Goal: Communication & Community: Answer question/provide support

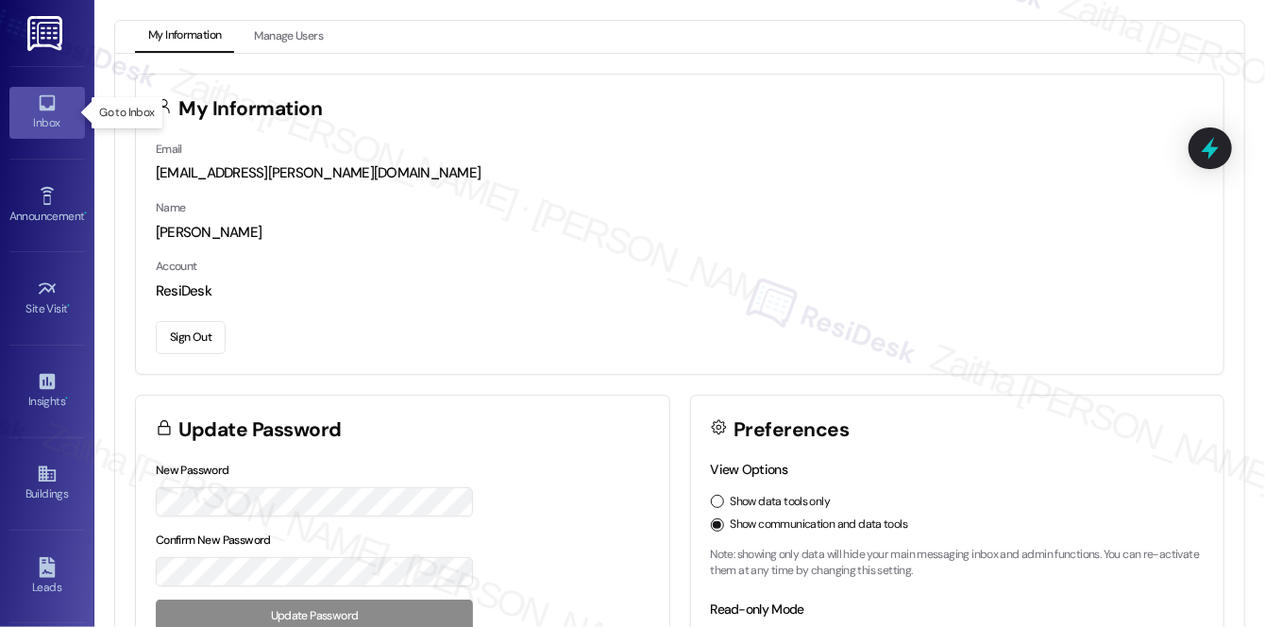
click at [57, 108] on link "Inbox" at bounding box center [47, 112] width 76 height 51
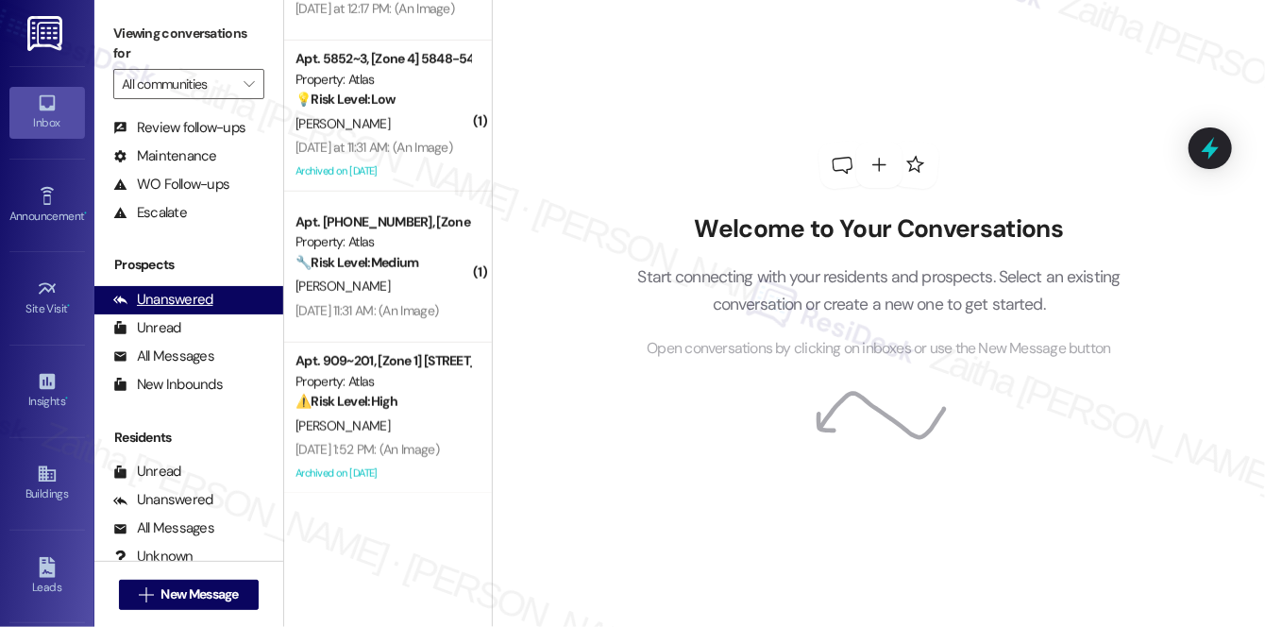
scroll to position [225, 0]
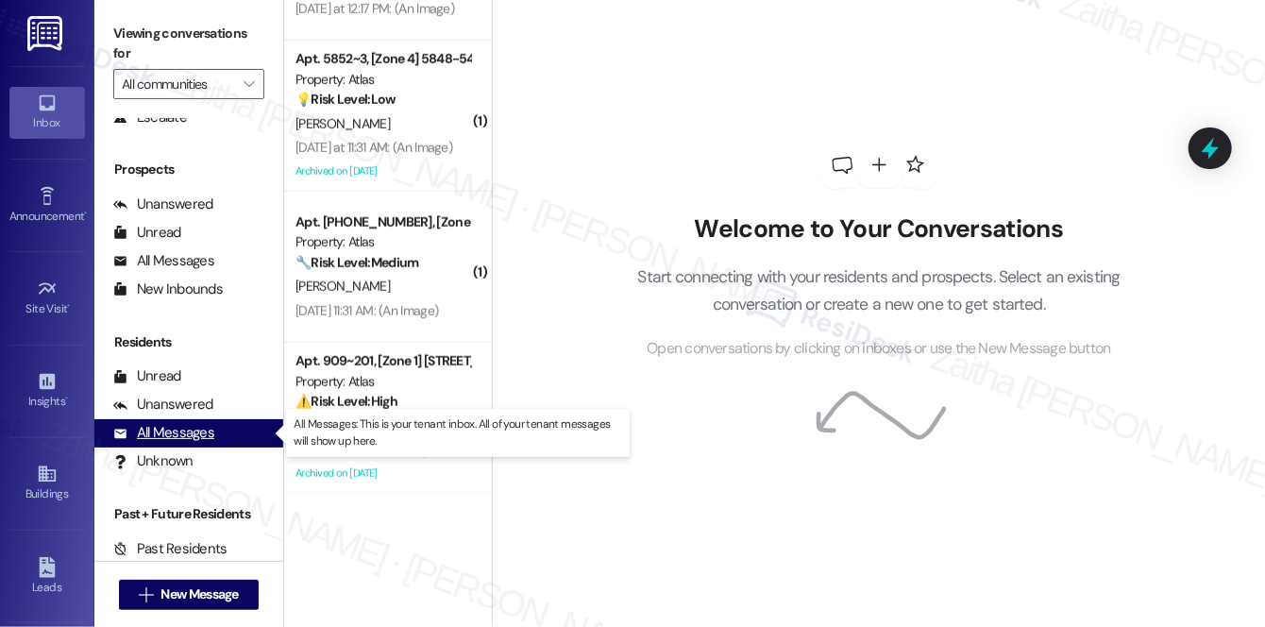
click at [148, 432] on div "All Messages" at bounding box center [163, 433] width 101 height 20
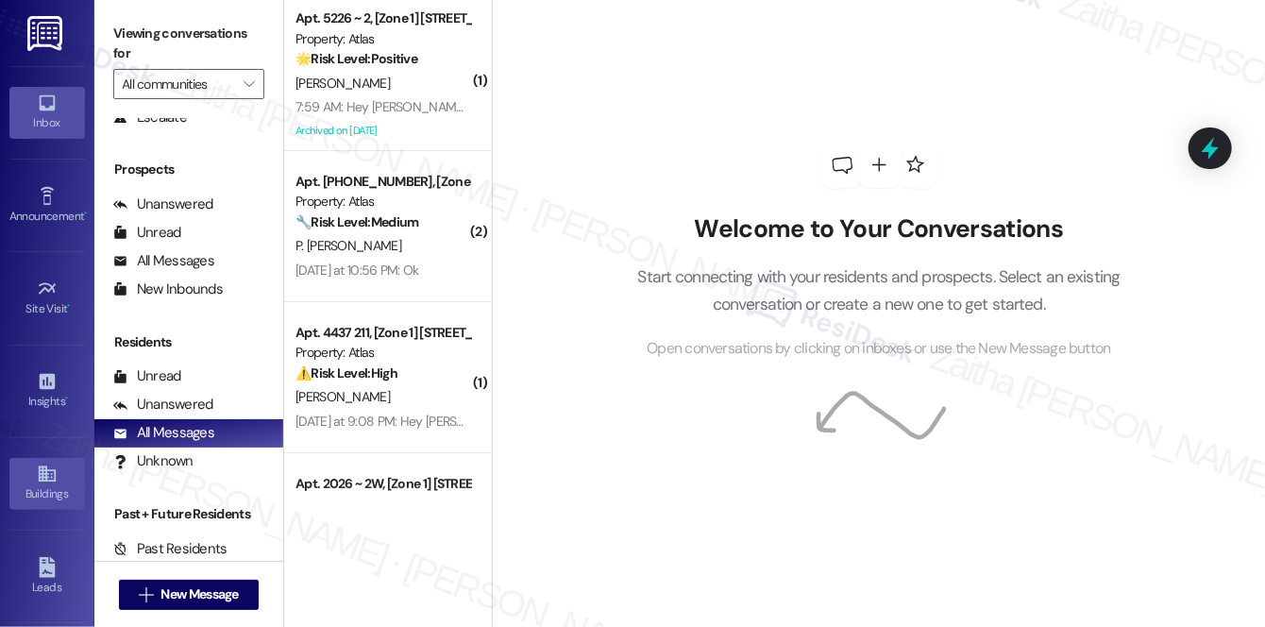
click at [48, 488] on div "Buildings" at bounding box center [47, 493] width 94 height 19
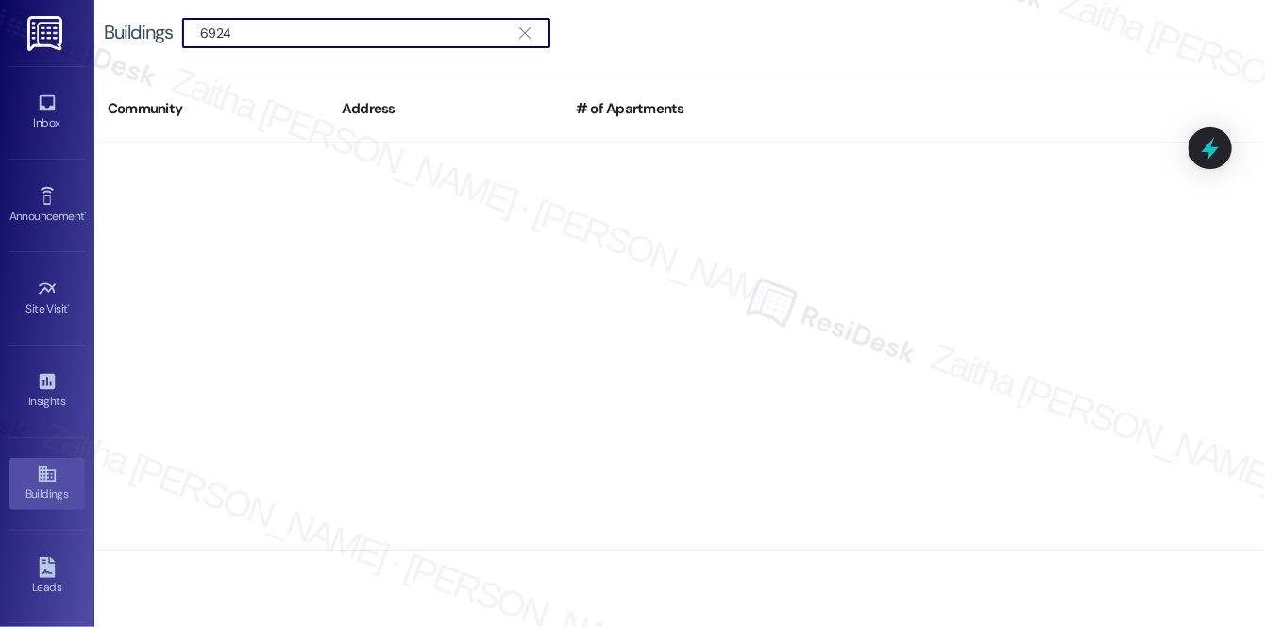
type input "6924"
click at [530, 35] on icon "" at bounding box center [524, 32] width 10 height 15
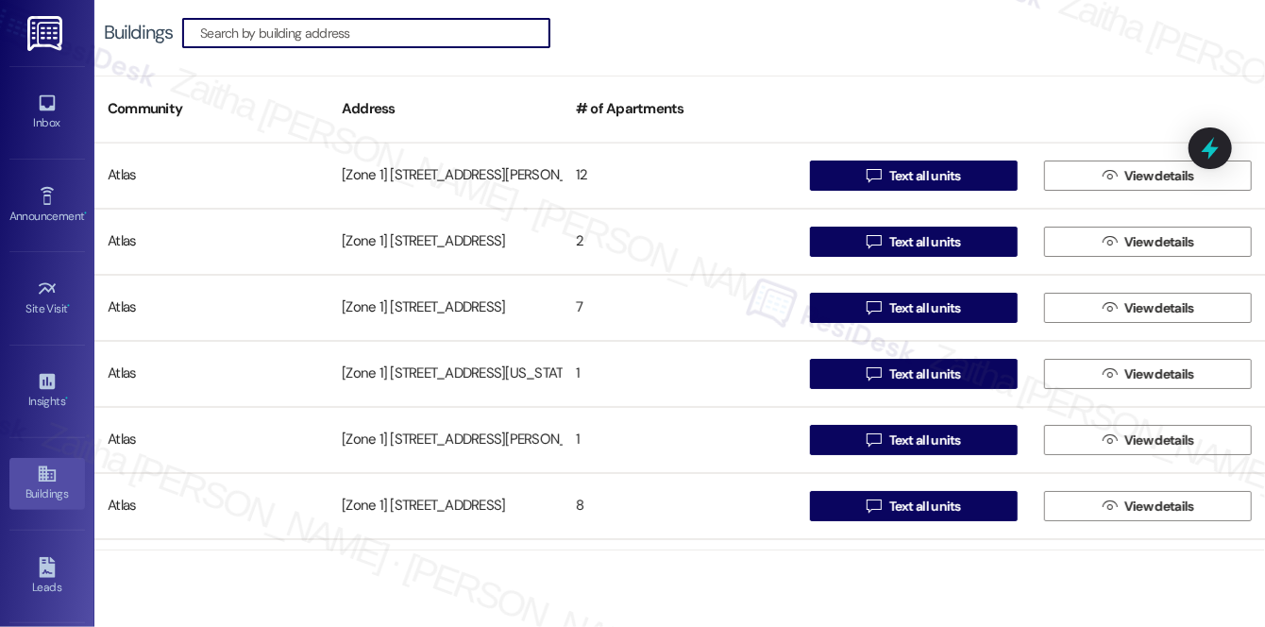
paste input "[STREET_ADDRESS]"
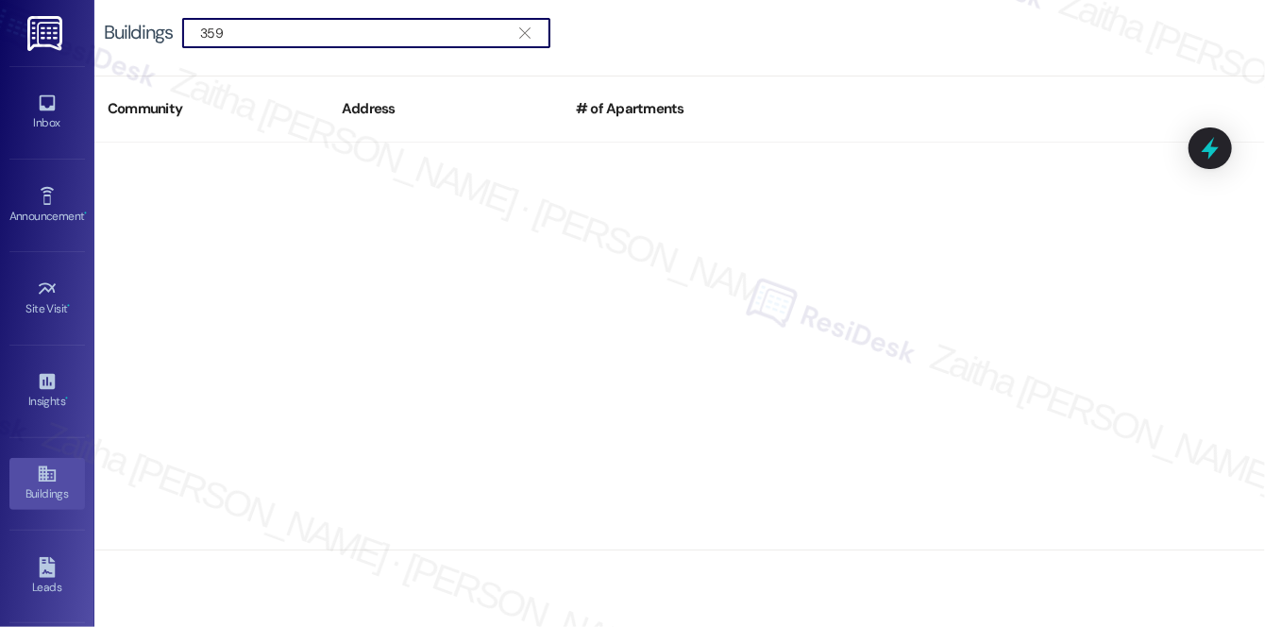
type input "359"
drag, startPoint x: 299, startPoint y: 36, endPoint x: 32, endPoint y: 28, distance: 267.2
click at [32, 28] on div "Inbox Go to Inbox Announcement • Send A Text Announcement Site Visit • Go to Si…" at bounding box center [632, 313] width 1265 height 627
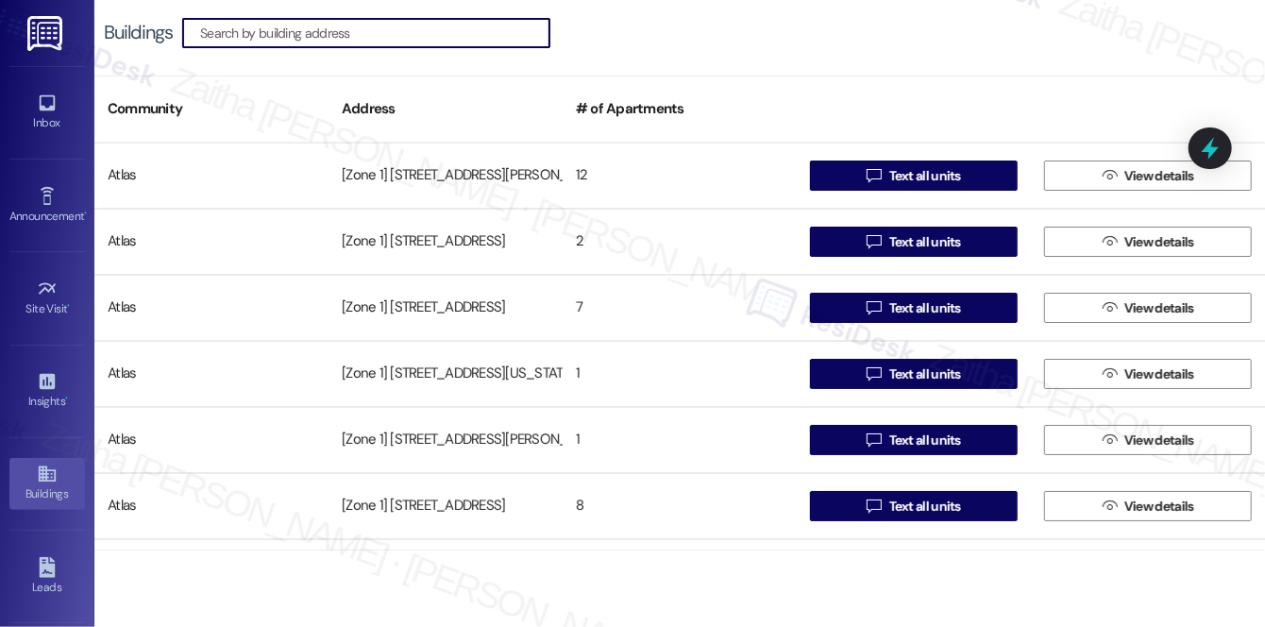
paste input "10206 S Walden Pkwy"
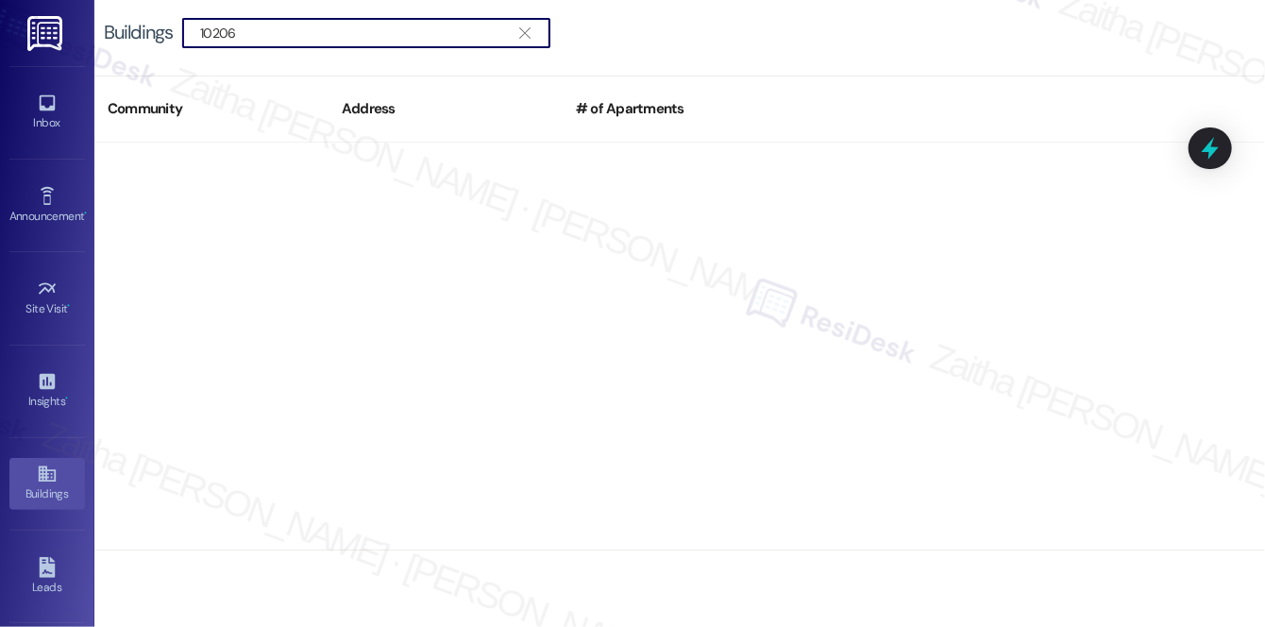
type input "10206"
click at [520, 31] on icon "" at bounding box center [524, 32] width 10 height 15
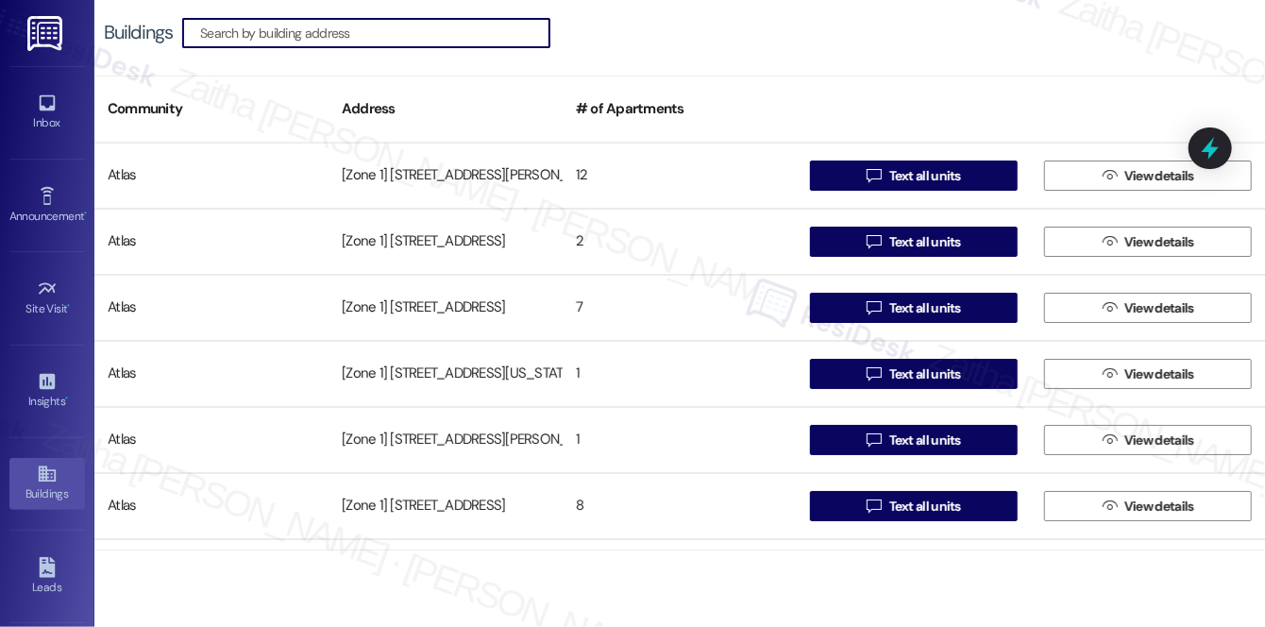
paste input "10206 S Walden Pkwy"
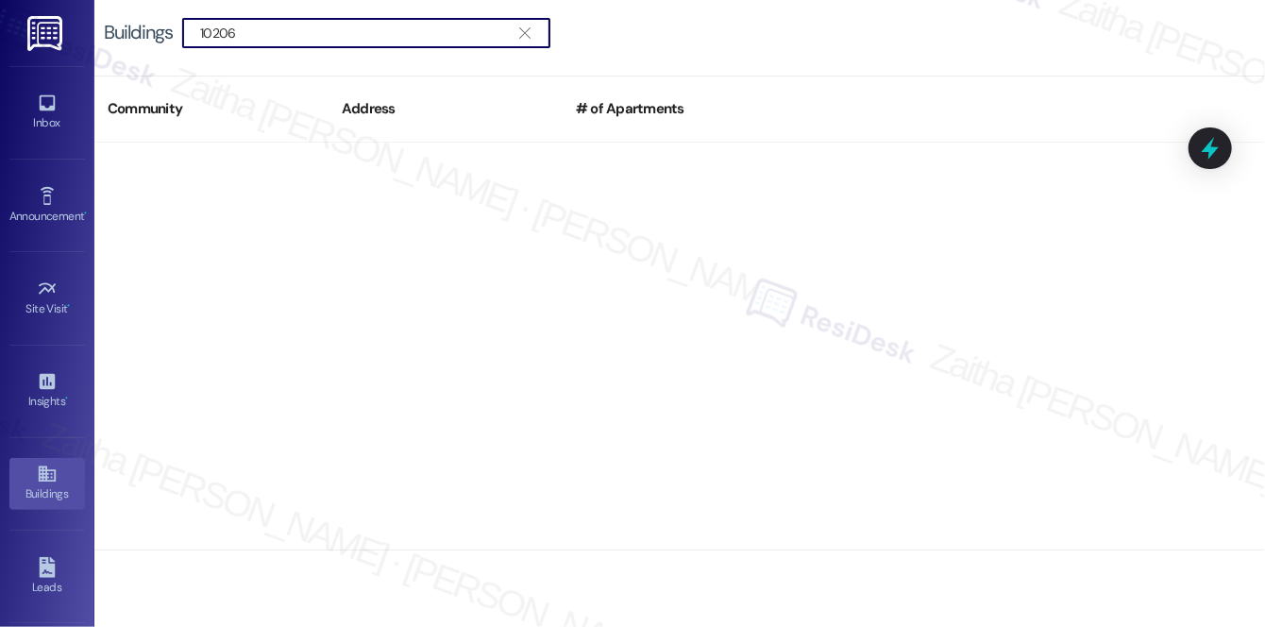
type input "10206"
drag, startPoint x: 266, startPoint y: 30, endPoint x: 80, endPoint y: 25, distance: 186.0
click at [80, 25] on div "Inbox Go to Inbox Announcement • Send A Text Announcement Site Visit • Go to Si…" at bounding box center [632, 313] width 1265 height 627
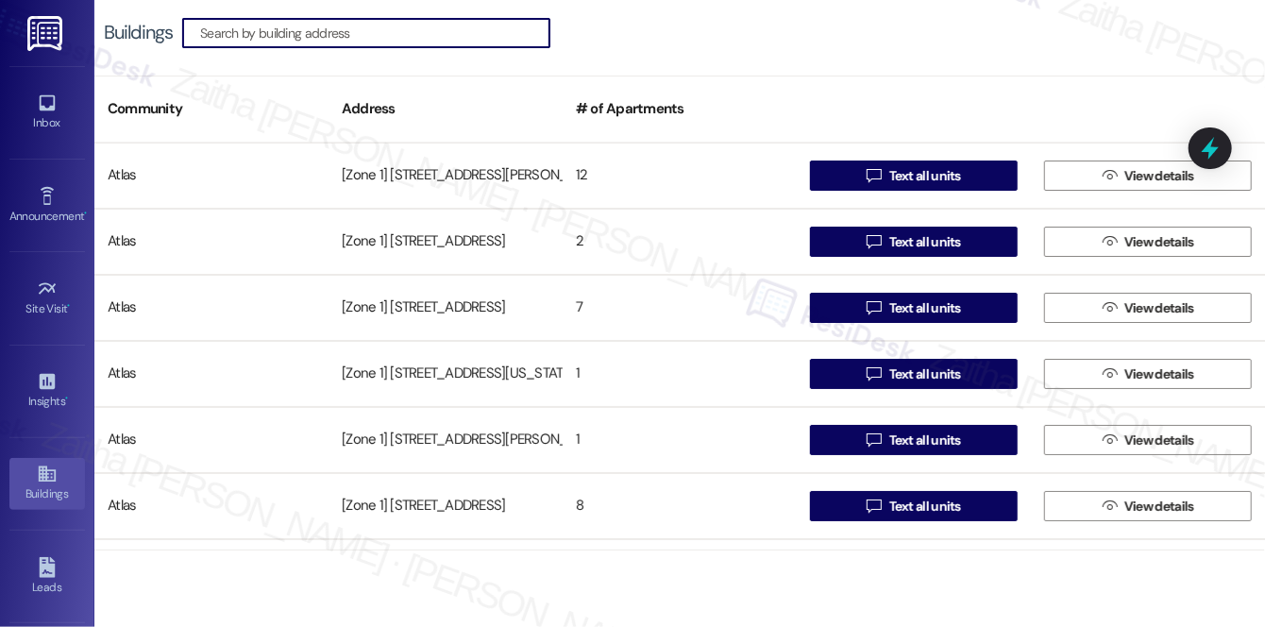
paste input "10500 S Walden Pkwy"
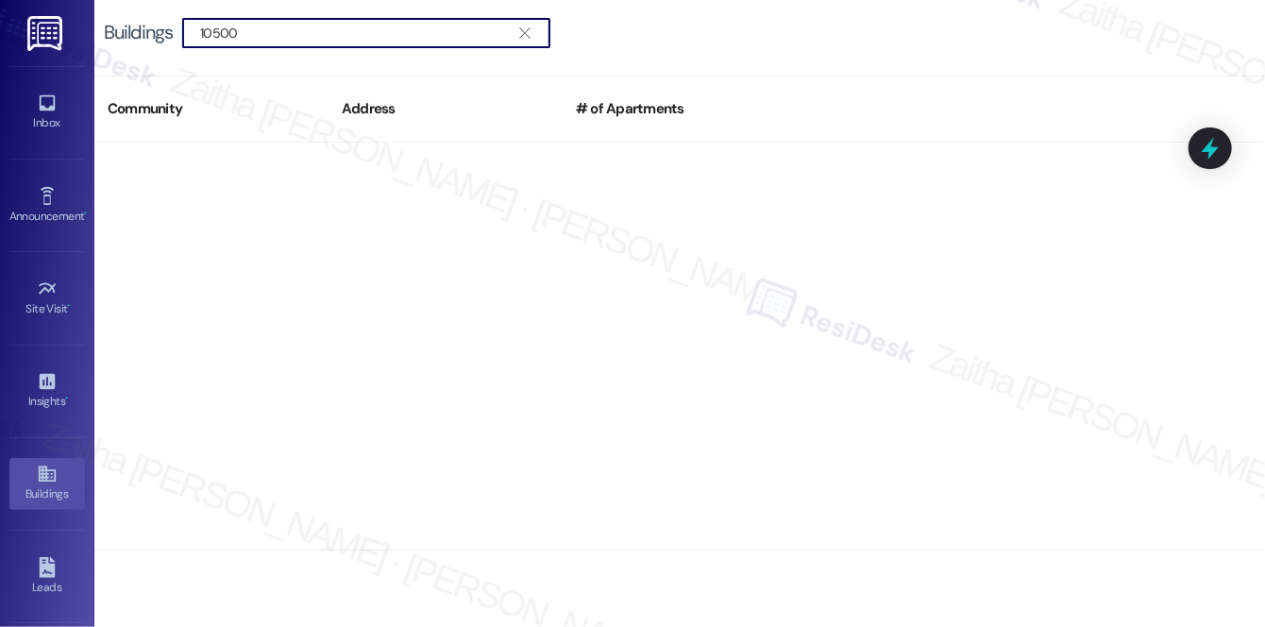
type input "10500"
click at [530, 23] on span "" at bounding box center [524, 33] width 18 height 28
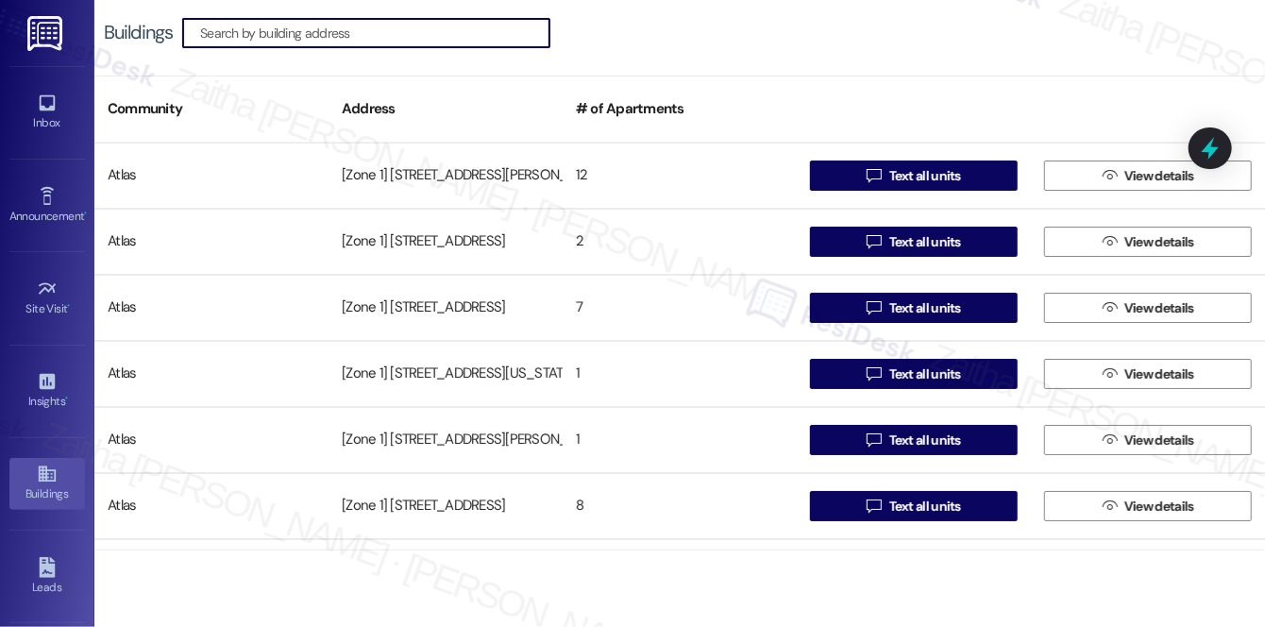
paste input "7550 S Essex Ave"
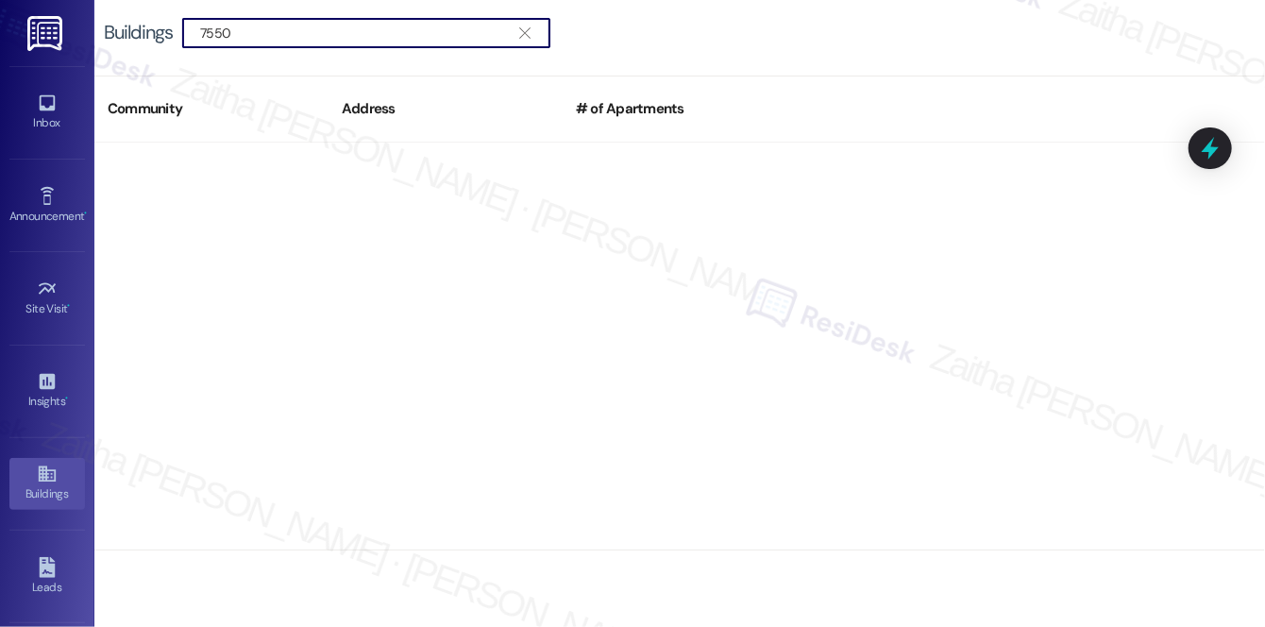
type input "7550"
click at [529, 34] on icon "" at bounding box center [524, 32] width 10 height 15
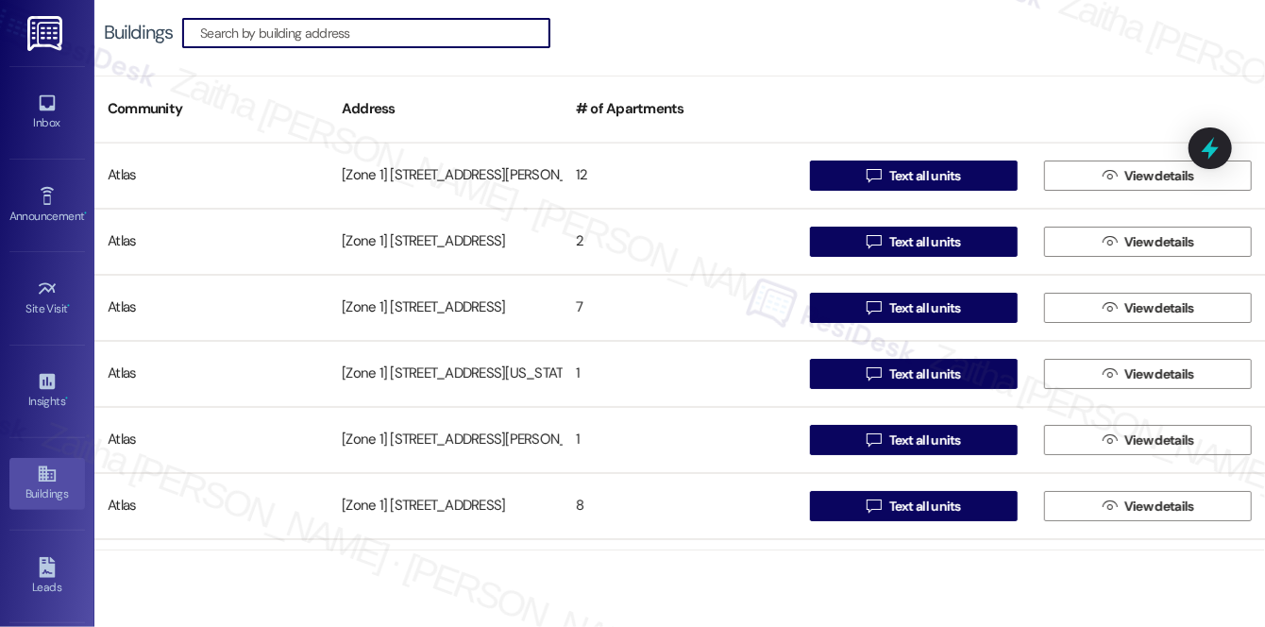
paste input "6152-58 S MLK D"
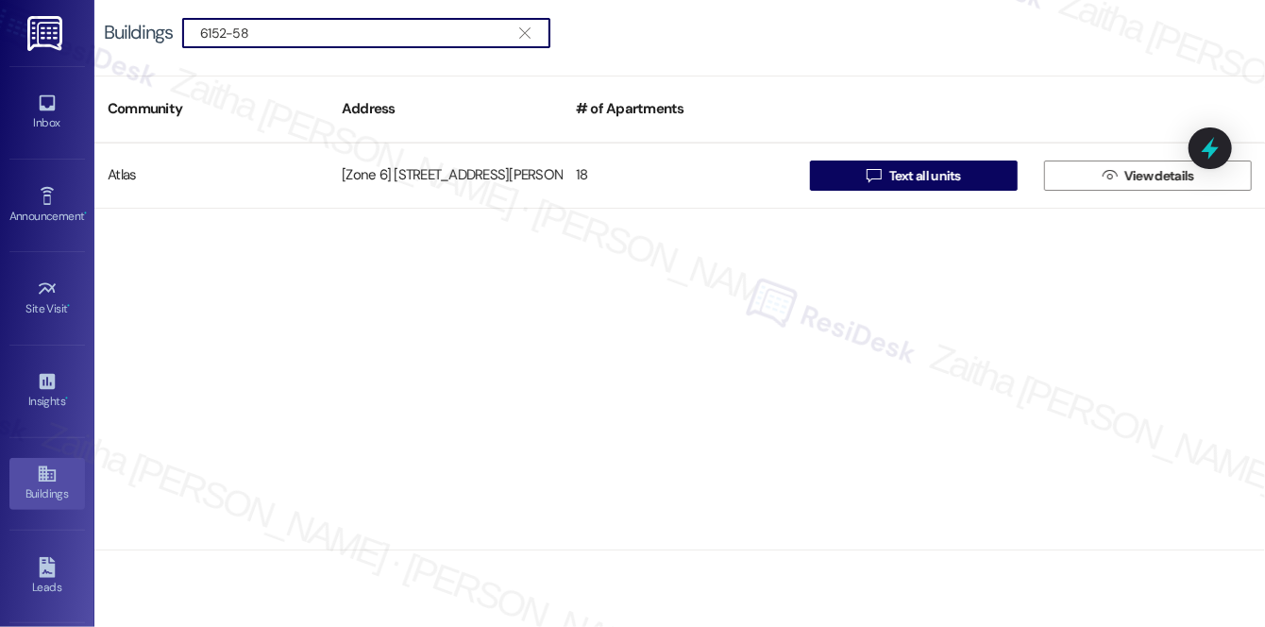
type input "6152-58"
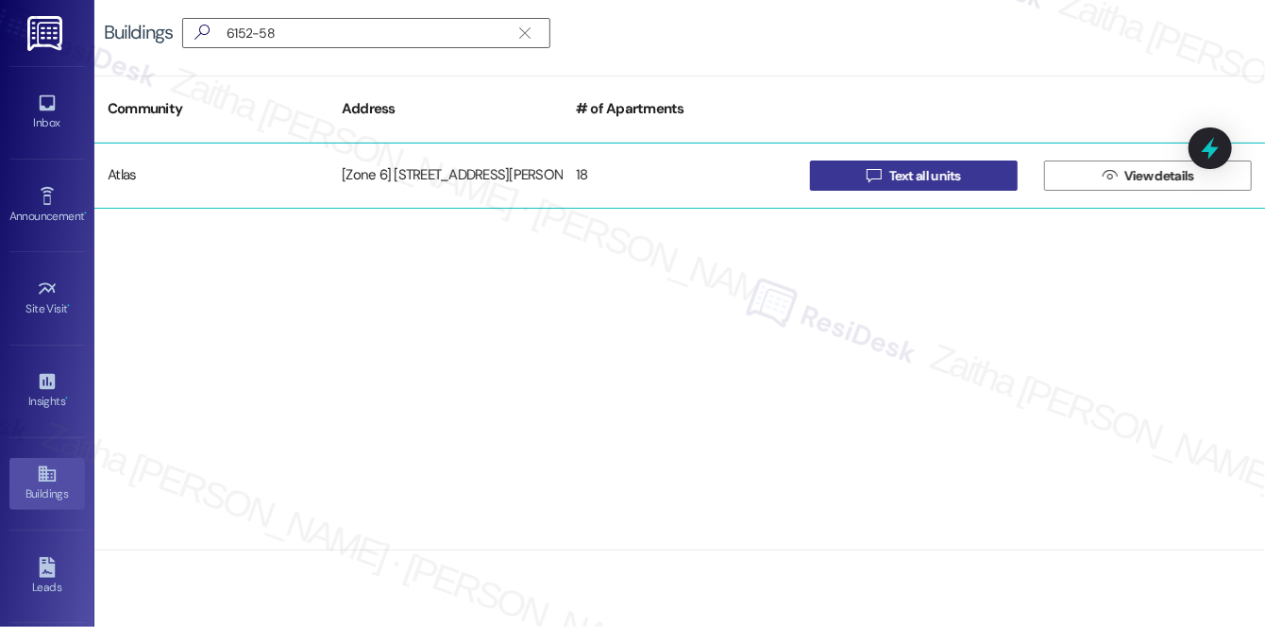
click at [954, 176] on span "Text all units" at bounding box center [925, 176] width 72 height 20
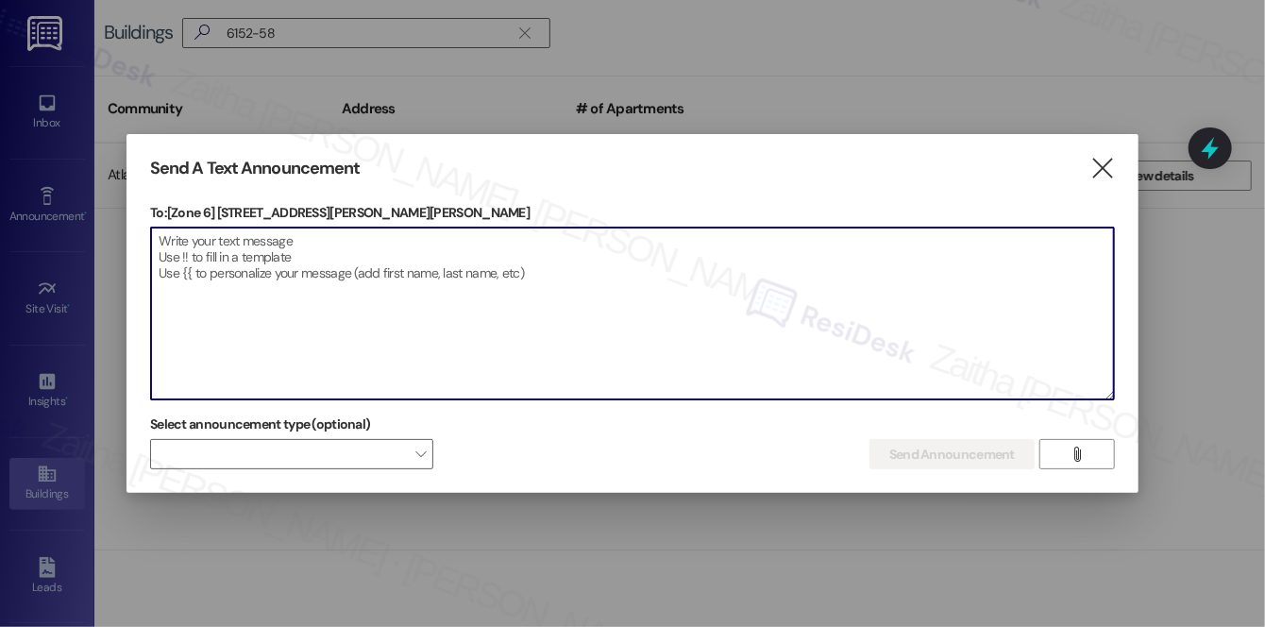
click at [236, 282] on textarea at bounding box center [632, 313] width 963 height 172
paste textarea "Hi {{first_name}}! We have made some changes to our pest control monthly treatm…"
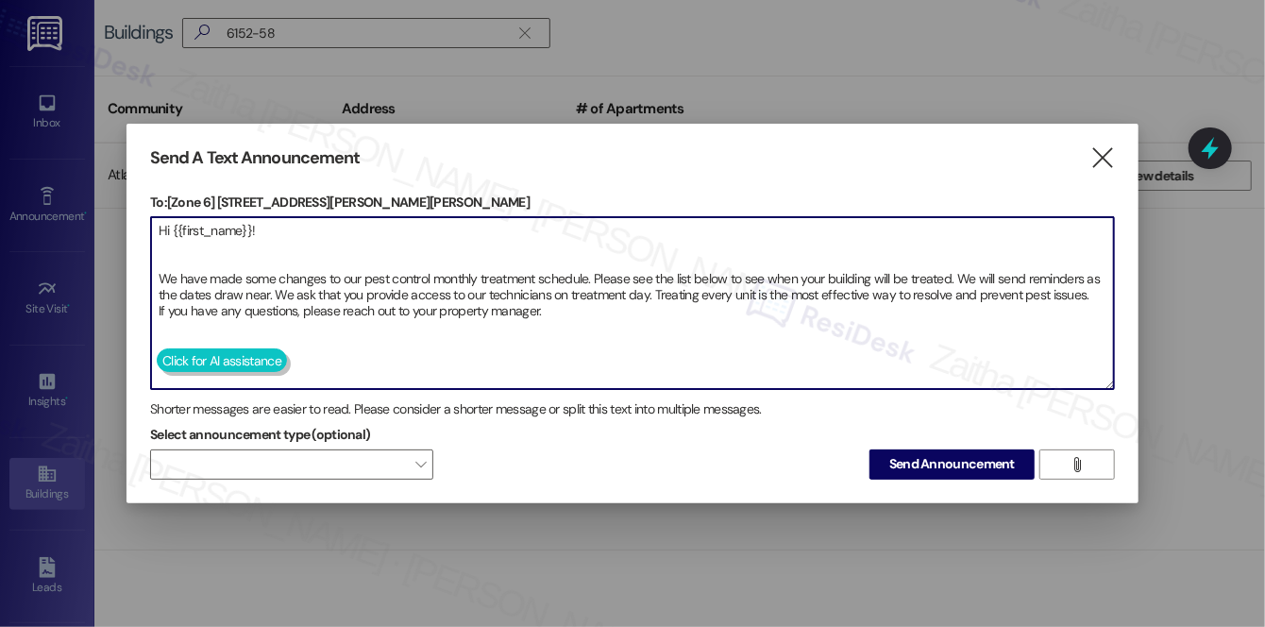
click at [172, 355] on button at bounding box center [222, 360] width 130 height 24
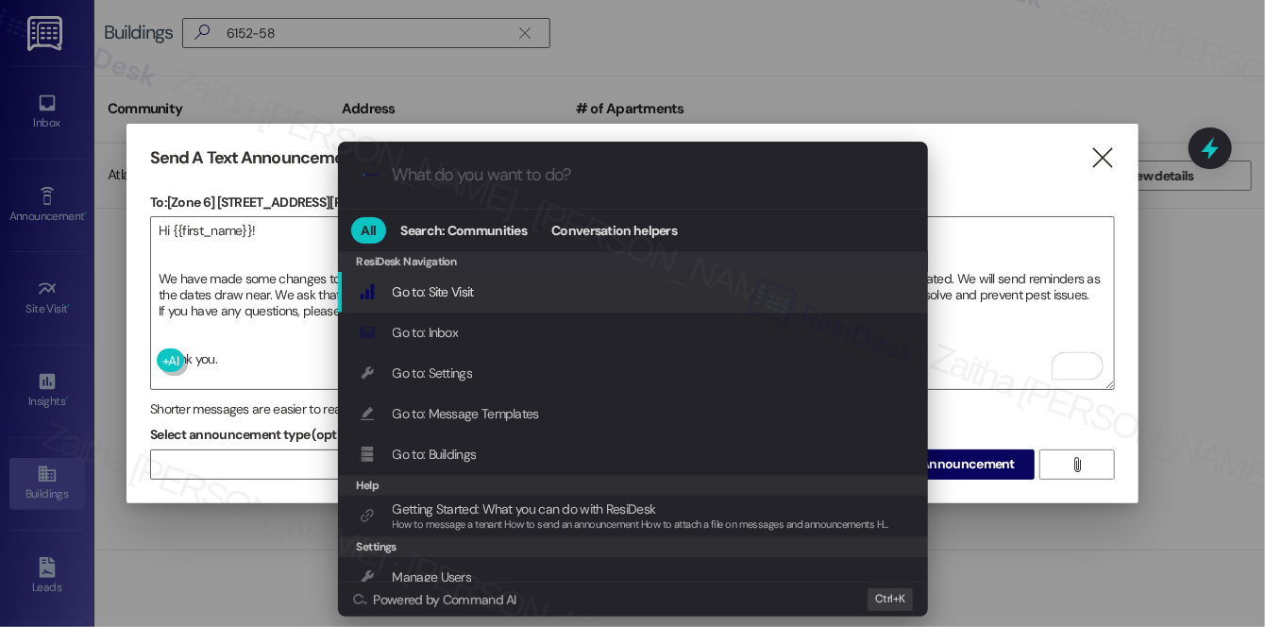
click at [231, 330] on div ".cls-1{fill:#0a055f;}.cls-2{fill:#0cc4c4;} resideskLogoBlueOrange All Search: C…" at bounding box center [632, 313] width 1265 height 627
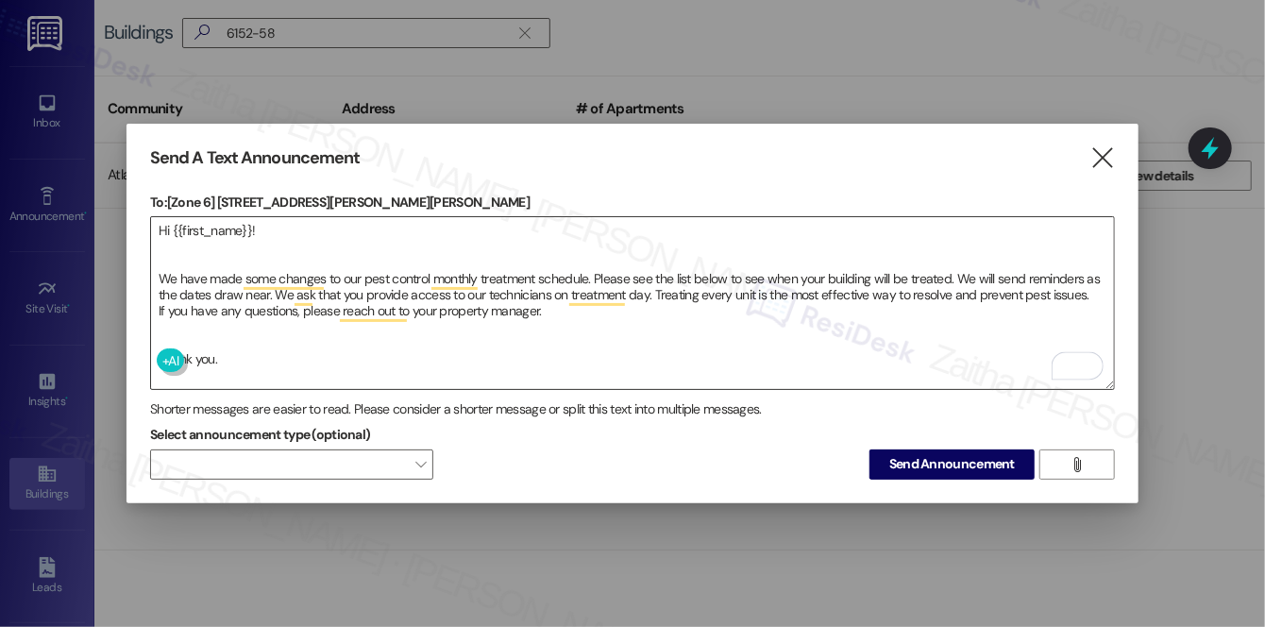
click at [186, 331] on textarea "Hi {{first_name}}! We have made some changes to our pest control monthly treatm…" at bounding box center [632, 303] width 963 height 172
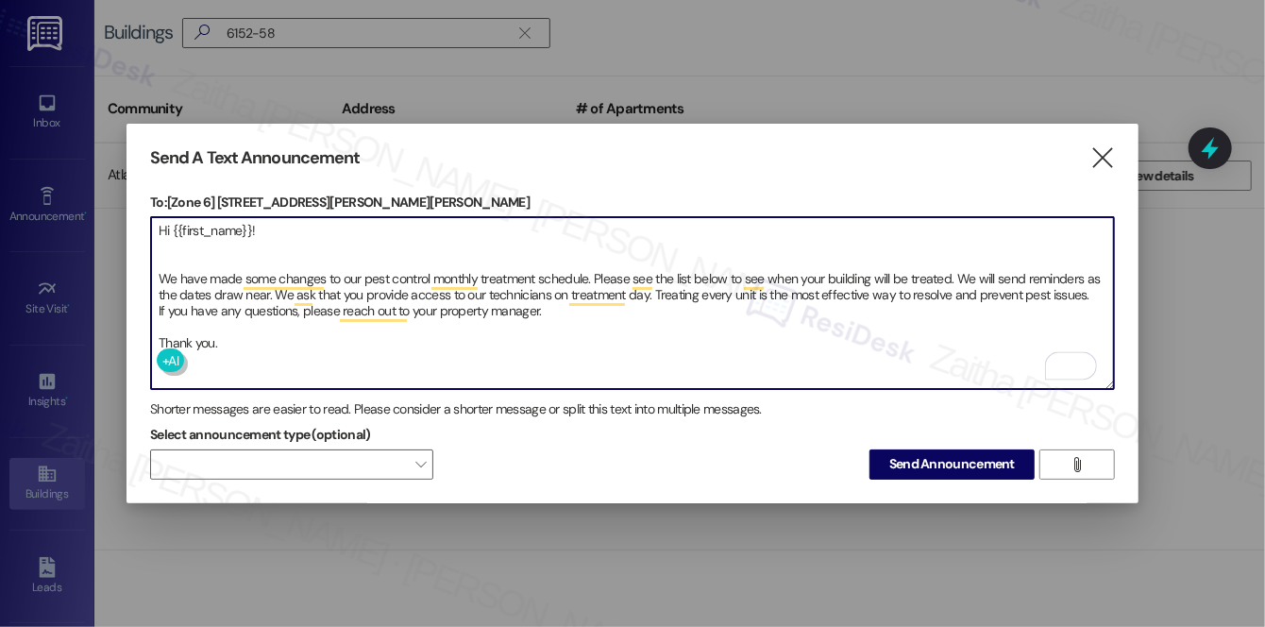
click at [175, 251] on textarea "Hi {{first_name}}! We have made some changes to our pest control monthly treatm…" at bounding box center [632, 303] width 963 height 172
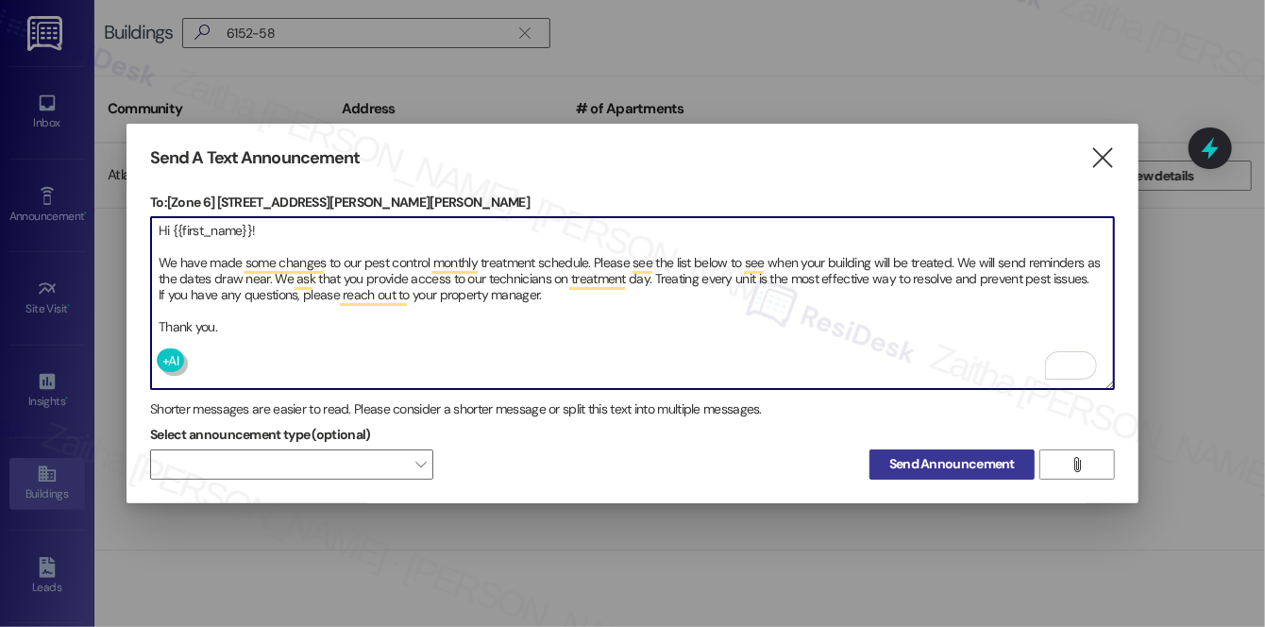
type textarea "Hi {{first_name}}! We have made some changes to our pest control monthly treatm…"
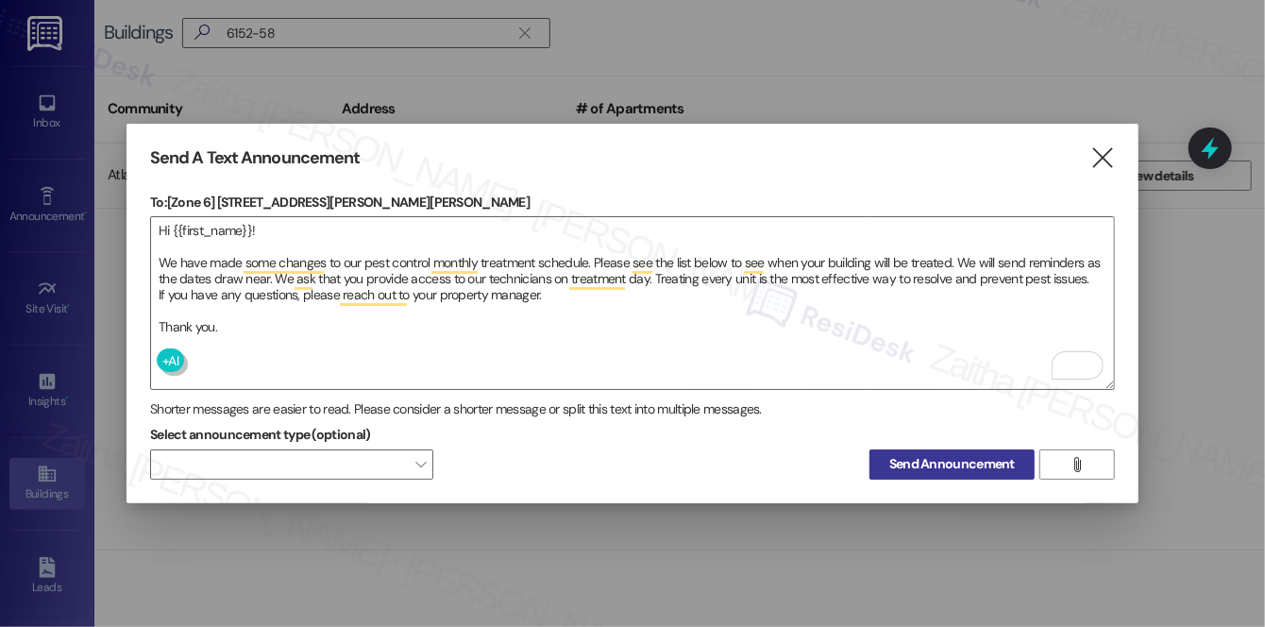
click at [961, 467] on span "Send Announcement" at bounding box center [952, 464] width 126 height 20
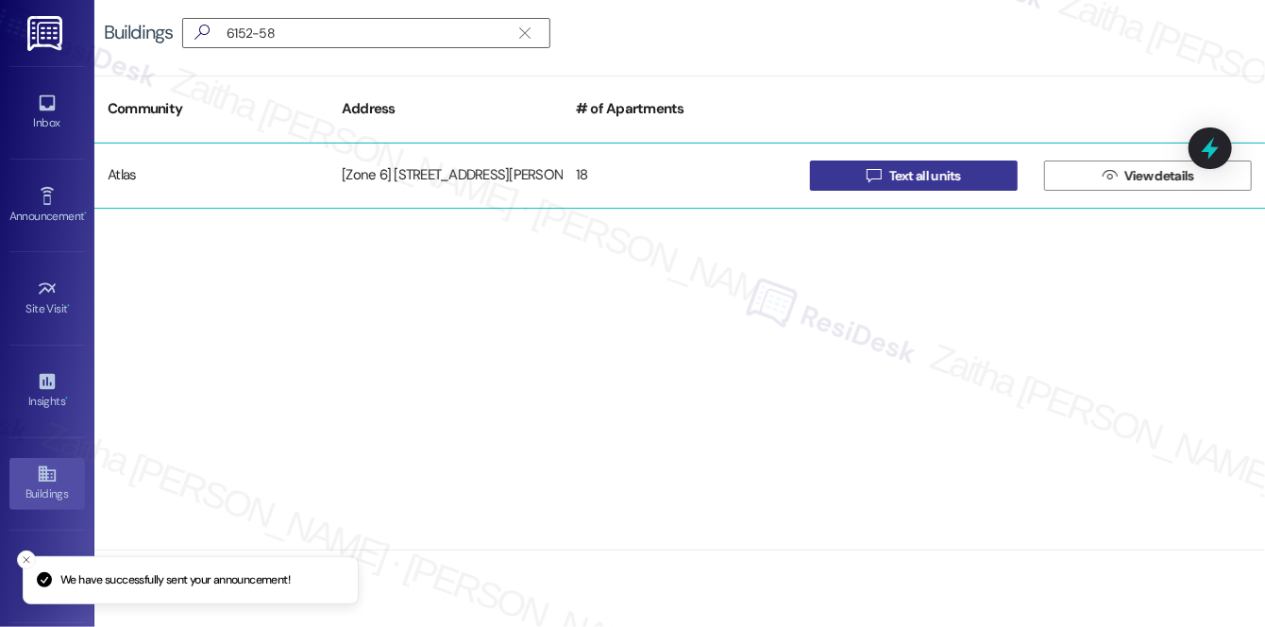
click at [925, 169] on span "Text all units" at bounding box center [925, 176] width 72 height 20
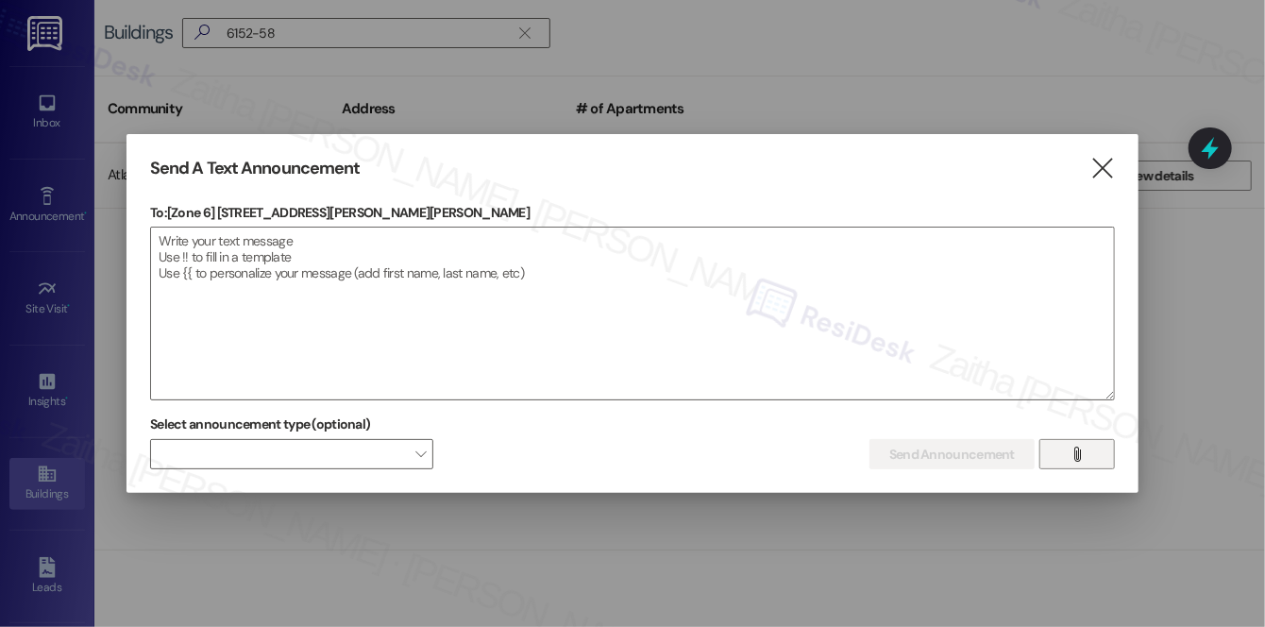
click at [1085, 452] on span "" at bounding box center [1077, 454] width 22 height 28
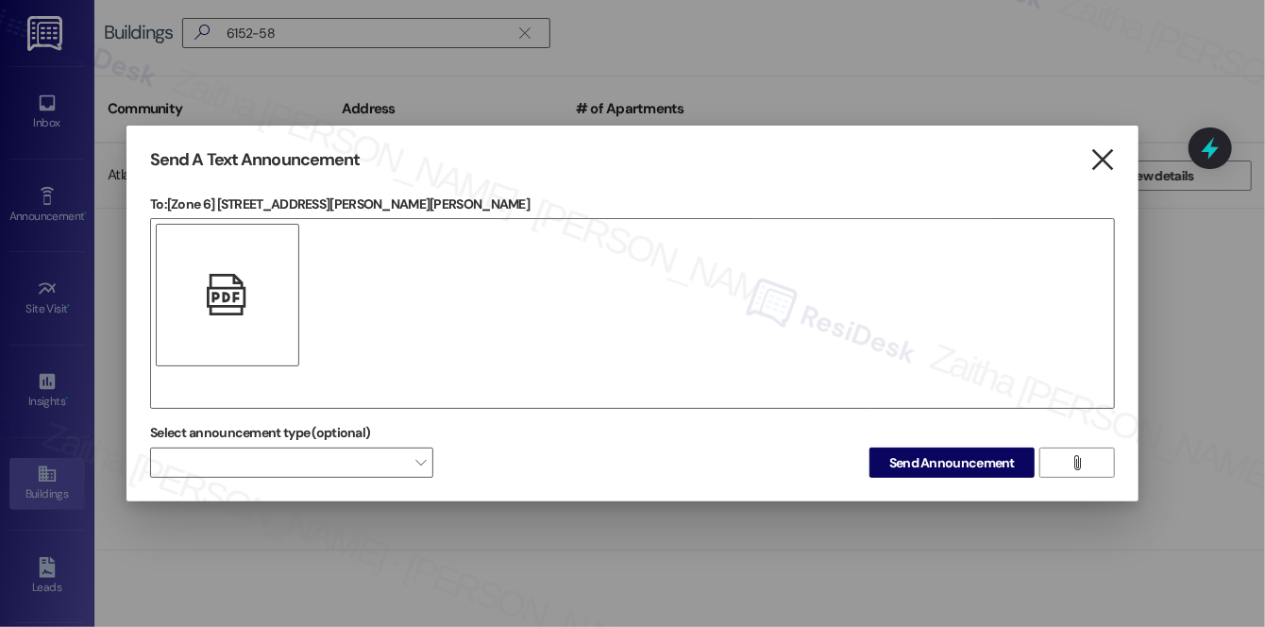
click at [1103, 160] on icon "" at bounding box center [1101, 160] width 25 height 20
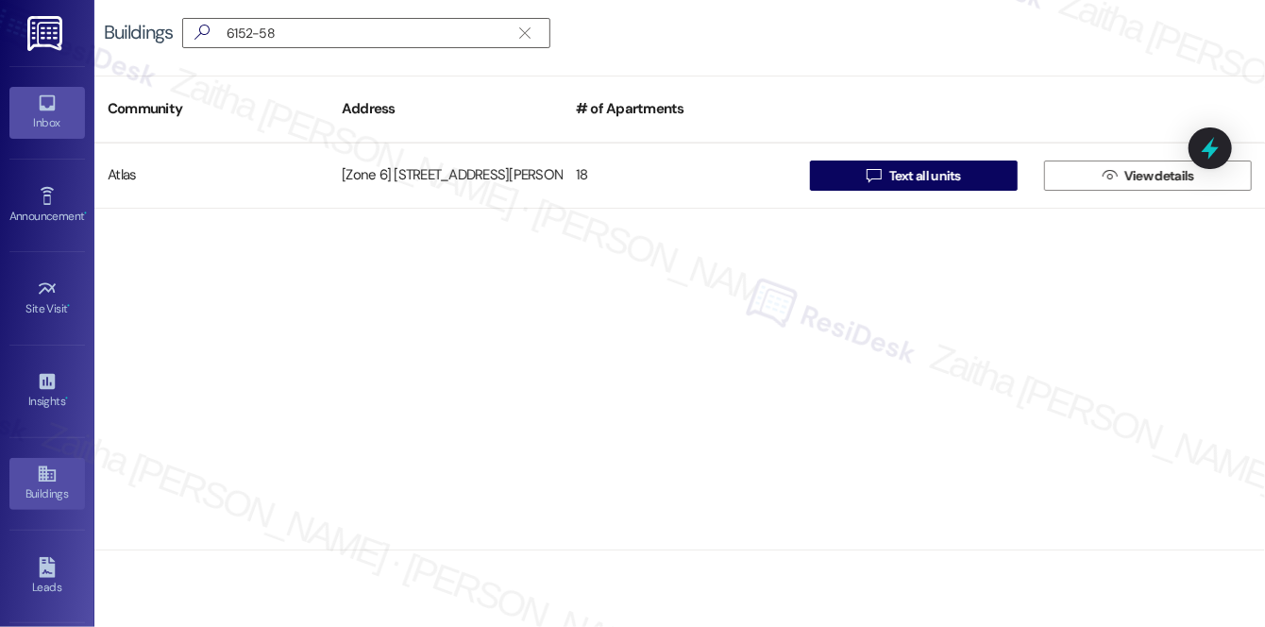
click at [36, 114] on div "Inbox" at bounding box center [47, 122] width 94 height 19
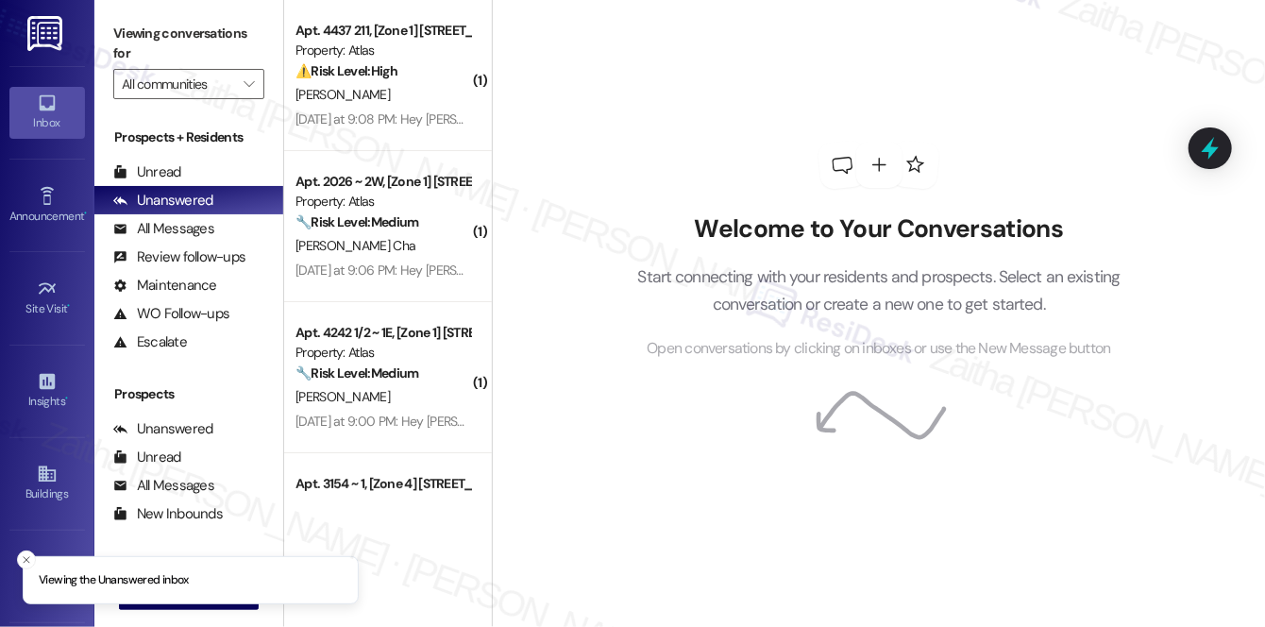
scroll to position [225, 0]
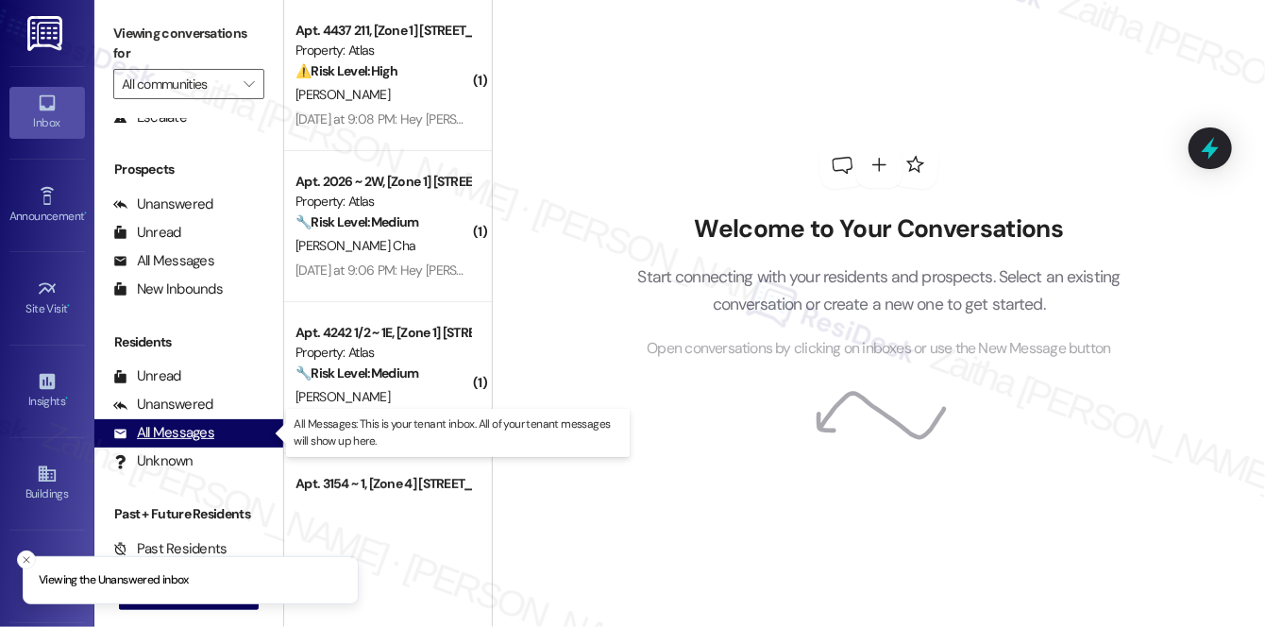
click at [168, 426] on div "All Messages" at bounding box center [163, 433] width 101 height 20
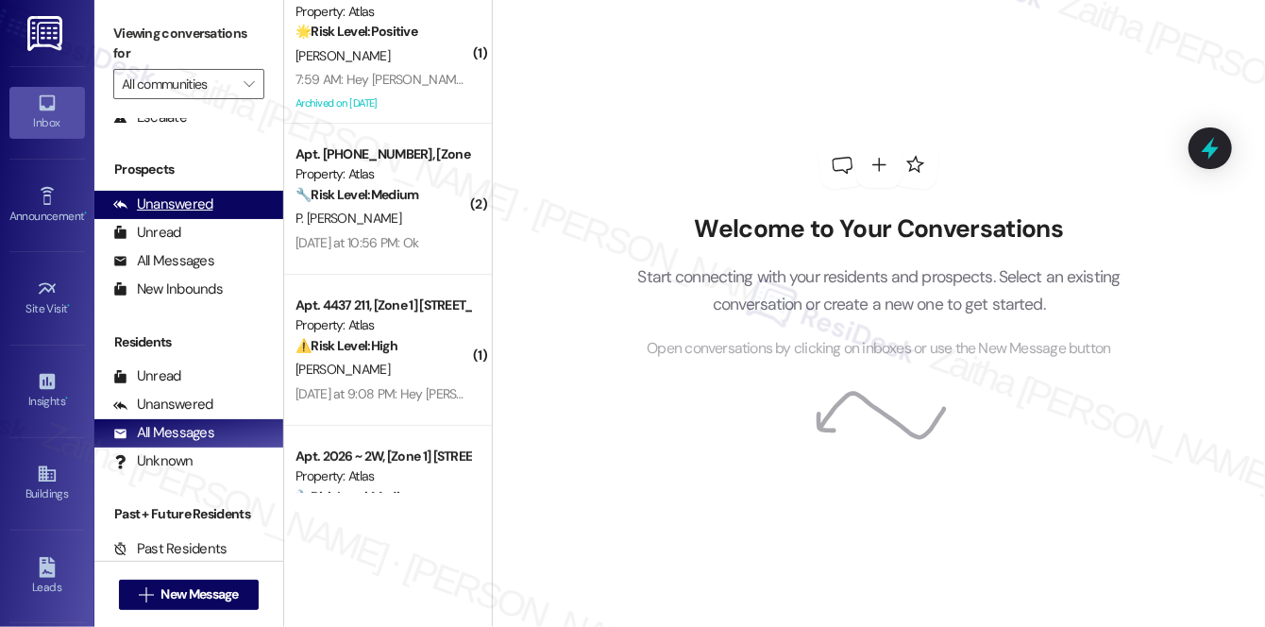
scroll to position [0, 0]
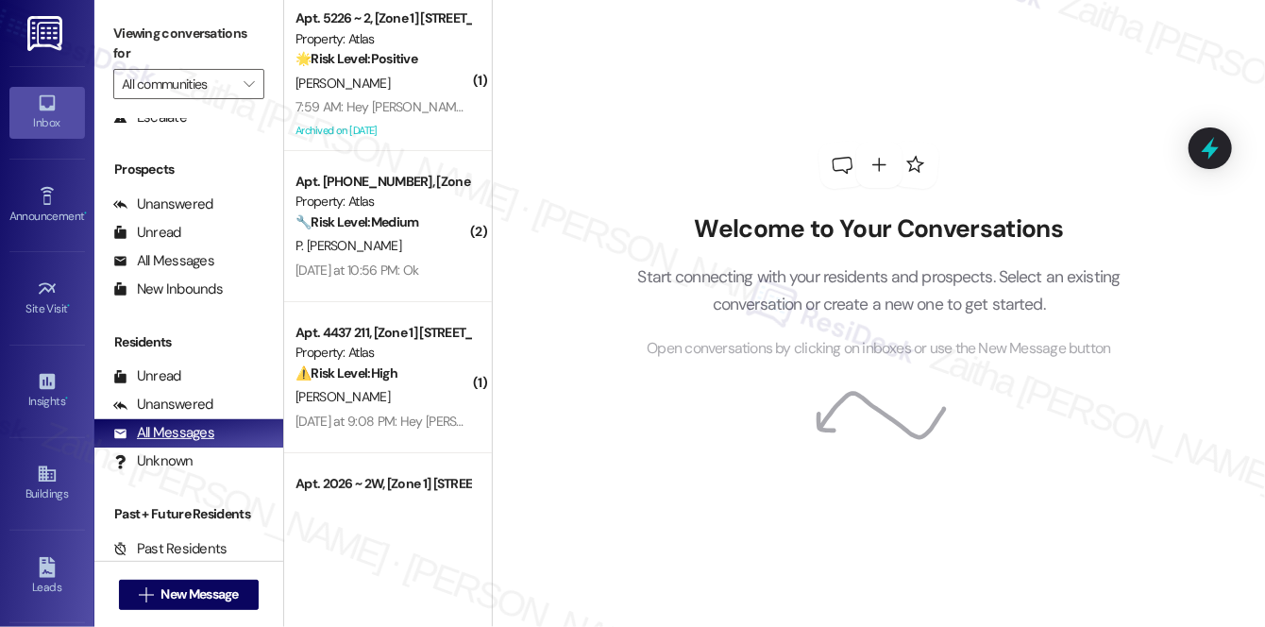
click at [183, 430] on div "All Messages" at bounding box center [163, 433] width 101 height 20
click at [34, 497] on div "Buildings" at bounding box center [47, 493] width 94 height 19
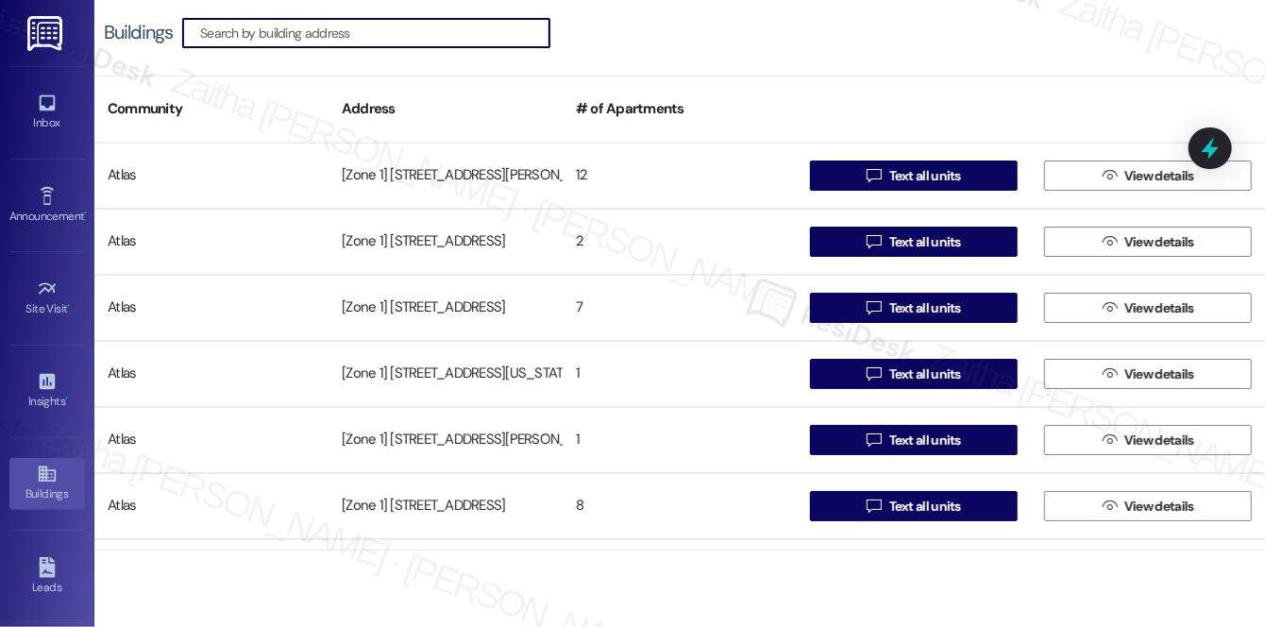
paste input "6152-58 S MLK D"
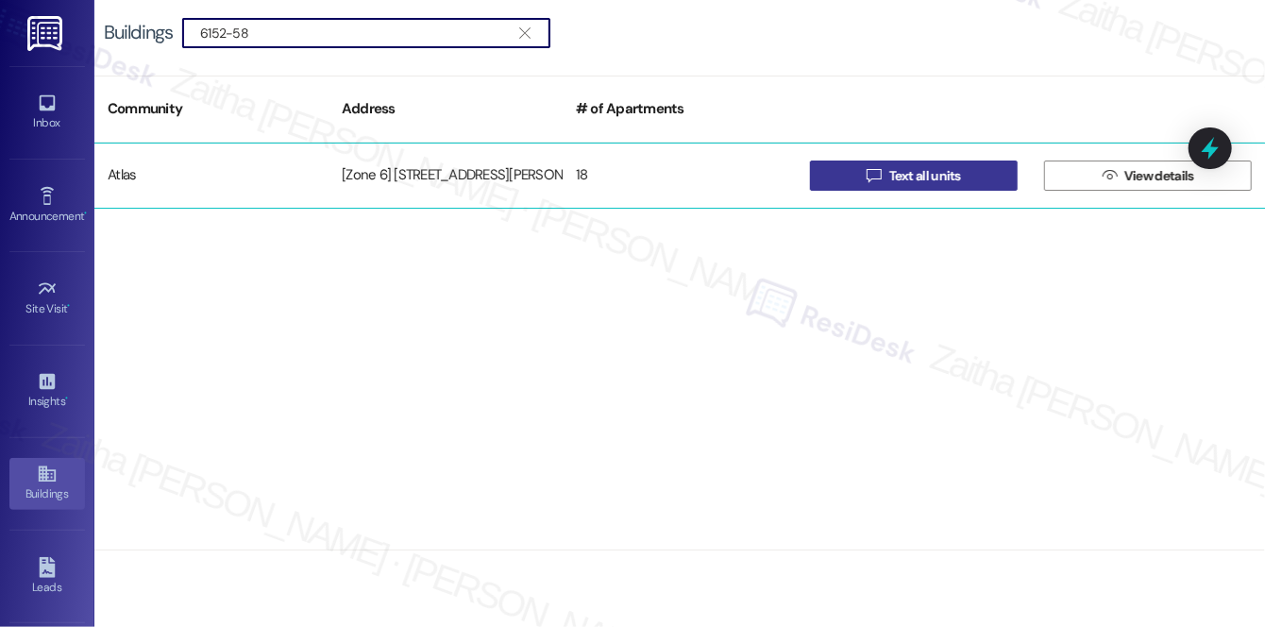
type input "6152-58"
click at [916, 175] on span "Text all units" at bounding box center [925, 176] width 72 height 20
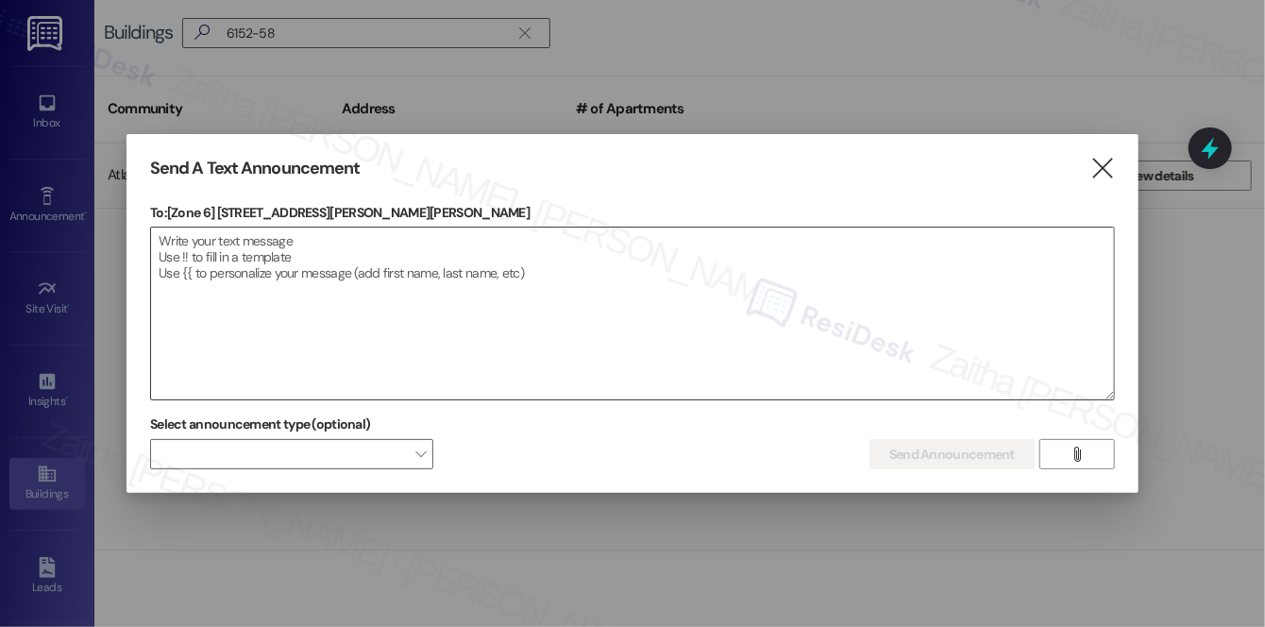
click at [379, 270] on textarea at bounding box center [632, 313] width 963 height 172
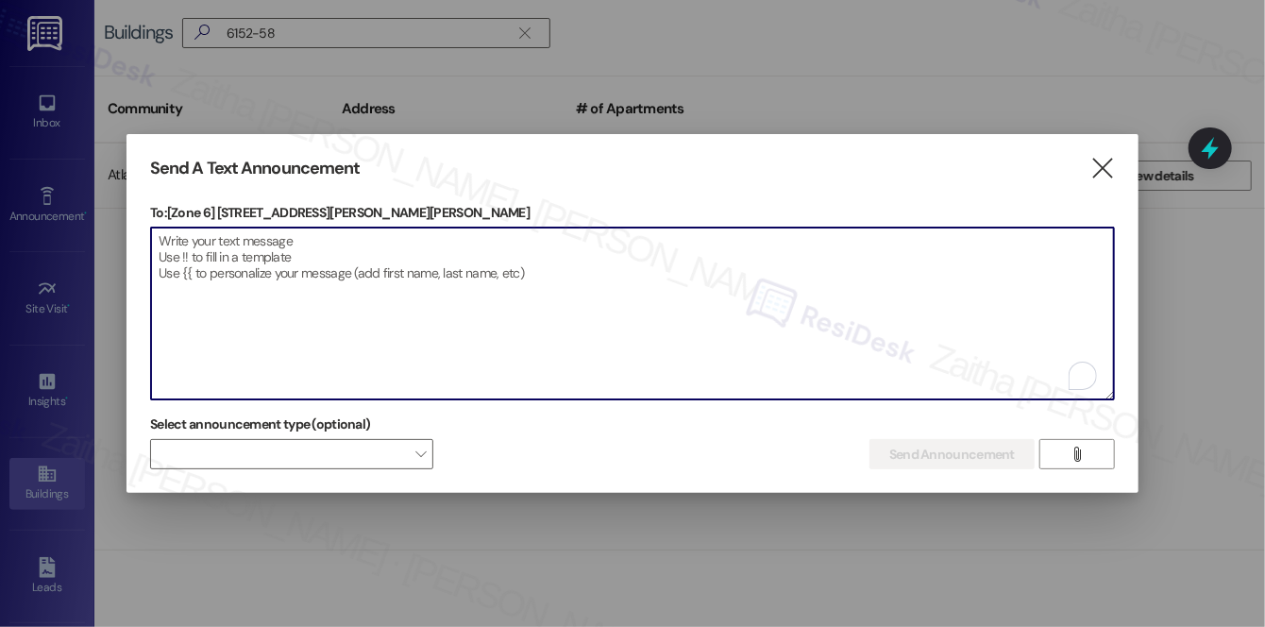
paste textarea "Hi {{first_name}}! We have made some changes to our pest control monthly treatm…"
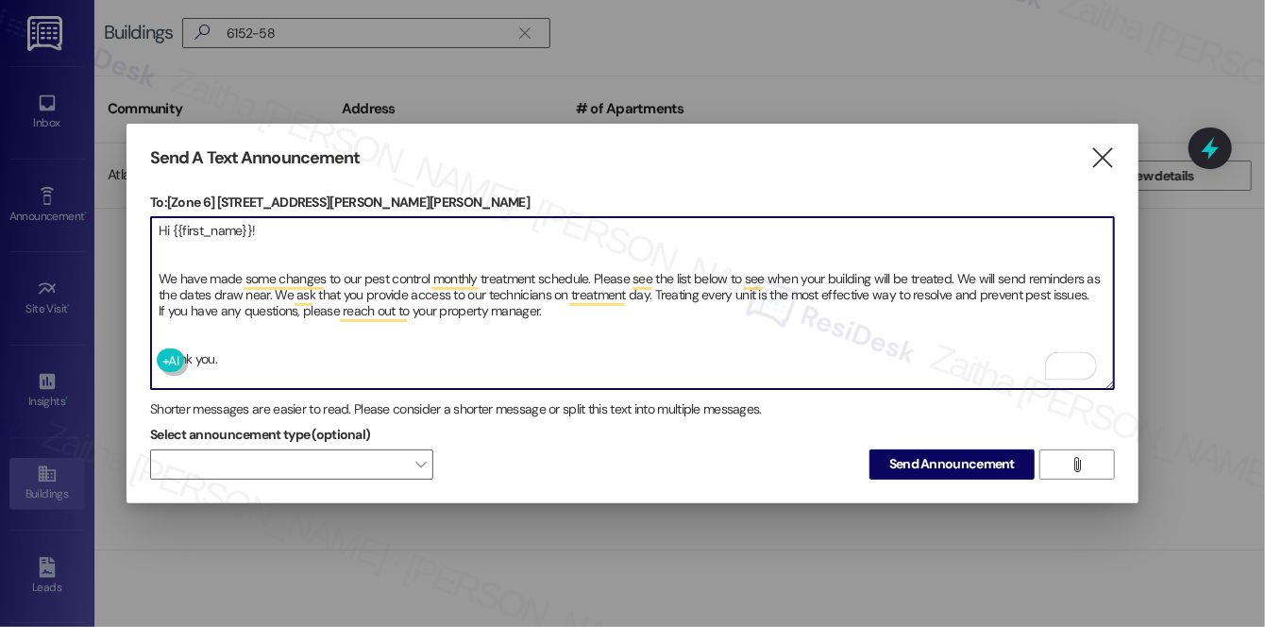
click at [168, 331] on textarea "Hi {{first_name}}! We have made some changes to our pest control monthly treatm…" at bounding box center [632, 303] width 963 height 172
click at [178, 253] on textarea "Hi {{first_name}}! We have made some changes to our pest control monthly treatm…" at bounding box center [632, 303] width 963 height 172
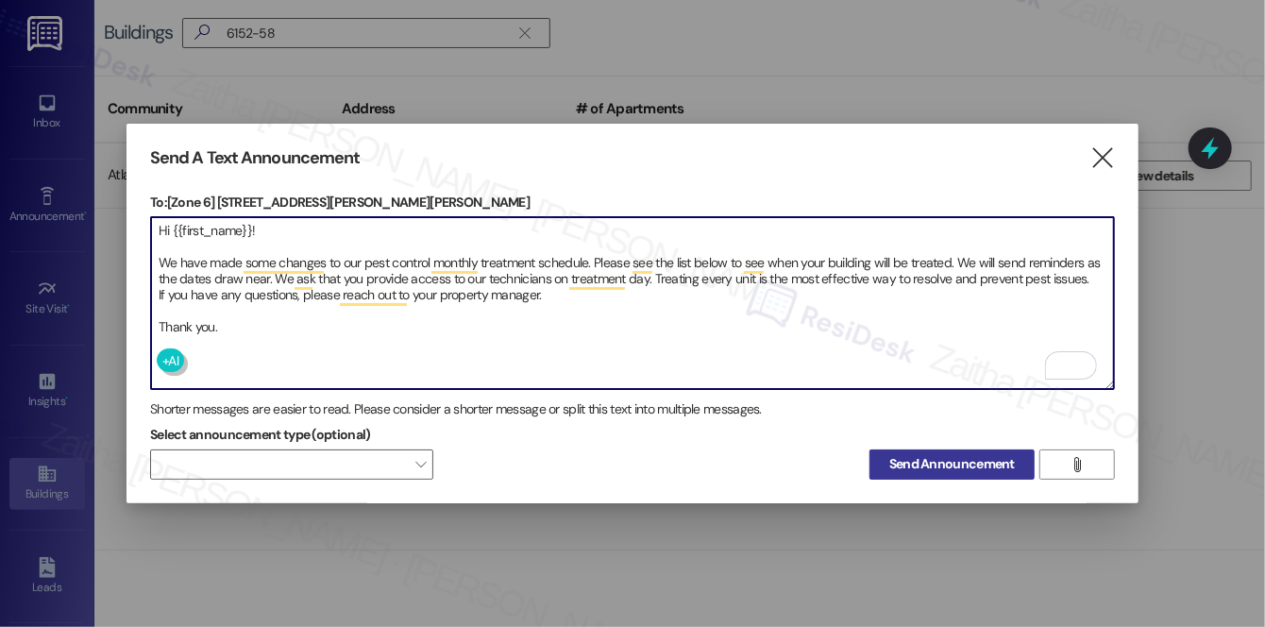
type textarea "Hi {{first_name}}! We have made some changes to our pest control monthly treatm…"
click at [960, 457] on span "Send Announcement" at bounding box center [952, 464] width 126 height 20
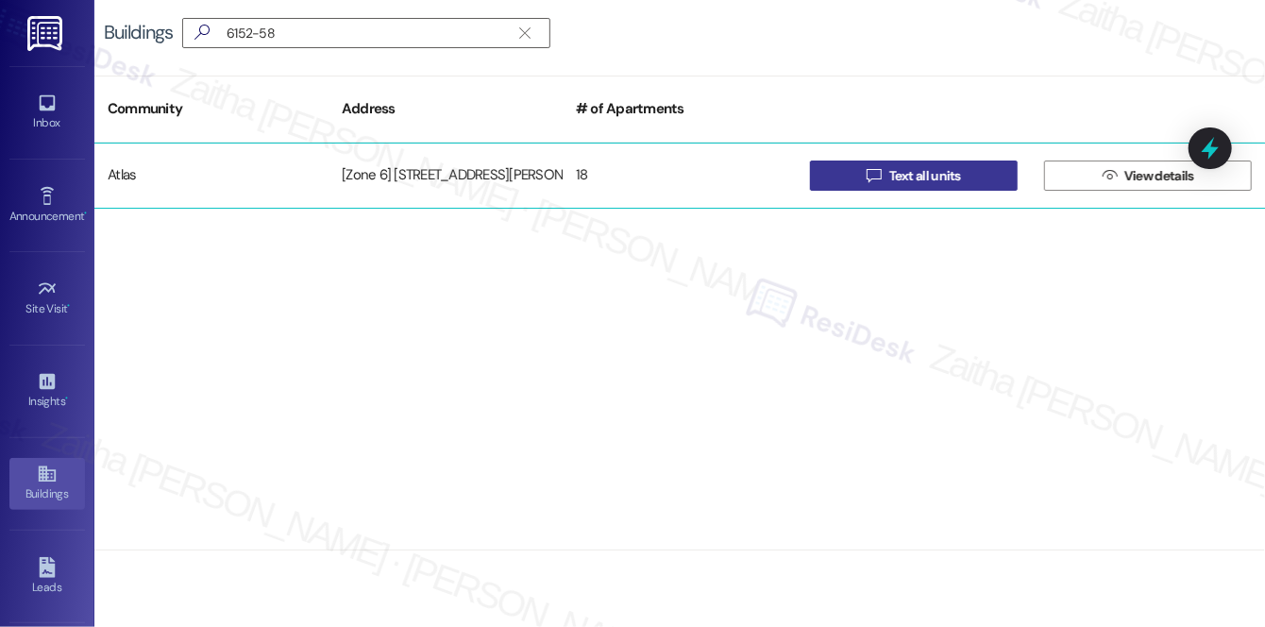
click at [947, 177] on span "Text all units" at bounding box center [925, 176] width 72 height 20
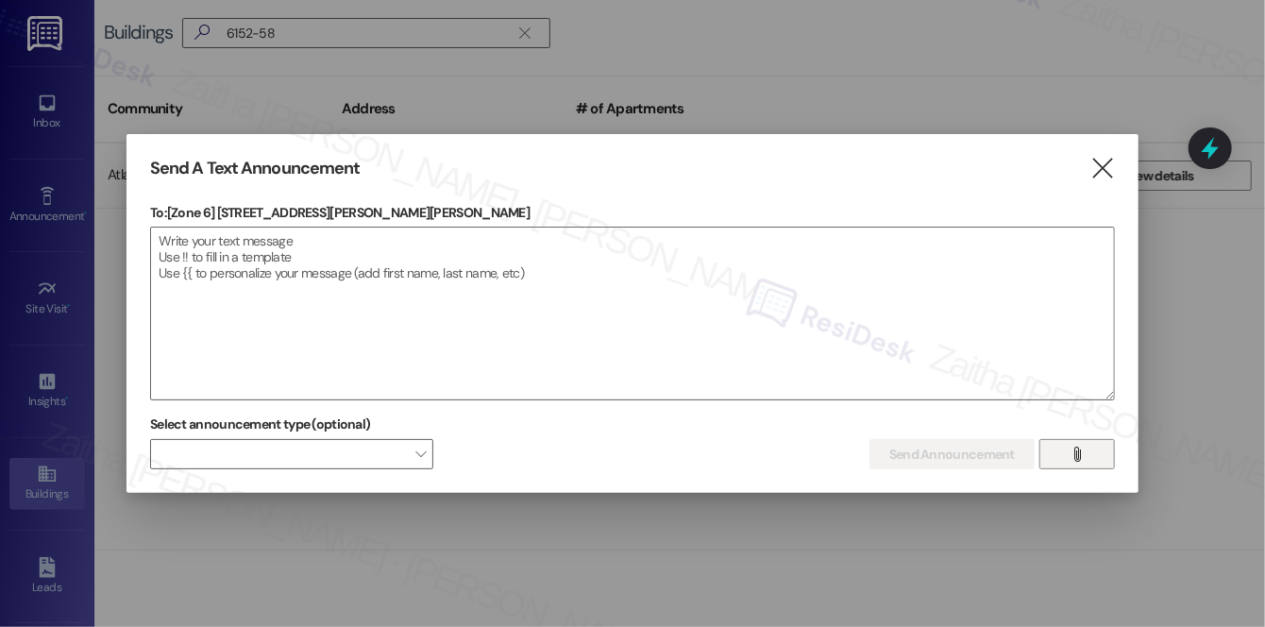
click at [1087, 459] on span "" at bounding box center [1077, 454] width 22 height 28
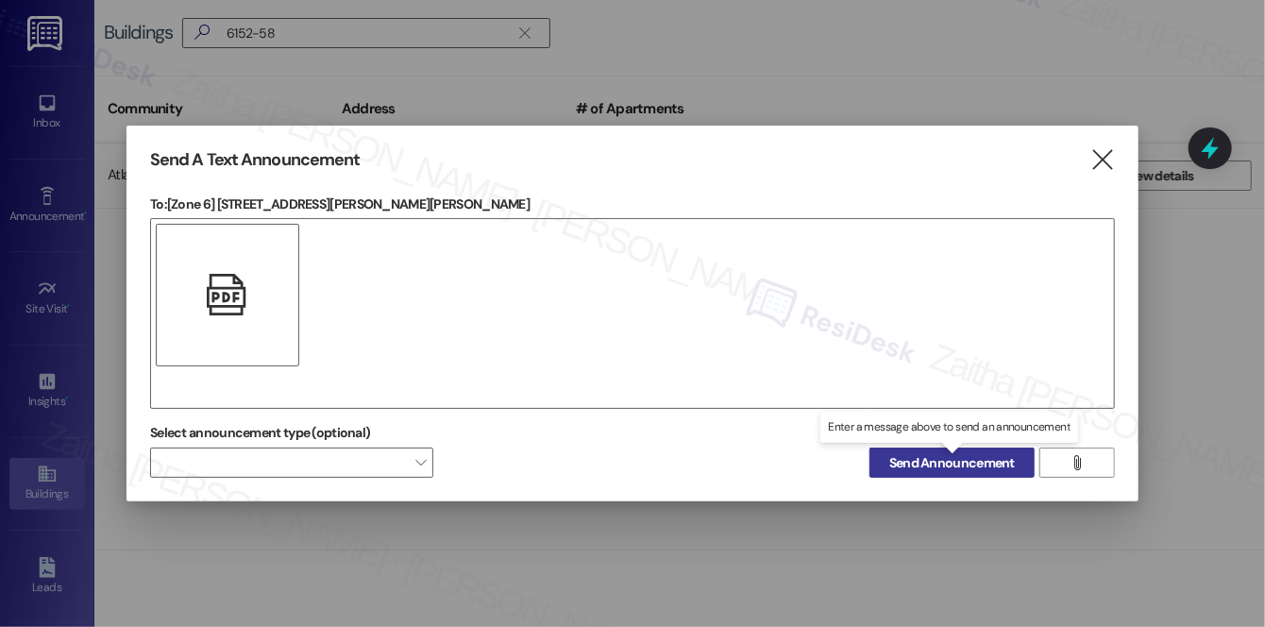
click at [956, 461] on span "Send Announcement" at bounding box center [952, 463] width 126 height 20
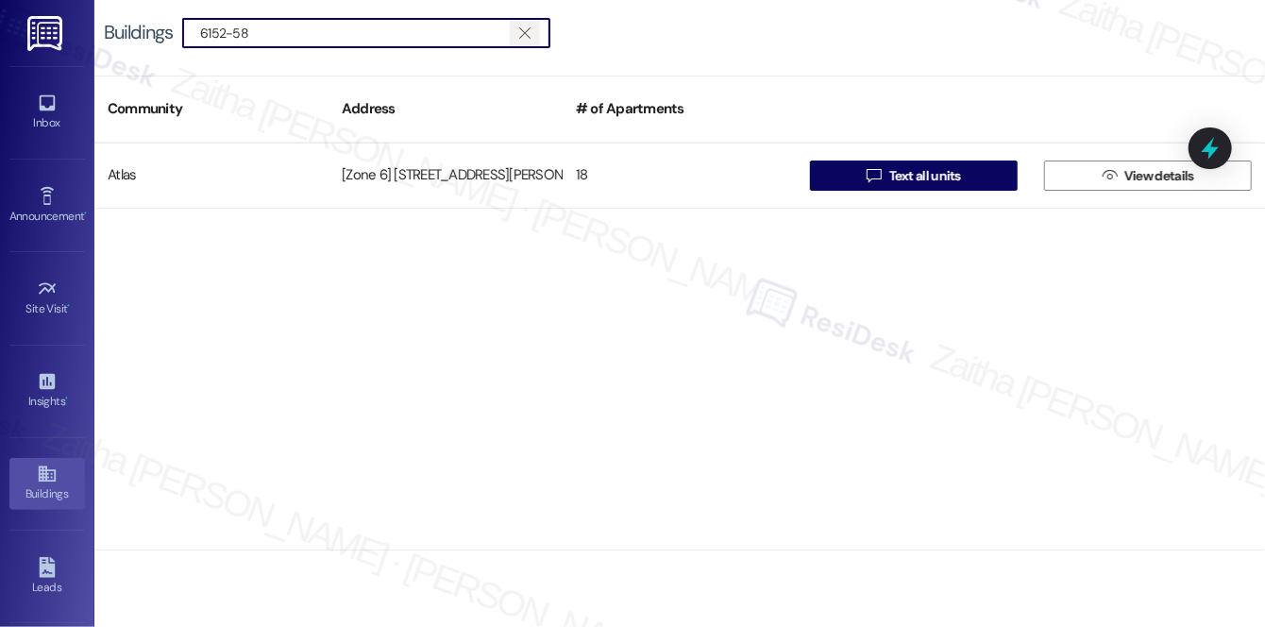
click at [530, 30] on span "" at bounding box center [524, 33] width 18 height 28
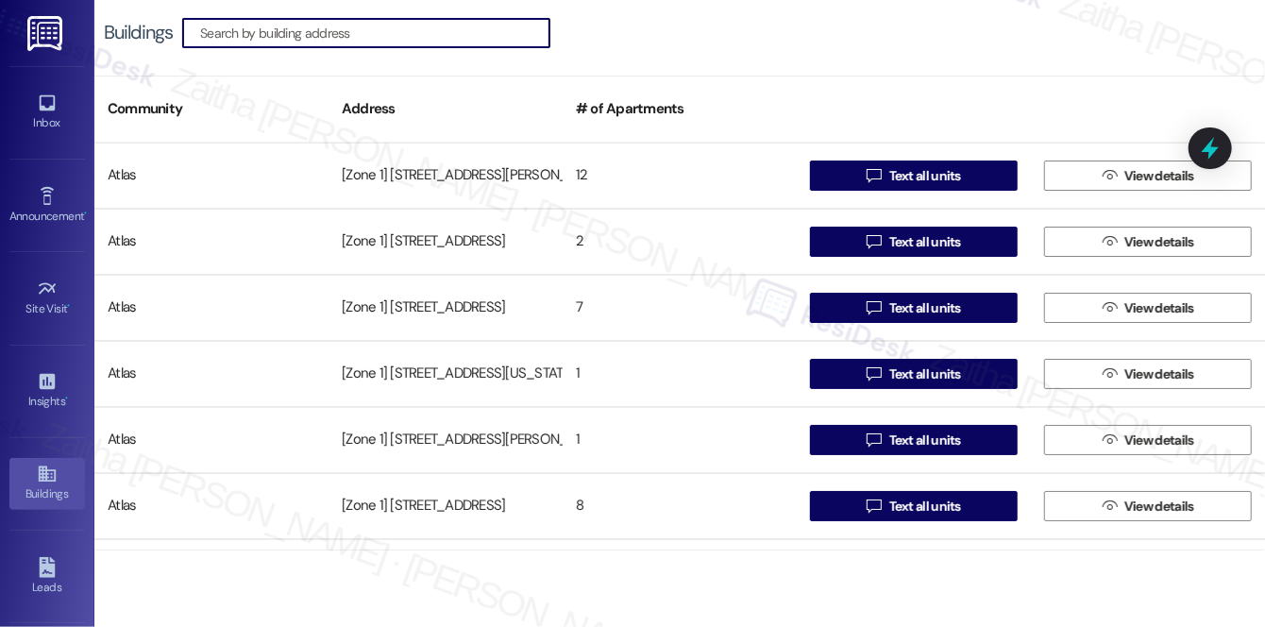
paste input "6203 S MLK Dr"
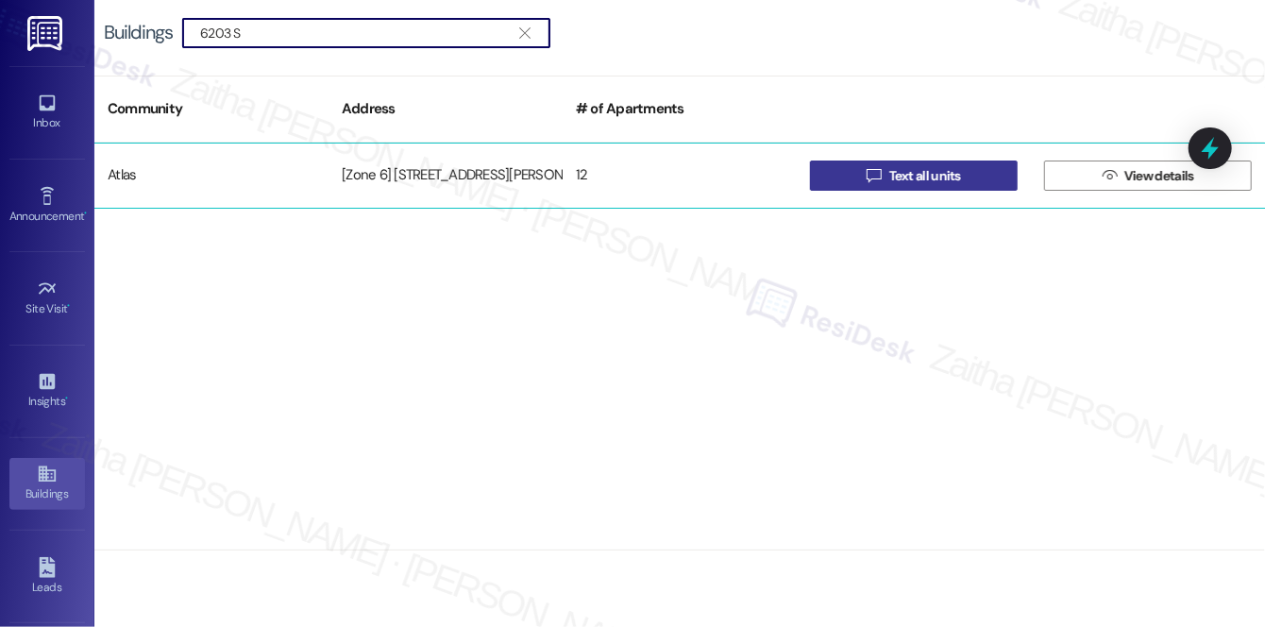
type input "6203 S"
click at [923, 172] on span "Text all units" at bounding box center [925, 176] width 72 height 20
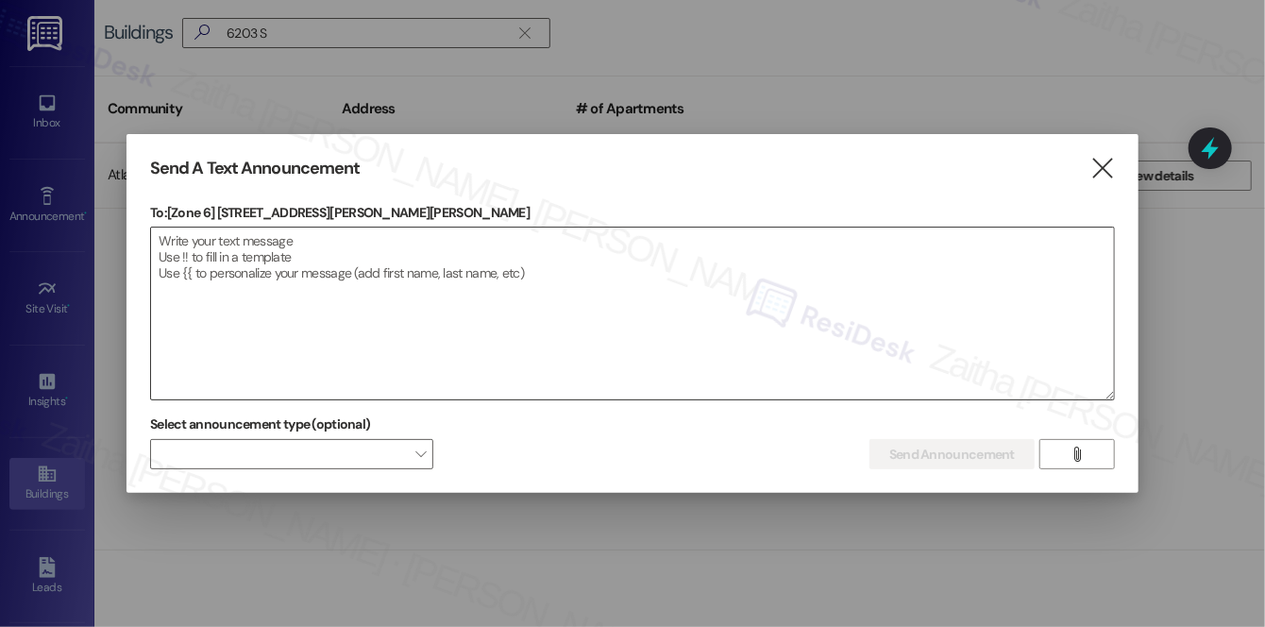
click at [354, 322] on textarea at bounding box center [632, 313] width 963 height 172
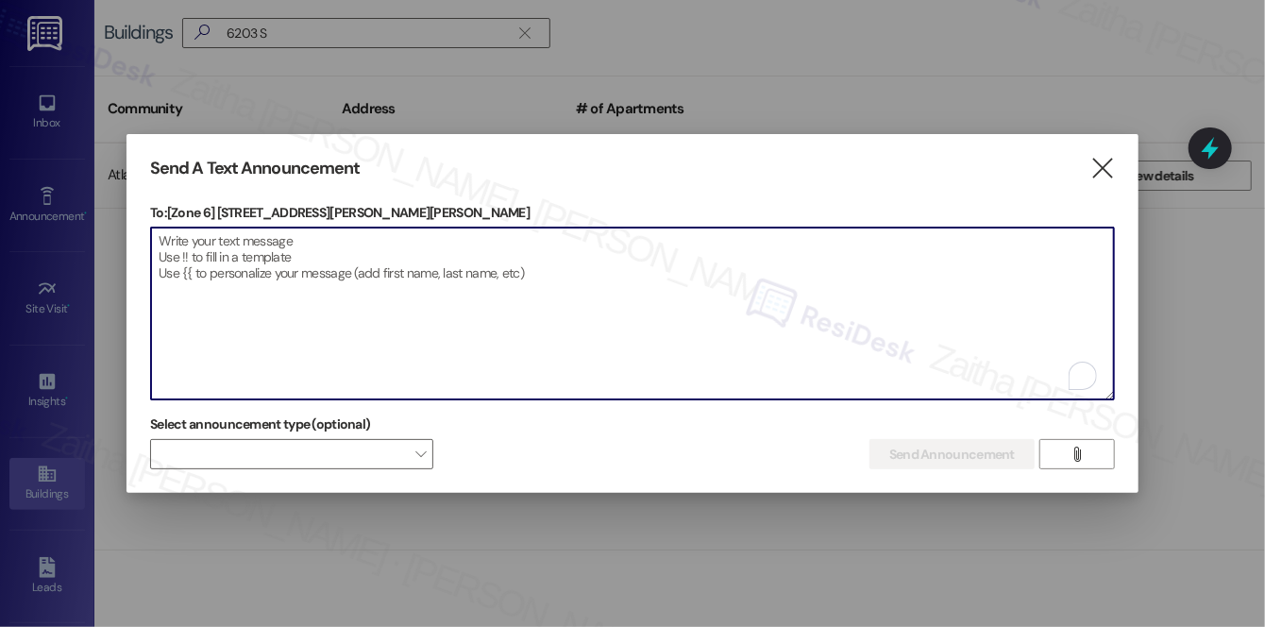
paste textarea "Hi {{first_name}}! We have made some changes to our pest control monthly treatm…"
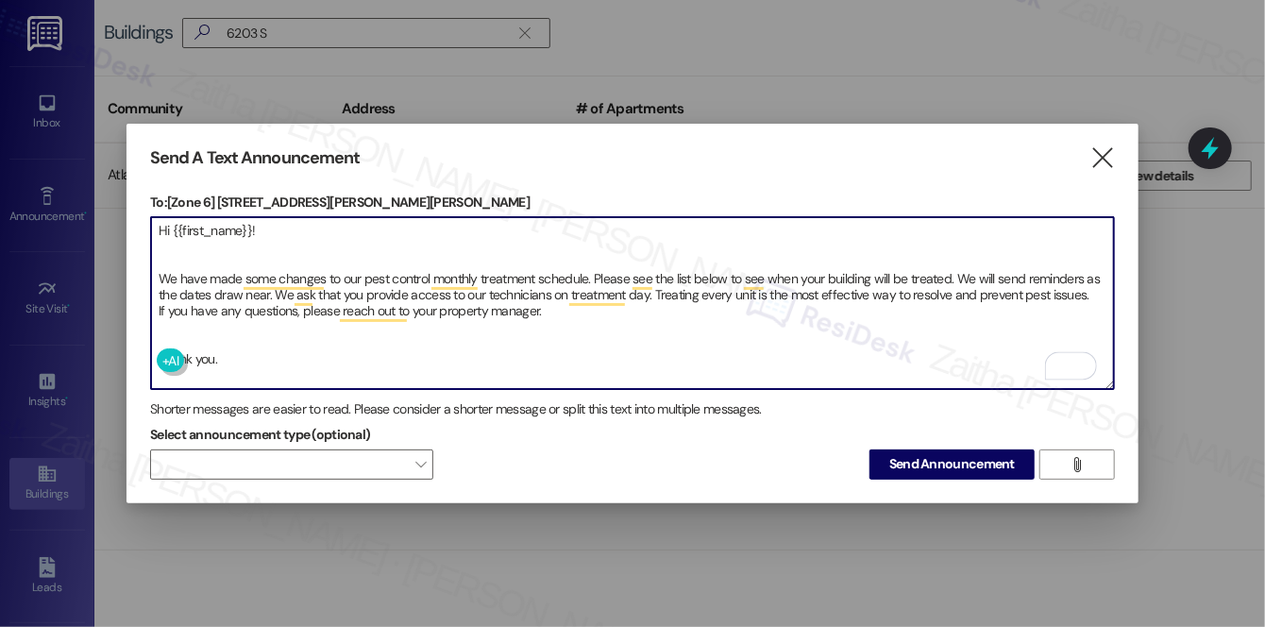
click at [183, 330] on textarea "Hi {{first_name}}! We have made some changes to our pest control monthly treatm…" at bounding box center [632, 303] width 963 height 172
click at [153, 251] on textarea "Hi {{first_name}}! We have made some changes to our pest control monthly treatm…" at bounding box center [632, 303] width 963 height 172
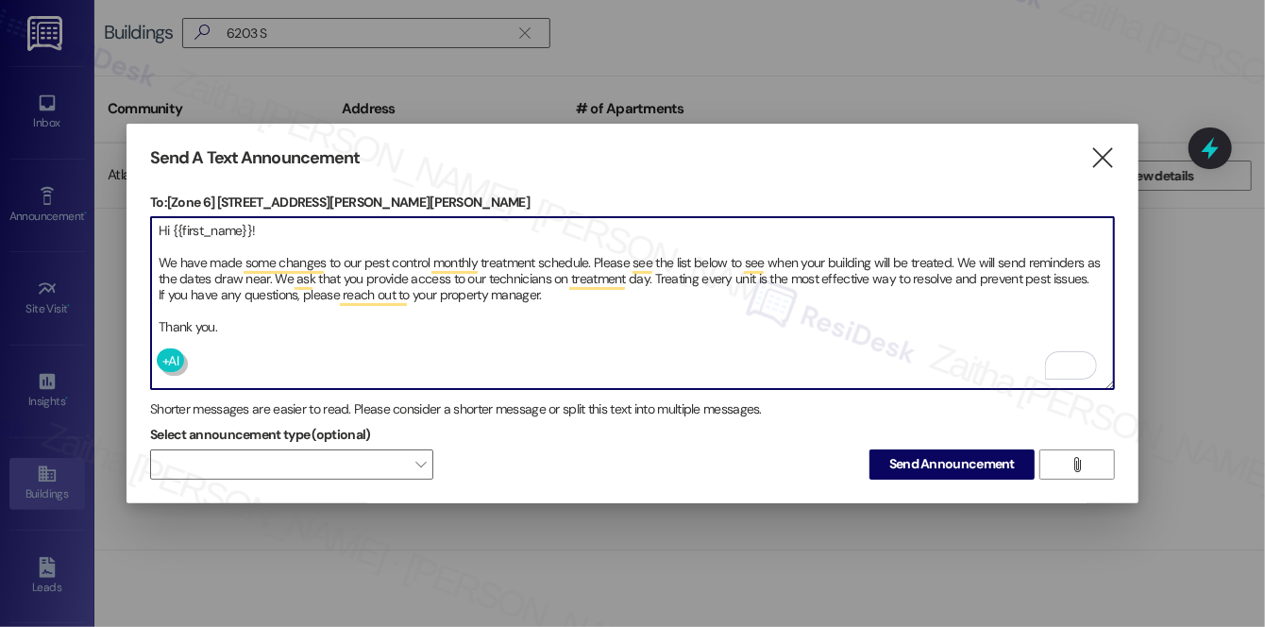
type textarea "Hi {{first_name}}! We have made some changes to our pest control monthly treatm…"
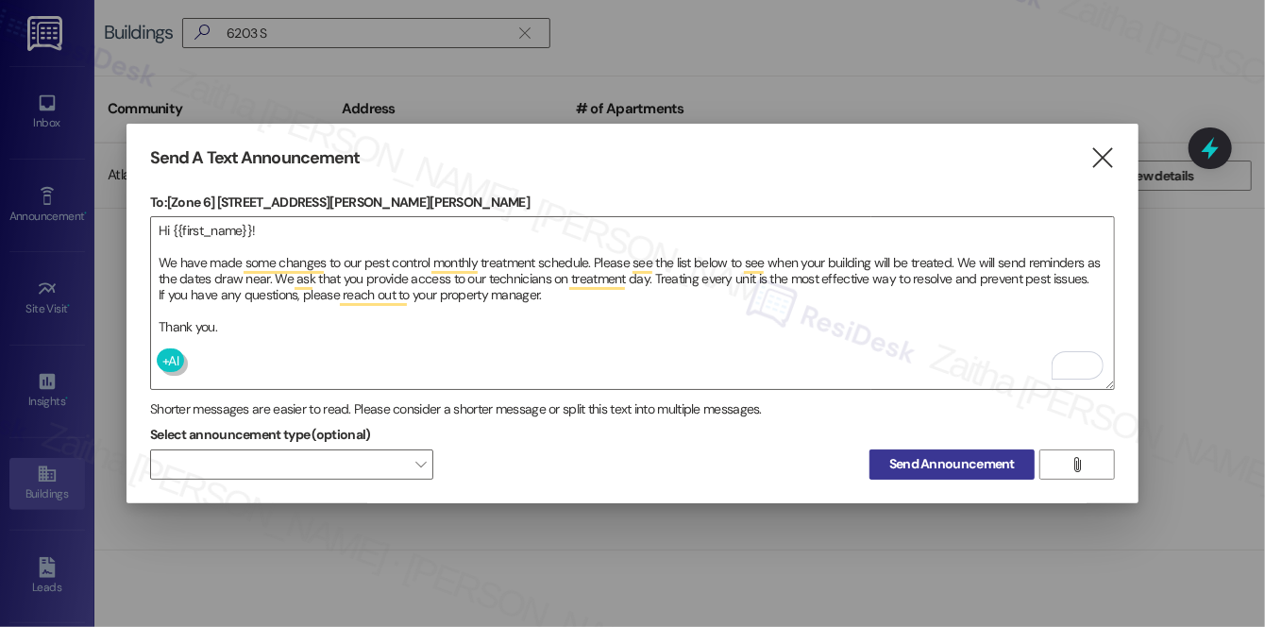
click at [933, 454] on span "Send Announcement" at bounding box center [952, 464] width 126 height 20
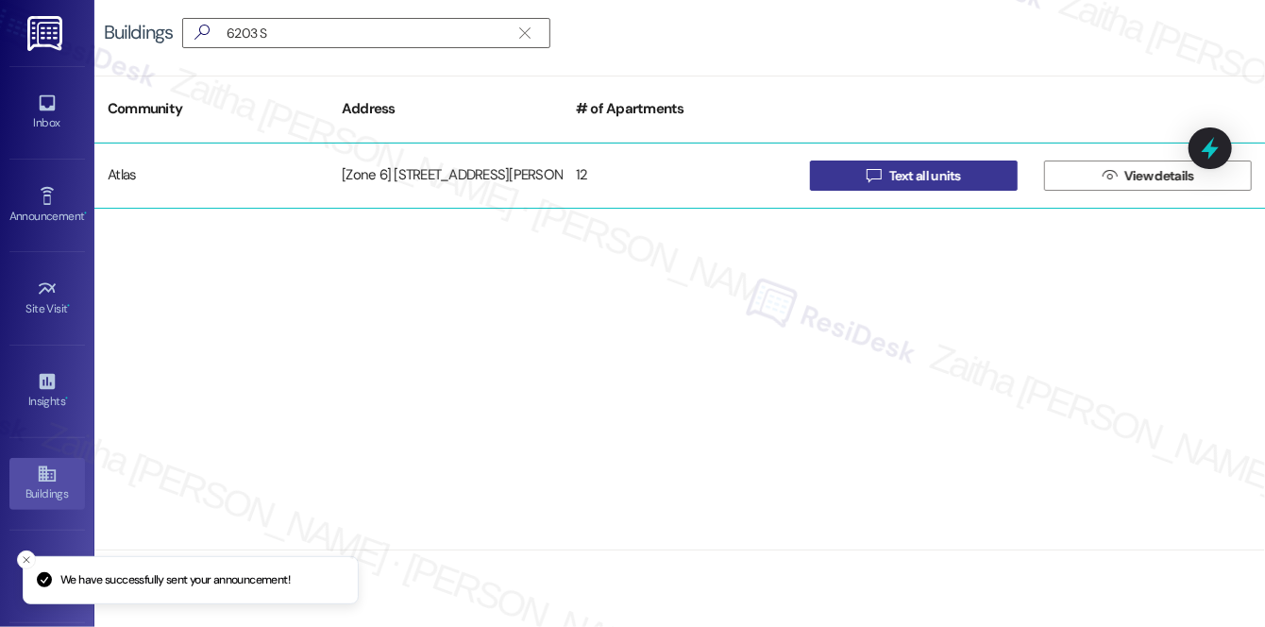
click at [946, 166] on span "Text all units" at bounding box center [925, 176] width 72 height 20
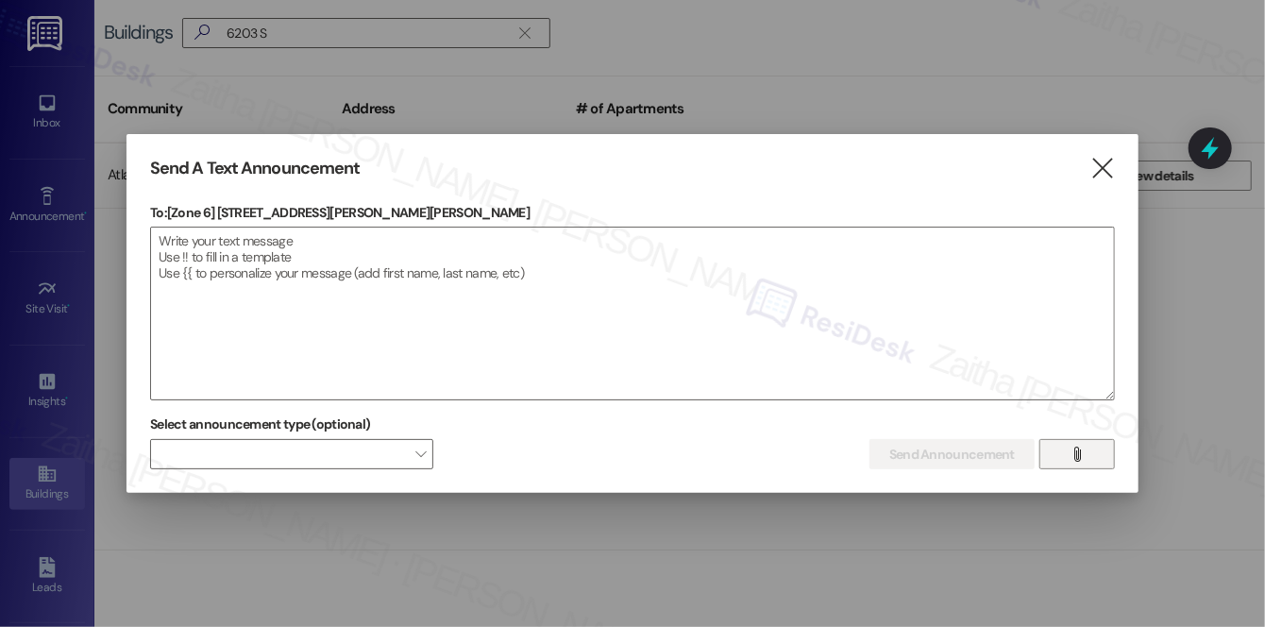
click at [1067, 451] on span "" at bounding box center [1077, 454] width 22 height 28
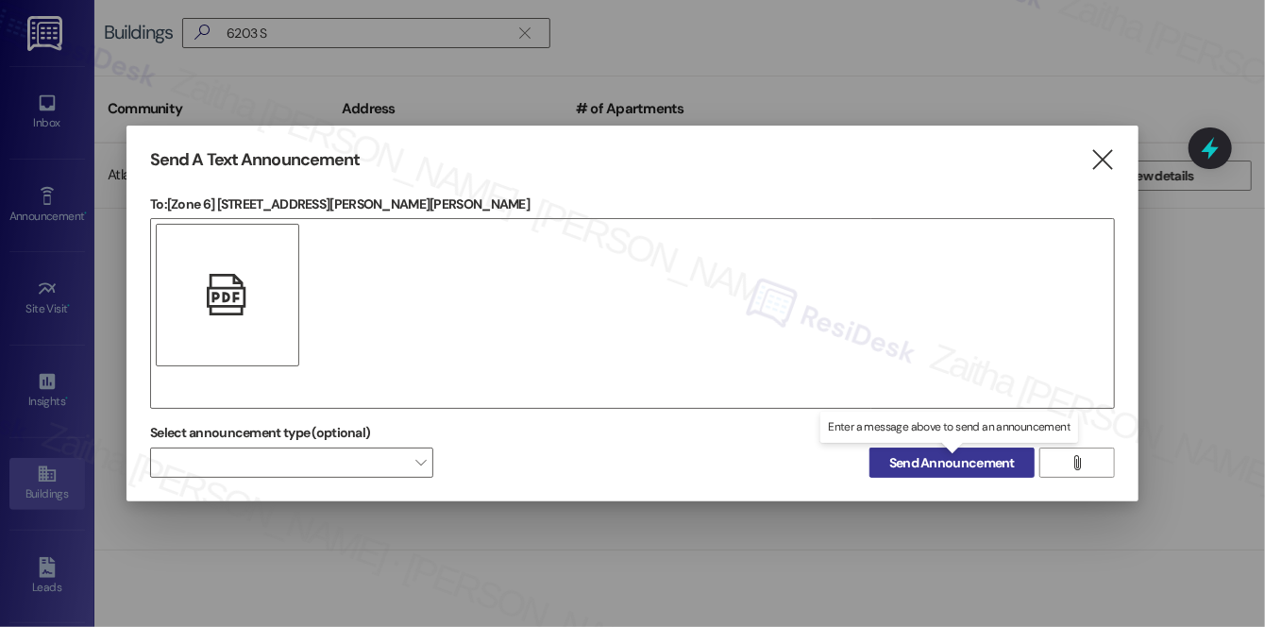
click at [936, 464] on span "Send Announcement" at bounding box center [952, 463] width 126 height 20
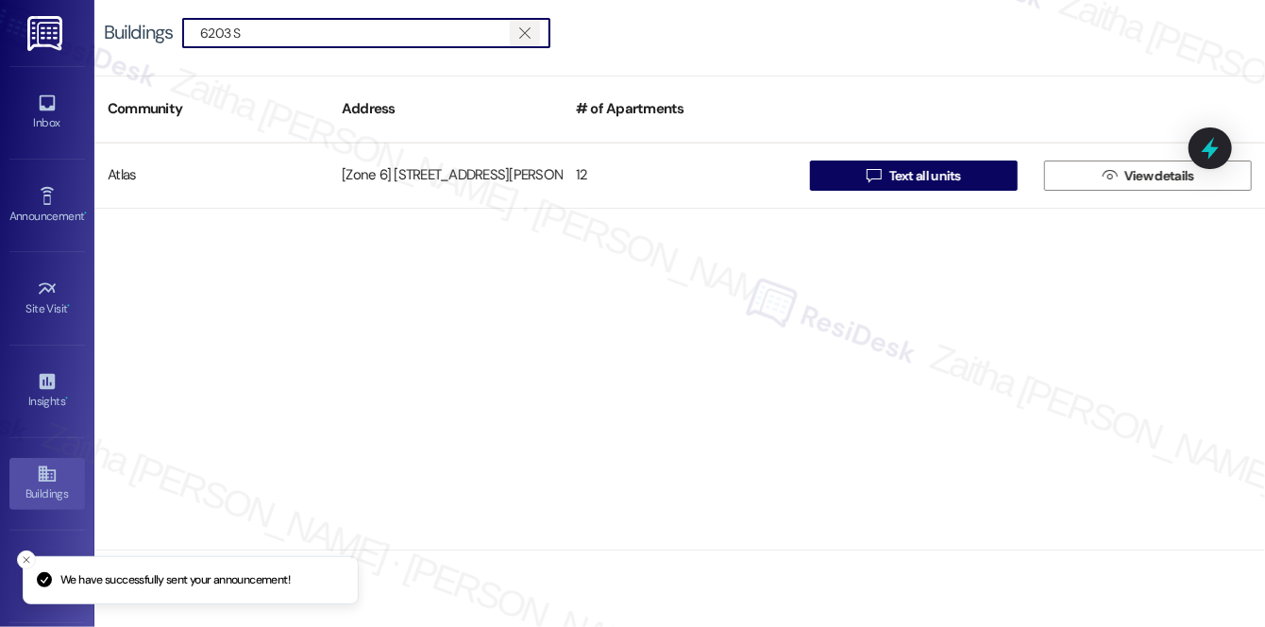
click at [521, 25] on icon "" at bounding box center [524, 32] width 10 height 15
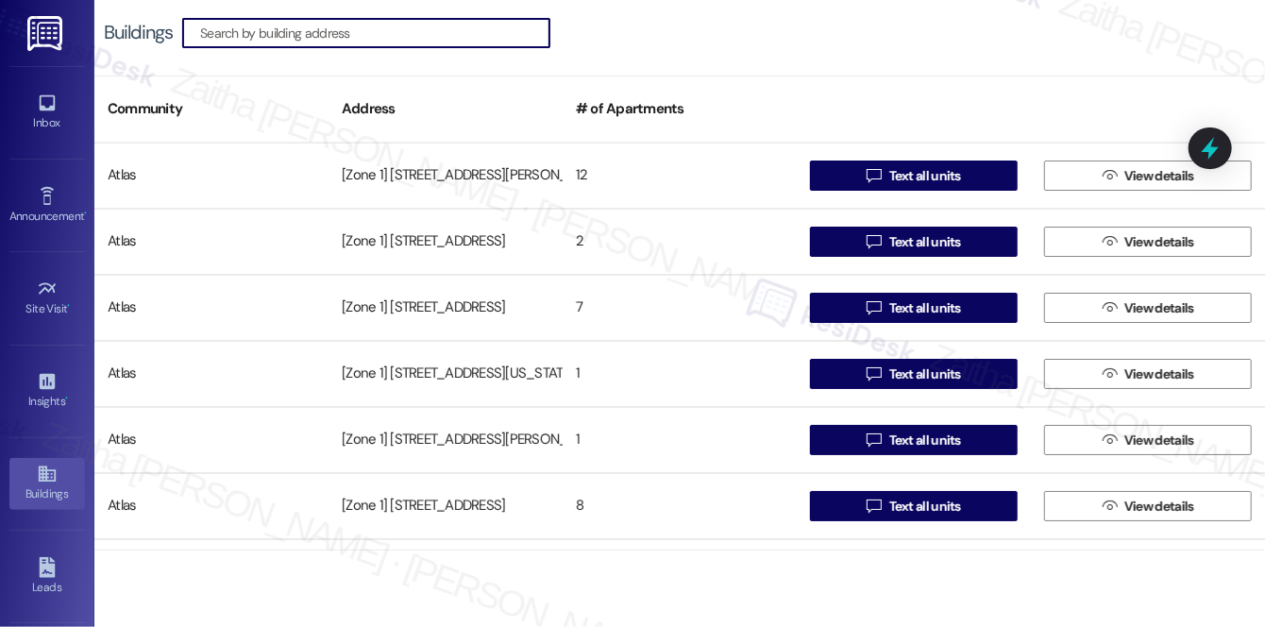
paste input "6235-45 S MLK Dr"
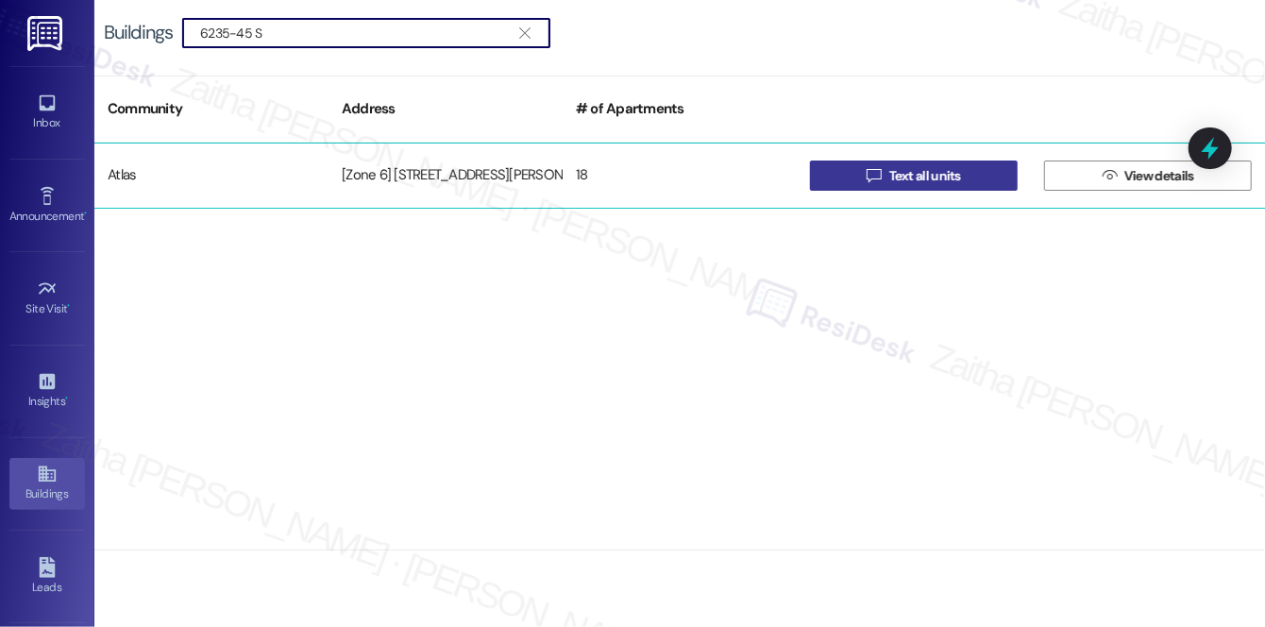
type input "6235-45 S"
click at [919, 178] on span "Text all units" at bounding box center [925, 176] width 72 height 20
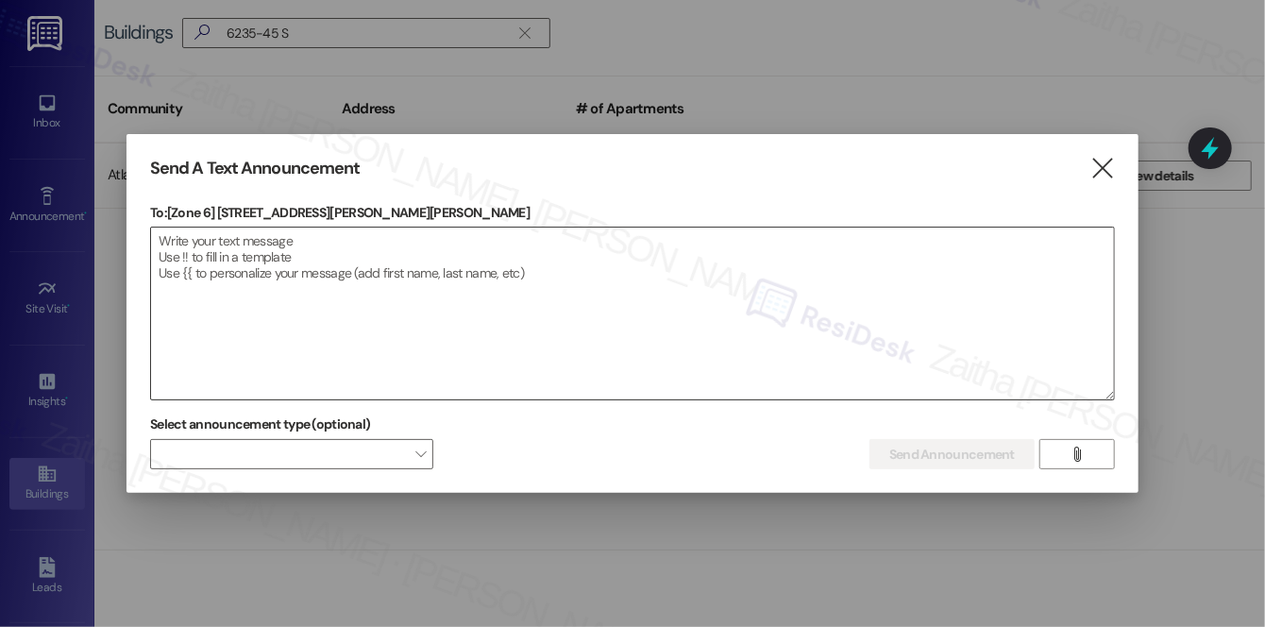
click at [195, 295] on textarea at bounding box center [632, 313] width 963 height 172
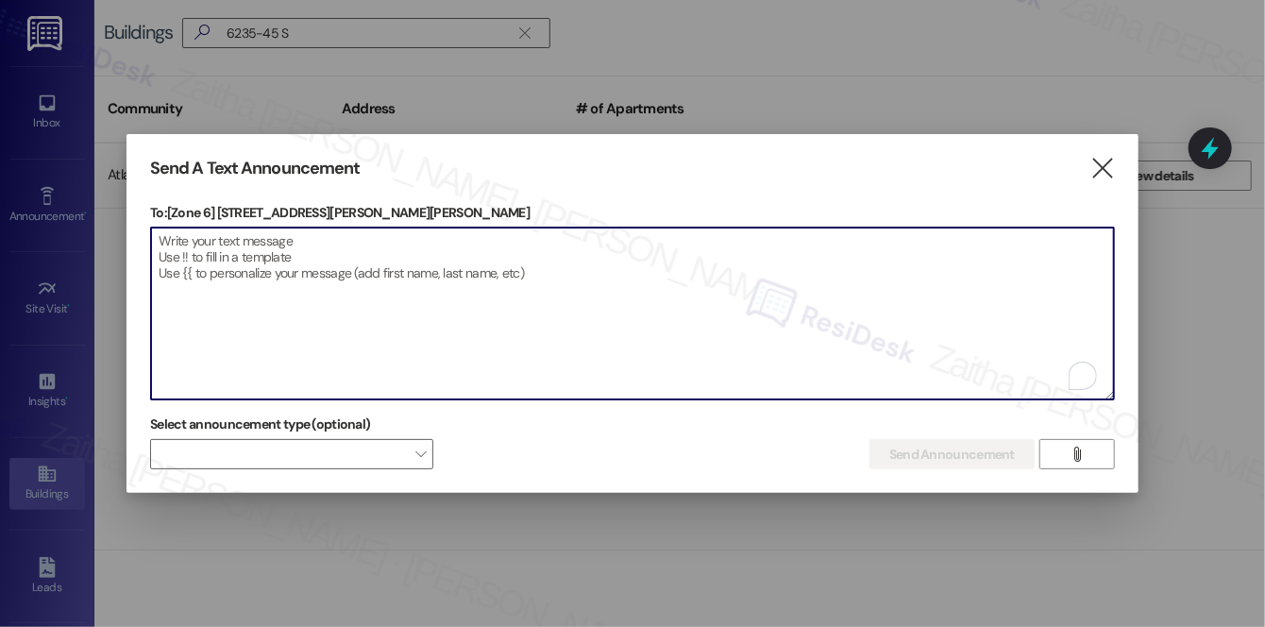
paste textarea "Hi {{first_name}}! We have made some changes to our pest control monthly treatm…"
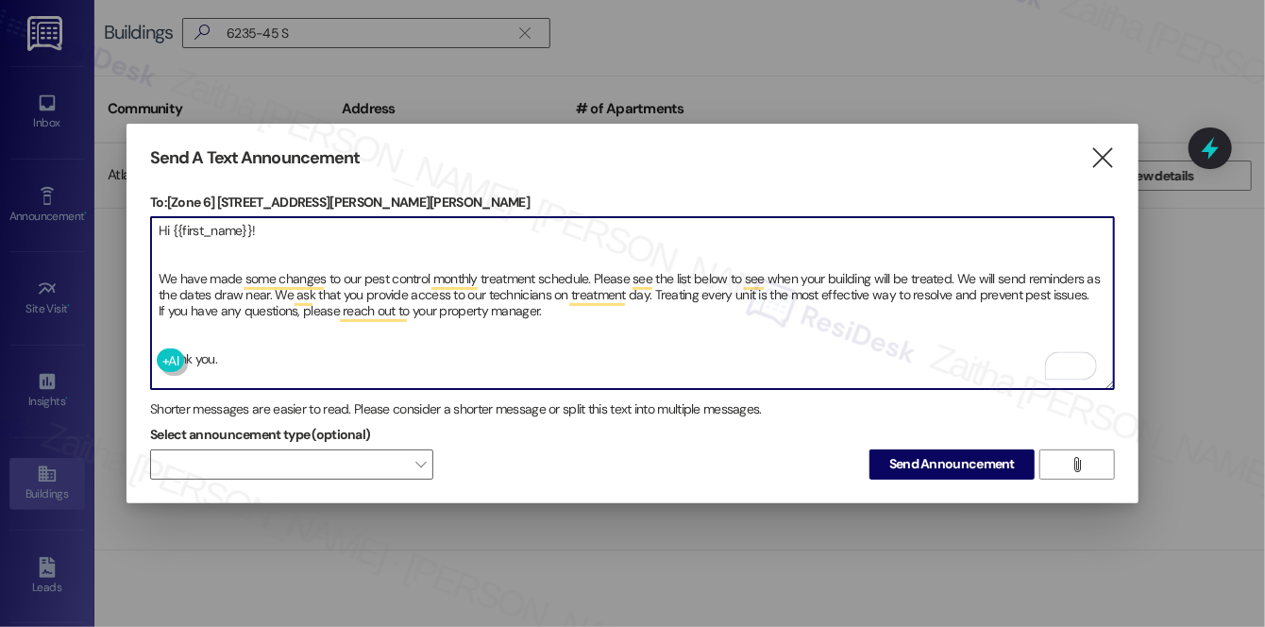
click at [194, 328] on textarea "Hi {{first_name}}! We have made some changes to our pest control monthly treatm…" at bounding box center [632, 303] width 963 height 172
click at [188, 249] on textarea "Hi {{first_name}}! We have made some changes to our pest control monthly treatm…" at bounding box center [632, 303] width 963 height 172
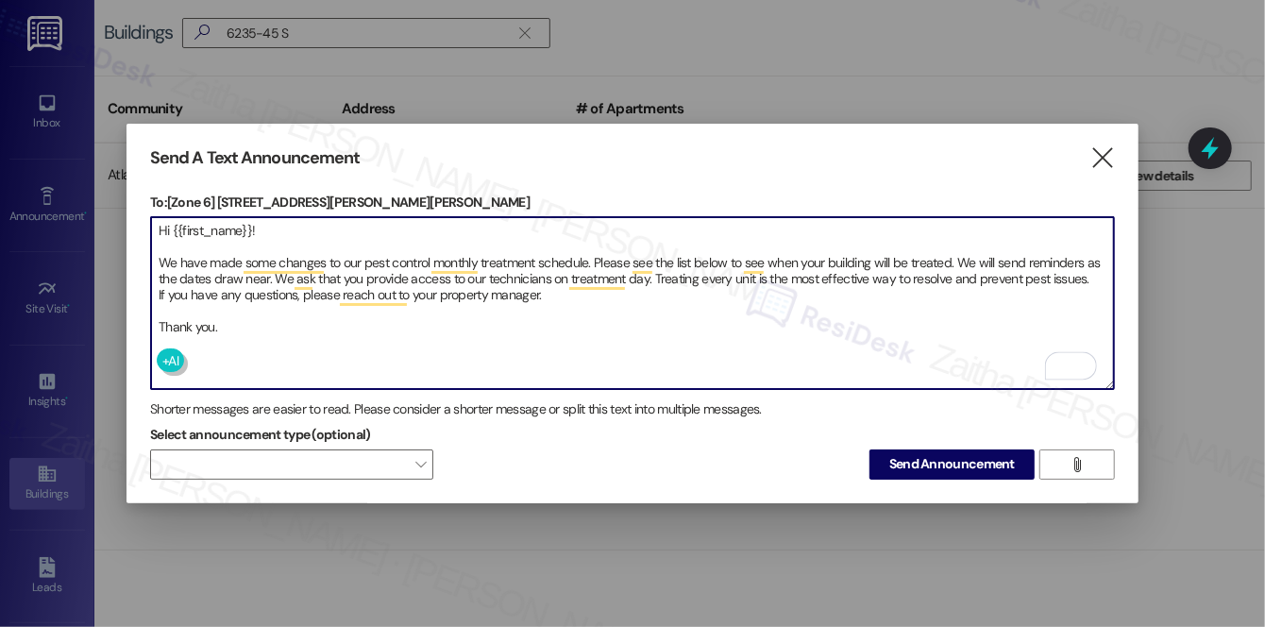
type textarea "Hi {{first_name}}! We have made some changes to our pest control monthly treatm…"
click at [915, 454] on span "Send Announcement" at bounding box center [952, 464] width 126 height 20
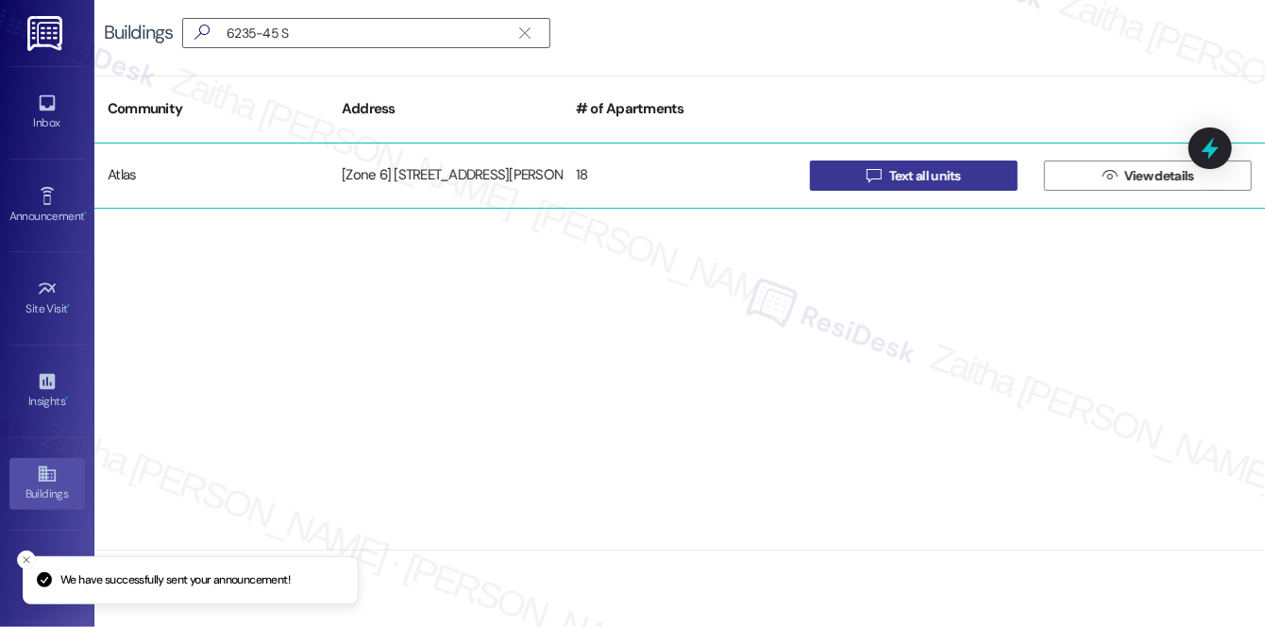
click at [930, 177] on span "Text all units" at bounding box center [925, 176] width 72 height 20
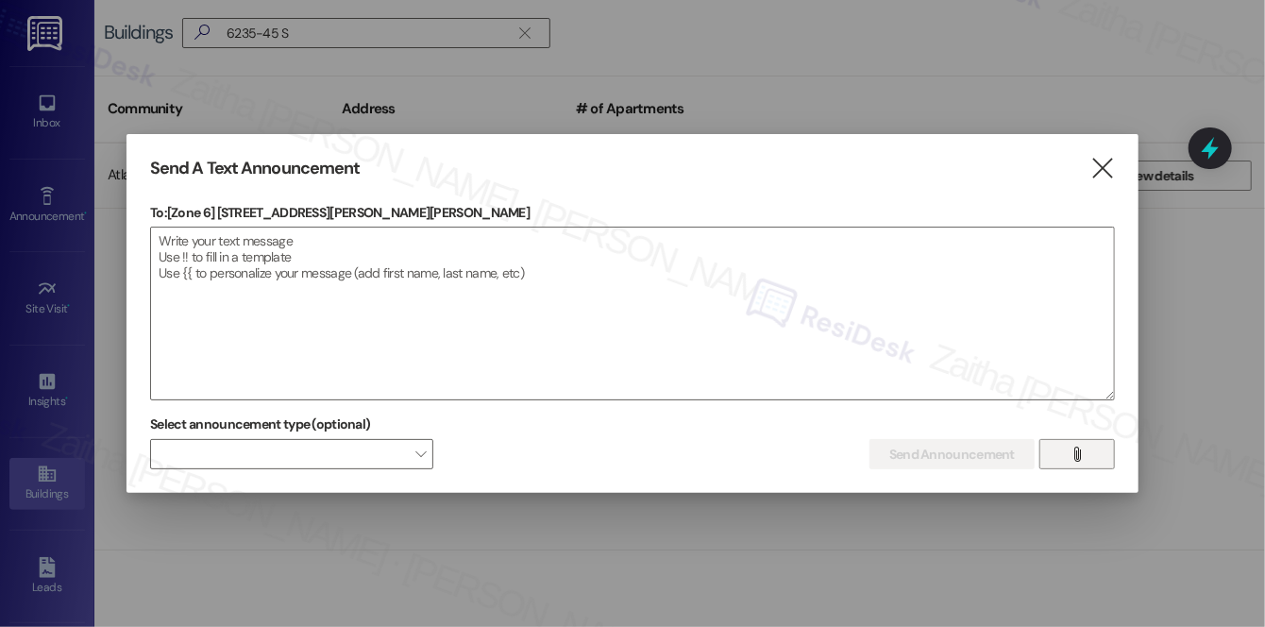
click at [1067, 455] on span "" at bounding box center [1077, 454] width 22 height 28
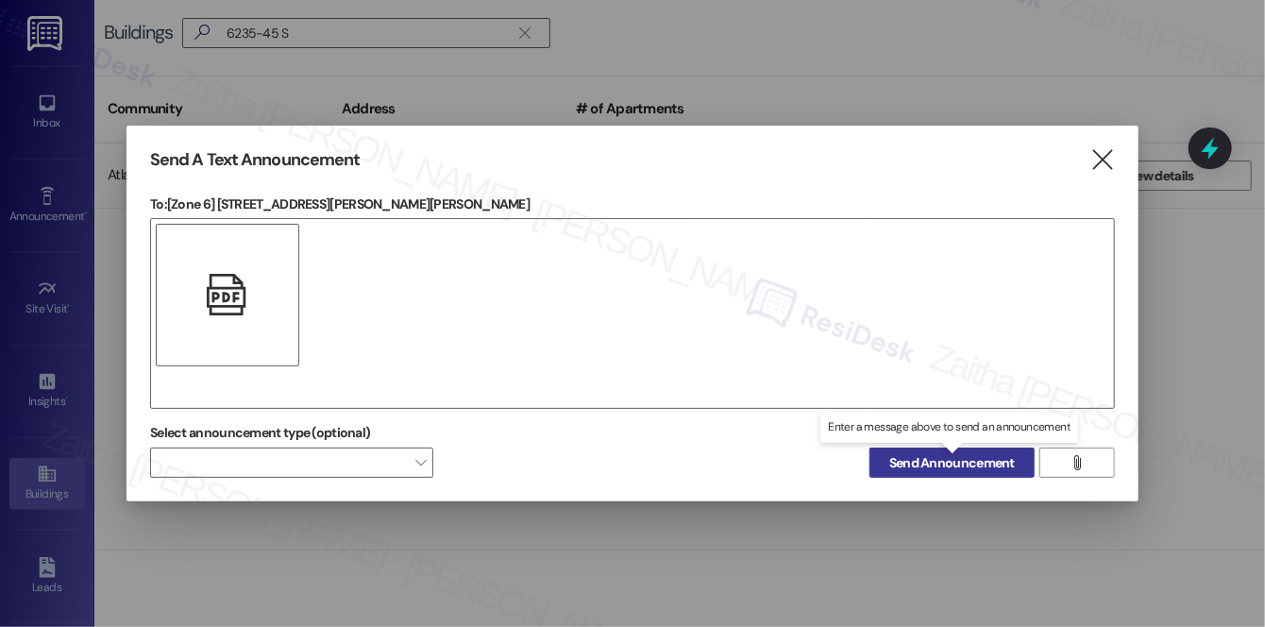
click at [940, 467] on span "Send Announcement" at bounding box center [952, 463] width 126 height 20
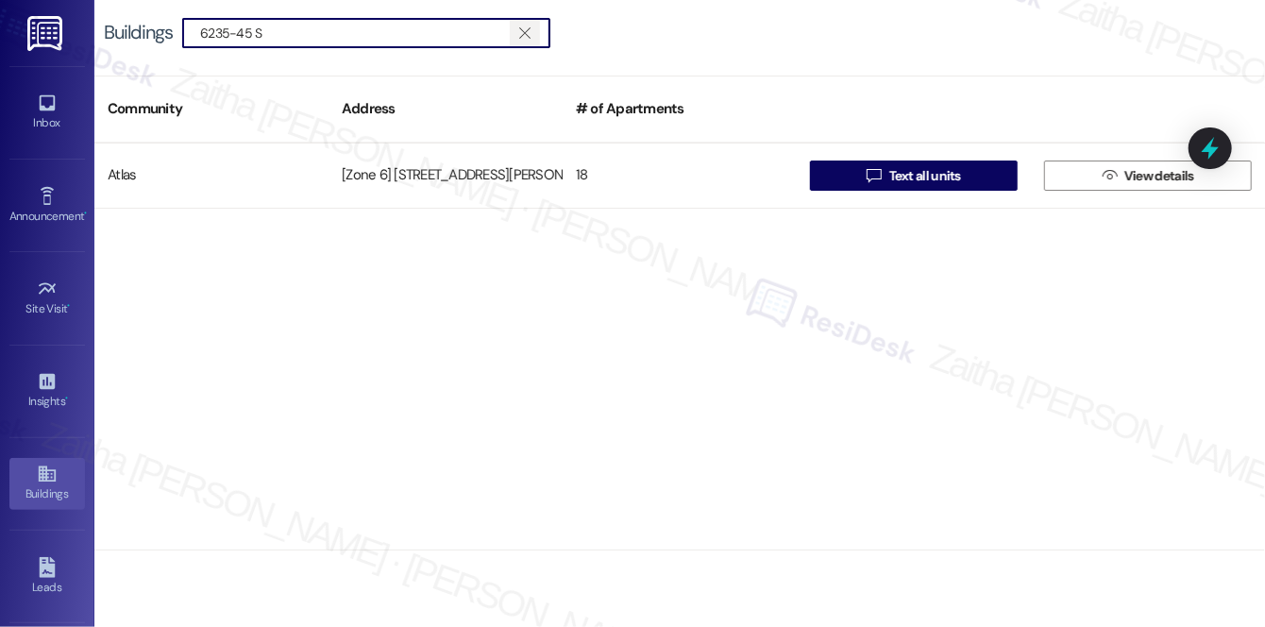
click at [526, 35] on icon "" at bounding box center [524, 32] width 10 height 15
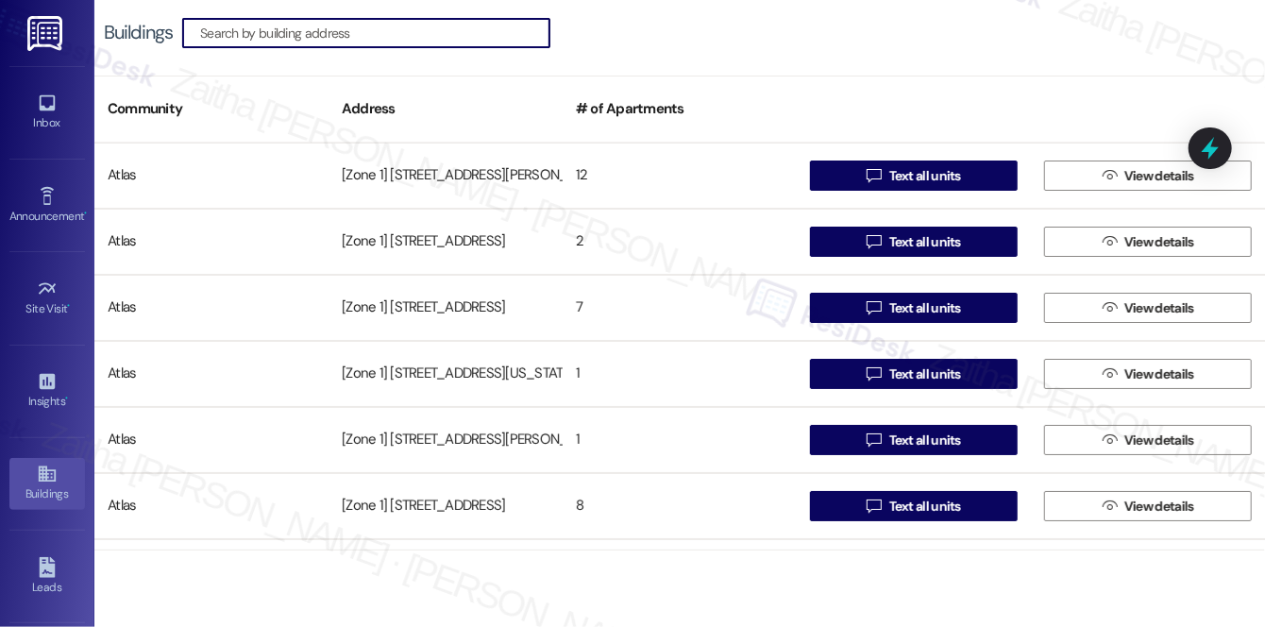
paste input "1637-53 W 89th S"
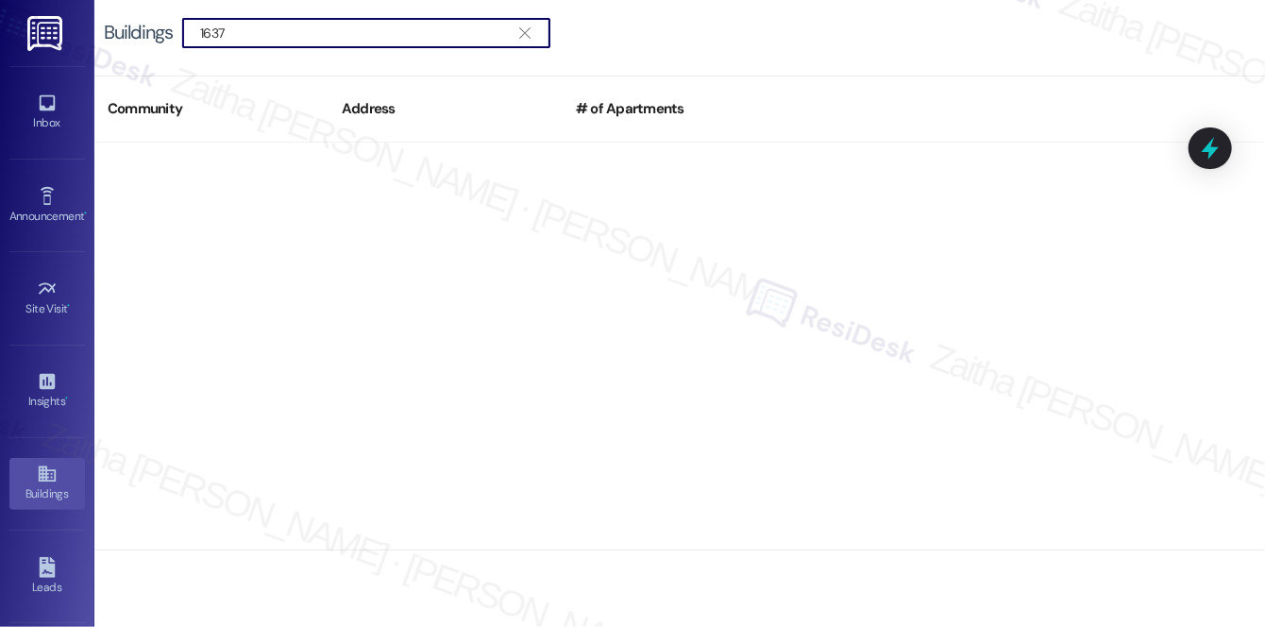
type input "1637"
click at [521, 37] on icon "" at bounding box center [524, 32] width 10 height 15
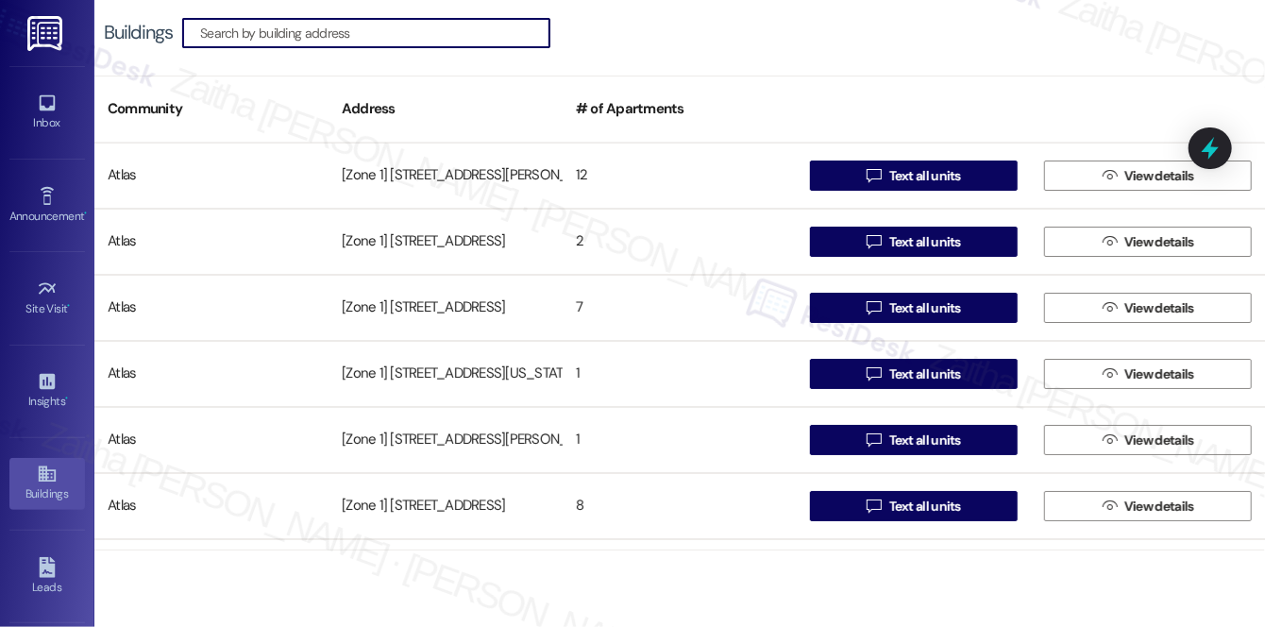
paste input "7900 S Paxton Av"
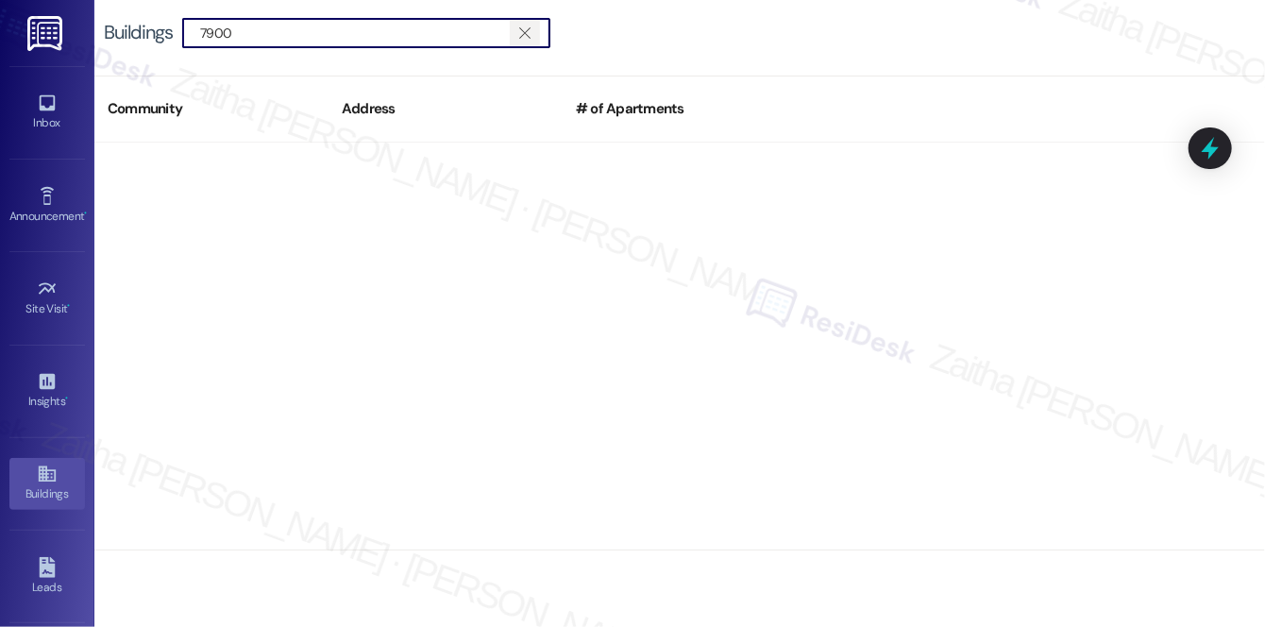
type input "7900"
click at [532, 34] on span "" at bounding box center [524, 33] width 18 height 28
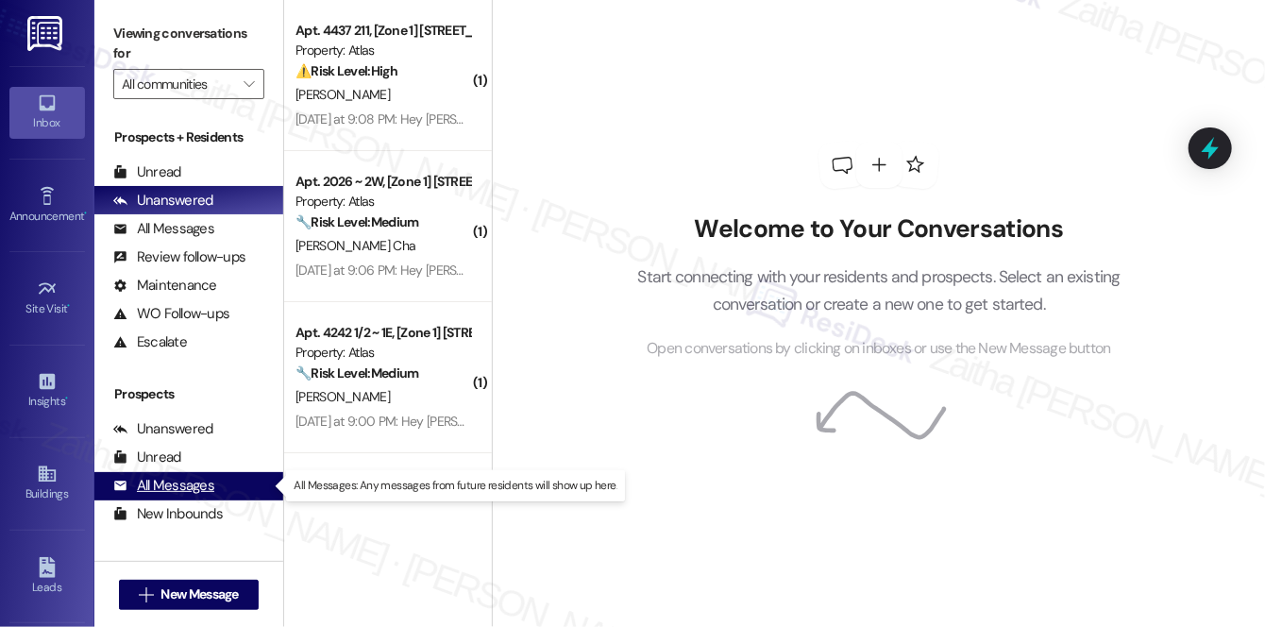
click at [182, 491] on div "All Messages" at bounding box center [163, 486] width 101 height 20
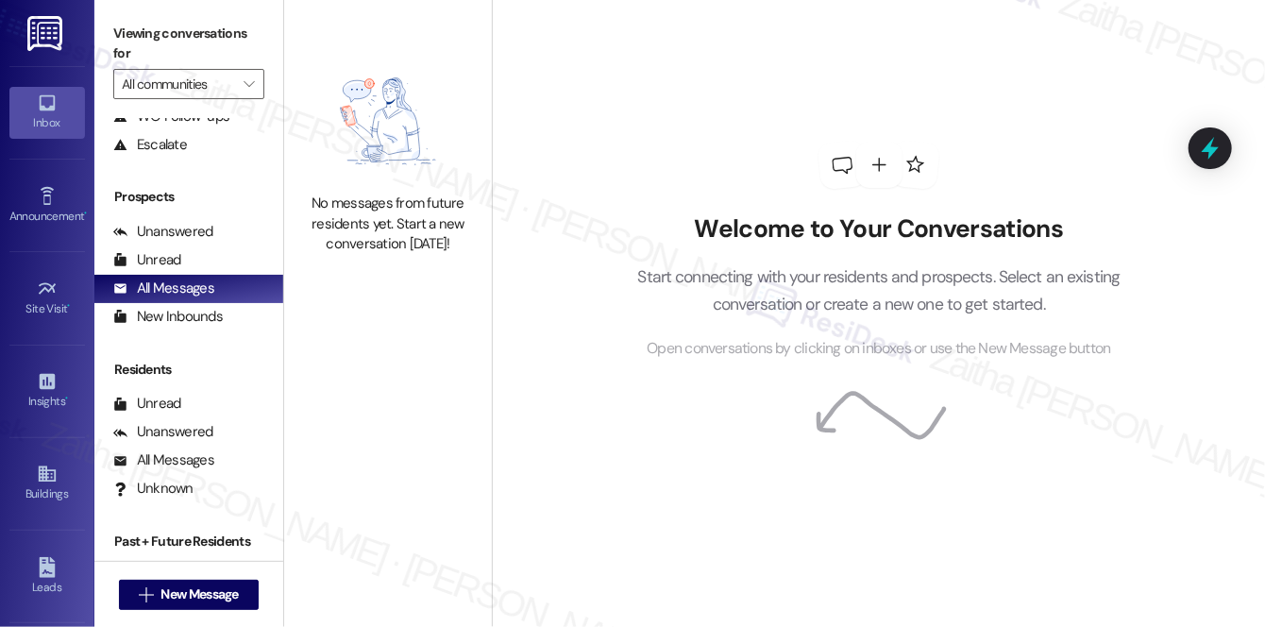
scroll to position [225, 0]
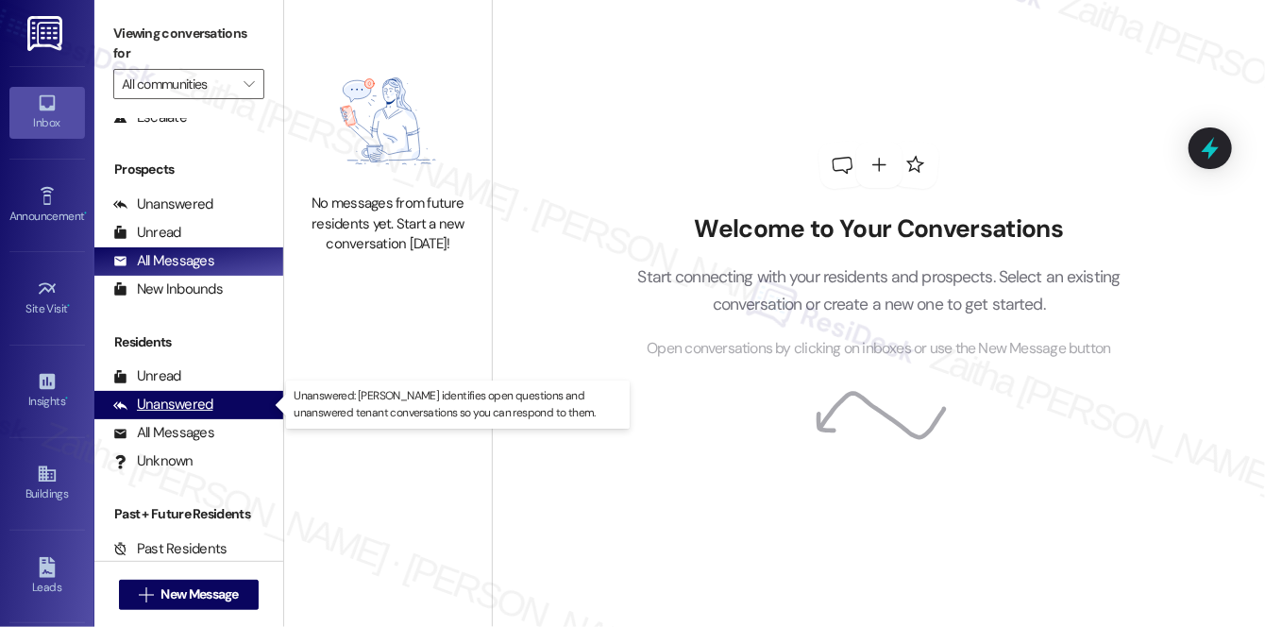
click at [189, 407] on div "Unanswered" at bounding box center [163, 405] width 100 height 20
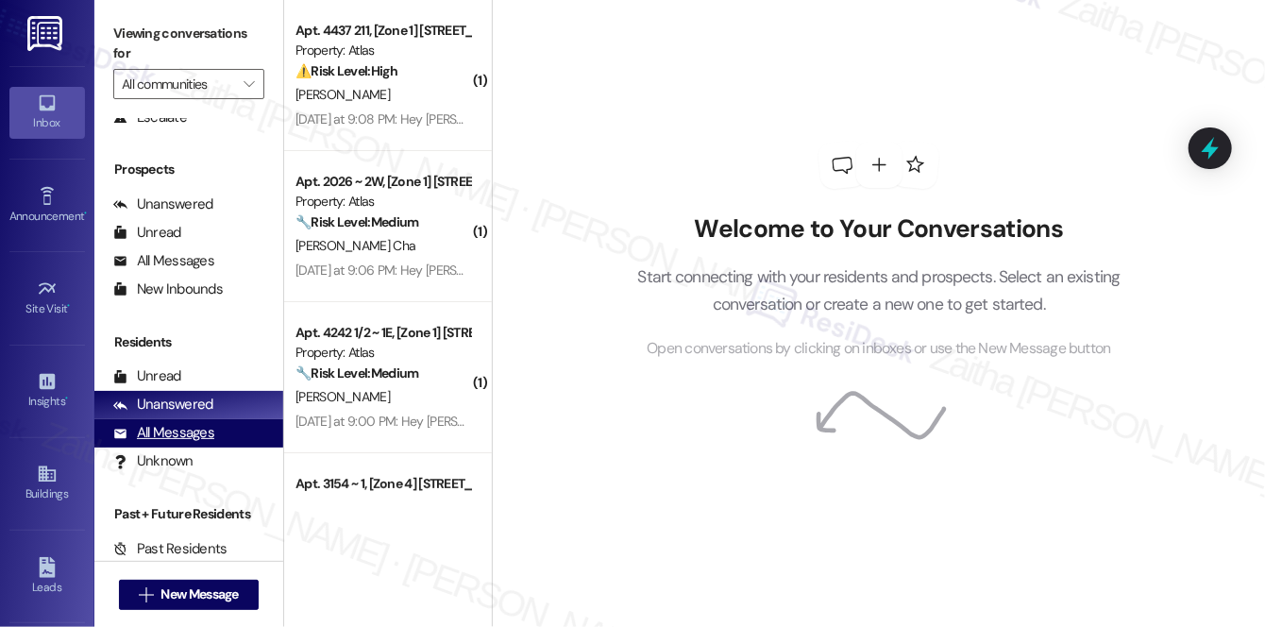
click at [169, 435] on div "All Messages" at bounding box center [163, 433] width 101 height 20
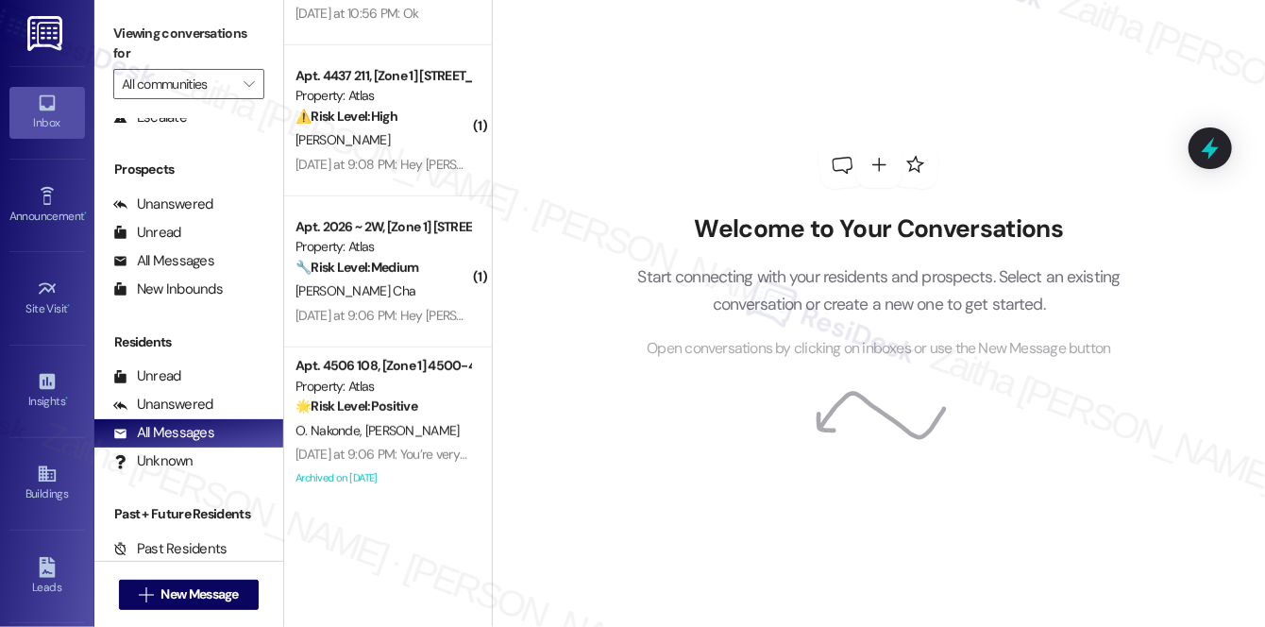
scroll to position [0, 0]
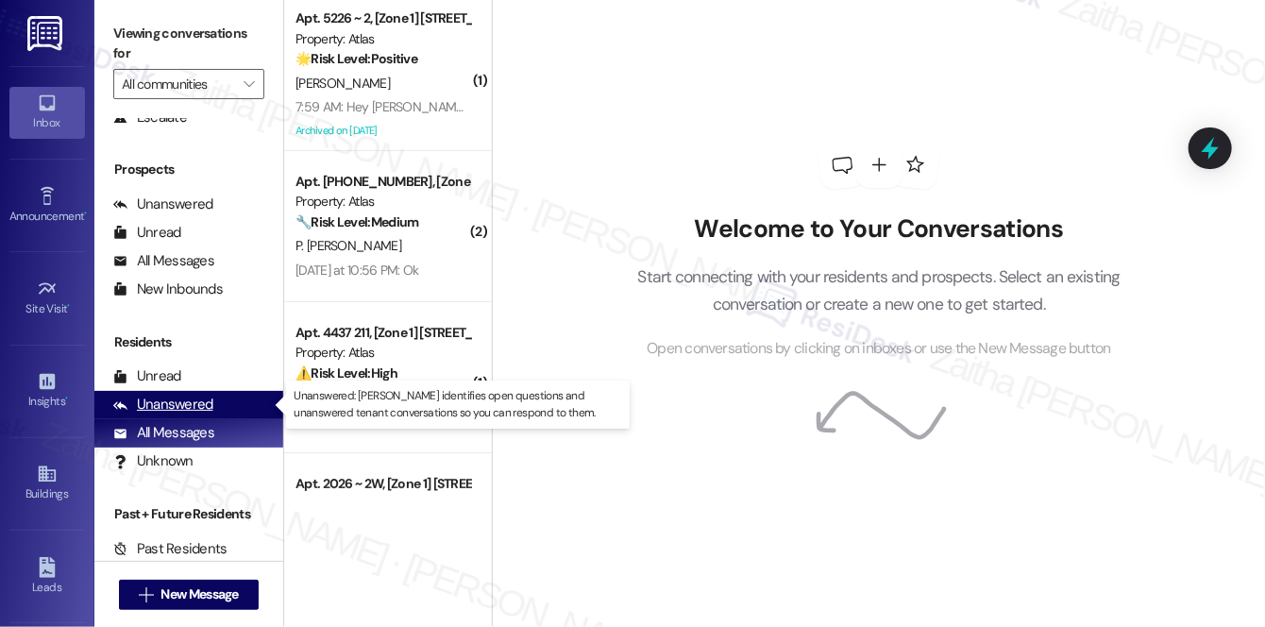
click at [169, 406] on div "Unanswered" at bounding box center [163, 405] width 100 height 20
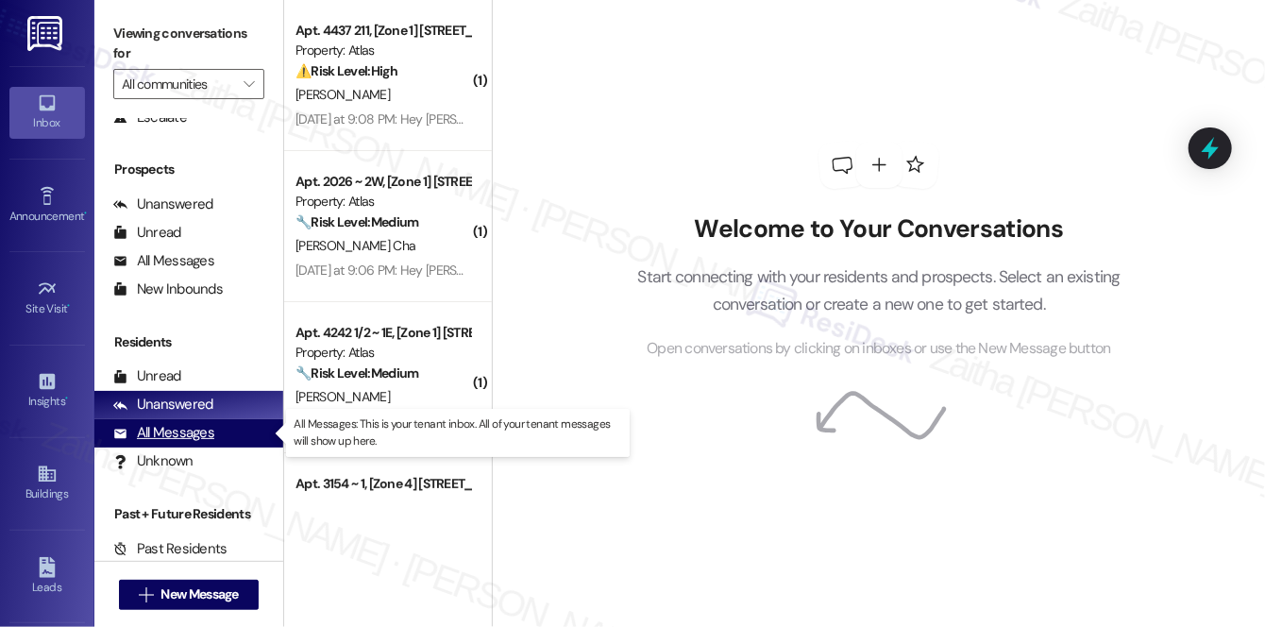
click at [175, 435] on div "All Messages" at bounding box center [163, 433] width 101 height 20
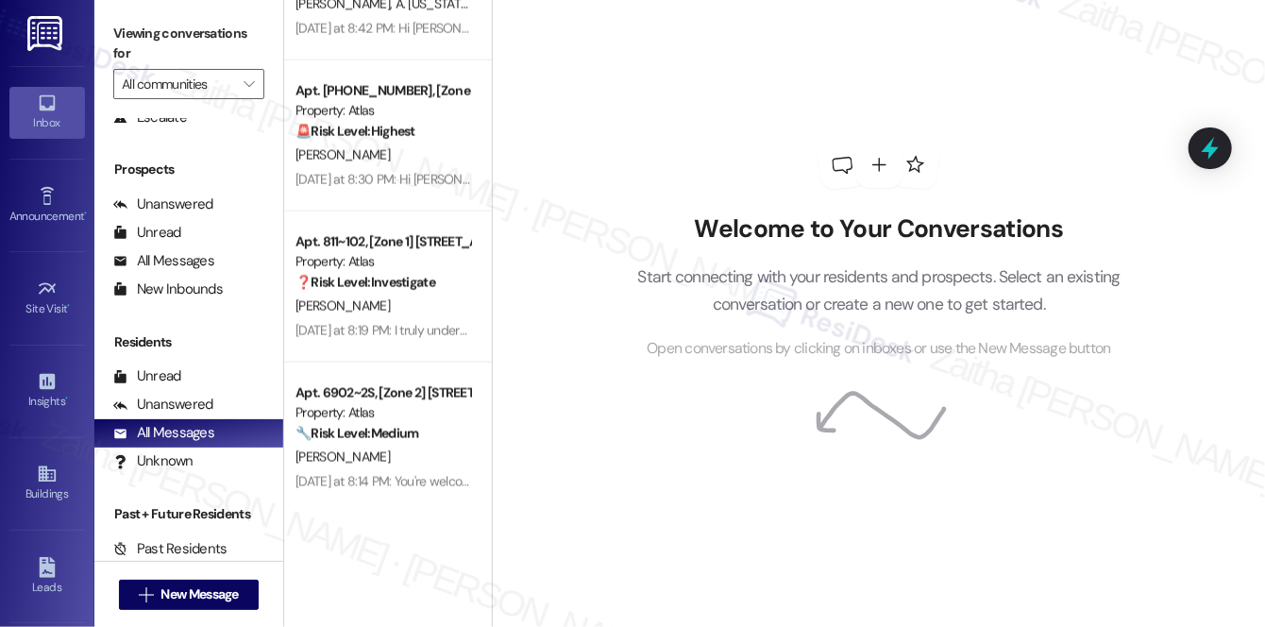
scroll to position [1372, 0]
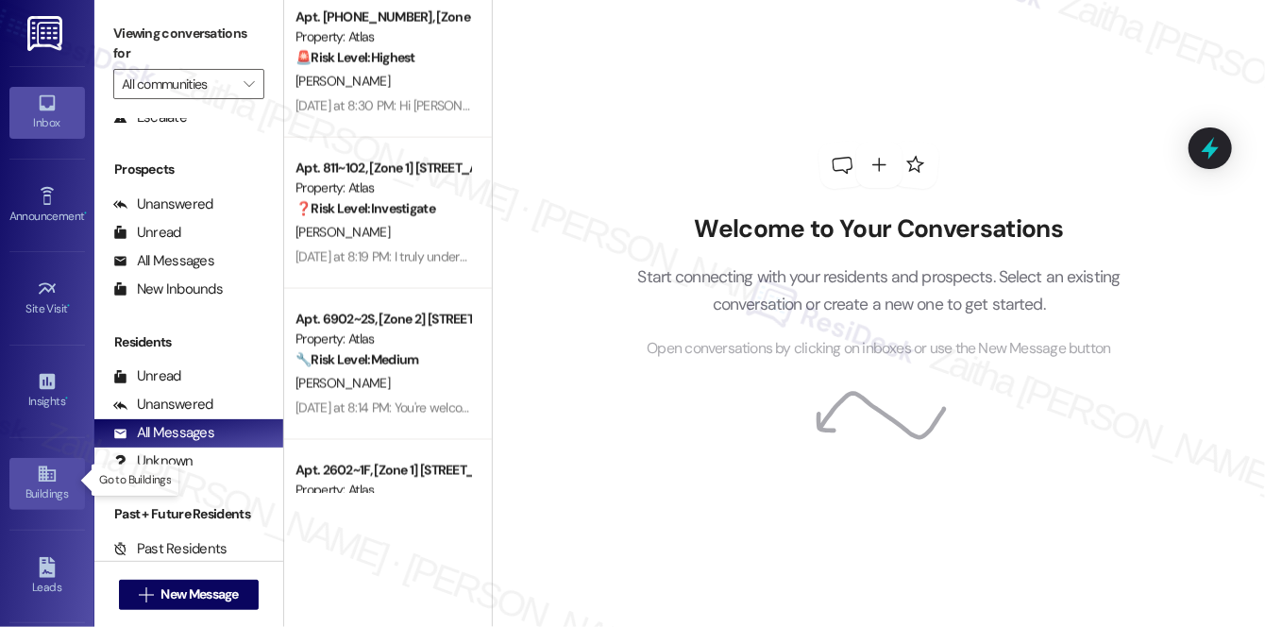
click at [37, 484] on div "Buildings" at bounding box center [47, 493] width 94 height 19
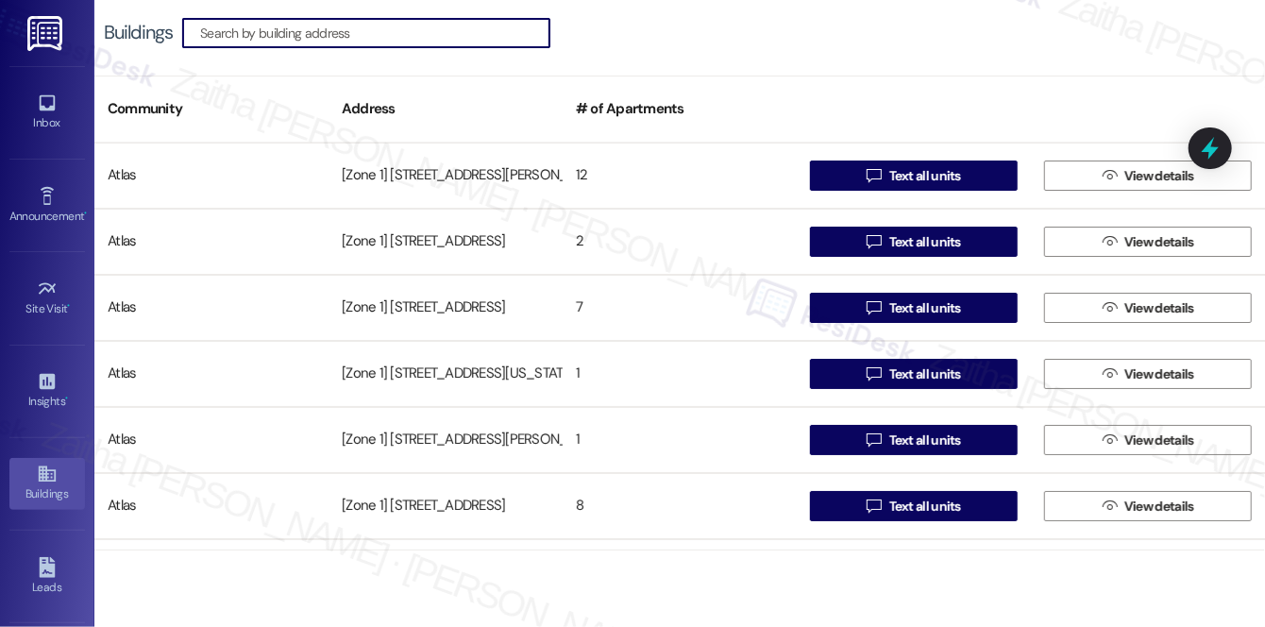
paste input "6152-58 S MLK D"
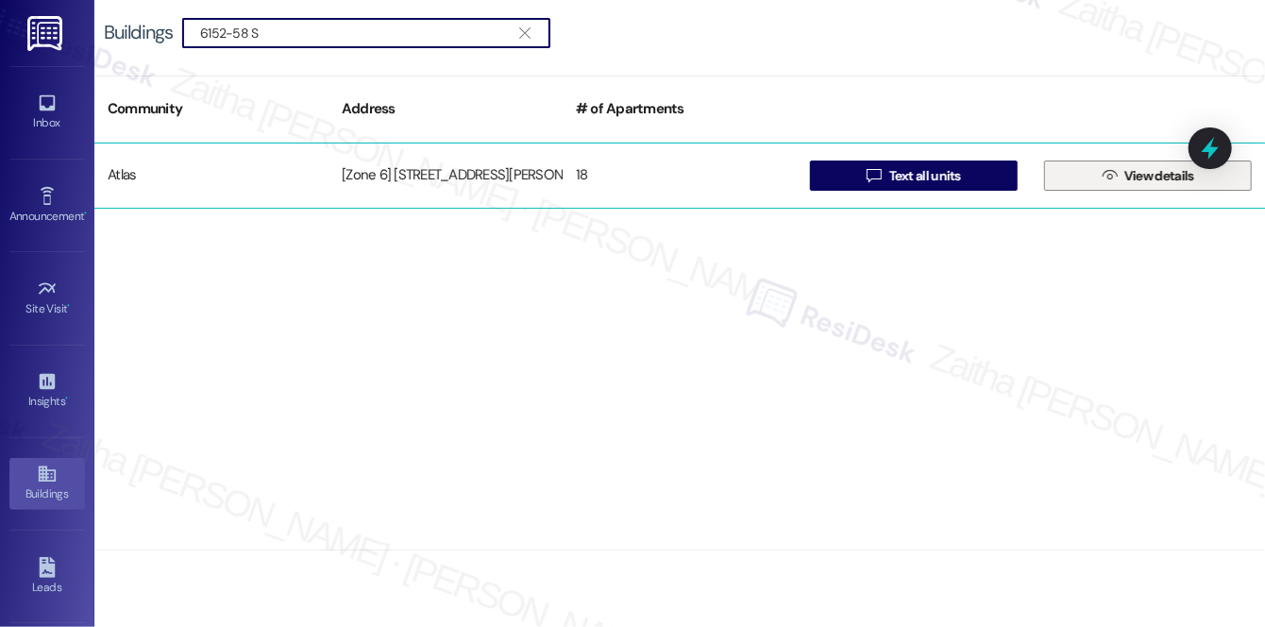
type input "6152-58 S"
click at [1136, 179] on span "View details" at bounding box center [1159, 176] width 70 height 20
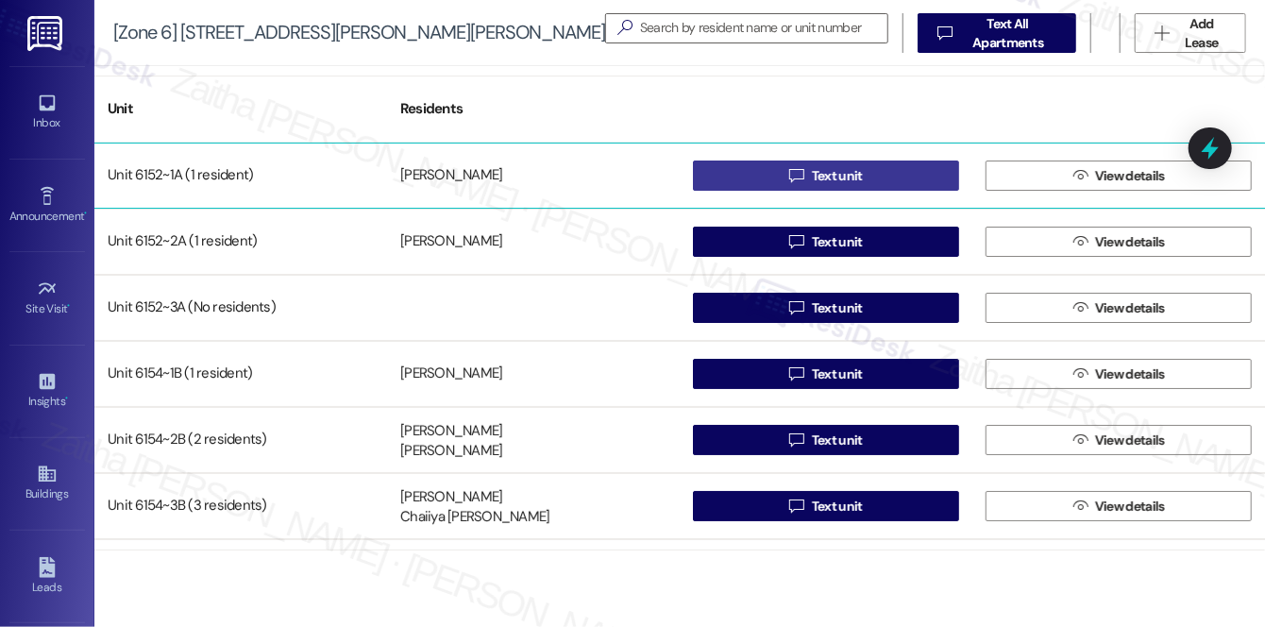
click at [865, 187] on button " Text unit" at bounding box center [826, 175] width 266 height 30
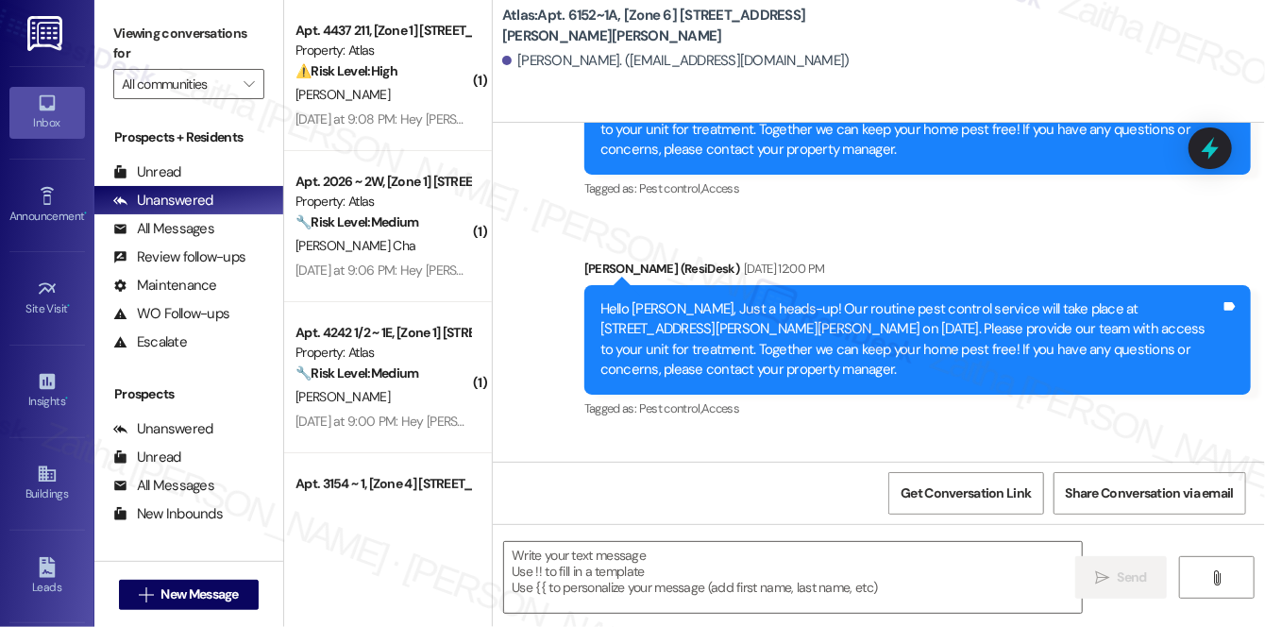
type textarea "Fetching suggested responses. Please feel free to read through the conversation…"
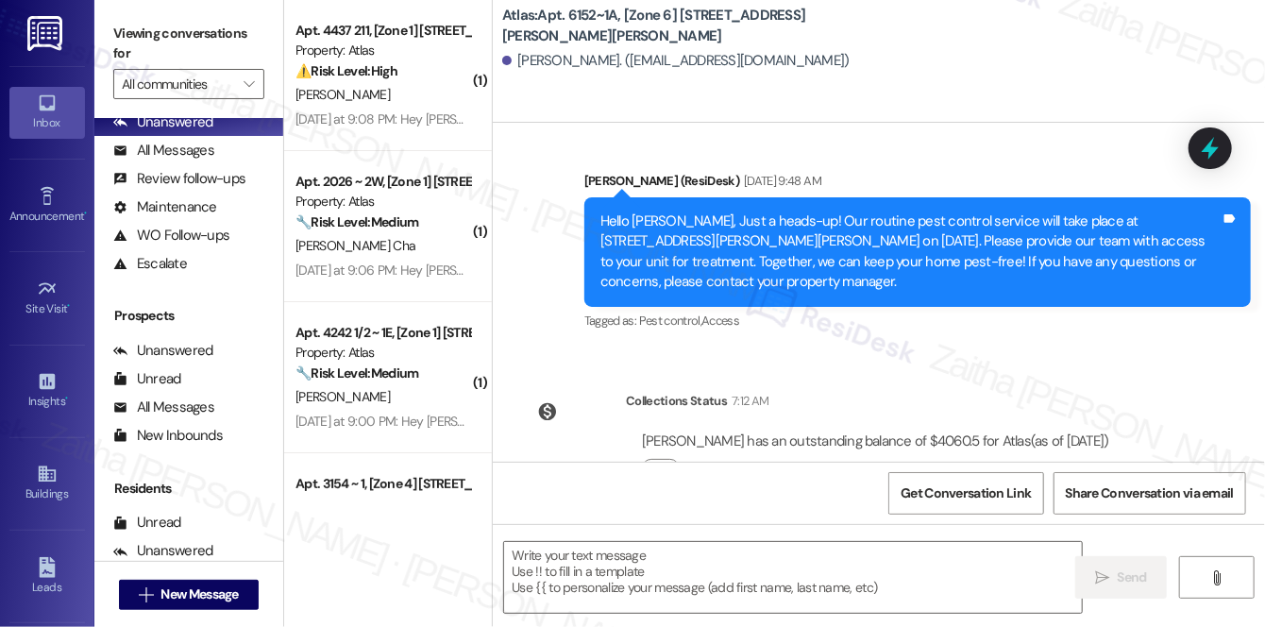
scroll to position [225, 0]
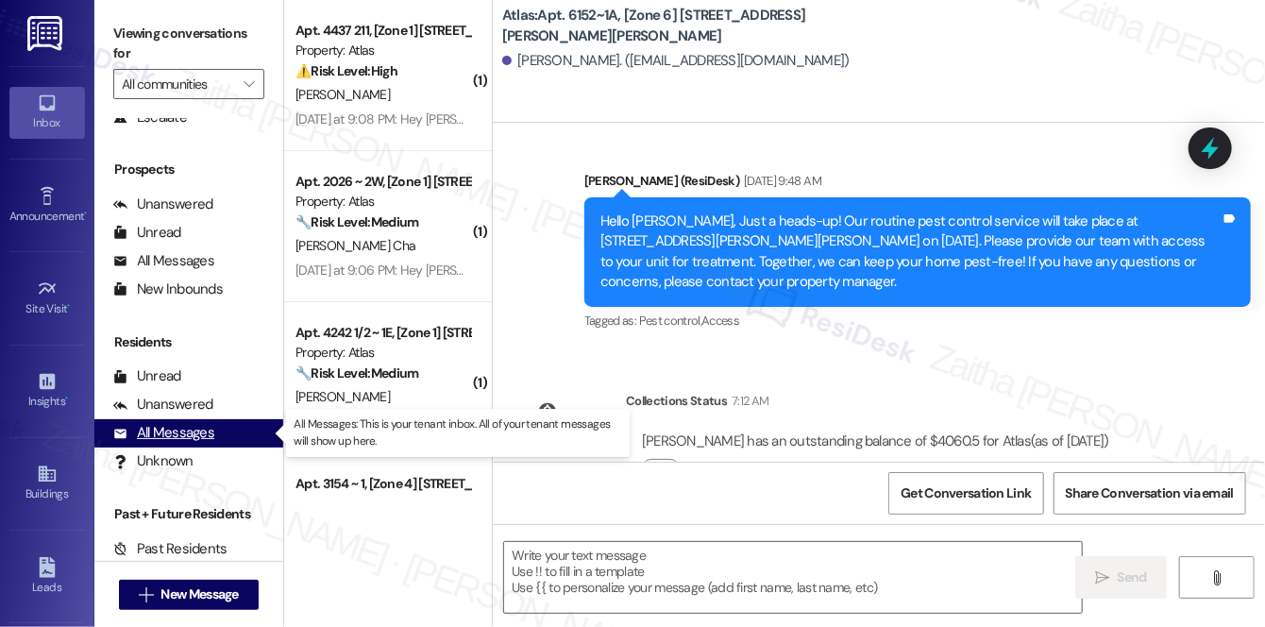
click at [172, 438] on div "All Messages" at bounding box center [163, 433] width 101 height 20
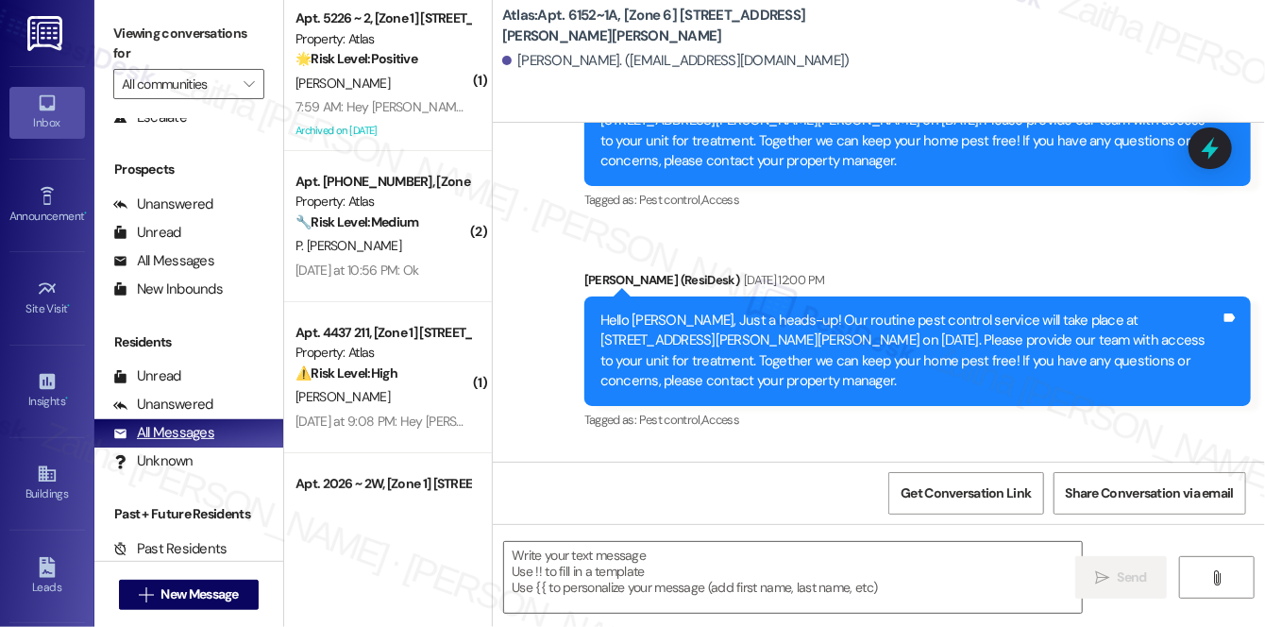
type textarea "Fetching suggested responses. Please feel free to read through the conversation…"
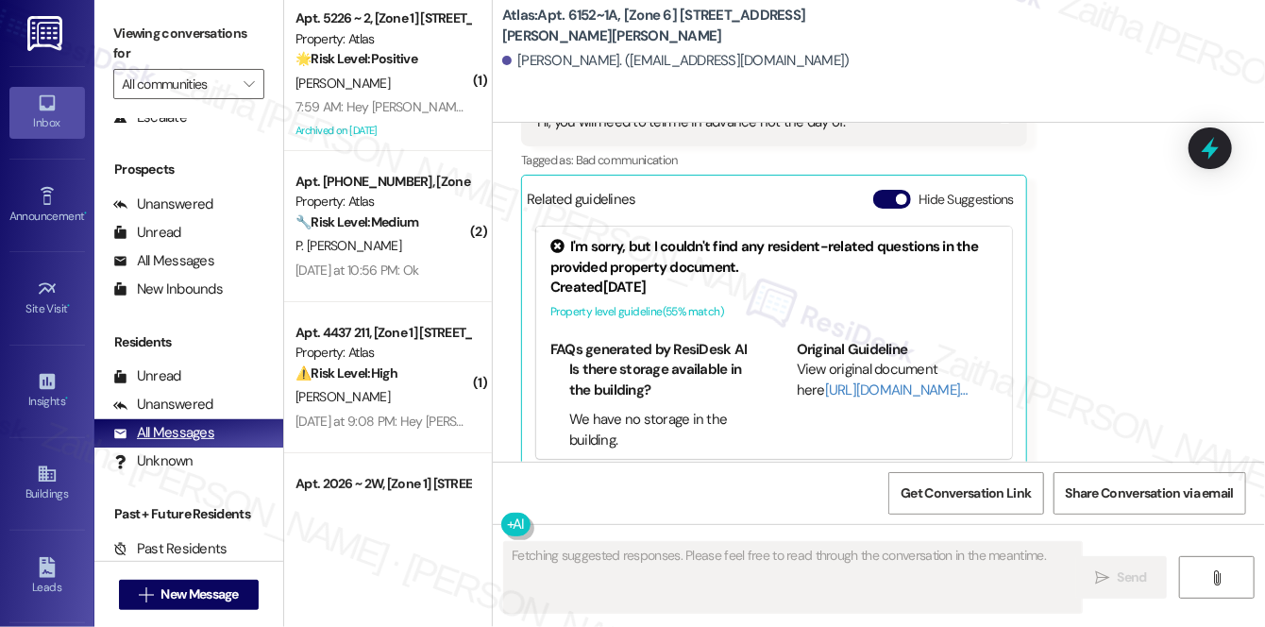
scroll to position [888, 0]
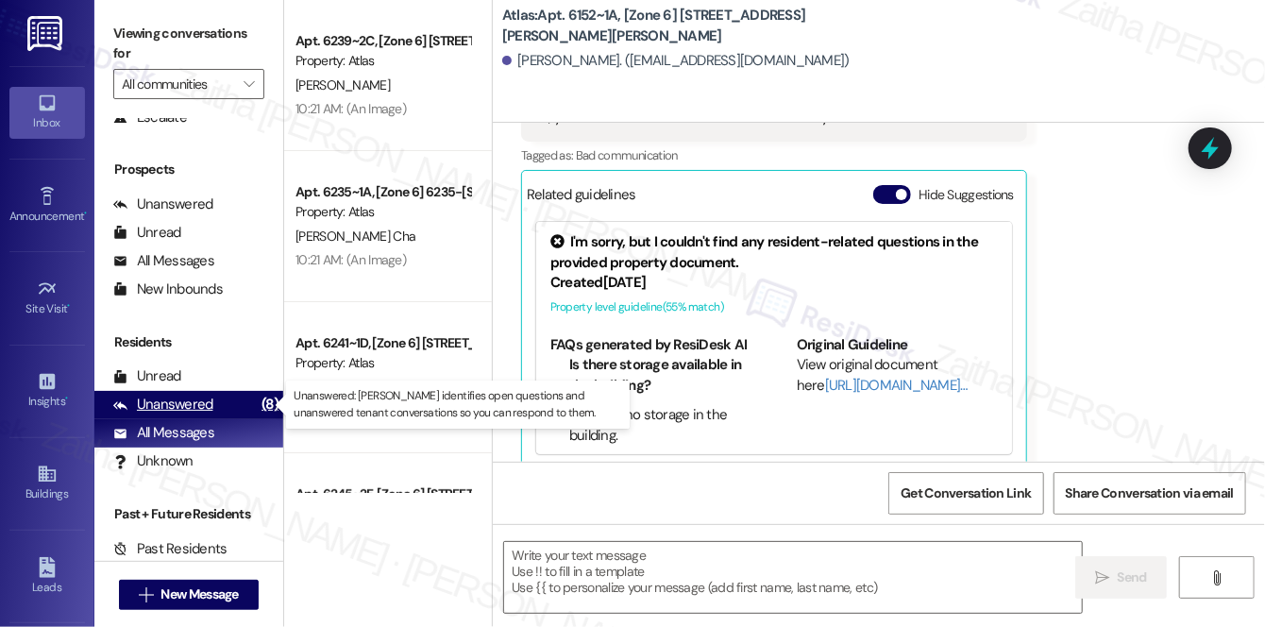
click at [185, 412] on div "Unanswered" at bounding box center [163, 405] width 100 height 20
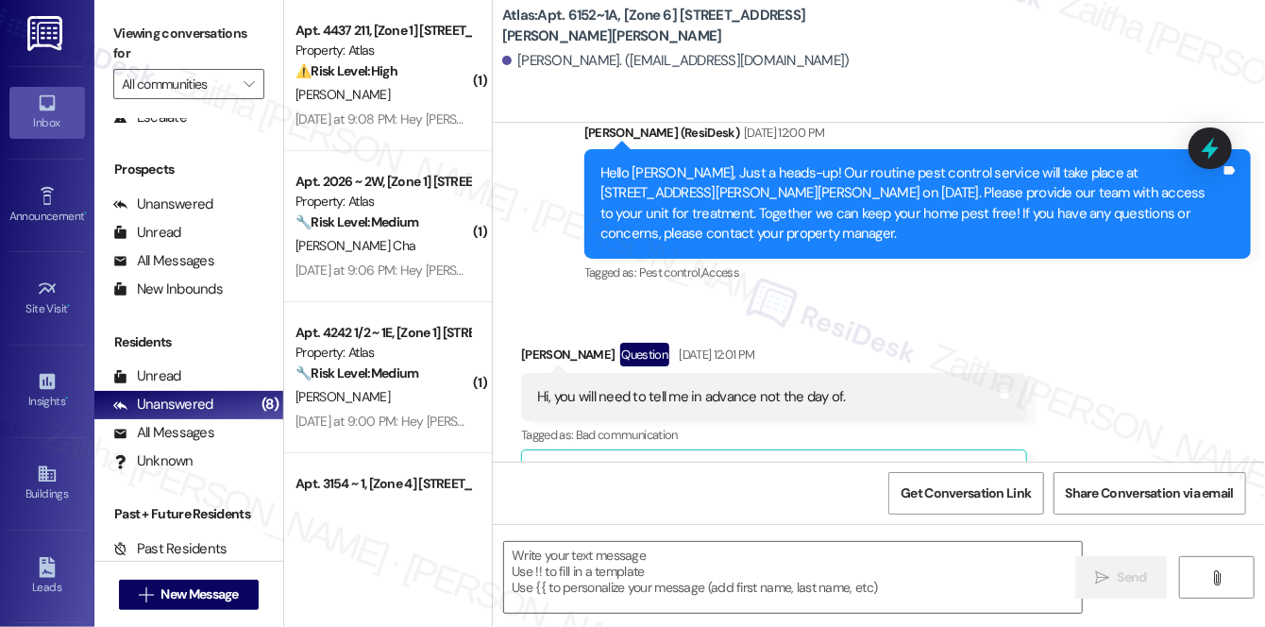
type textarea "Fetching suggested responses. Please feel free to read through the conversation…"
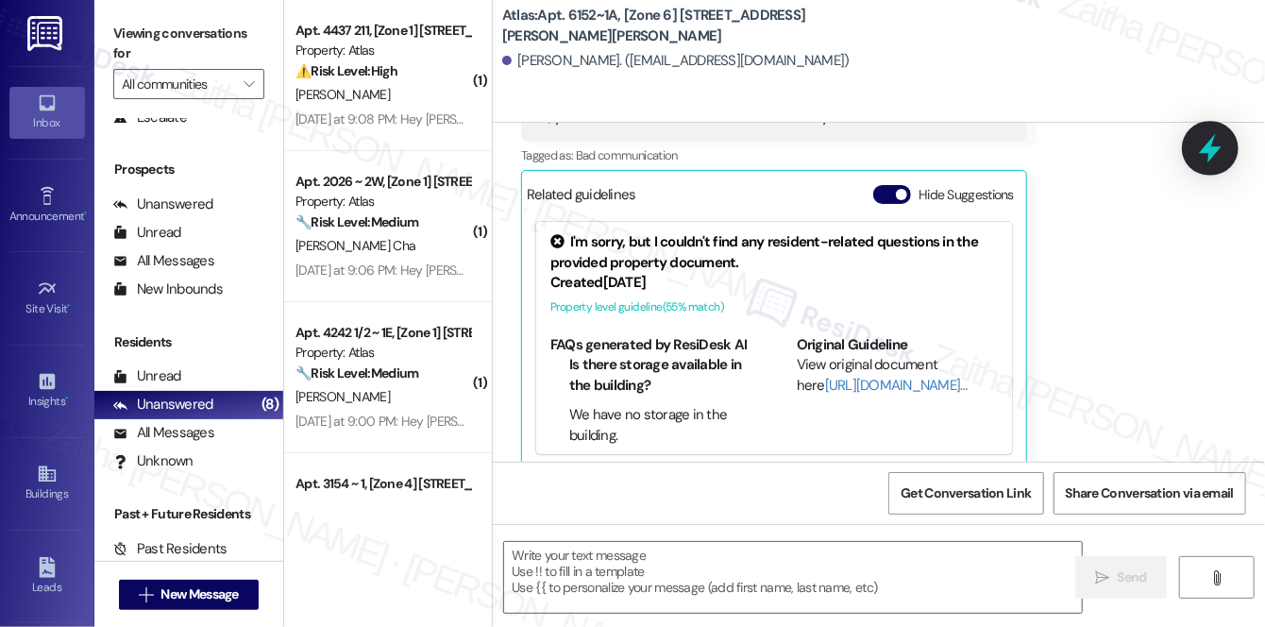
click at [1209, 151] on icon at bounding box center [1210, 148] width 23 height 29
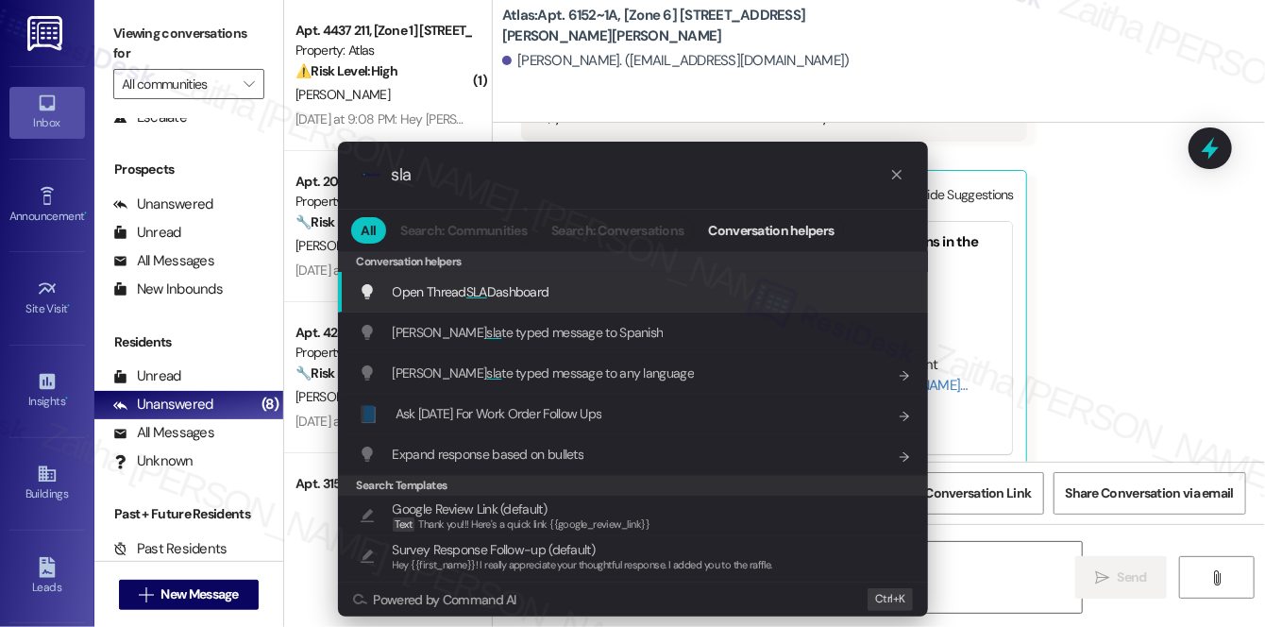
click at [614, 96] on div ".cls-1{fill:#0a055f;}.cls-2{fill:#0cc4c4;} resideskLogoBlueOrange sla All Searc…" at bounding box center [632, 313] width 1265 height 627
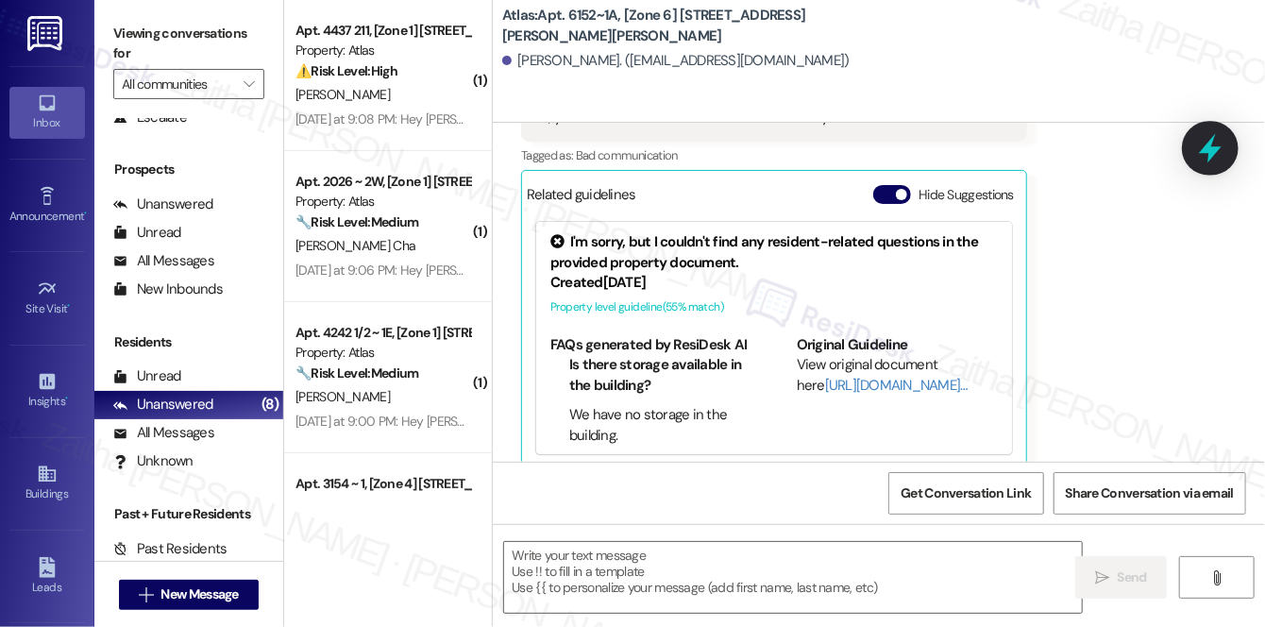
click at [1206, 149] on icon at bounding box center [1210, 148] width 23 height 29
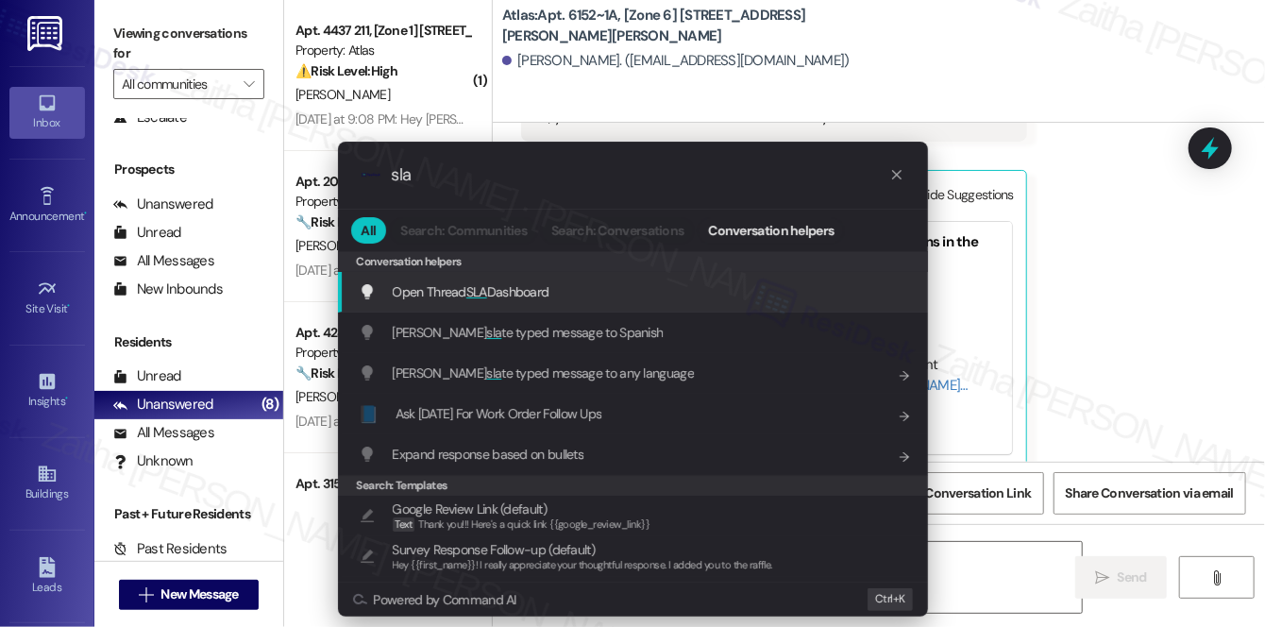
click at [460, 290] on span "Open Thread SLA Dashboard" at bounding box center [471, 291] width 157 height 17
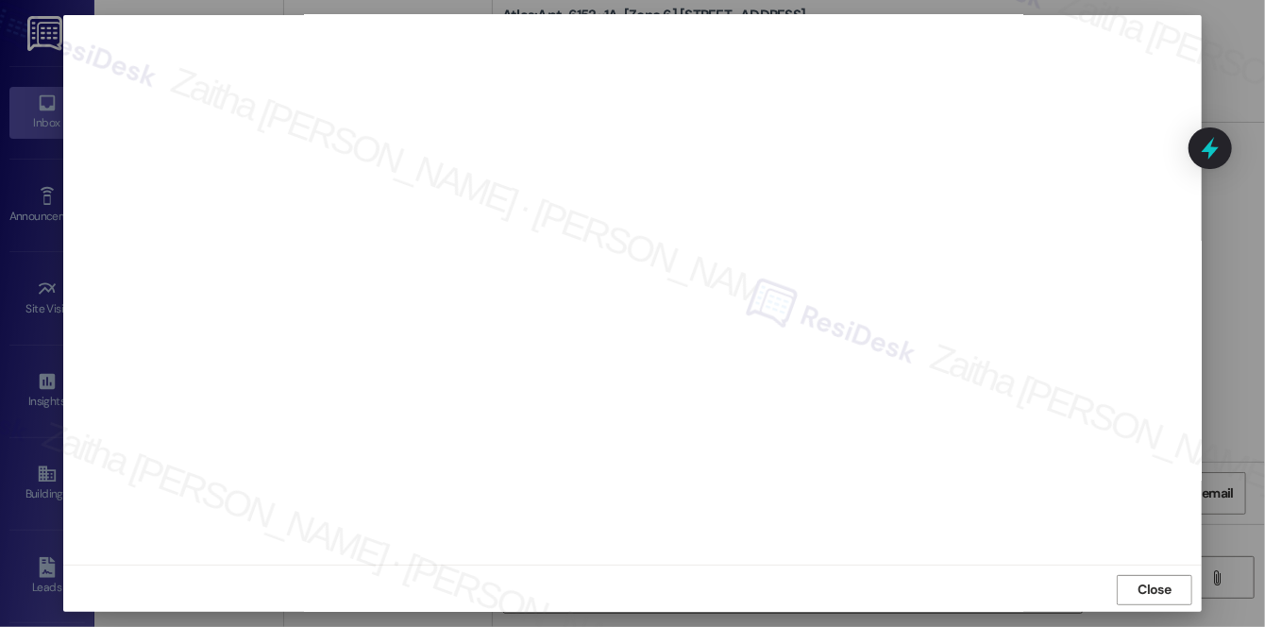
scroll to position [17, 0]
click at [1121, 584] on button "Close" at bounding box center [1155, 588] width 76 height 30
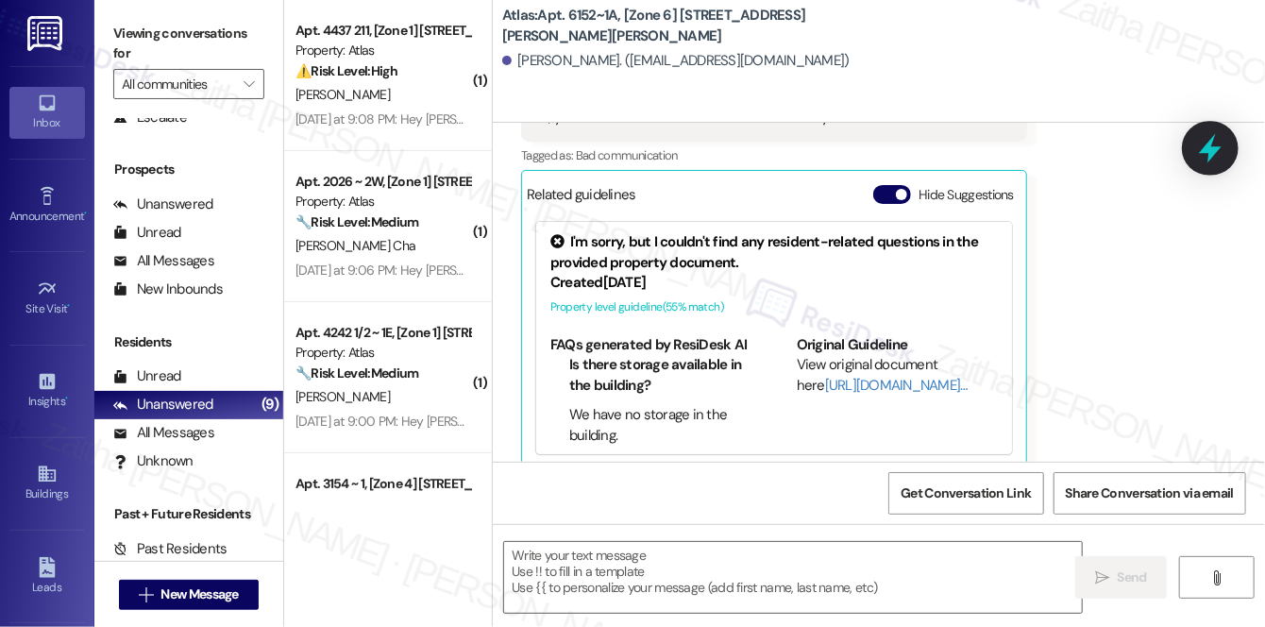
click at [1220, 143] on icon at bounding box center [1210, 148] width 32 height 32
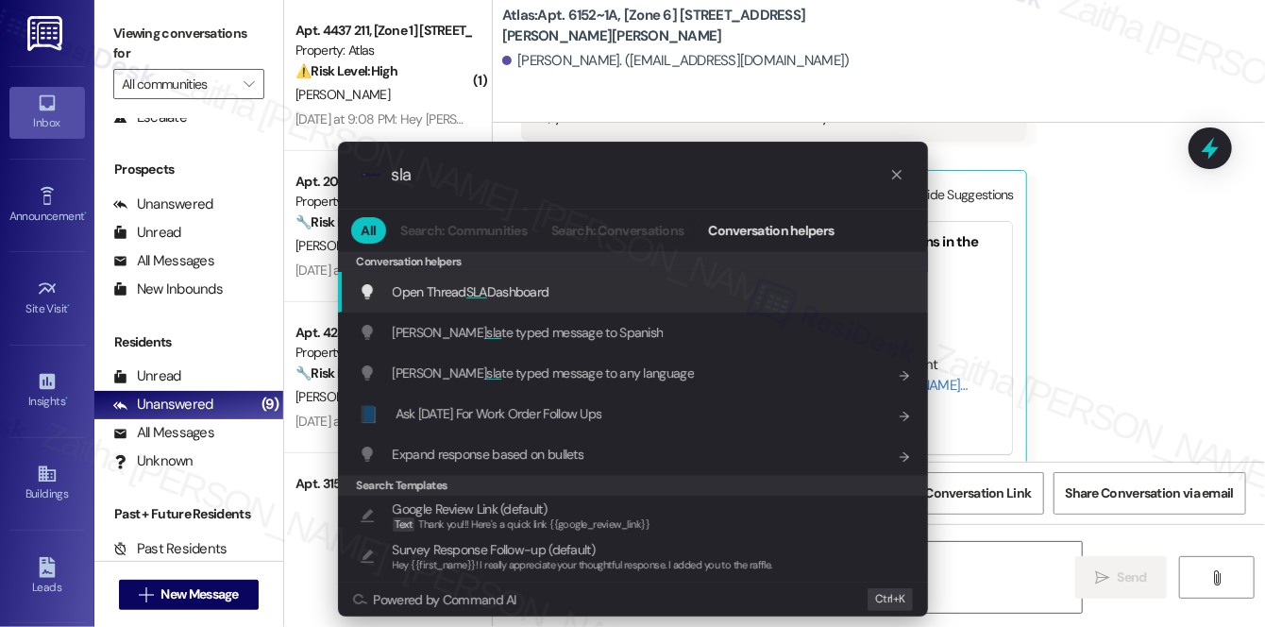
type input "sla"
click at [461, 289] on span "Open Thread SLA Dashboard" at bounding box center [471, 291] width 157 height 17
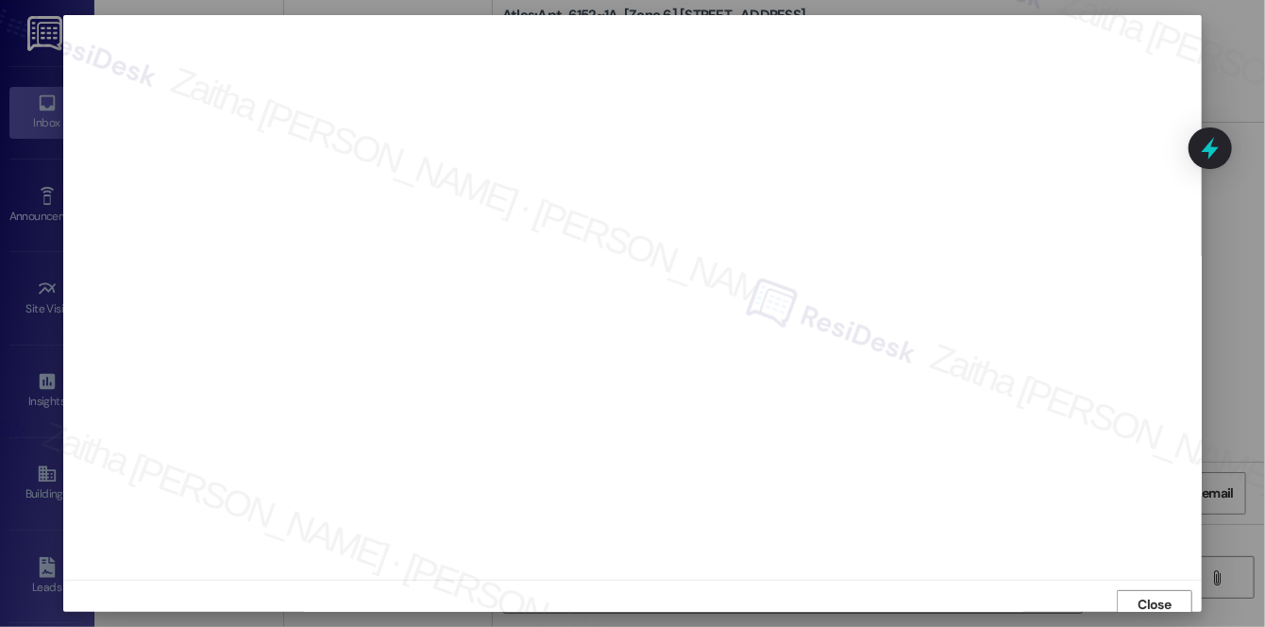
scroll to position [8, 0]
click at [1144, 596] on span "Close" at bounding box center [1154, 597] width 33 height 20
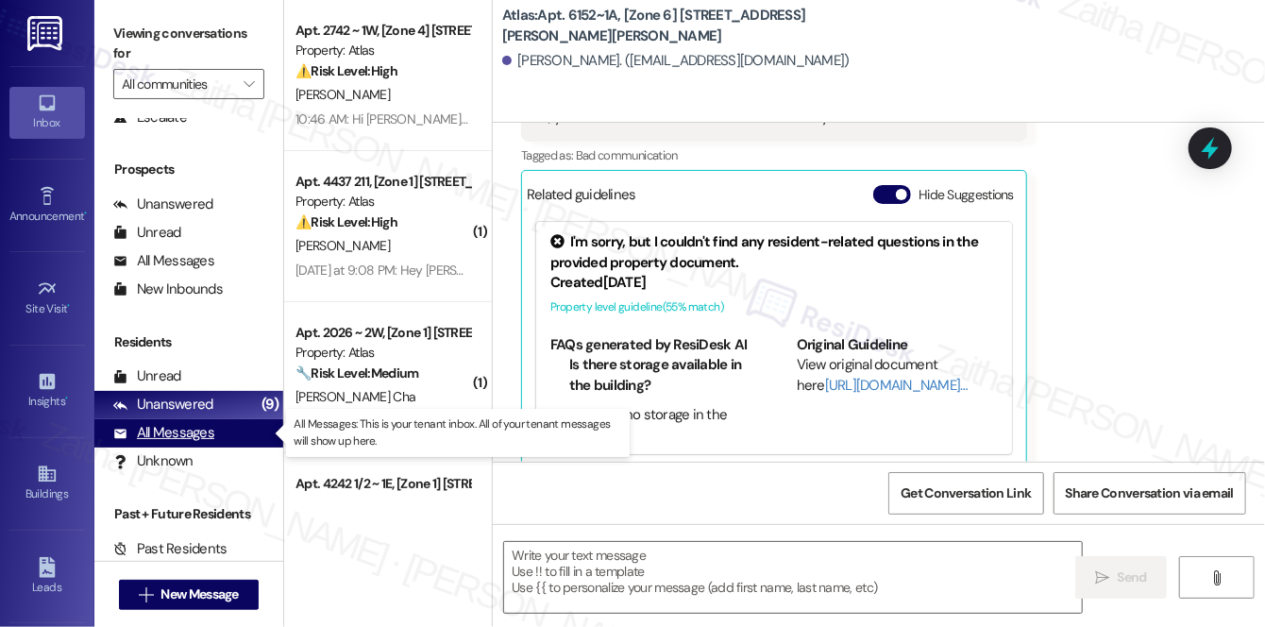
click at [177, 430] on div "All Messages" at bounding box center [163, 433] width 101 height 20
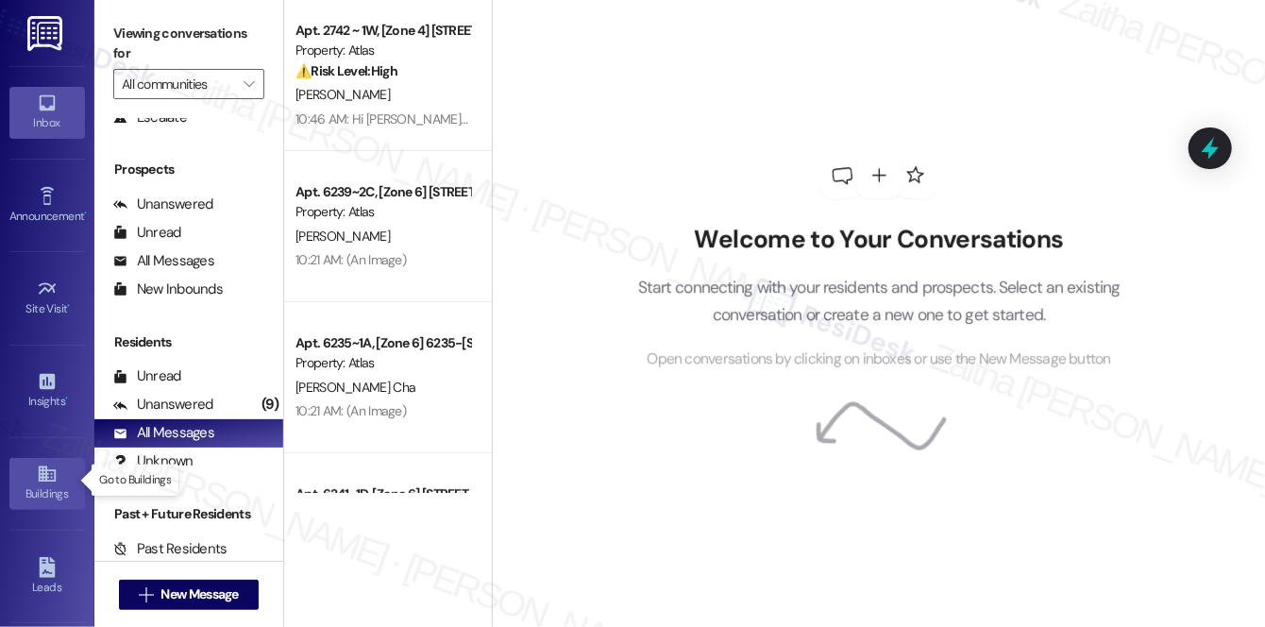
click at [40, 492] on div "Buildings" at bounding box center [47, 493] width 94 height 19
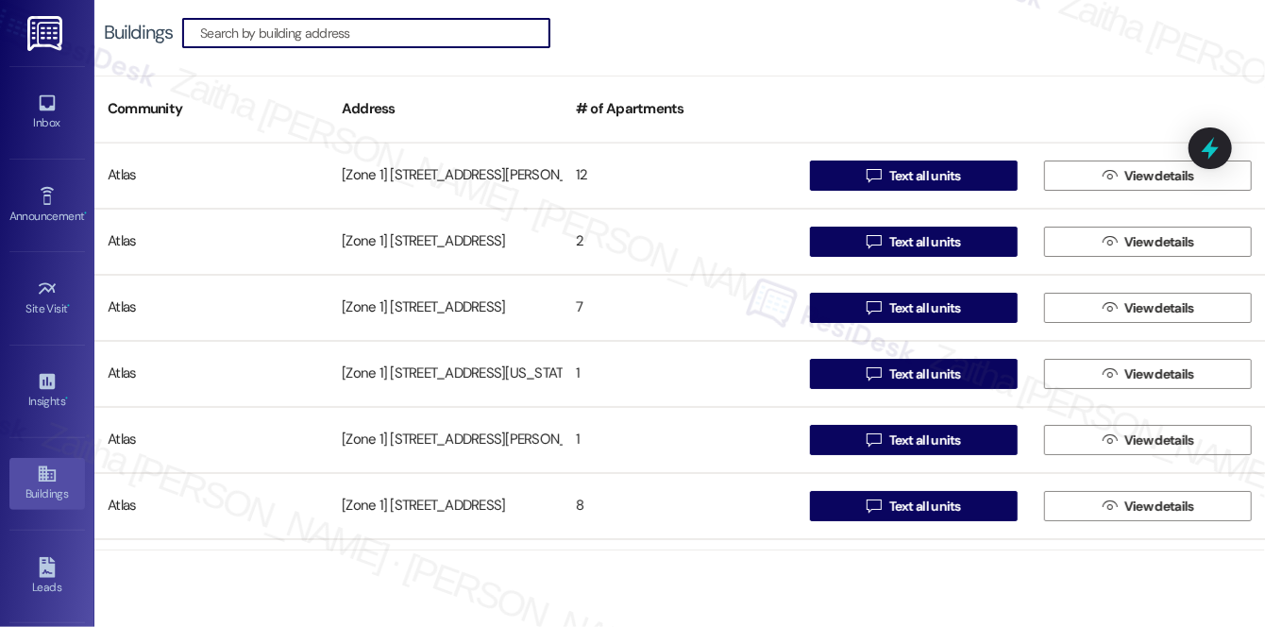
paste input "Marquette it’s 2453-55 Marquette."
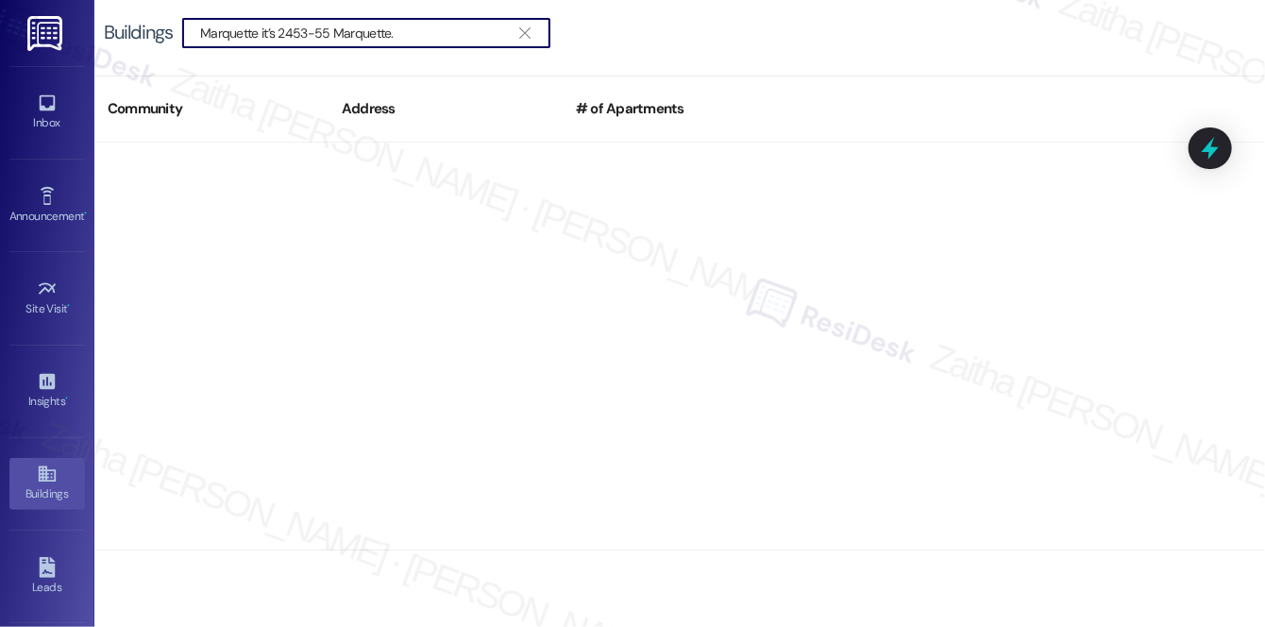
drag, startPoint x: 280, startPoint y: 36, endPoint x: 115, endPoint y: 39, distance: 165.2
click at [115, 39] on div "Buildings  Marquette it’s 2453-55 Marquette. " at bounding box center [336, 33] width 465 height 30
click at [323, 30] on input "2453-55 Marquette." at bounding box center [355, 33] width 310 height 26
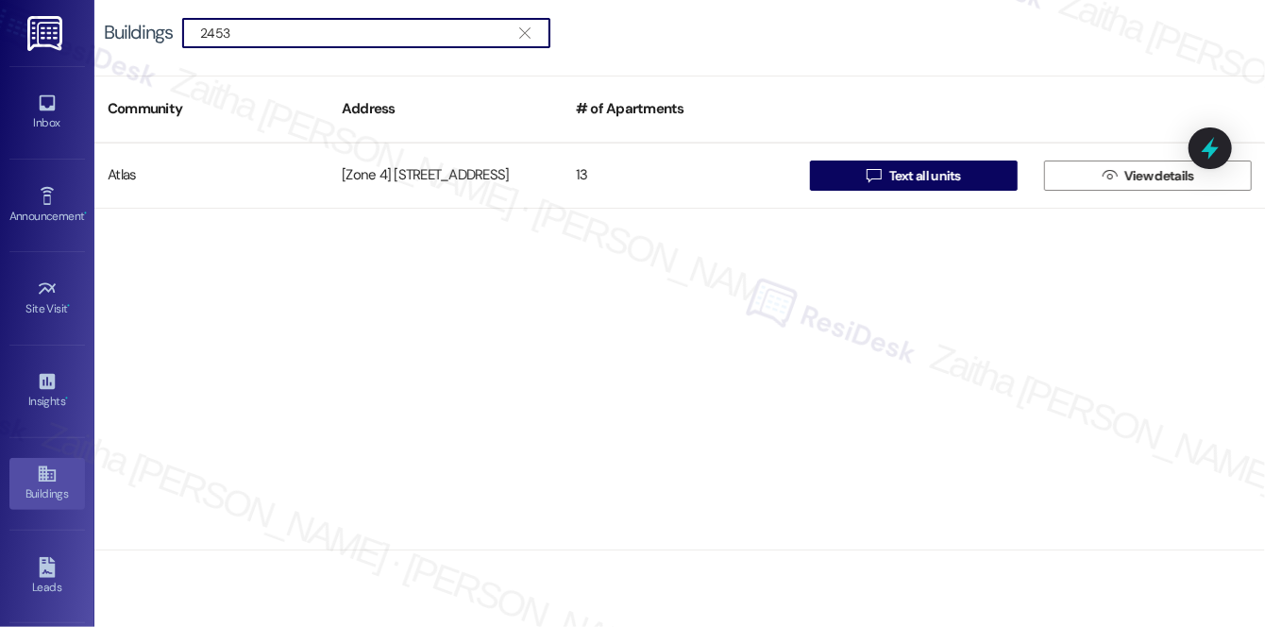
type input "2453"
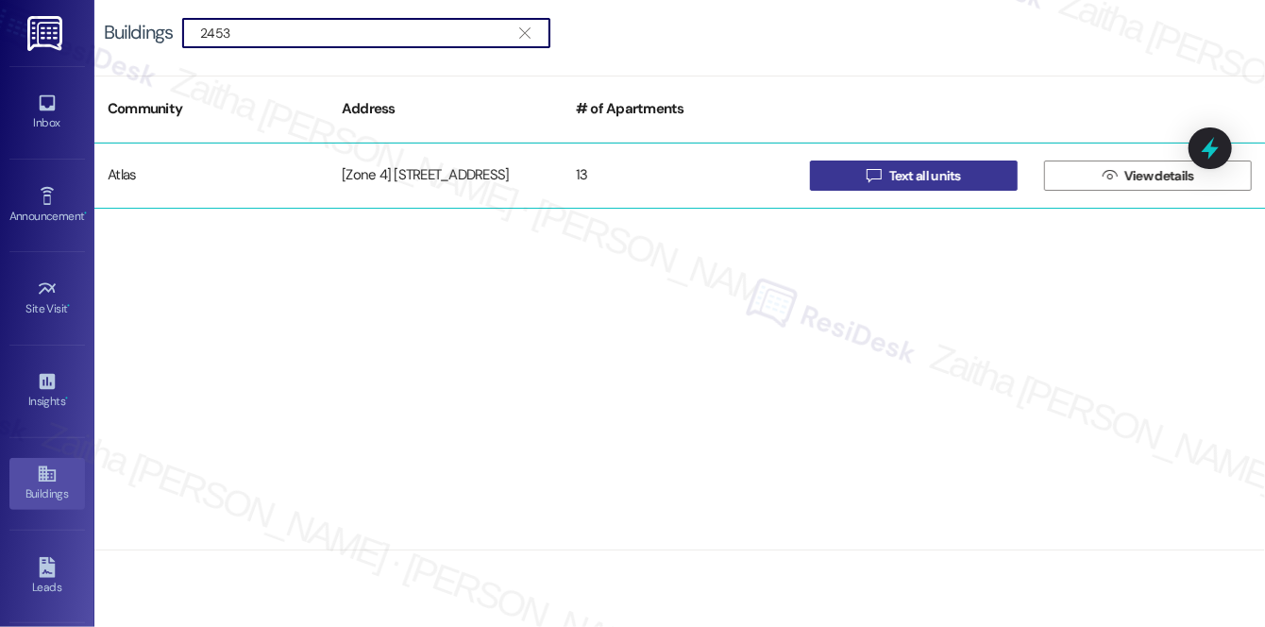
click at [944, 173] on span "Text all units" at bounding box center [925, 176] width 72 height 20
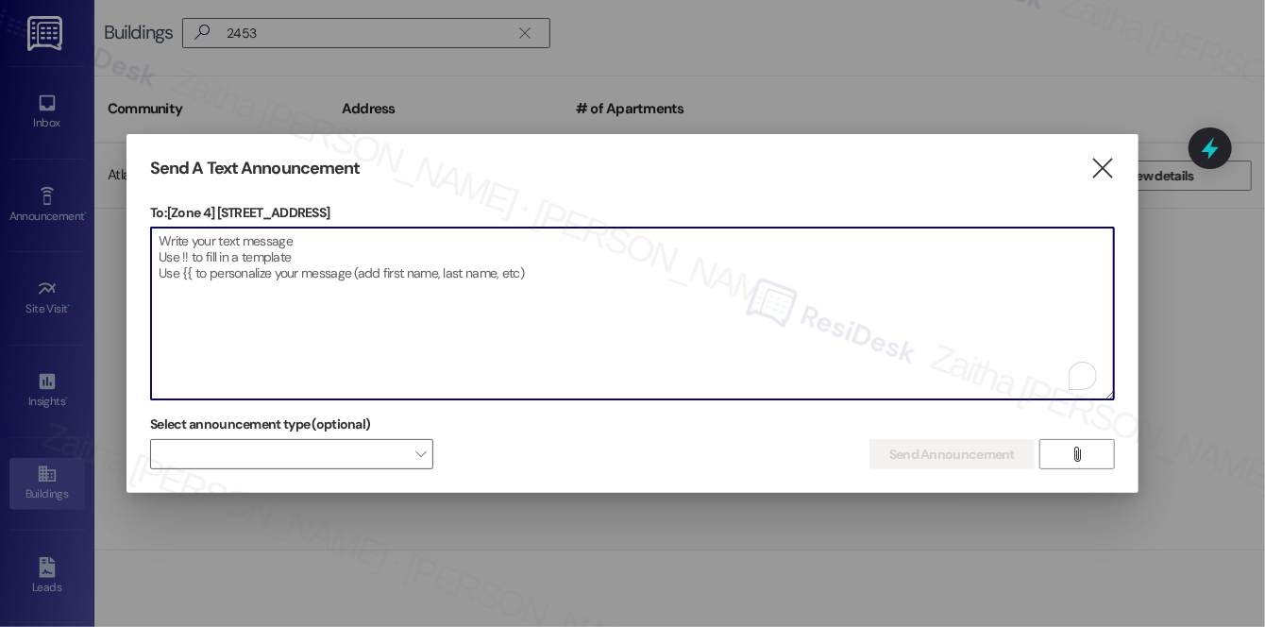
click at [294, 261] on textarea "To enrich screen reader interactions, please activate Accessibility in Grammarl…" at bounding box center [632, 313] width 963 height 172
paste textarea "Hi {{first_name}}!"
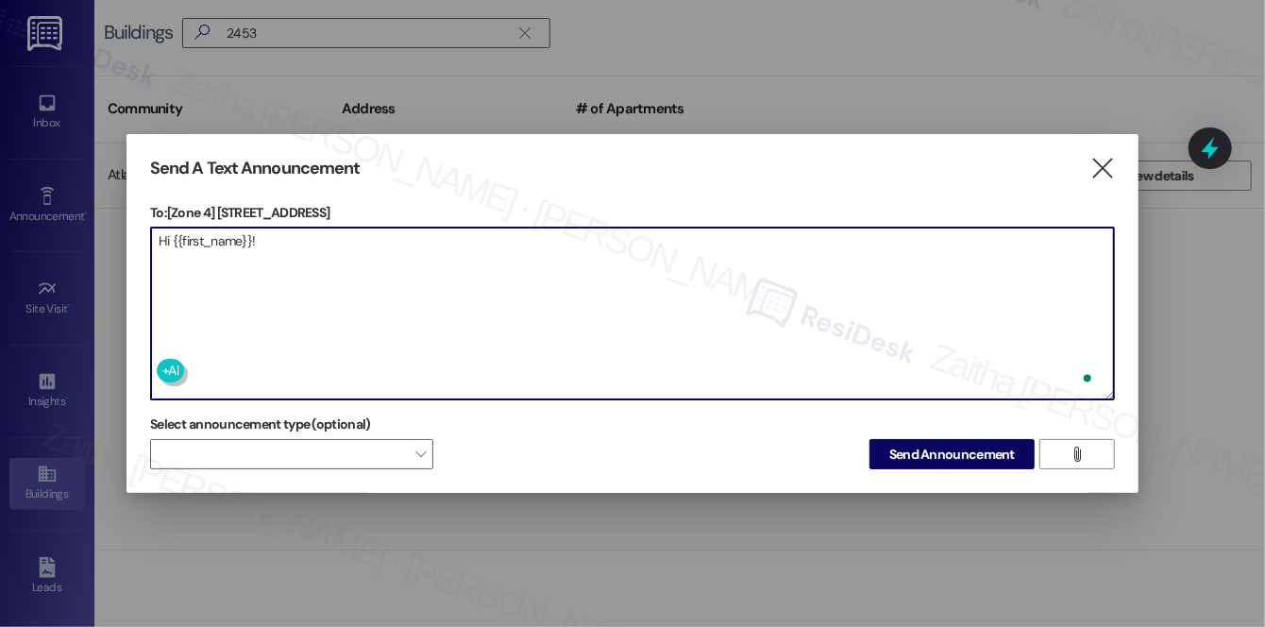
paste textarea "We have made some changes to our pest control monthly treatment schedule. Pleas…"
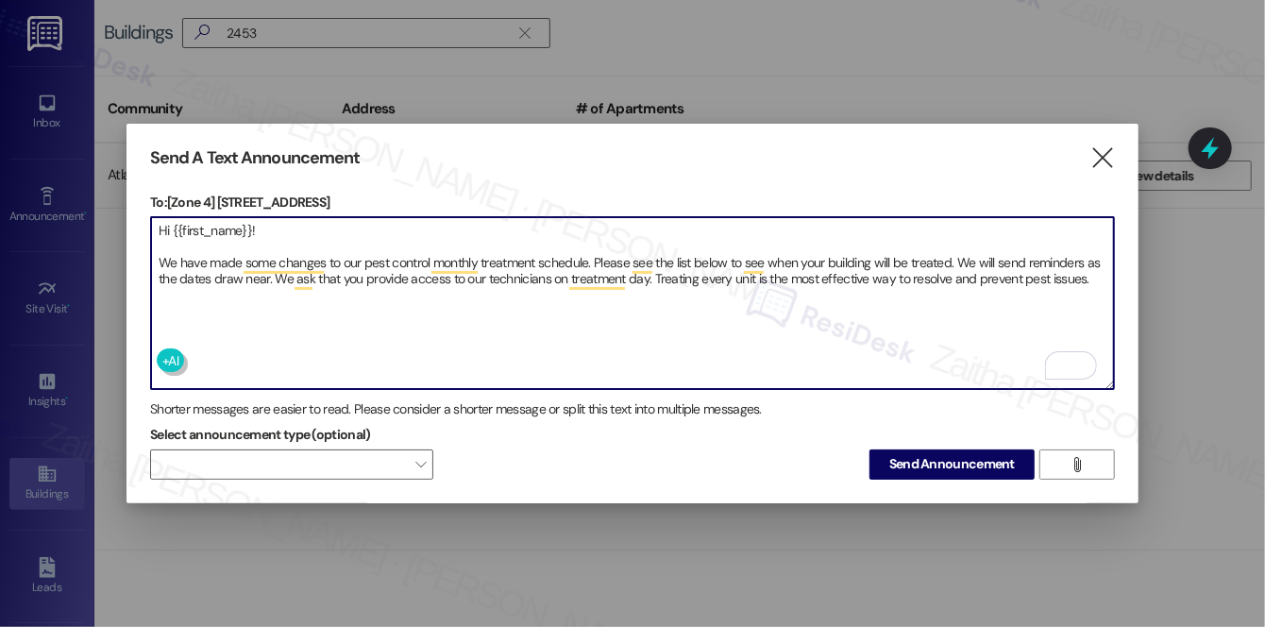
paste textarea "Thank you."
type textarea "Hi {{first_name}}! We have made some changes to our pest control monthly treatm…"
click at [906, 459] on span "Send Announcement" at bounding box center [952, 464] width 126 height 20
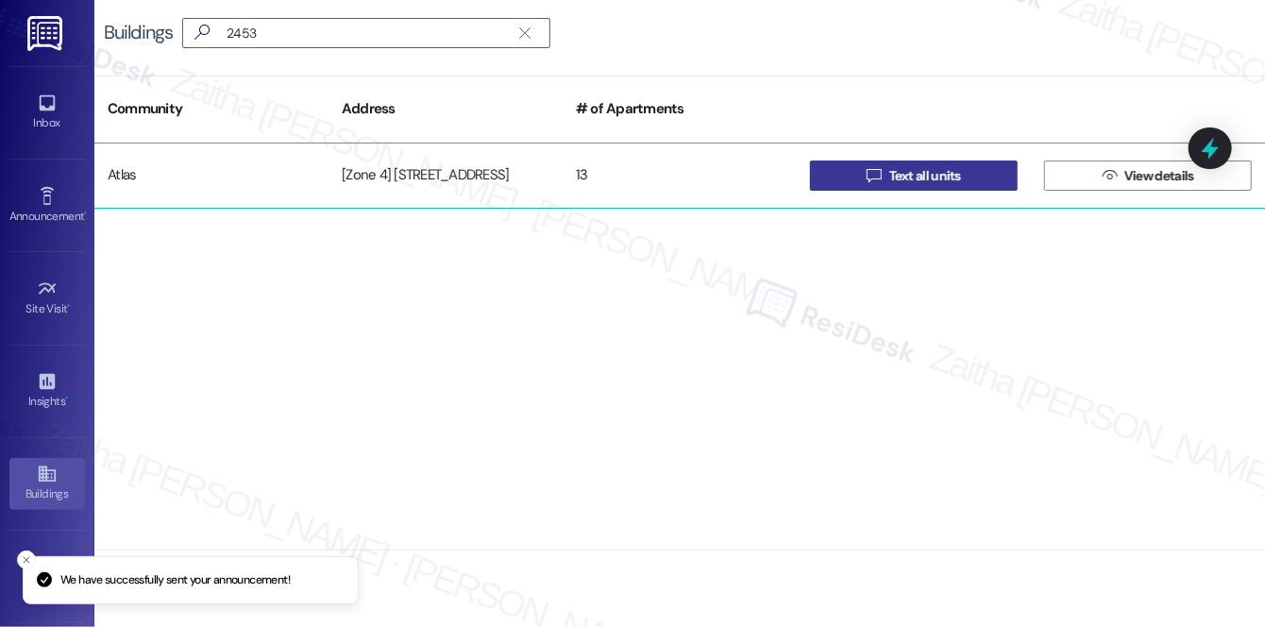
click at [918, 181] on span "Text all units" at bounding box center [925, 176] width 72 height 20
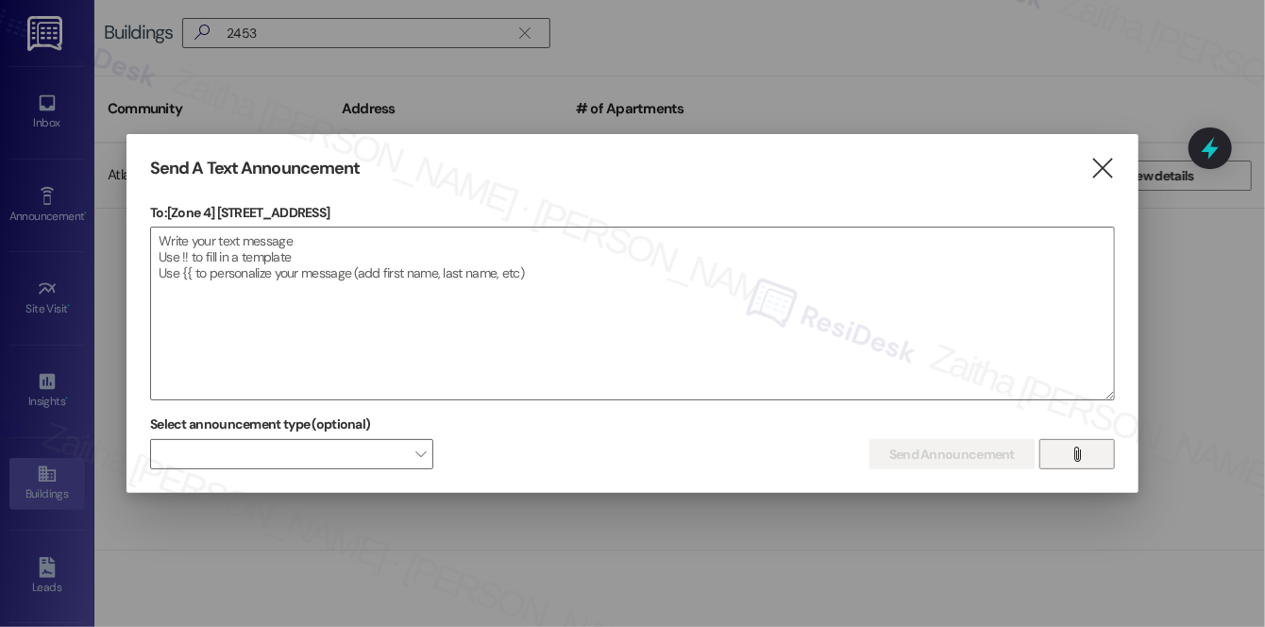
click at [1069, 455] on span "" at bounding box center [1077, 454] width 22 height 28
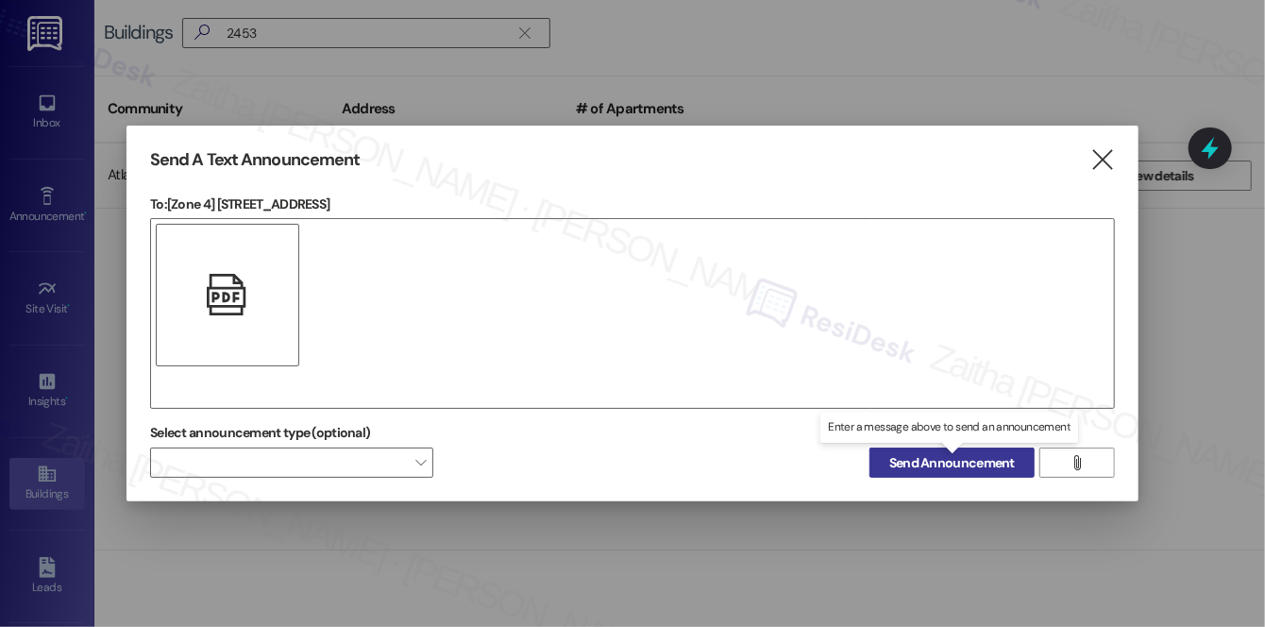
click at [933, 463] on span "Send Announcement" at bounding box center [952, 463] width 126 height 20
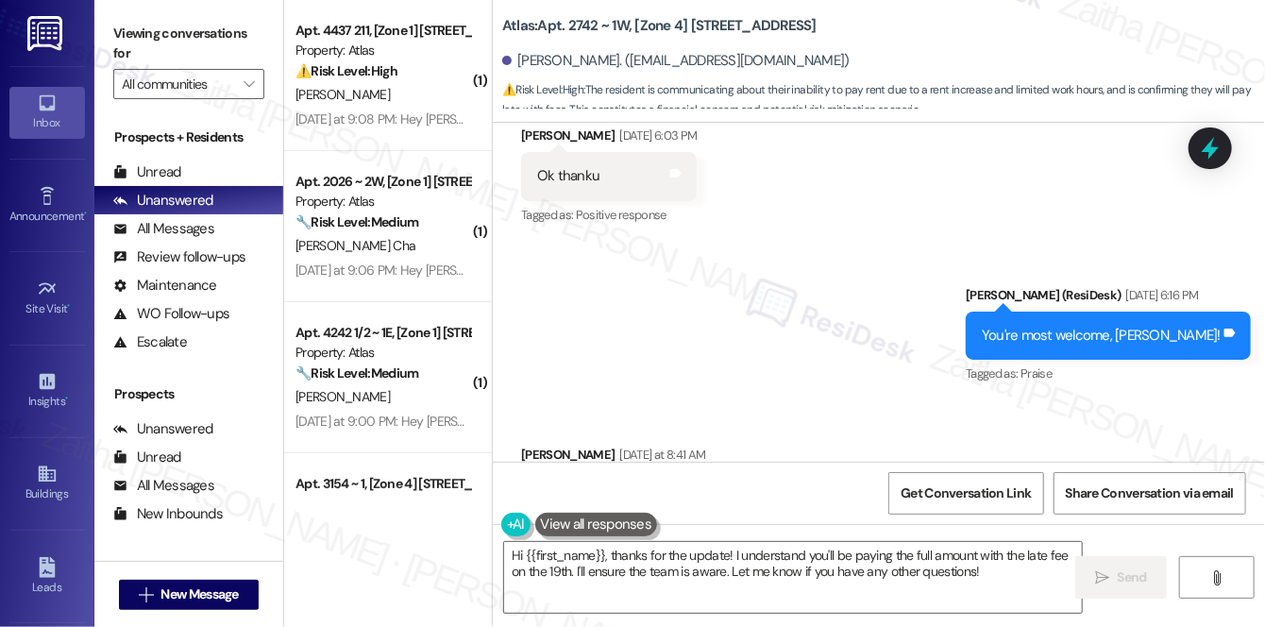
scroll to position [12065, 0]
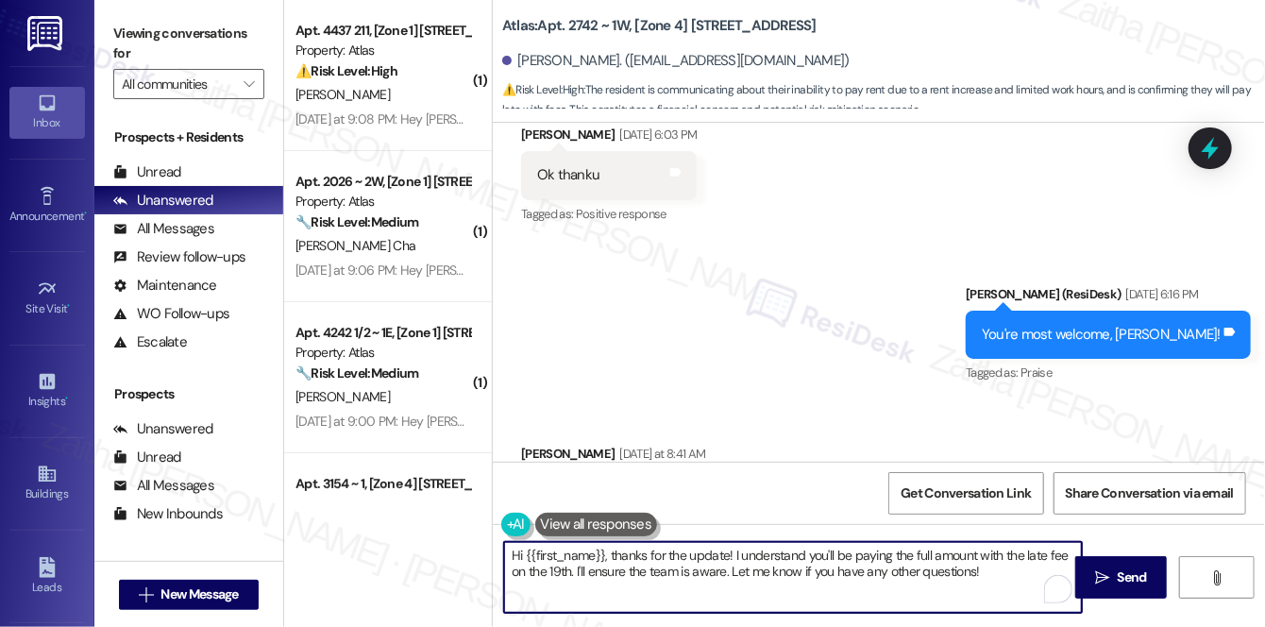
drag, startPoint x: 579, startPoint y: 569, endPoint x: 1021, endPoint y: 587, distance: 443.1
click at [1021, 587] on textarea "Hi {{first_name}}, thanks for the update! I understand you'll be paying the ful…" at bounding box center [793, 577] width 578 height 71
drag, startPoint x: 511, startPoint y: 554, endPoint x: 563, endPoint y: 590, distance: 63.1
click at [563, 590] on textarea "Hi {{first_name}}, thanks for the update! I understand you'll be paying the ful…" at bounding box center [793, 577] width 578 height 71
type textarea "Hi {{first_name}}, thanks for the update! I understand you'll be paying the ful…"
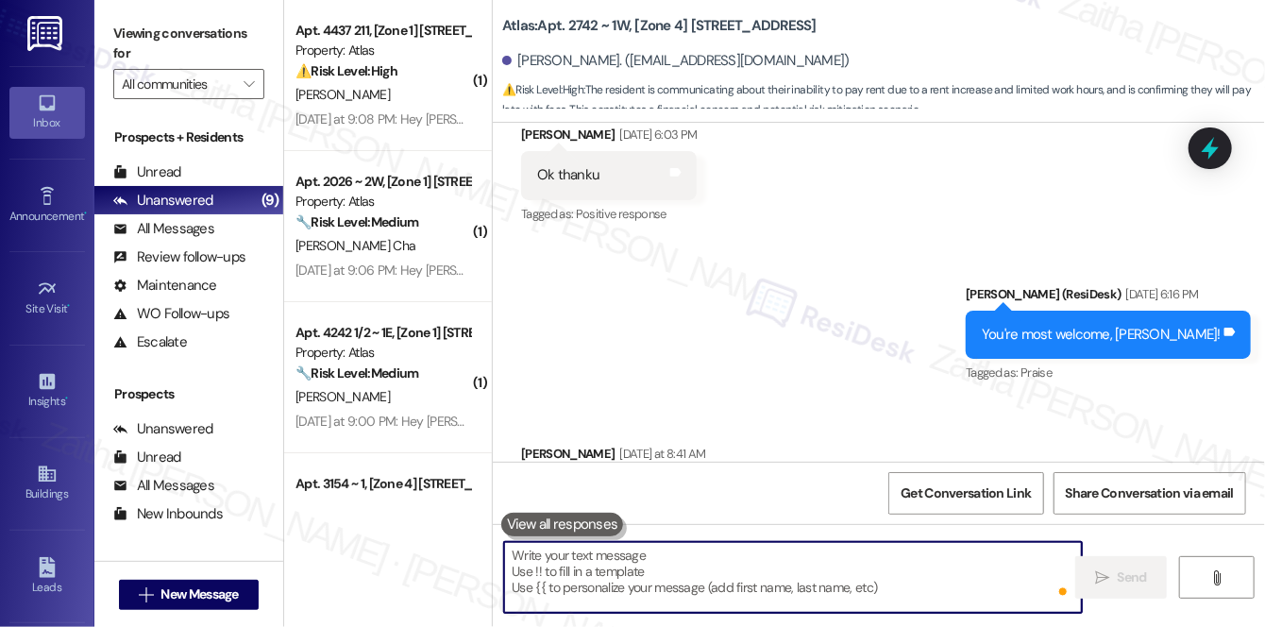
paste textarea "Hi {{first_name}}, thank you for the update. I understand you’ll be paying the …"
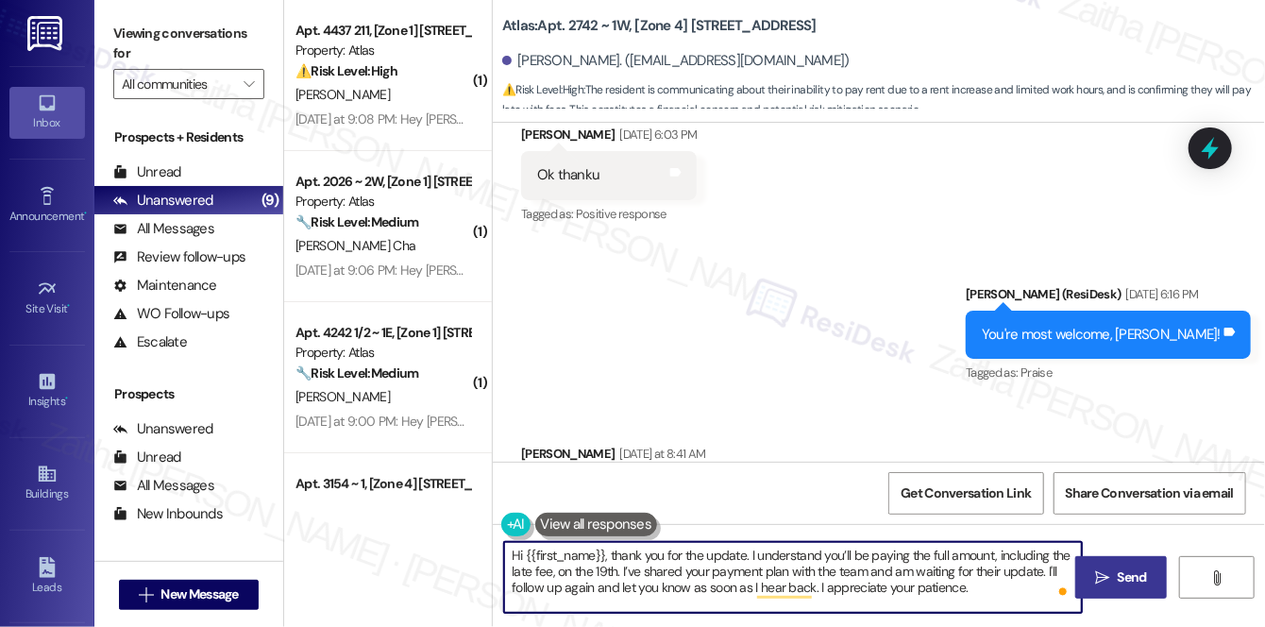
type textarea "Hi {{first_name}}, thank you for the update. I understand you’ll be paying the …"
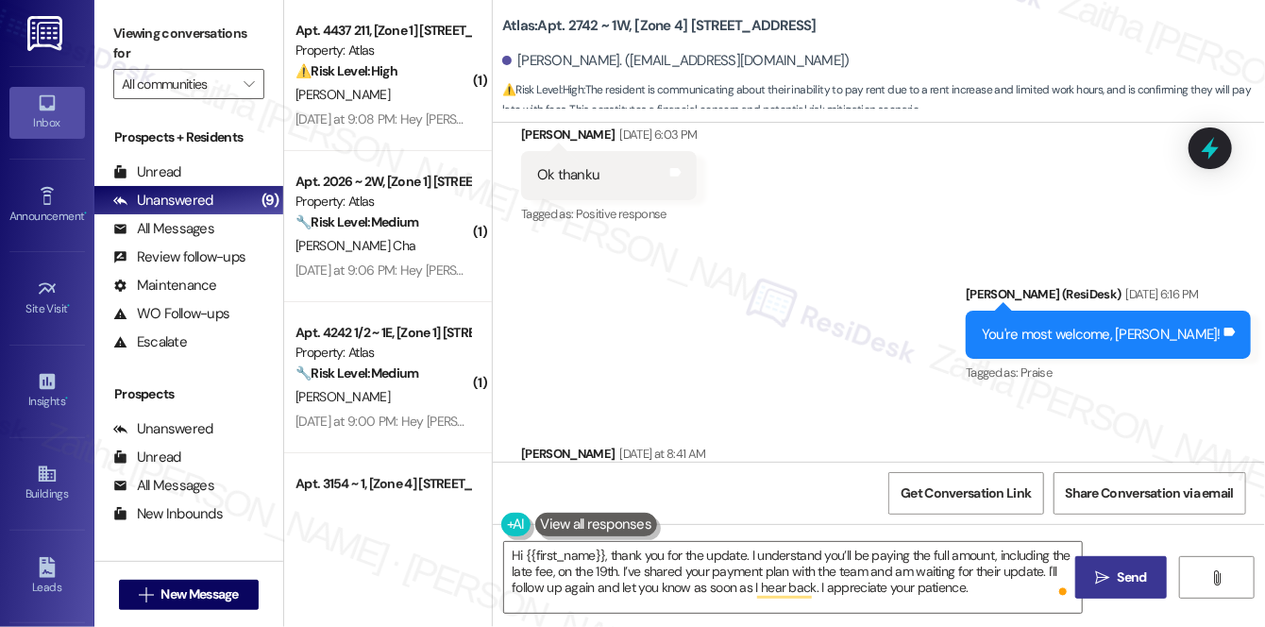
click at [1116, 572] on span "Send" at bounding box center [1132, 577] width 37 height 20
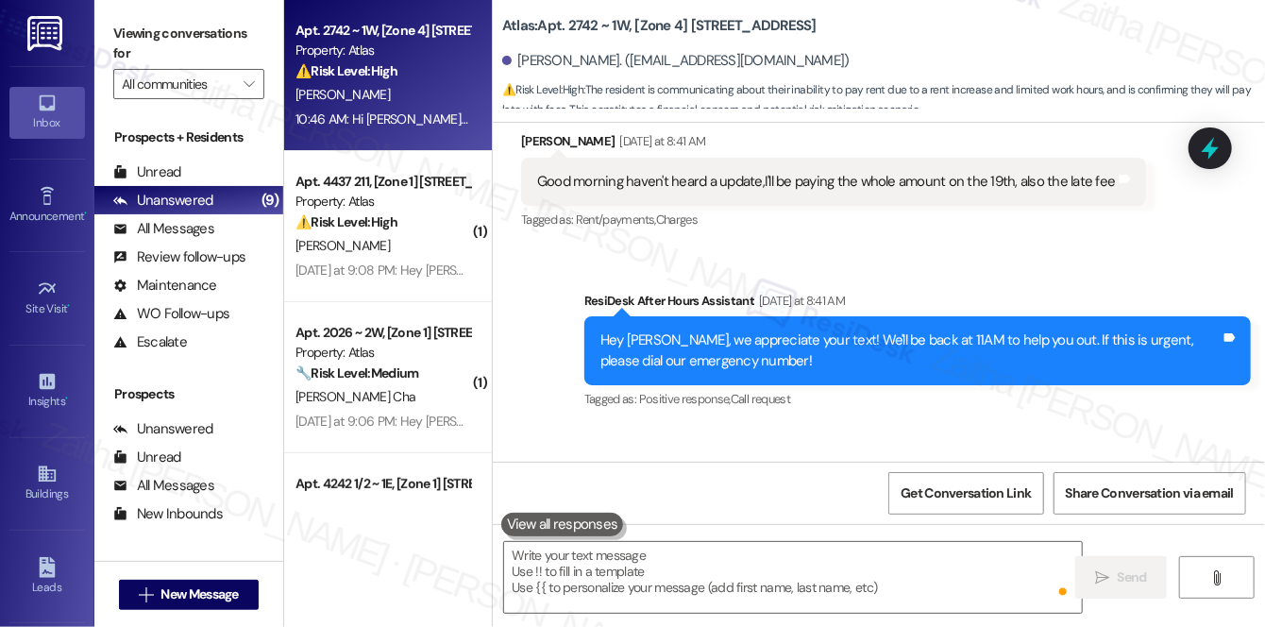
scroll to position [12381, 0]
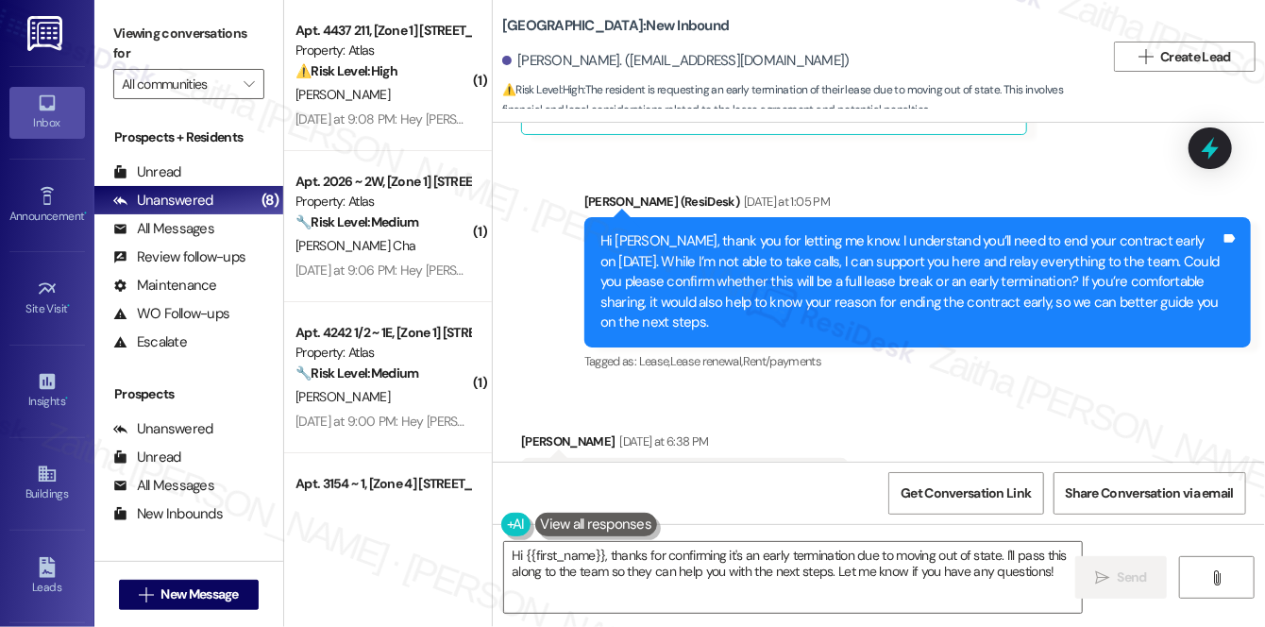
scroll to position [4537, 0]
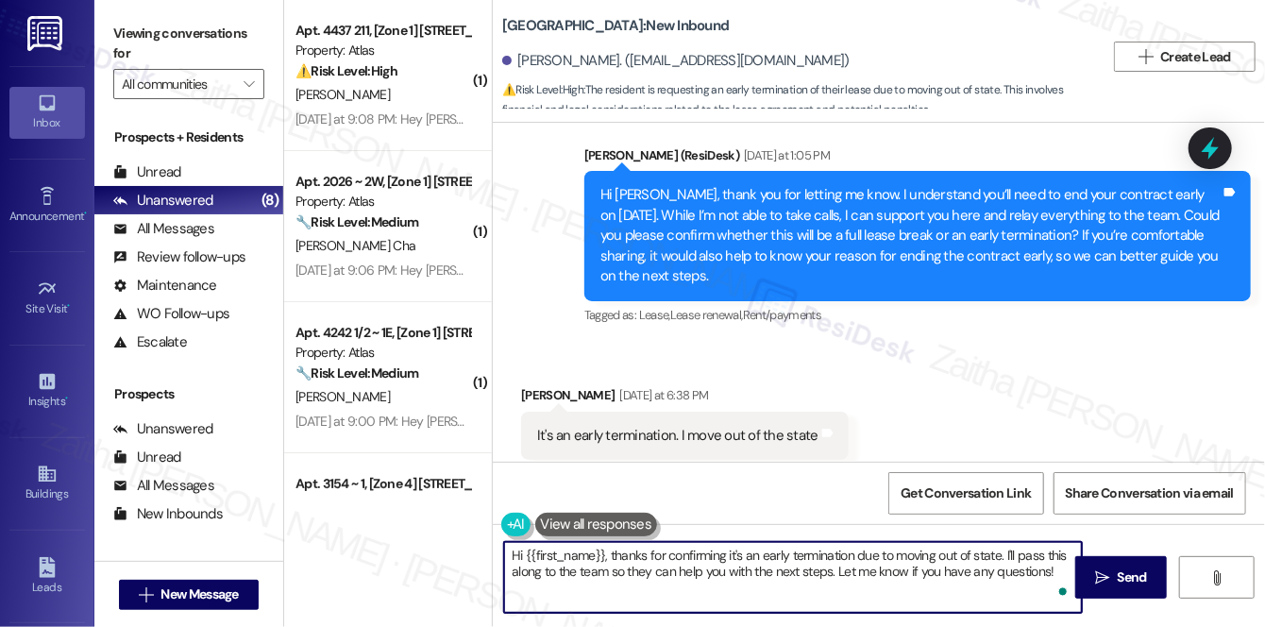
drag, startPoint x: 836, startPoint y: 572, endPoint x: 1050, endPoint y: 576, distance: 213.4
click at [1050, 576] on textarea "Hi {{first_name}}, thanks for confirming it's an early termination due to movin…" at bounding box center [793, 577] width 578 height 71
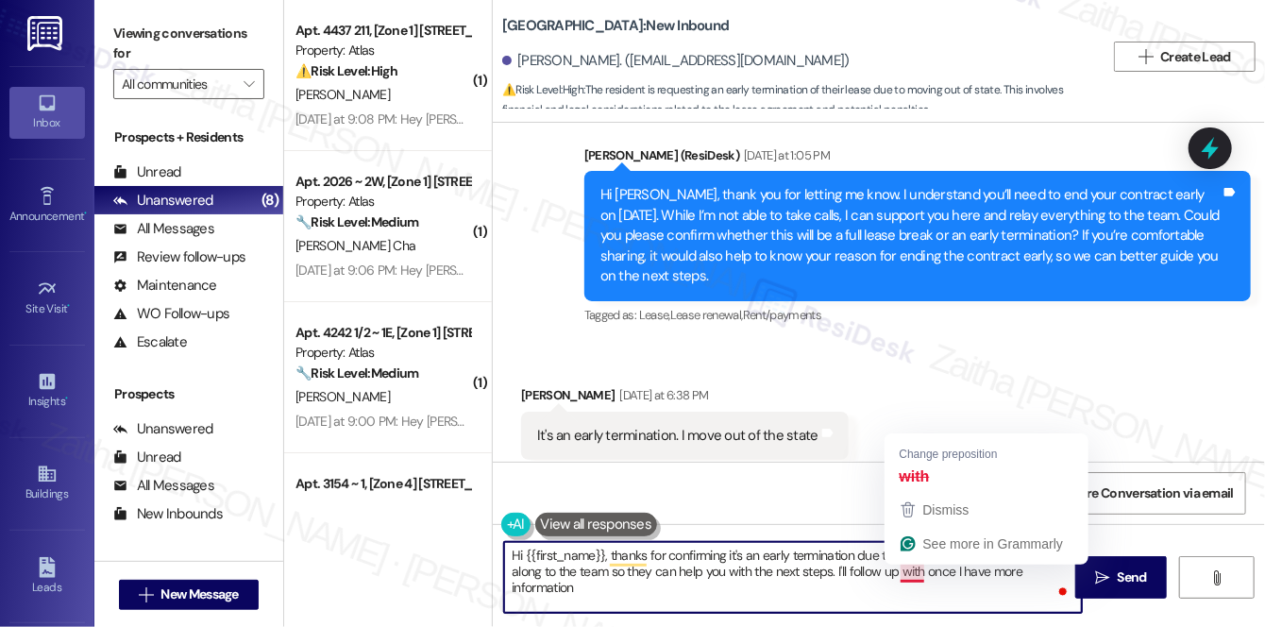
click at [921, 570] on textarea "Hi {{first_name}}, thanks for confirming it's an early termination due to movin…" at bounding box center [793, 577] width 578 height 71
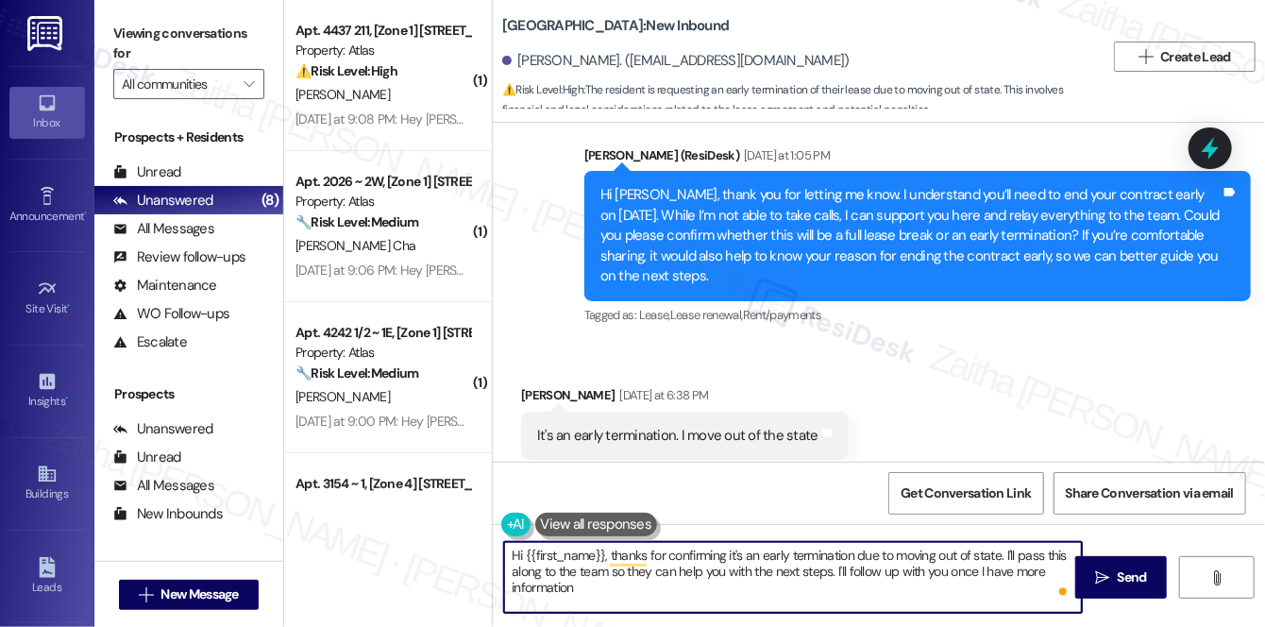
click at [595, 587] on textarea "Hi {{first_name}}, thanks for confirming it's an early termination due to movin…" at bounding box center [793, 577] width 578 height 71
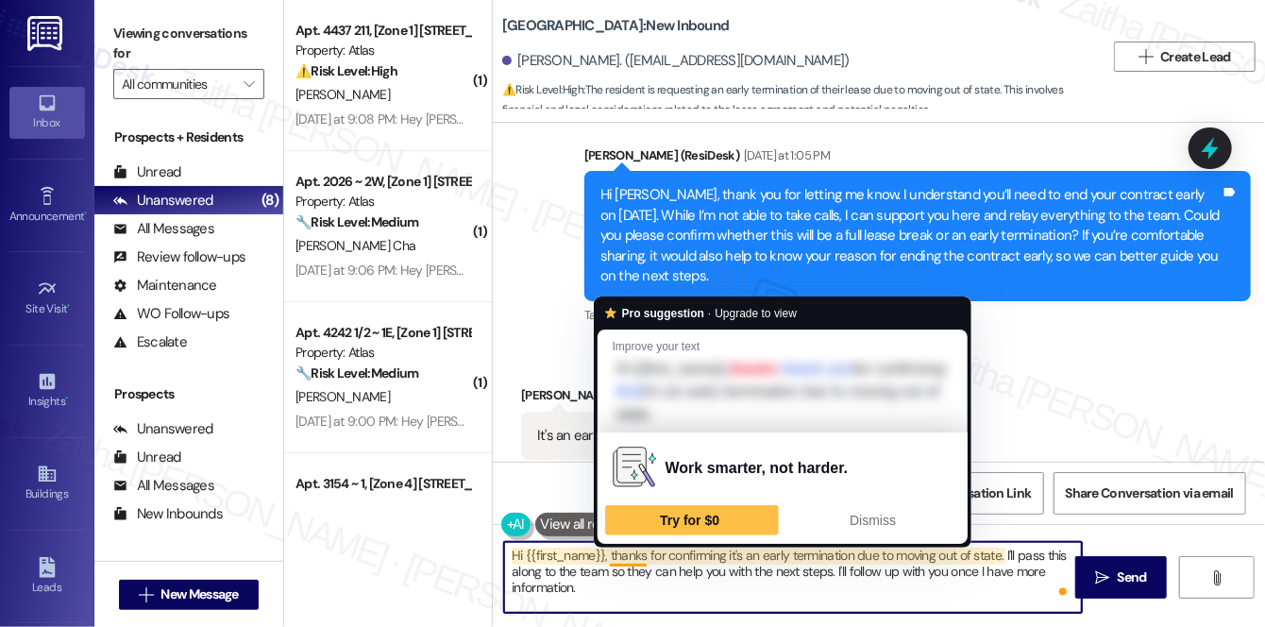
click at [642, 556] on textarea "Hi {{first_name}}, thanks for confirming it's an early termination due to movin…" at bounding box center [793, 577] width 578 height 71
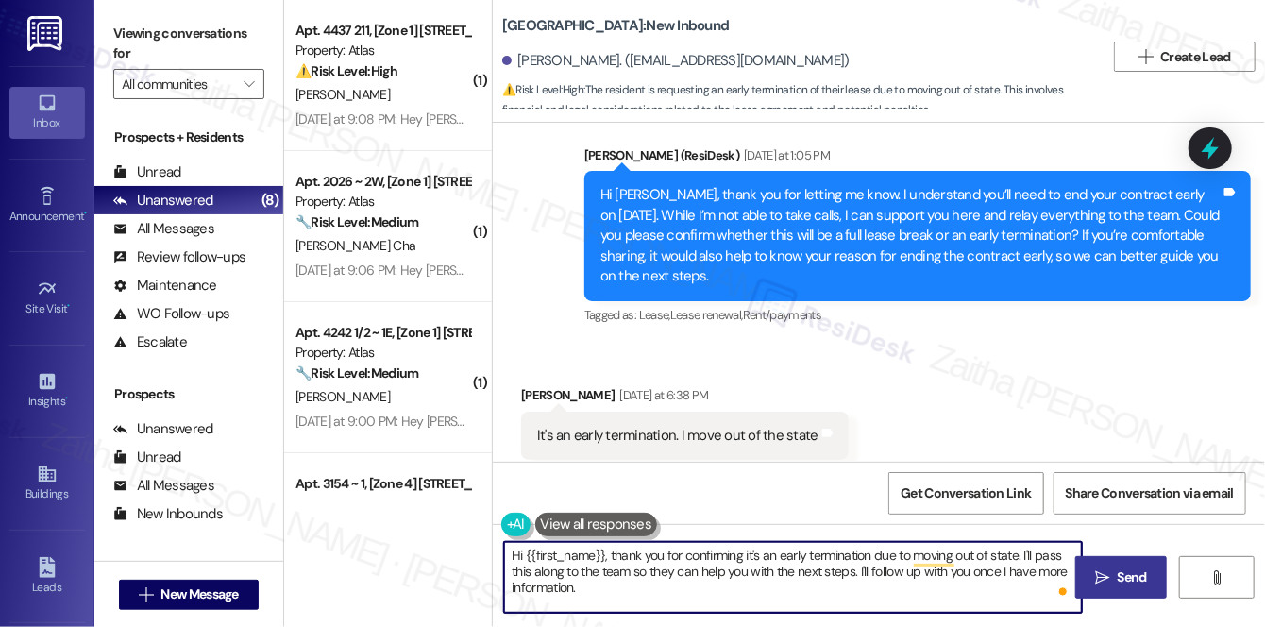
type textarea "Hi {{first_name}}, thank you for confirming it's an early termination due to mo…"
click at [1114, 573] on span "Send" at bounding box center [1132, 577] width 37 height 20
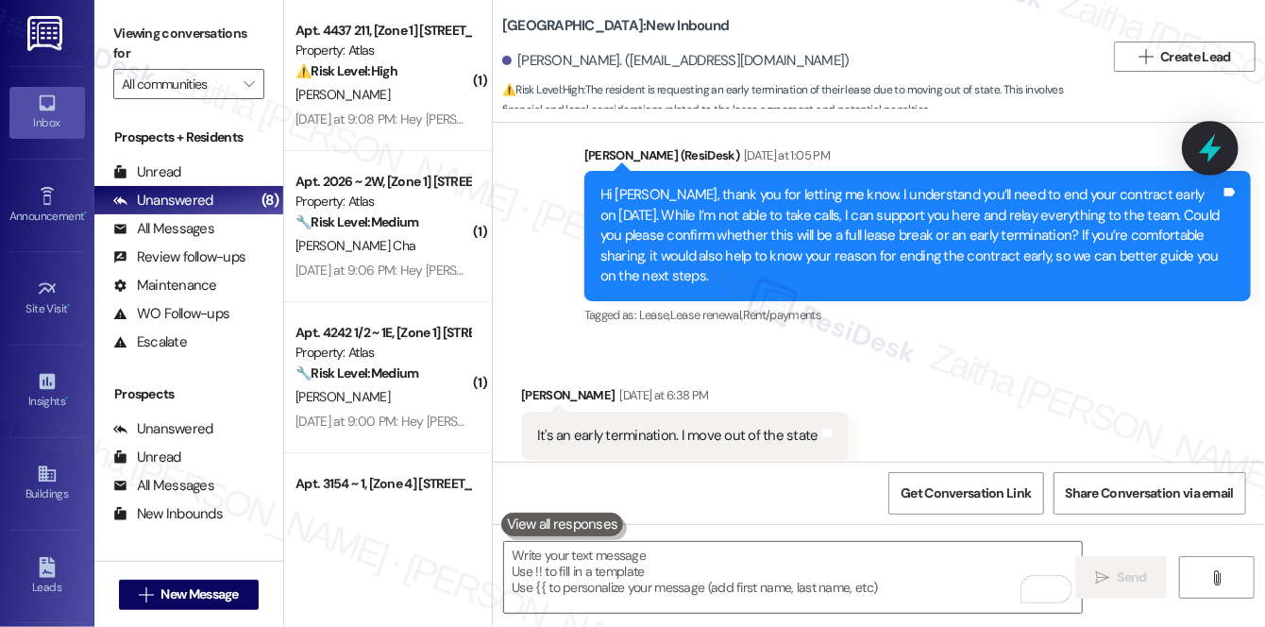
click at [1209, 150] on icon at bounding box center [1210, 148] width 23 height 29
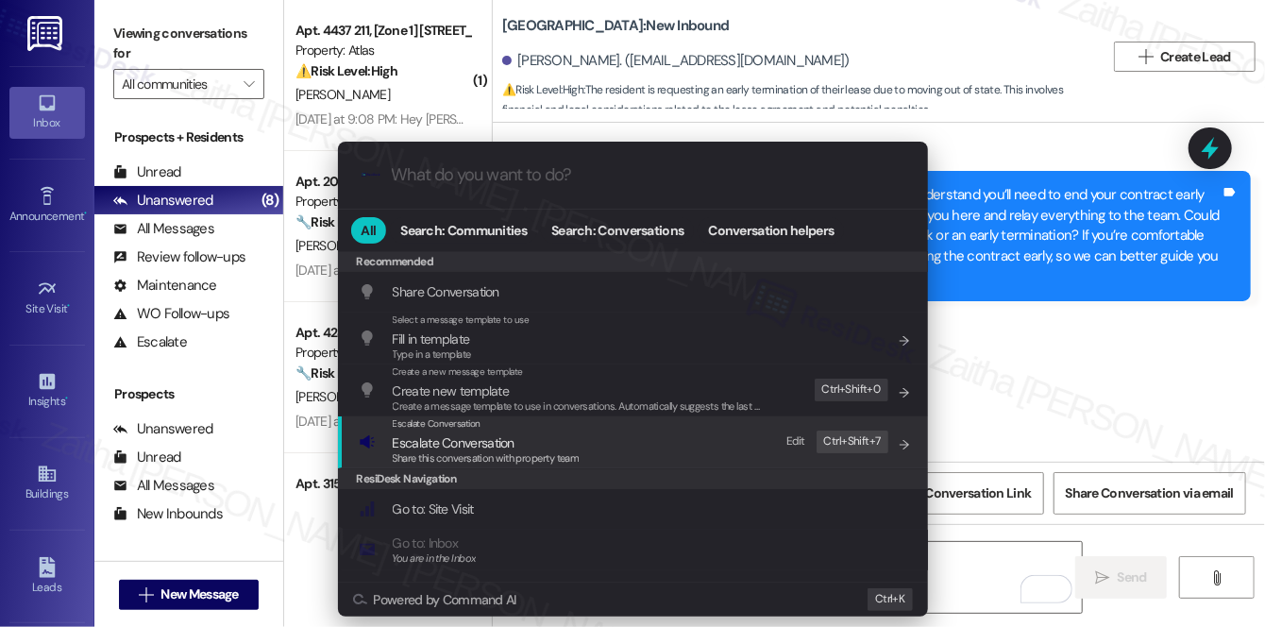
click at [465, 440] on span "Escalate Conversation" at bounding box center [454, 442] width 122 height 17
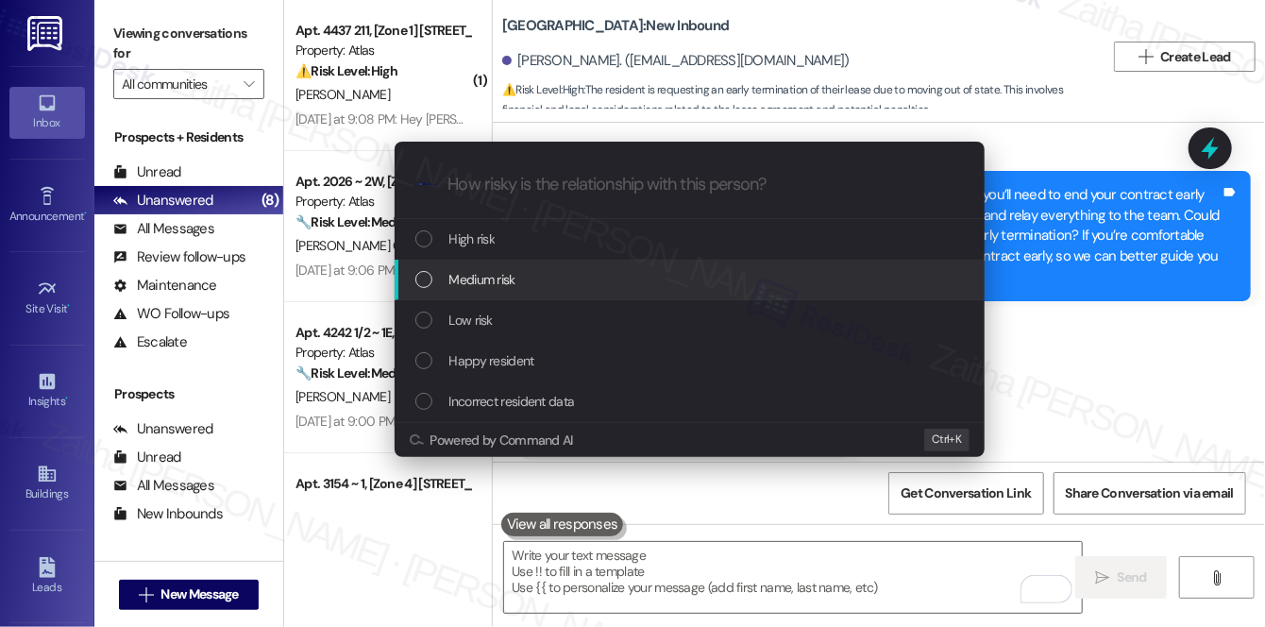
click at [523, 274] on div "Medium risk" at bounding box center [691, 279] width 552 height 21
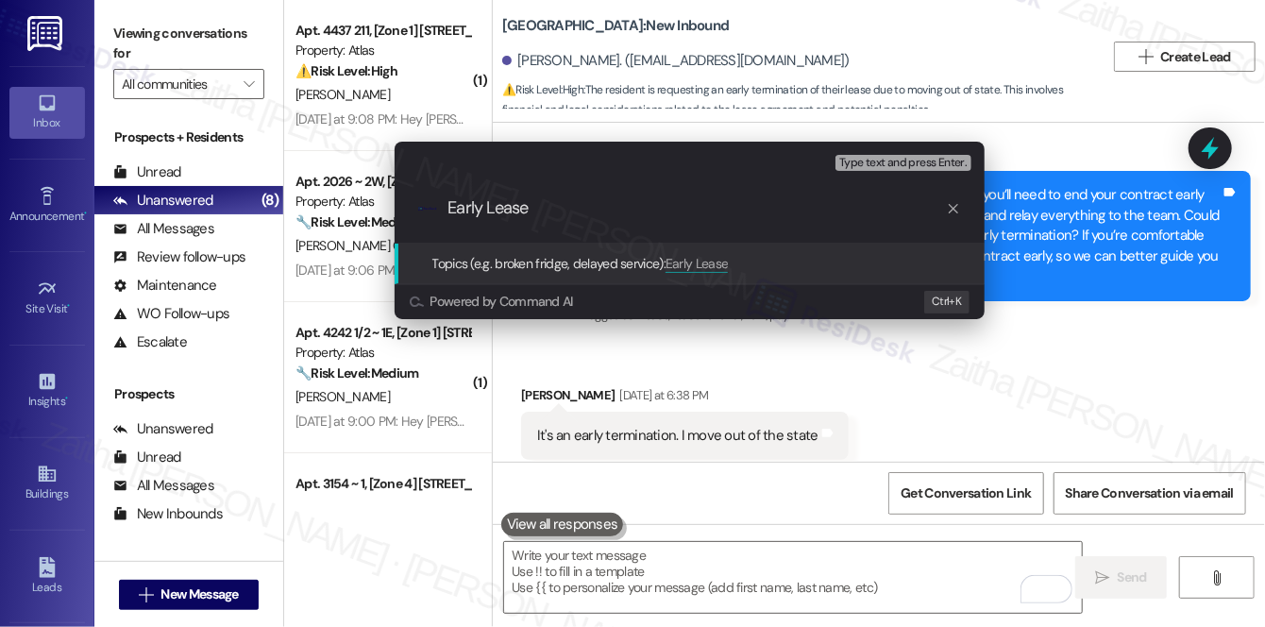
type input "Early Lease"
click at [1072, 379] on div "Escalate Conversation Medium risk Topics (e.g. broken fridge, delayed service) …" at bounding box center [632, 313] width 1265 height 627
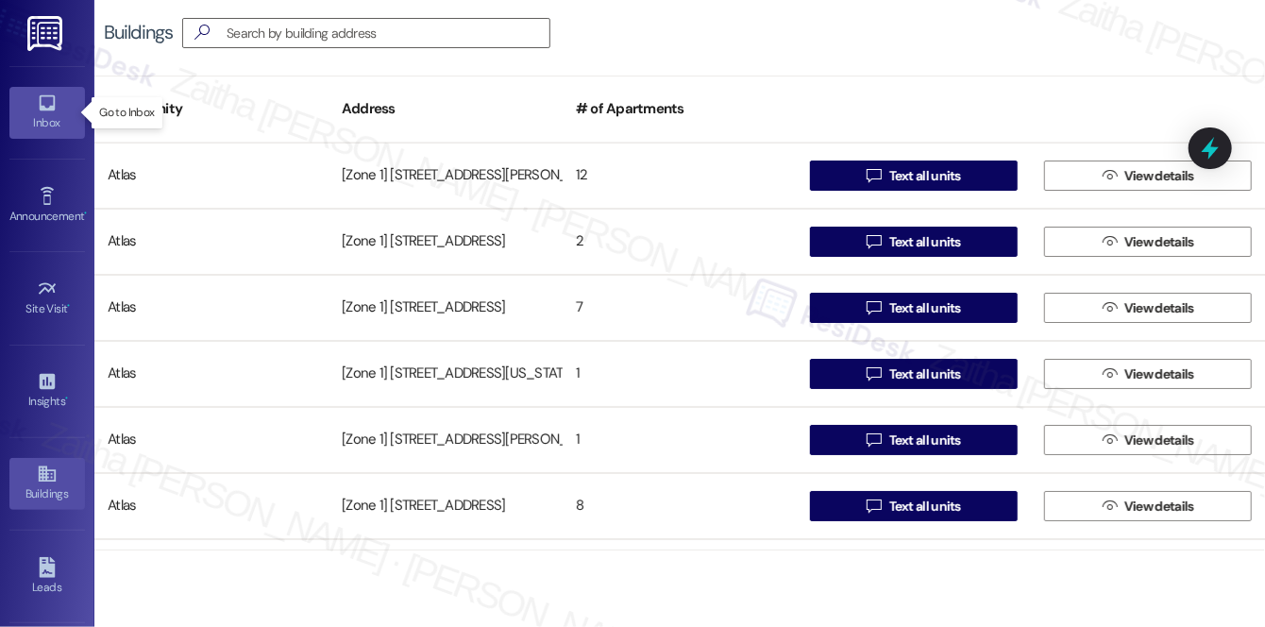
click at [47, 131] on div "Inbox" at bounding box center [47, 122] width 94 height 19
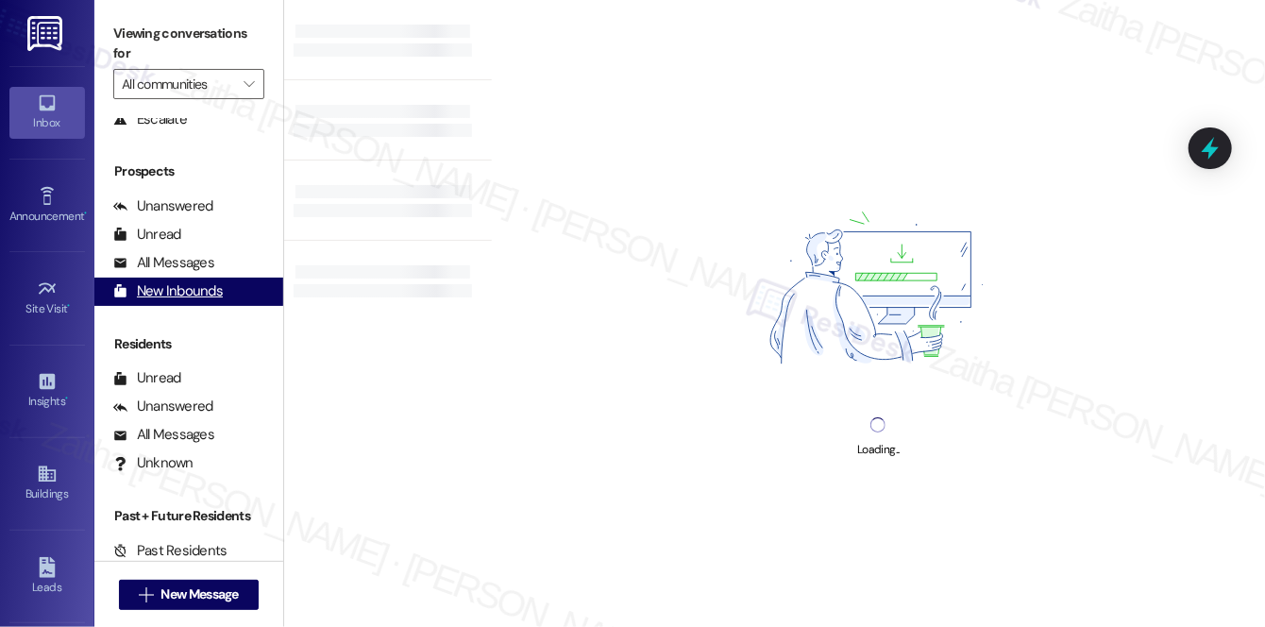
scroll to position [225, 0]
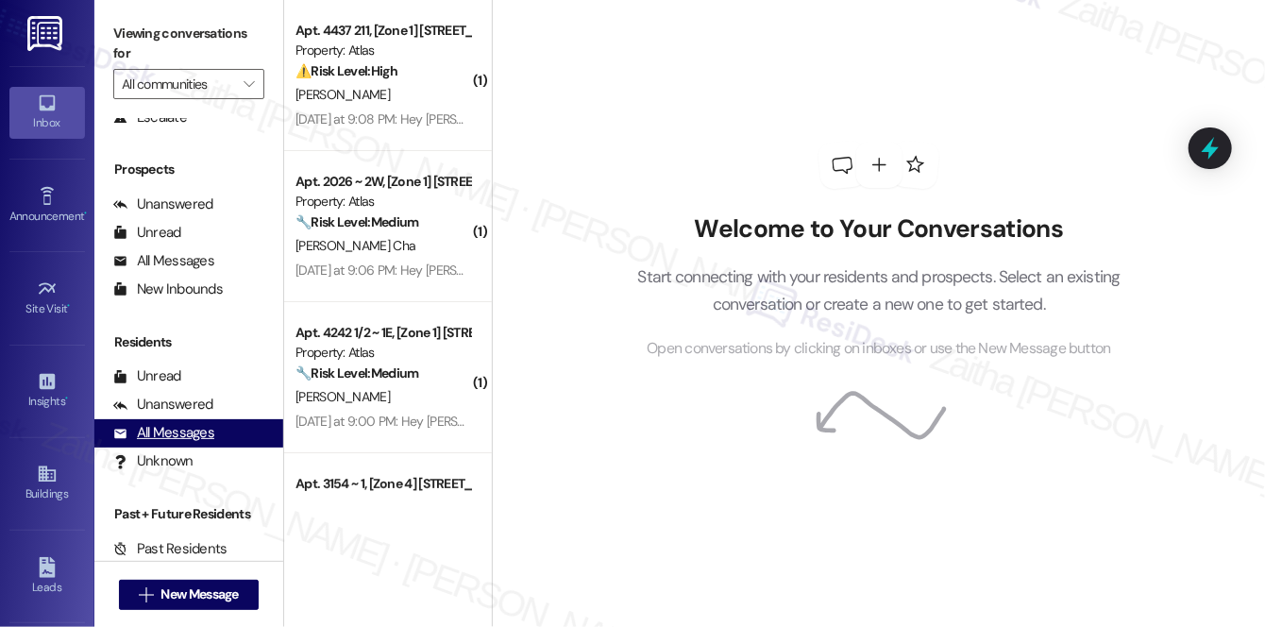
click at [186, 430] on div "All Messages" at bounding box center [163, 433] width 101 height 20
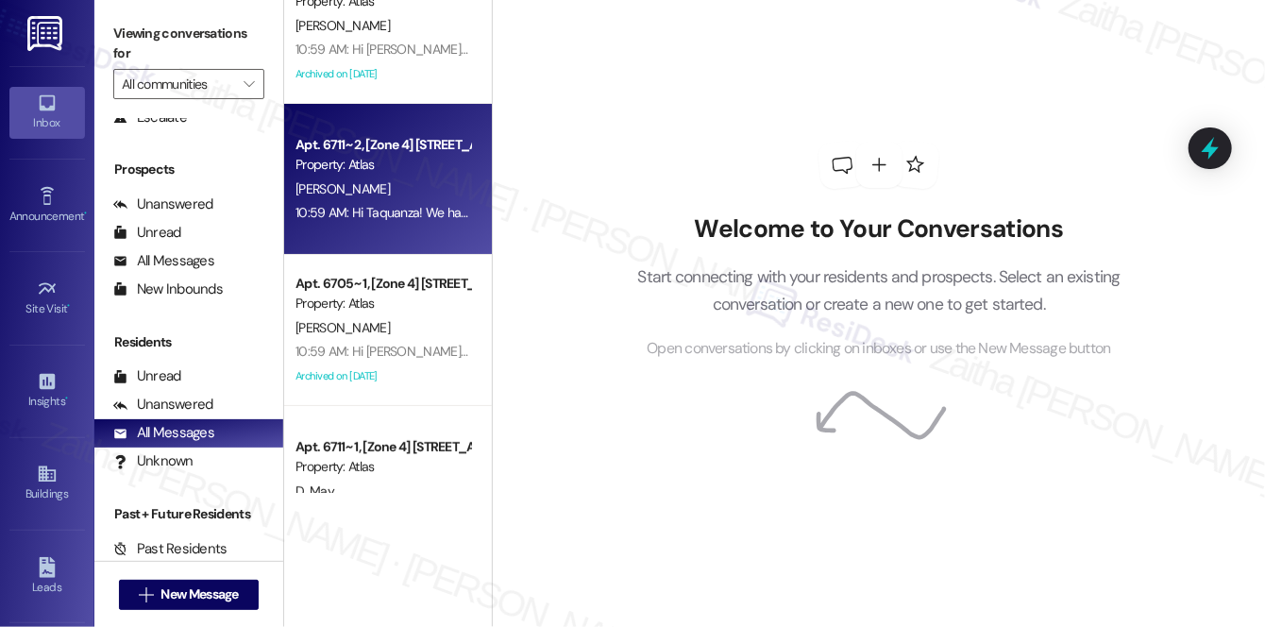
scroll to position [0, 0]
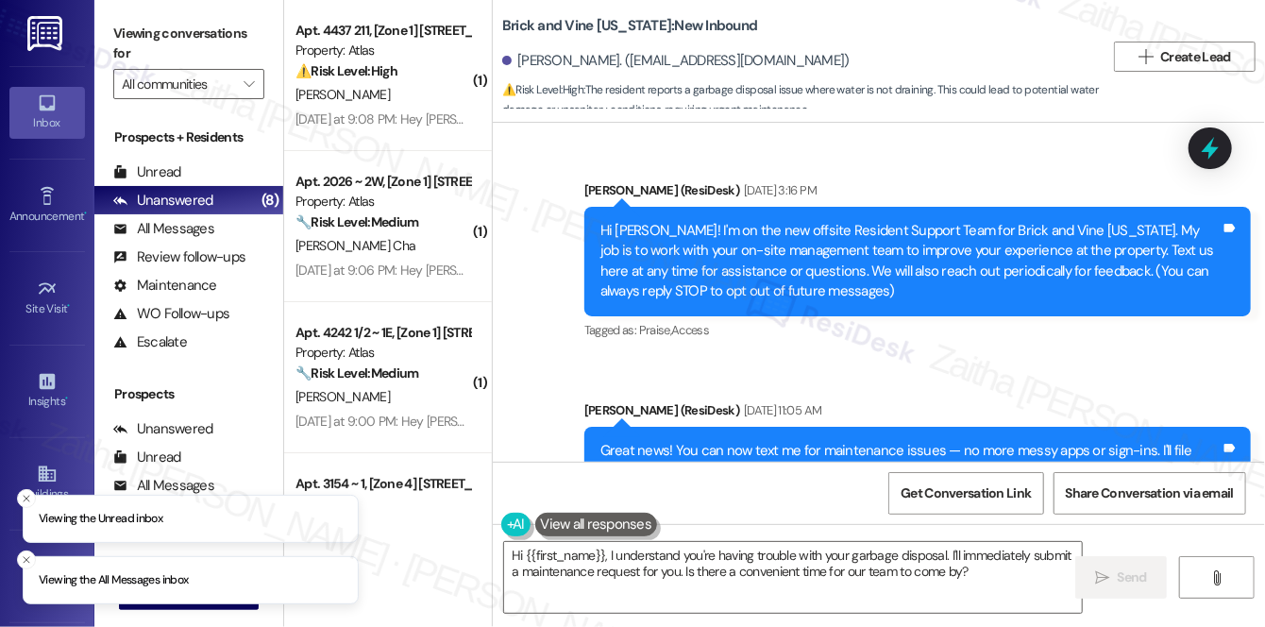
scroll to position [5062, 0]
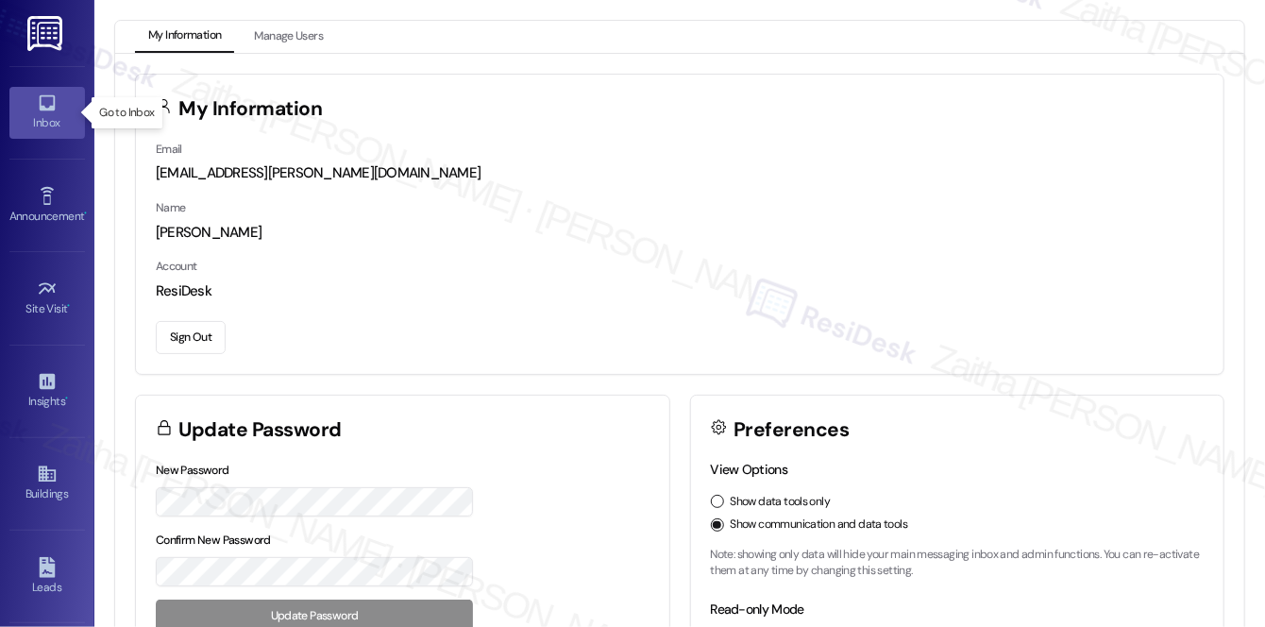
click at [44, 113] on div "Inbox" at bounding box center [47, 122] width 94 height 19
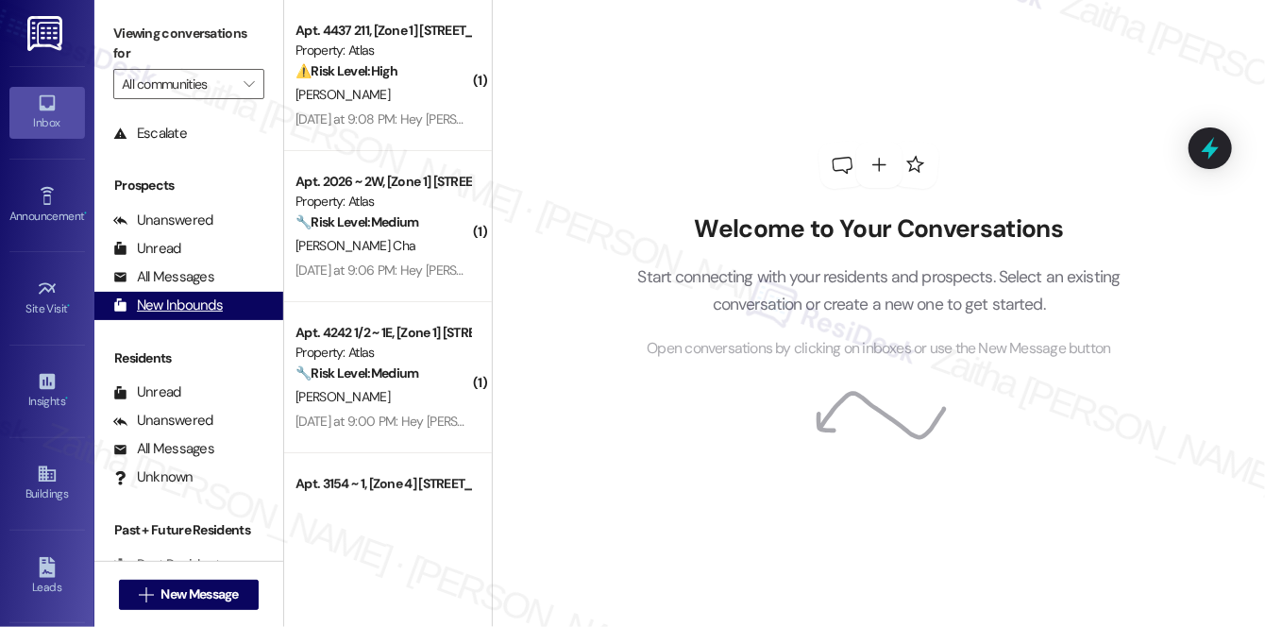
scroll to position [225, 0]
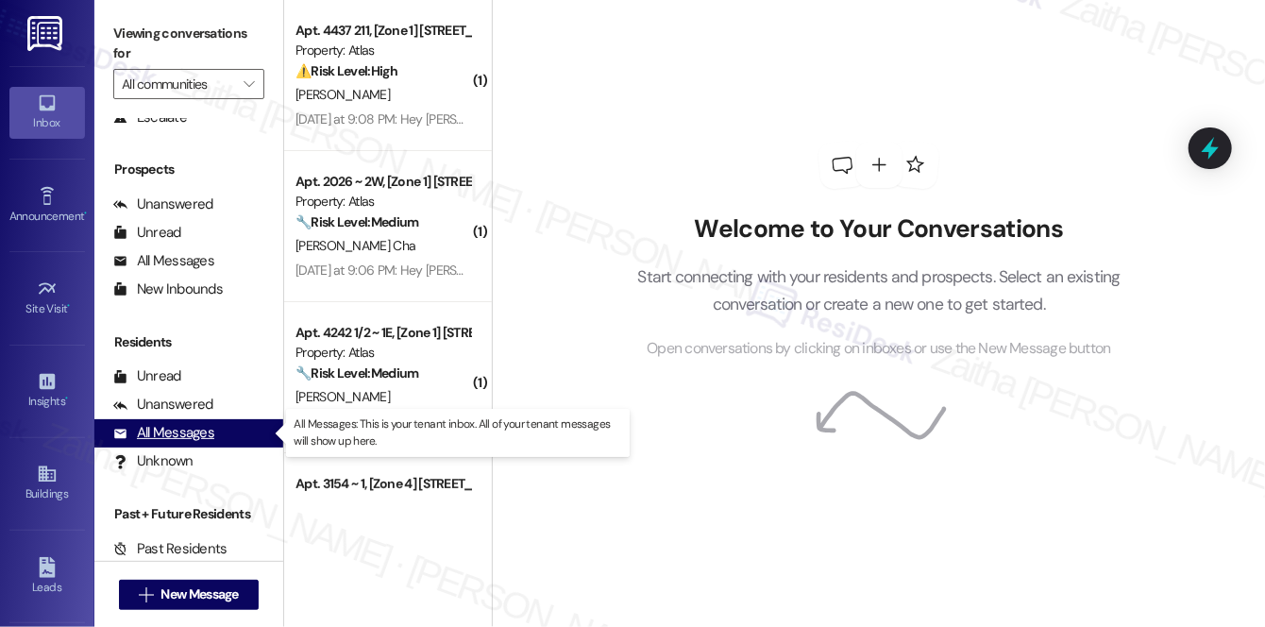
click at [181, 433] on div "All Messages" at bounding box center [163, 433] width 101 height 20
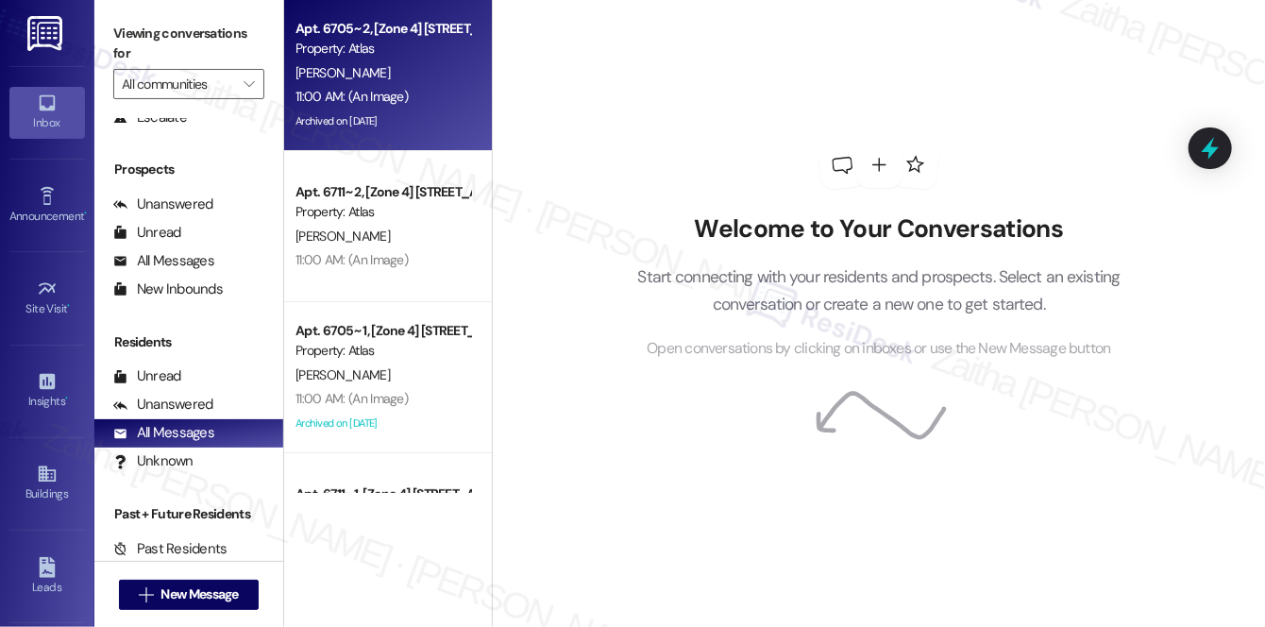
click at [438, 93] on div "11:00 AM: (An Image) 11:00 AM: (An Image)" at bounding box center [383, 97] width 178 height 24
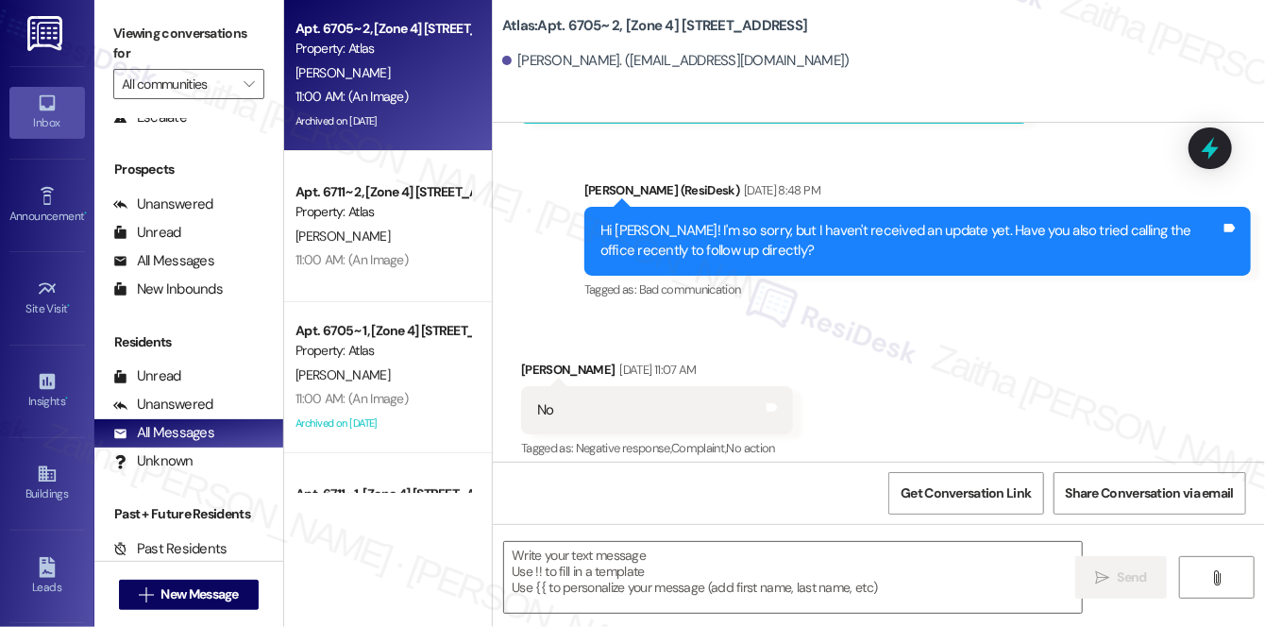
type textarea "Fetching suggested responses. Please feel free to read through the conversation…"
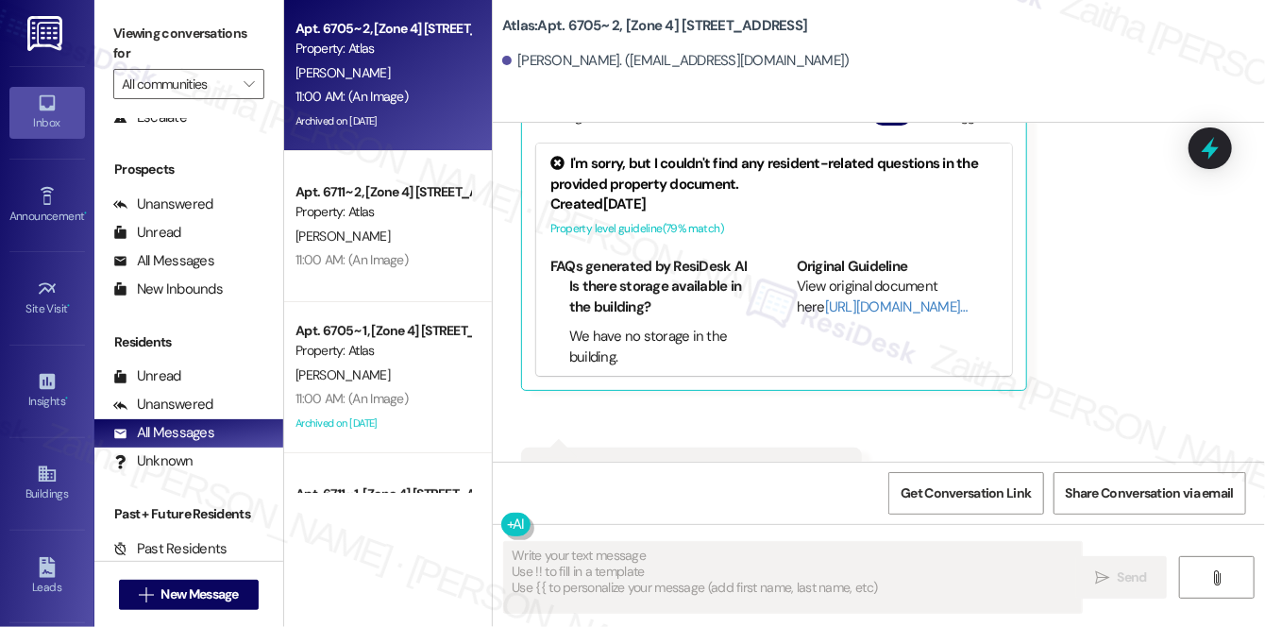
scroll to position [11436, 0]
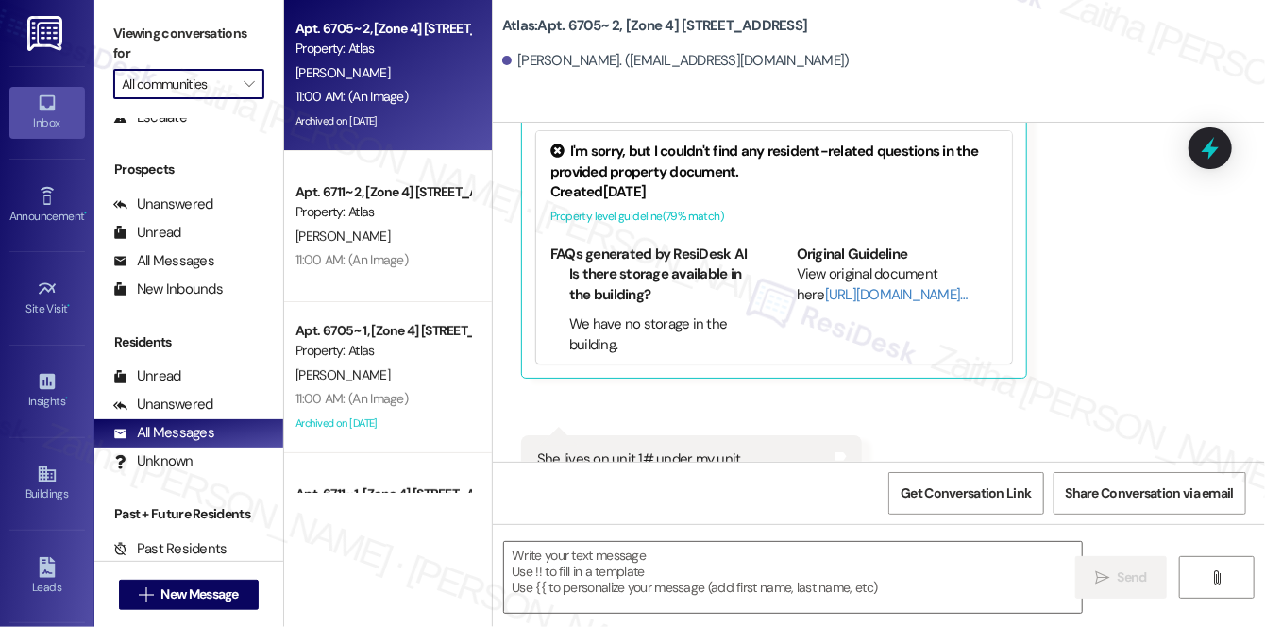
click at [212, 91] on input "All communities" at bounding box center [178, 84] width 112 height 30
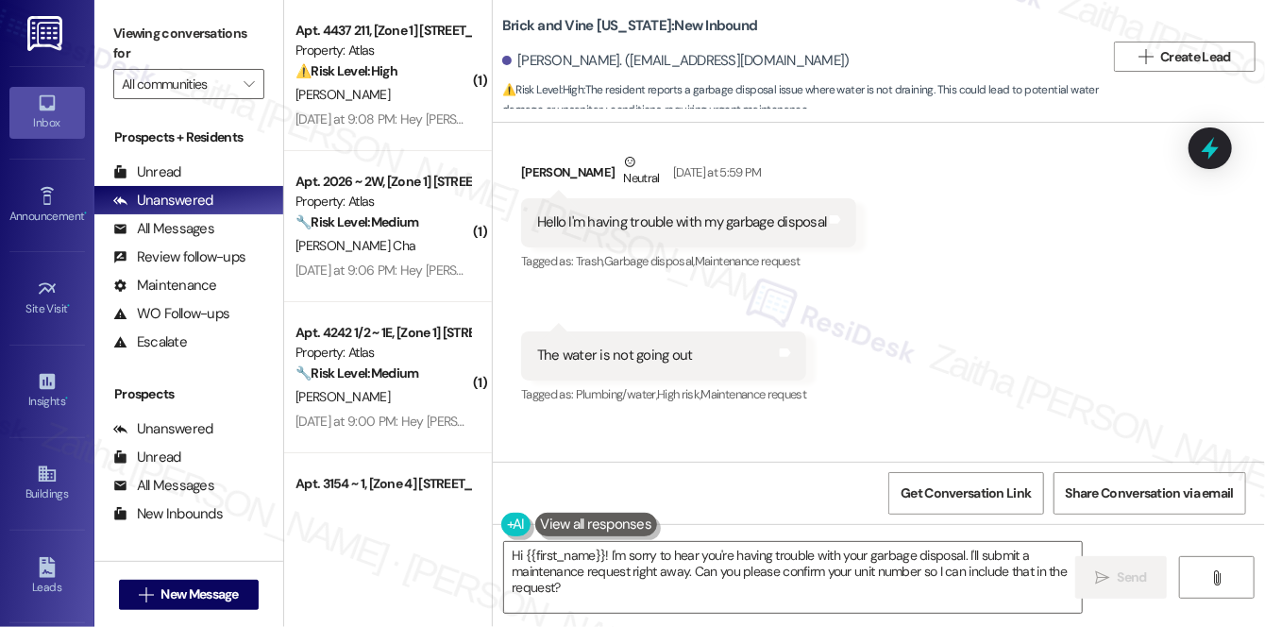
scroll to position [3967, 0]
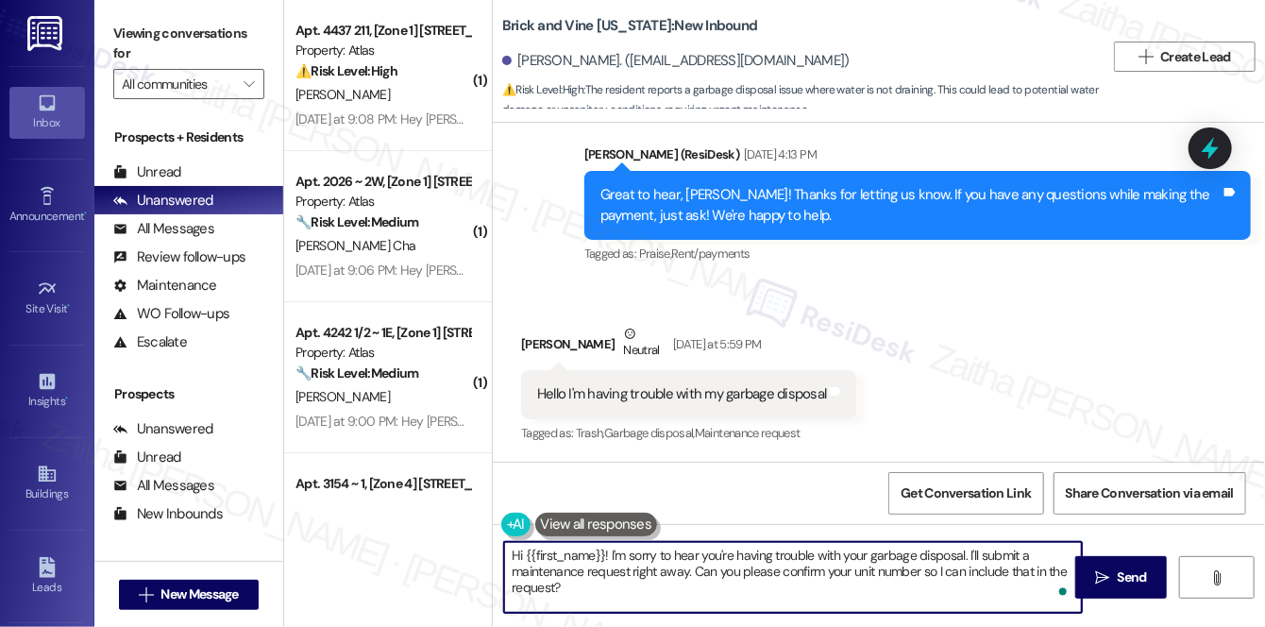
drag, startPoint x: 968, startPoint y: 554, endPoint x: 968, endPoint y: 582, distance: 28.3
click at [968, 582] on textarea "Hi {{first_name}}! I'm sorry to hear you're having trouble with your garbage di…" at bounding box center [793, 577] width 578 height 71
type textarea "Hi {{first_name}}! I'm sorry to hear you're having trouble with your garbage di…"
drag, startPoint x: 509, startPoint y: 559, endPoint x: 987, endPoint y: 604, distance: 480.7
click at [987, 604] on textarea "Hi {{first_name}}! I'm sorry to hear you're having trouble with your garbage di…" at bounding box center [793, 577] width 578 height 71
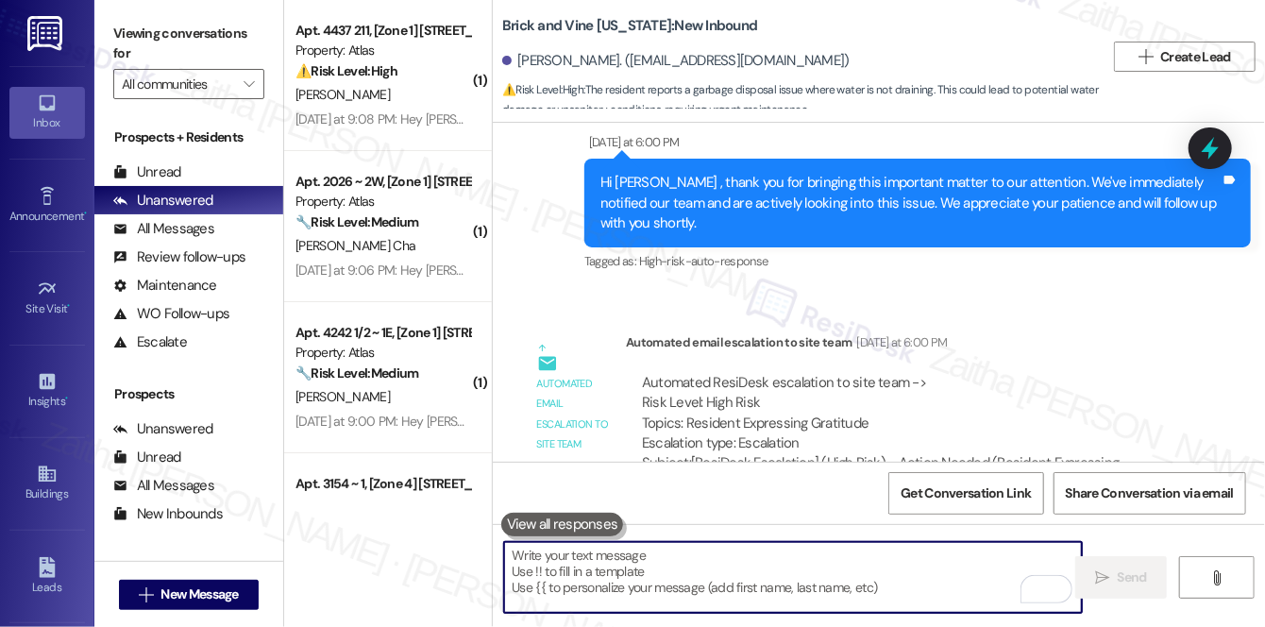
scroll to position [5255, 0]
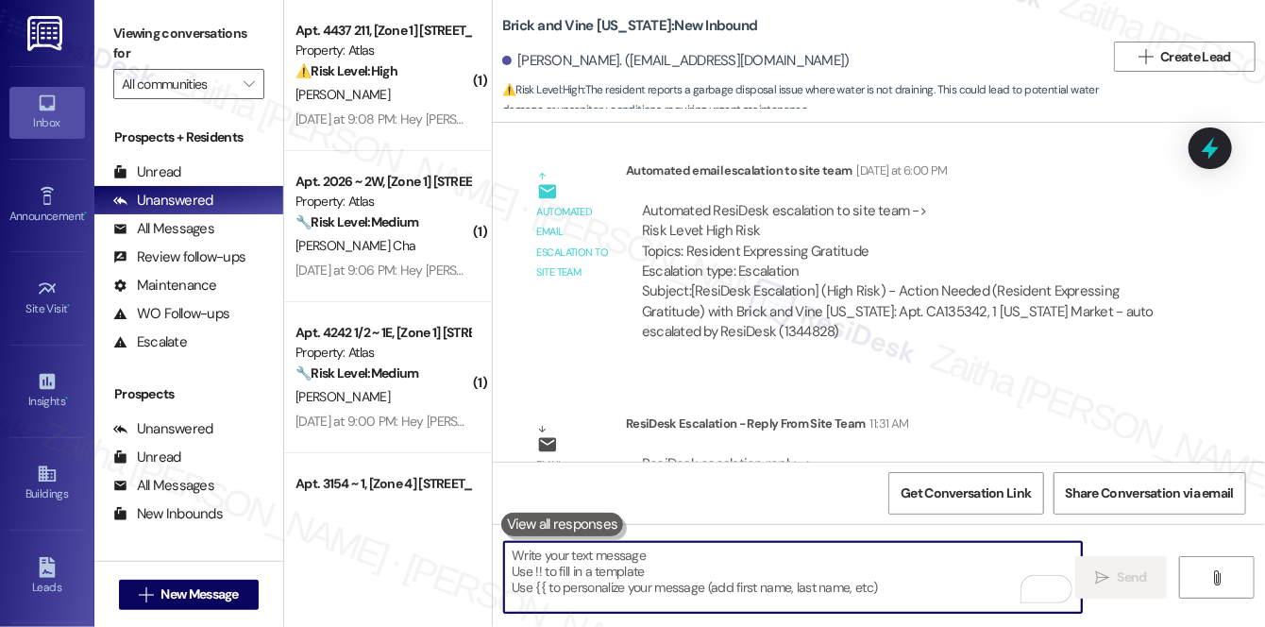
click at [669, 566] on textarea "To enrich screen reader interactions, please activate Accessibility in Grammarl…" at bounding box center [793, 577] width 578 height 71
paste textarea "Hi {{first_name}}! Sorry to hear you’re having trouble with your garbage dispos…"
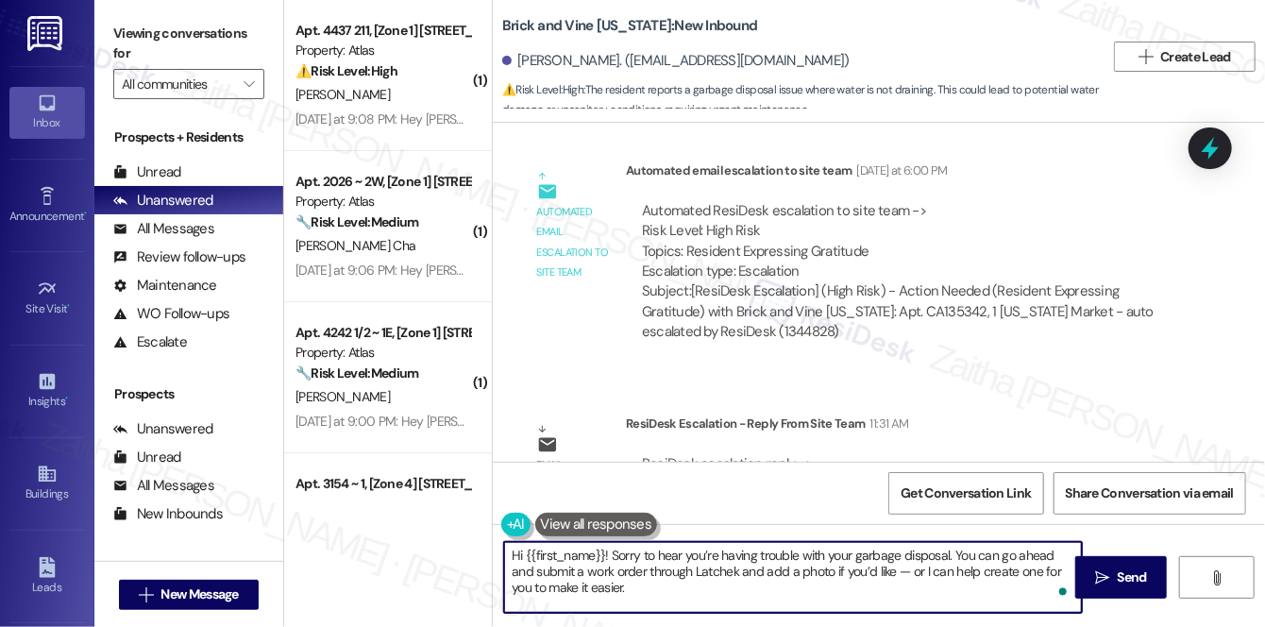
click at [713, 564] on textarea "Hi {{first_name}}! Sorry to hear you’re having trouble with your garbage dispos…" at bounding box center [793, 577] width 578 height 71
click at [881, 566] on textarea "Hi {{first_name}}! Sorry to hear you’re having trouble with your garbage dispos…" at bounding box center [793, 577] width 578 height 71
click at [863, 571] on textarea "Hi {{first_name}}! Sorry to hear you’re having trouble with your garbage dispos…" at bounding box center [793, 577] width 578 height 71
click at [1063, 574] on textarea "Hi {{first_name}}! Sorry to hear you’re having trouble with your garbage dispos…" at bounding box center [793, 577] width 578 height 71
paste textarea "Please let me know how you would like to proceed."
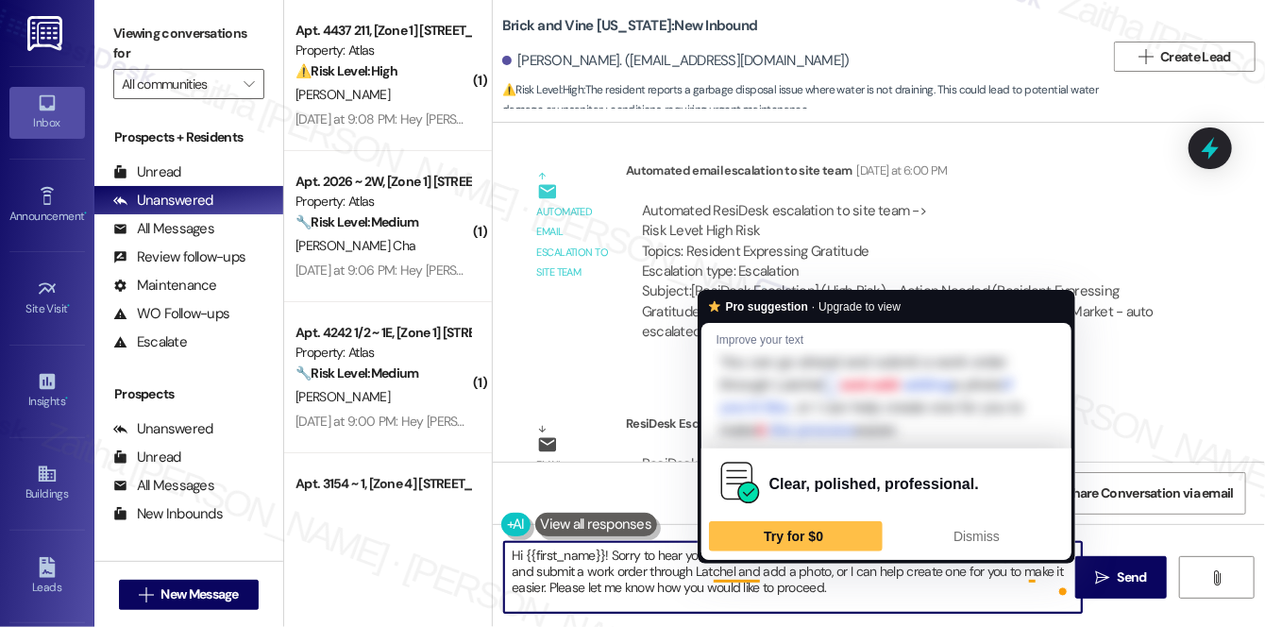
click at [733, 566] on textarea "Hi {{first_name}}! Sorry to hear you’re having trouble with your garbage dispos…" at bounding box center [793, 577] width 578 height 71
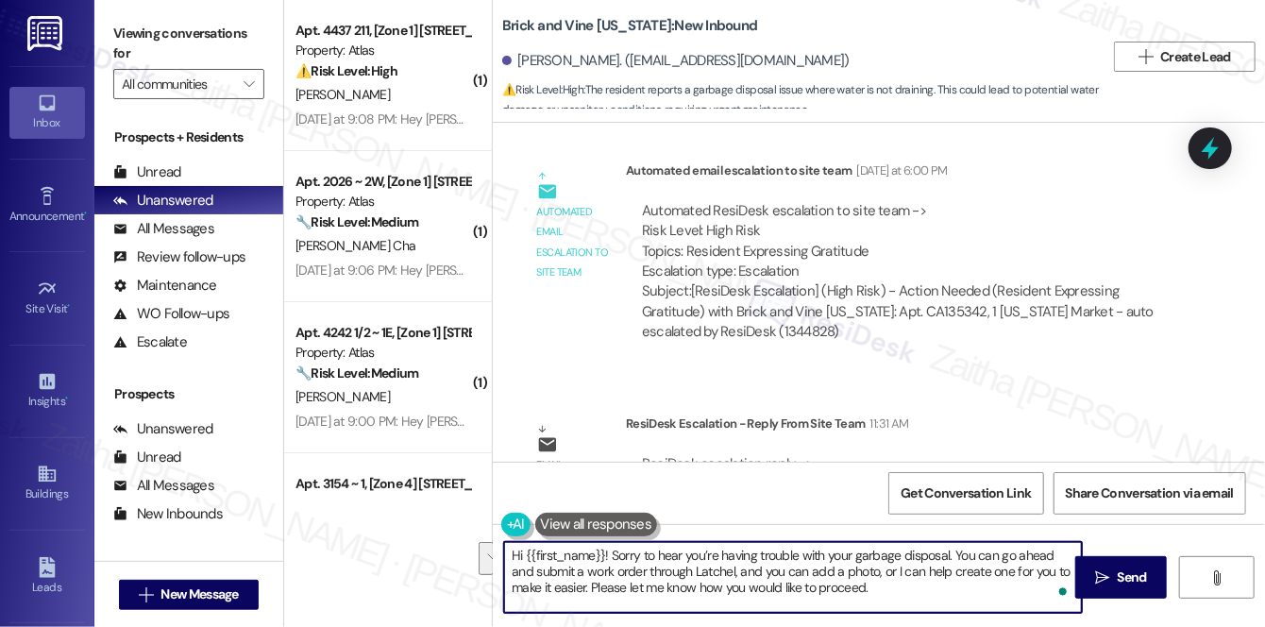
drag, startPoint x: 868, startPoint y: 568, endPoint x: 553, endPoint y: 581, distance: 315.5
click at [553, 581] on textarea "Hi {{first_name}}! Sorry to hear you’re having trouble with your garbage dispos…" at bounding box center [793, 577] width 578 height 71
paste textarea "I’d be happy to help you create one"
type textarea "Hi {{first_name}}! Sorry to hear you’re having trouble with your garbage dispos…"
click at [1126, 579] on span "Send" at bounding box center [1132, 577] width 29 height 20
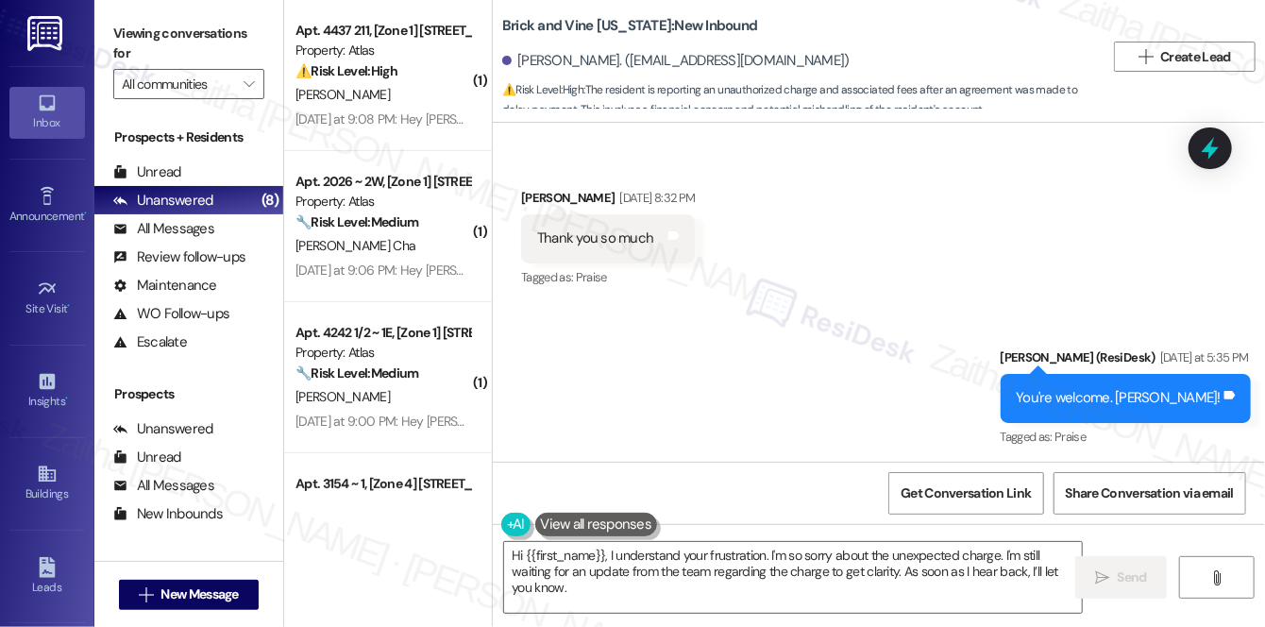
scroll to position [5850, 0]
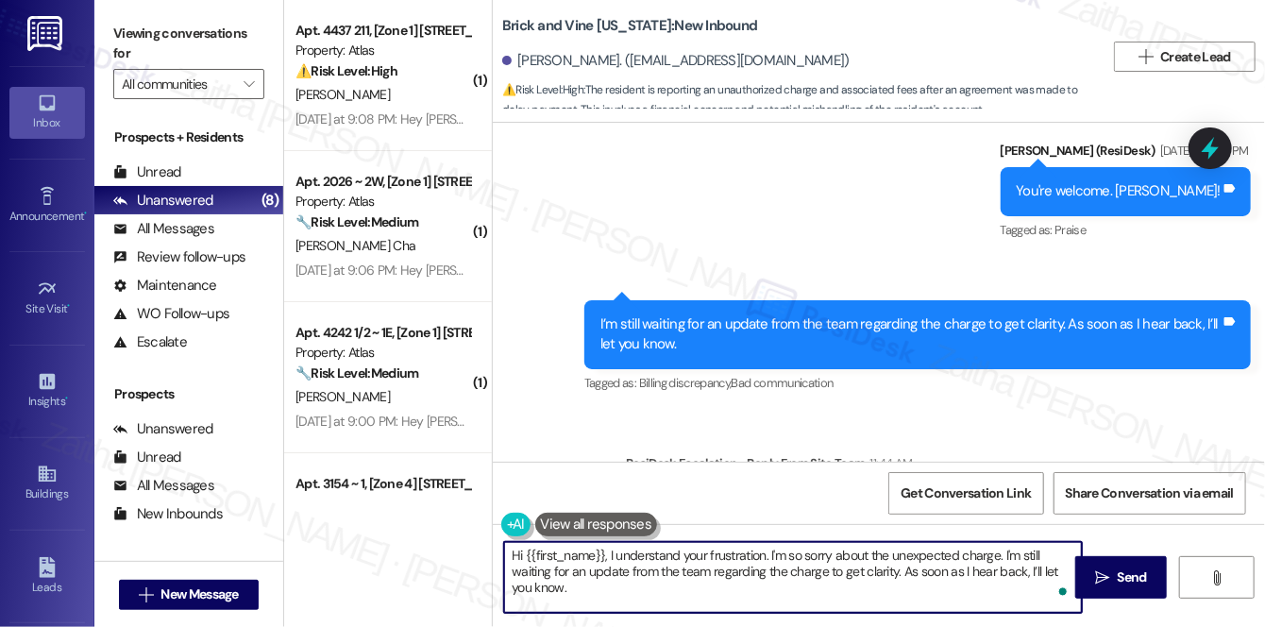
drag, startPoint x: 609, startPoint y: 551, endPoint x: 614, endPoint y: 586, distance: 35.4
click at [614, 586] on textarea "Hi {{first_name}}, I understand your frustration. I'm so sorry about the unexpe…" at bounding box center [793, 577] width 578 height 71
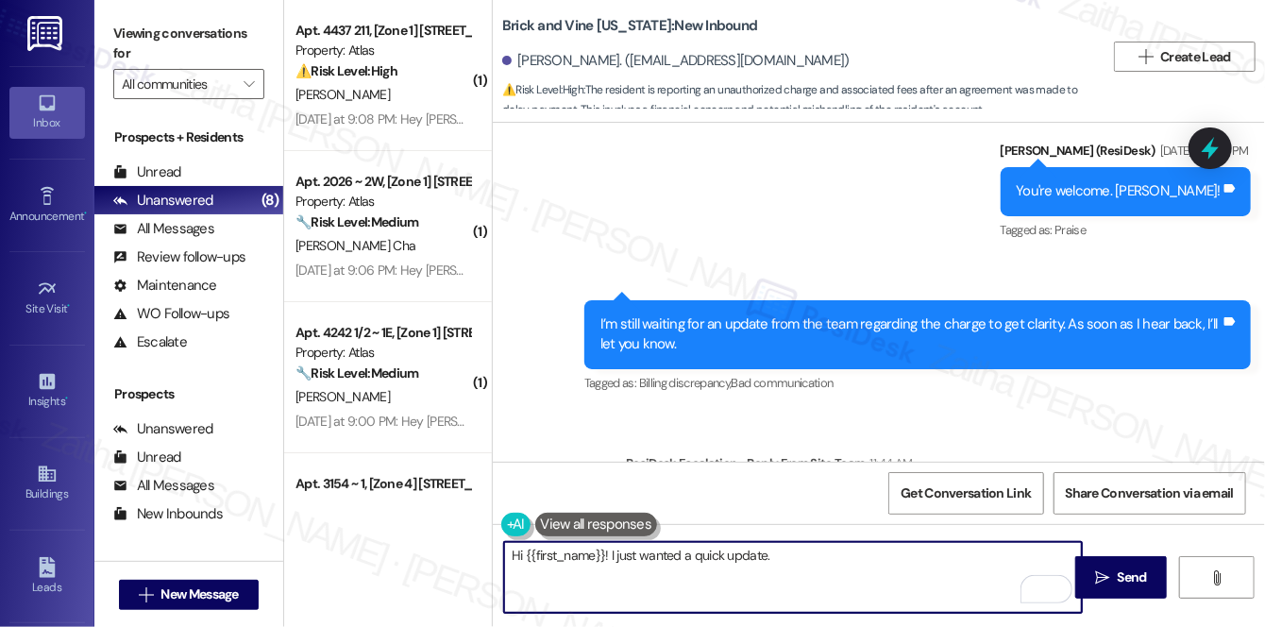
click at [682, 552] on textarea "Hi {{first_name}}! I just wanted a quick update." at bounding box center [793, 577] width 578 height 71
drag, startPoint x: 508, startPoint y: 557, endPoint x: 842, endPoint y: 589, distance: 335.7
click at [842, 589] on textarea "Hi {{first_name}}! I just wanted to give a quick update." at bounding box center [793, 577] width 578 height 71
type textarea "Hi {{first_name}}! I just wanted to give a quick update."
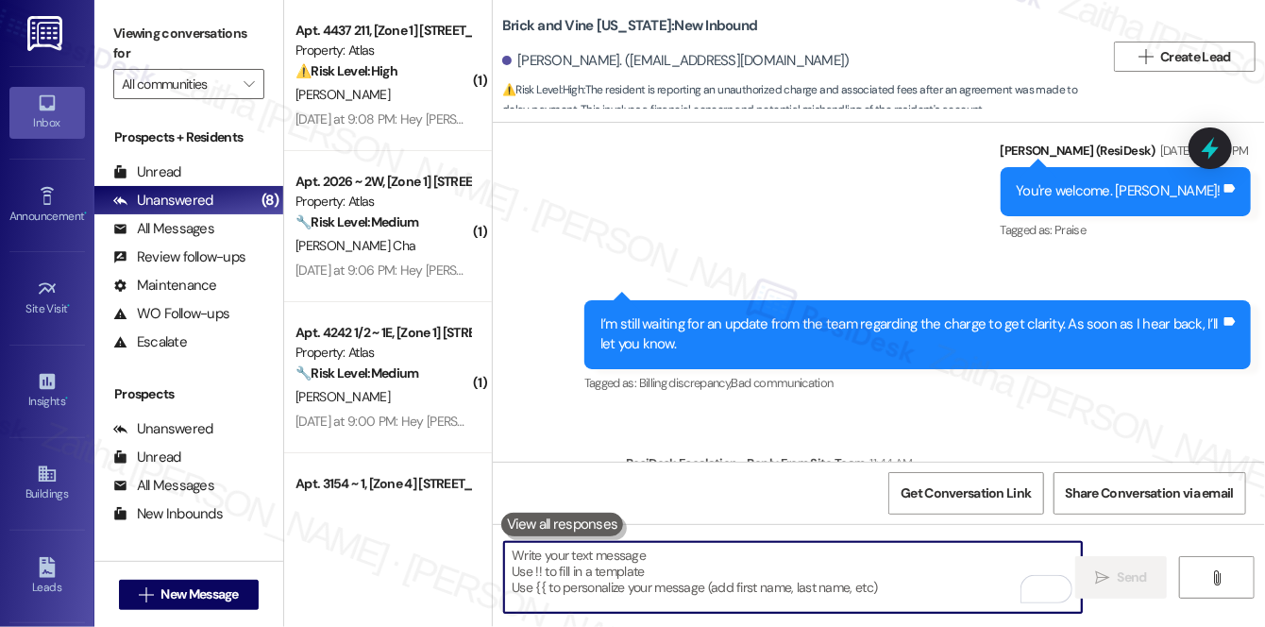
paste textarea "Hi {{first_name}}! Just a quick update — we’ll be waiving the NSF and late fees…"
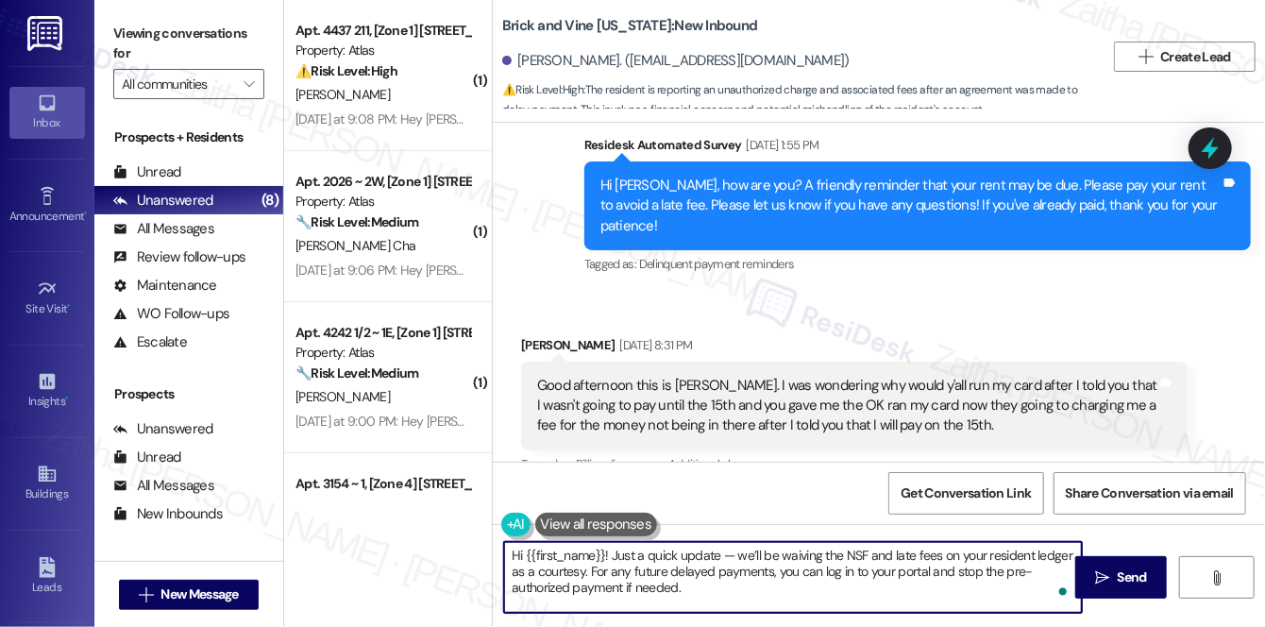
scroll to position [4735, 0]
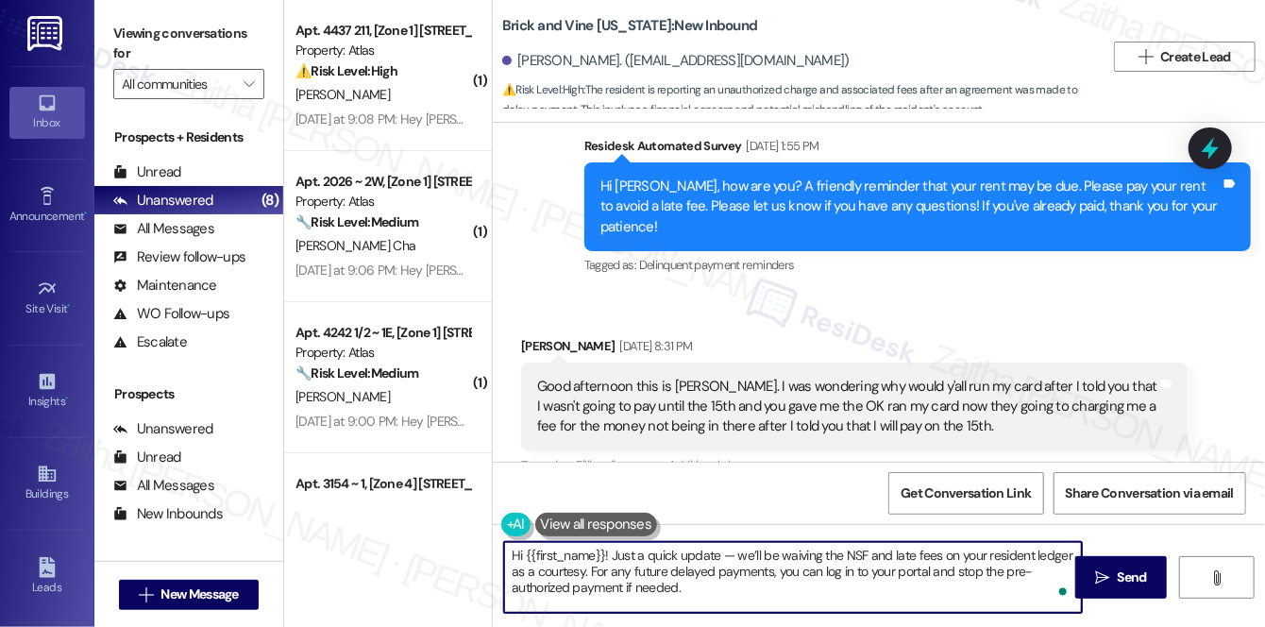
type textarea "Hi {{first_name}}! Just a quick update — we’ll be waiving the NSF and late fees…"
click at [1123, 578] on span "Send" at bounding box center [1132, 577] width 29 height 20
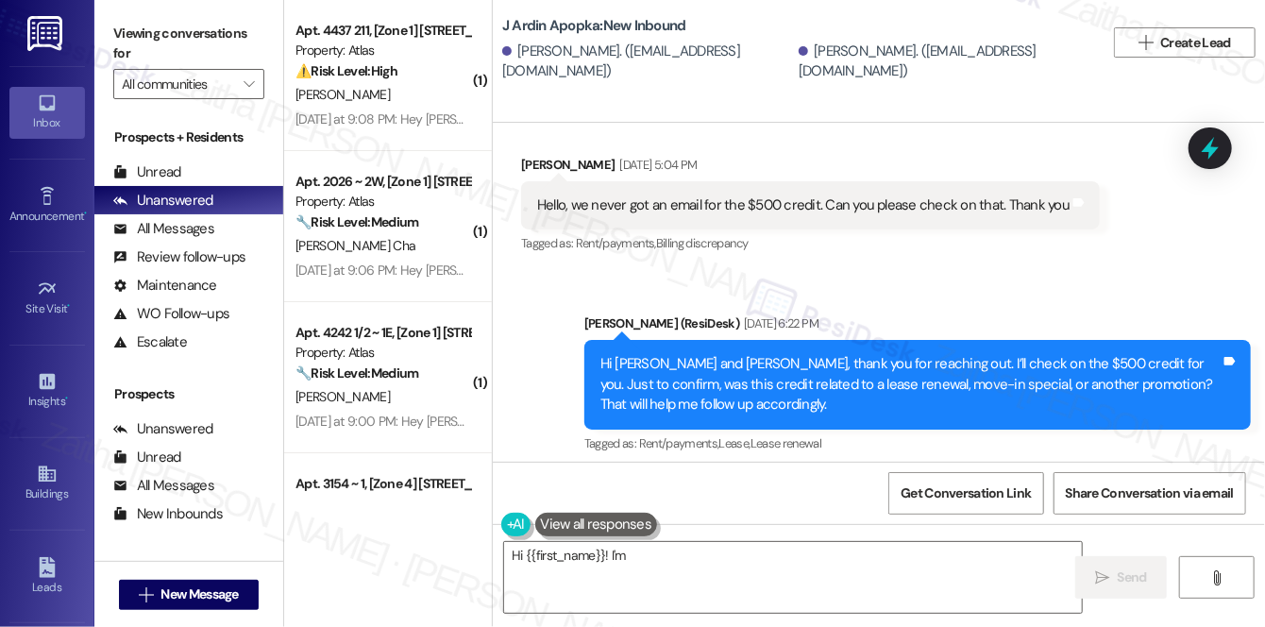
scroll to position [4495, 0]
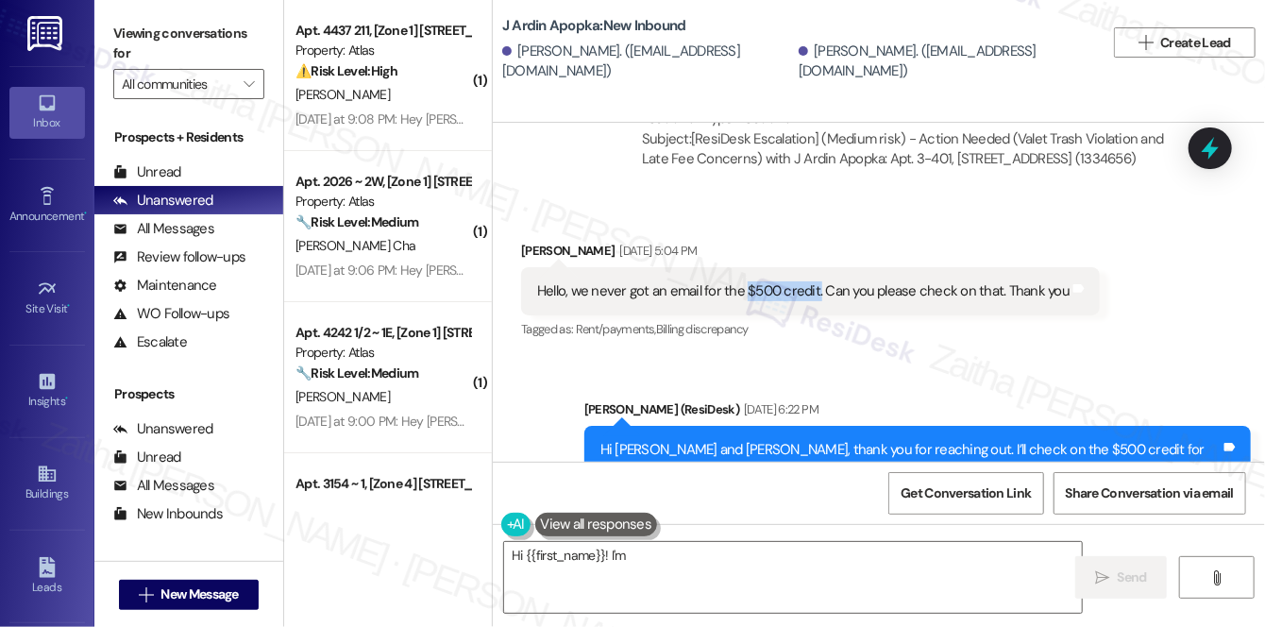
drag, startPoint x: 740, startPoint y: 247, endPoint x: 814, endPoint y: 262, distance: 75.2
click at [814, 267] on div "Hello, we never got an email for the $500 credit. Can you please check on that.…" at bounding box center [810, 291] width 579 height 48
copy div "$500 credit."
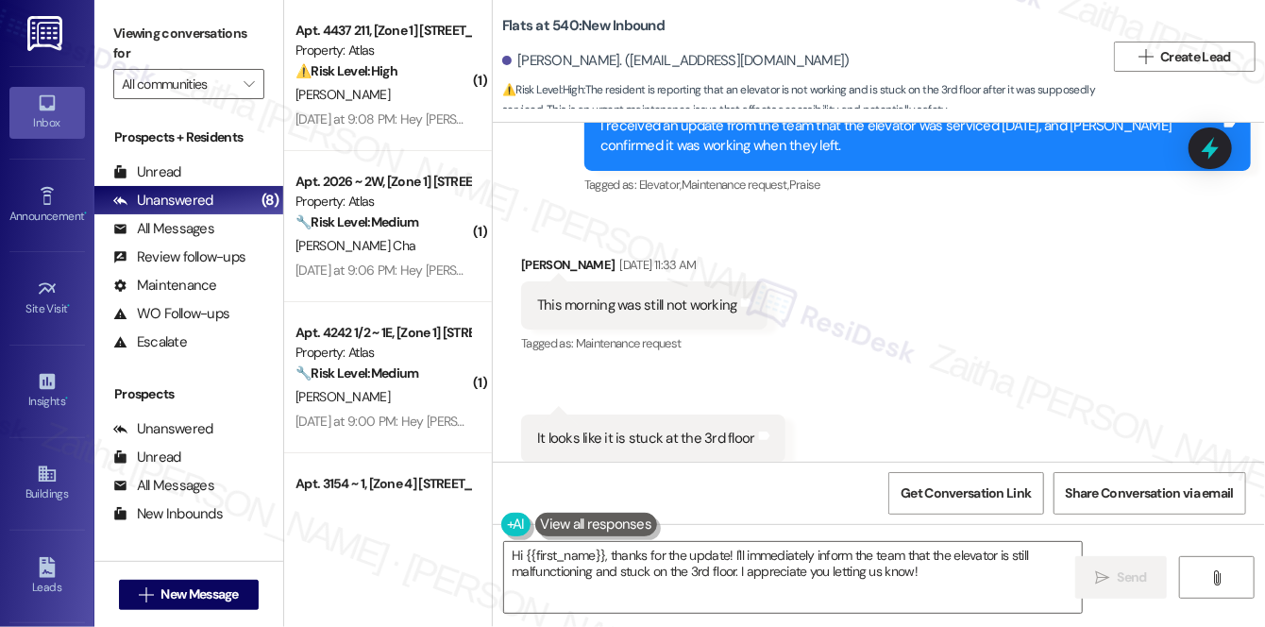
scroll to position [7246, 0]
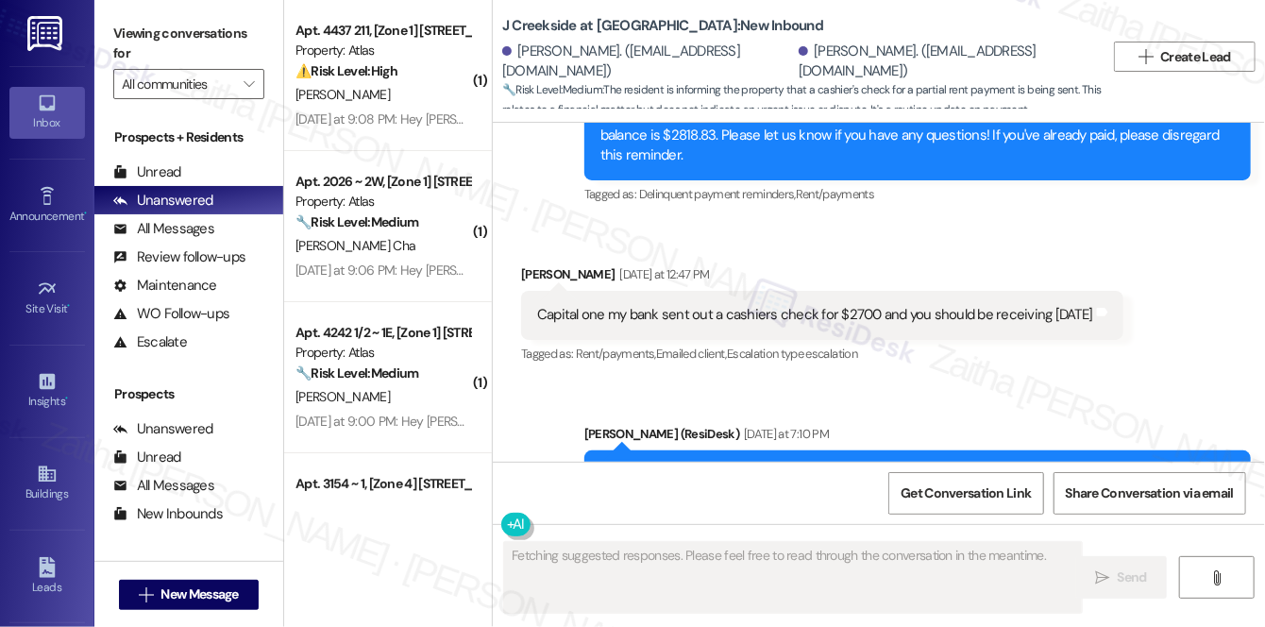
scroll to position [5177, 0]
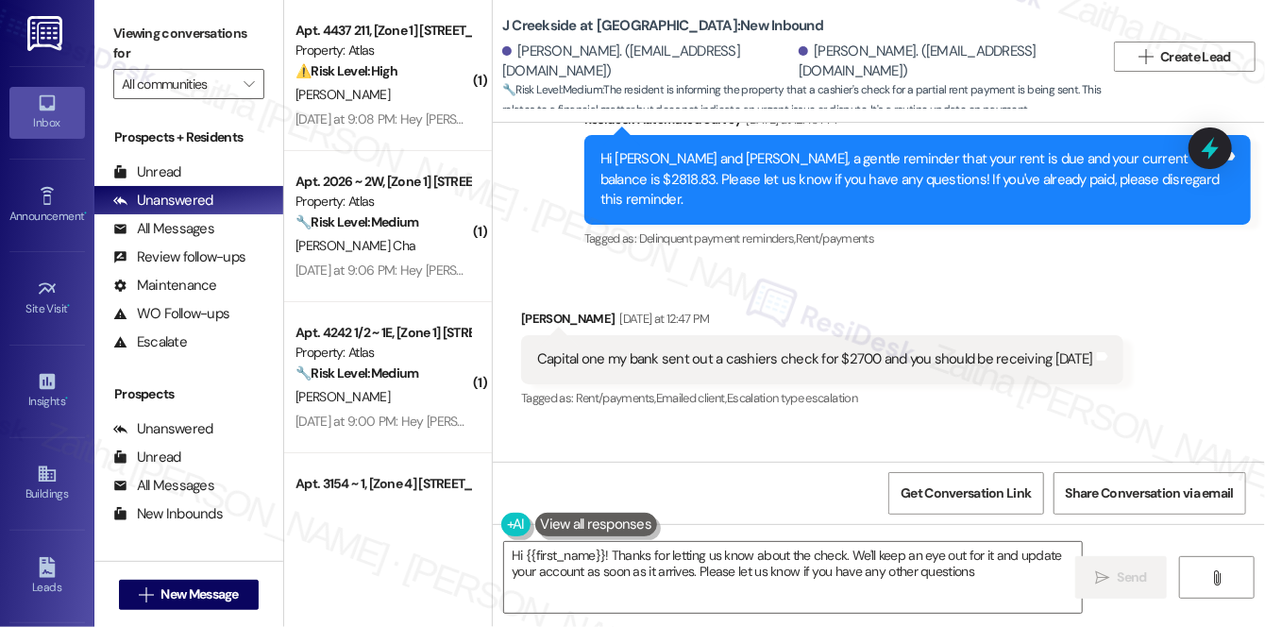
type textarea "Hi {{first_name}}! Thanks for letting us know about the check. We'll keep an ey…"
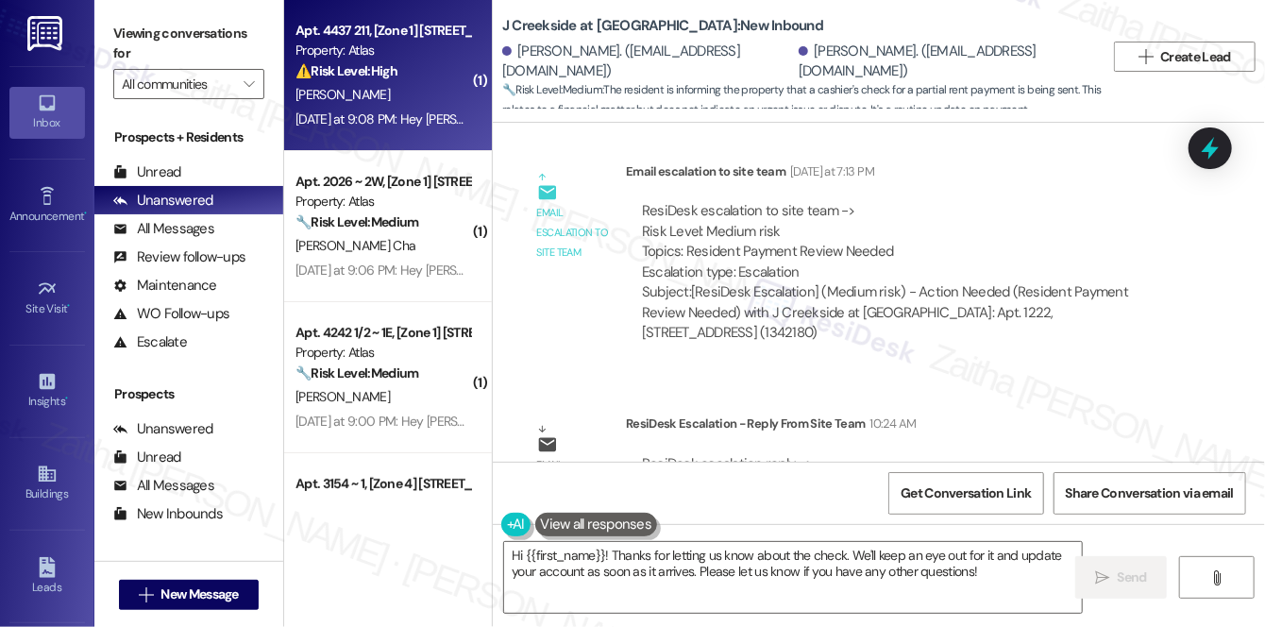
scroll to position [5631, 0]
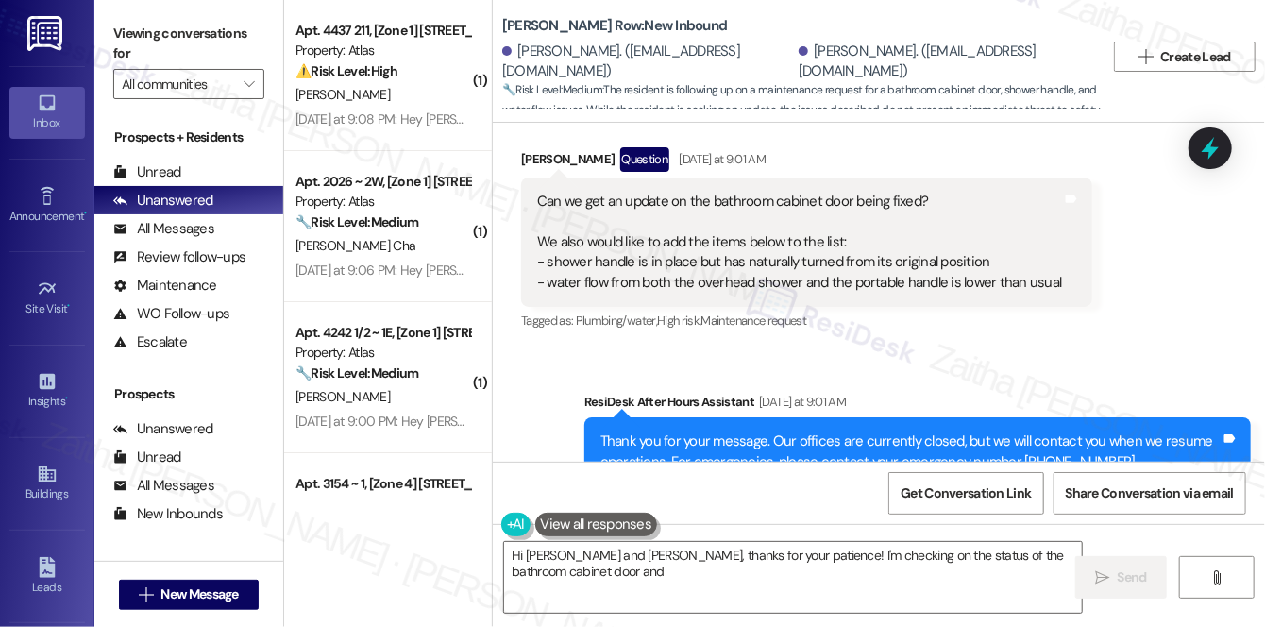
scroll to position [5434, 0]
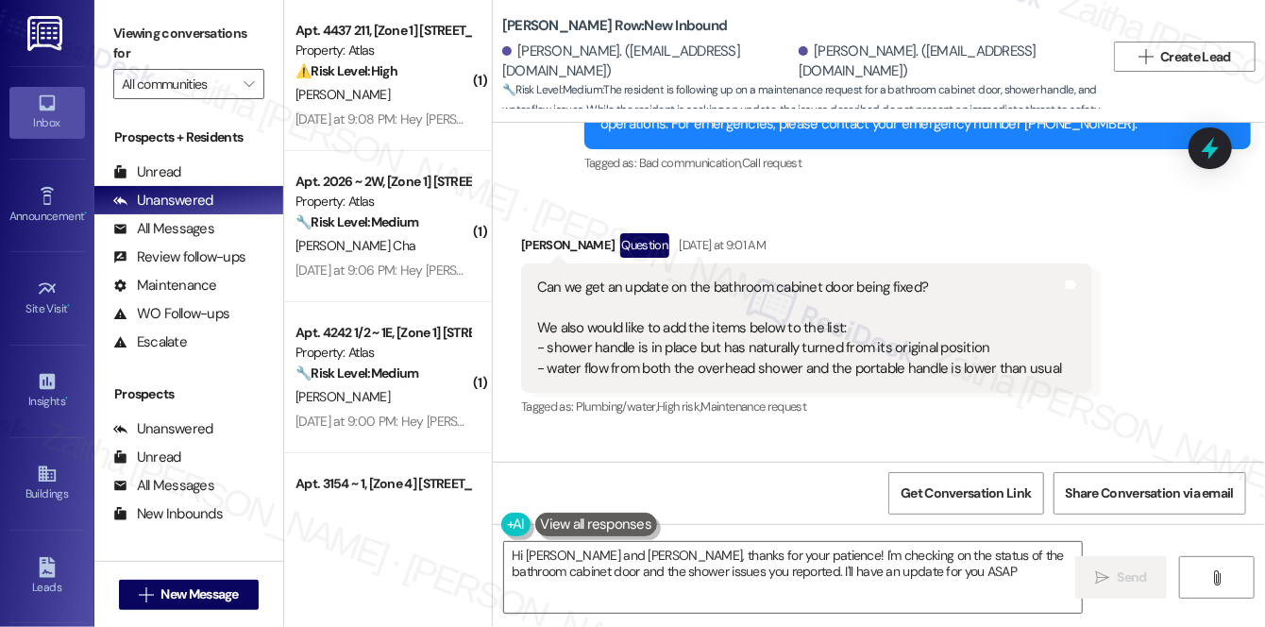
type textarea "Hi Anthony and Camille, thanks for your patience! I'm checking on the status of…"
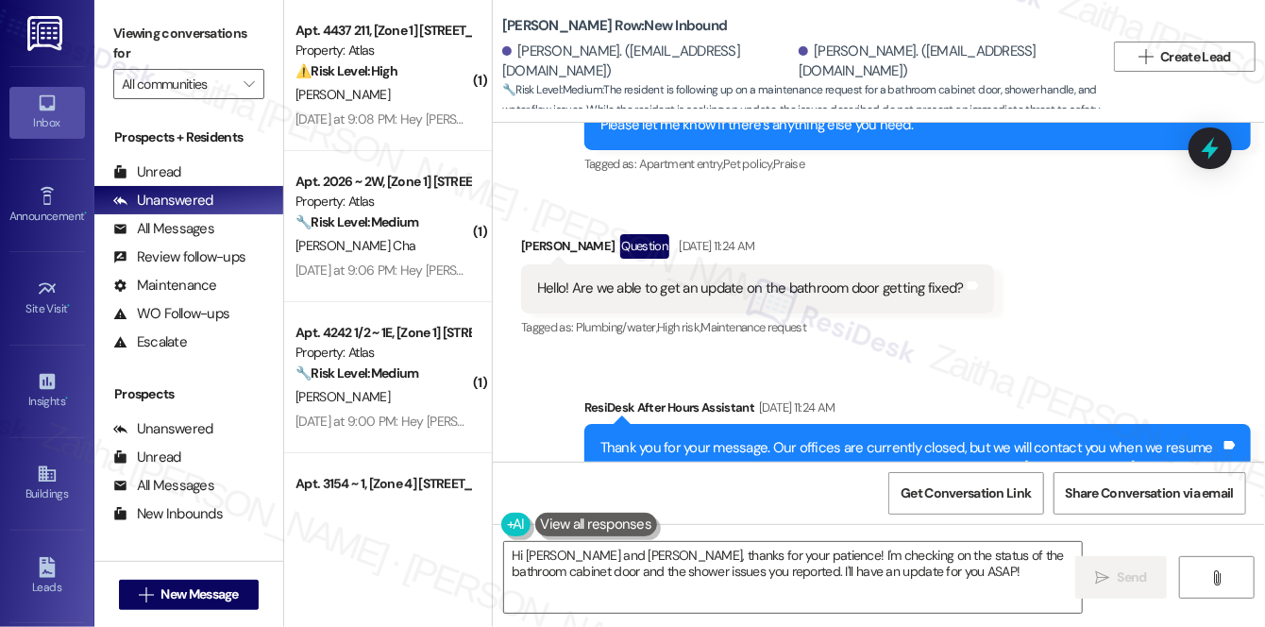
scroll to position [5005, 0]
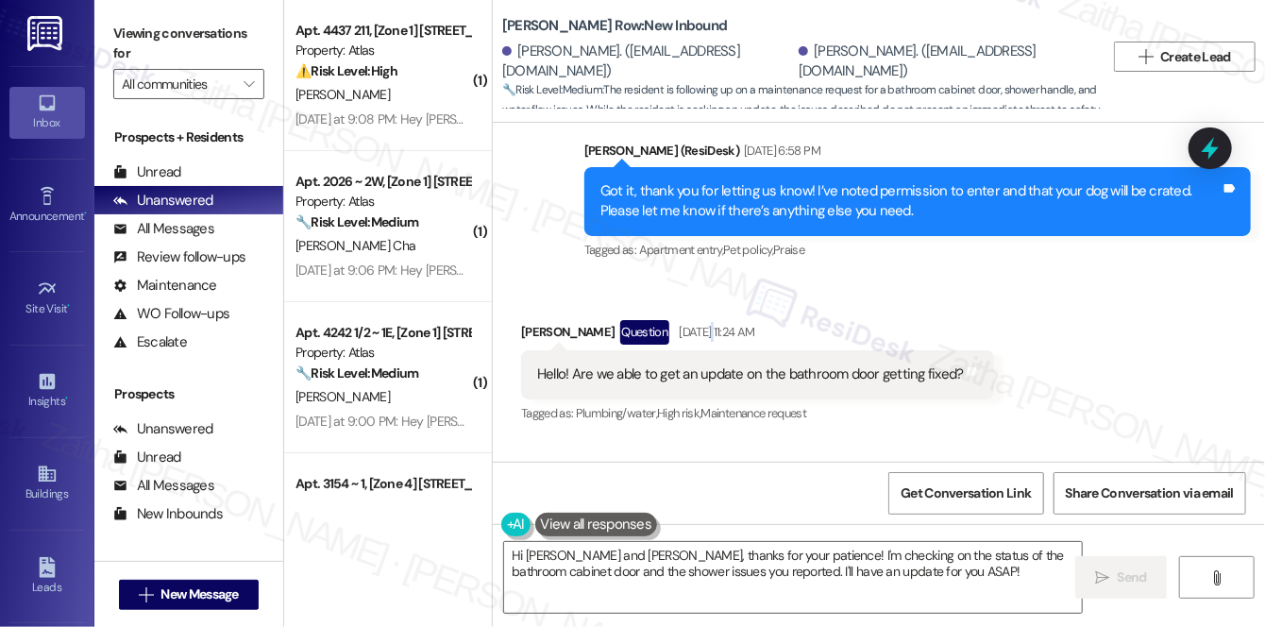
drag, startPoint x: 838, startPoint y: 369, endPoint x: 728, endPoint y: 219, distance: 186.3
click at [728, 278] on div "Received via SMS Camille Maldonado Question Sep 06, 2025 at 11:24 AM Hello! Are…" at bounding box center [879, 359] width 772 height 163
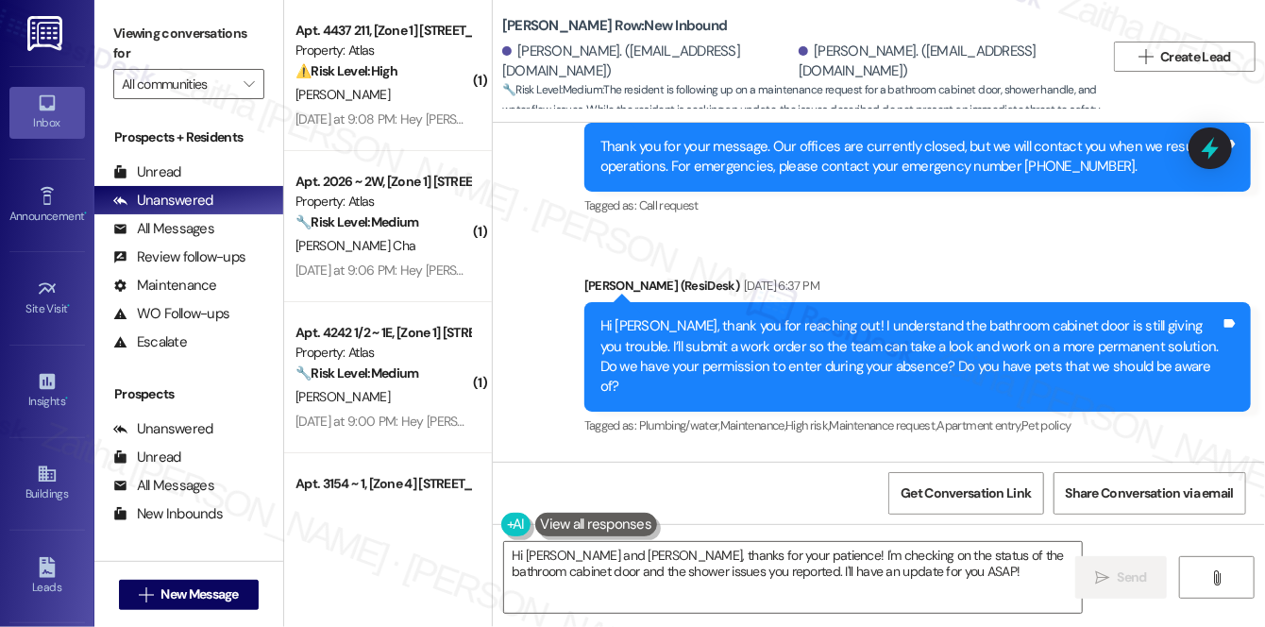
scroll to position [4490, 0]
drag, startPoint x: 816, startPoint y: 403, endPoint x: 745, endPoint y: 408, distance: 71.9
click at [745, 453] on div "Received via SMS Camille Maldonado Aug 27, 2025 at 6:43 PM Yes, that's fine! An…" at bounding box center [879, 533] width 772 height 160
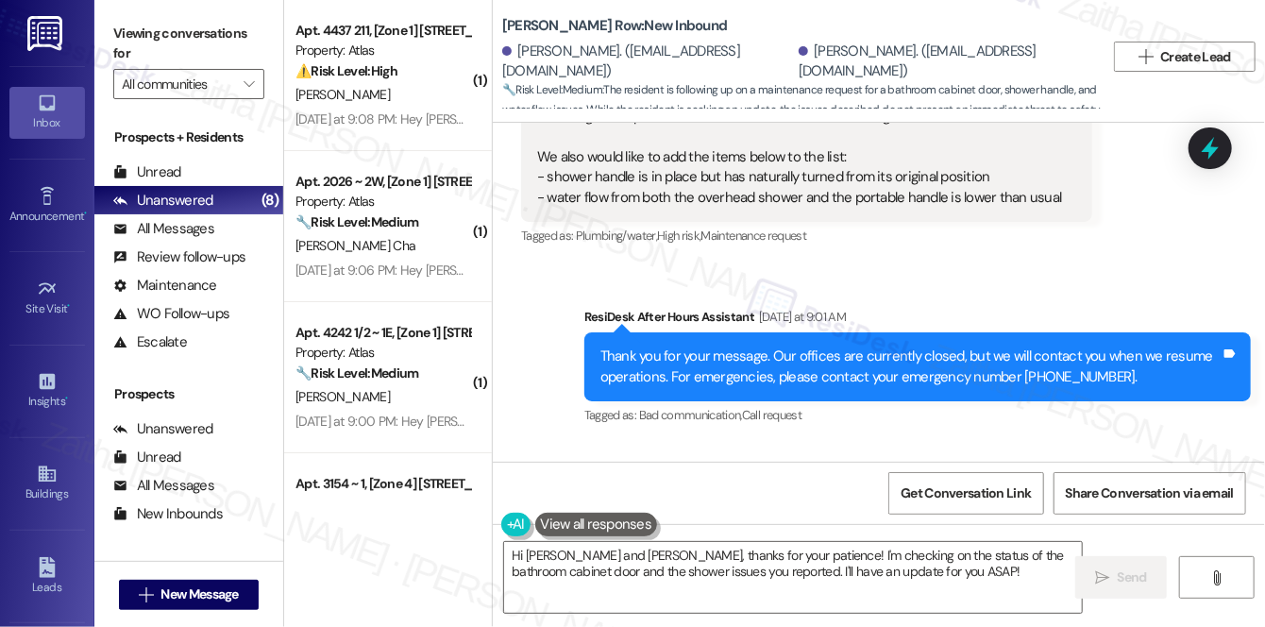
scroll to position [5691, 0]
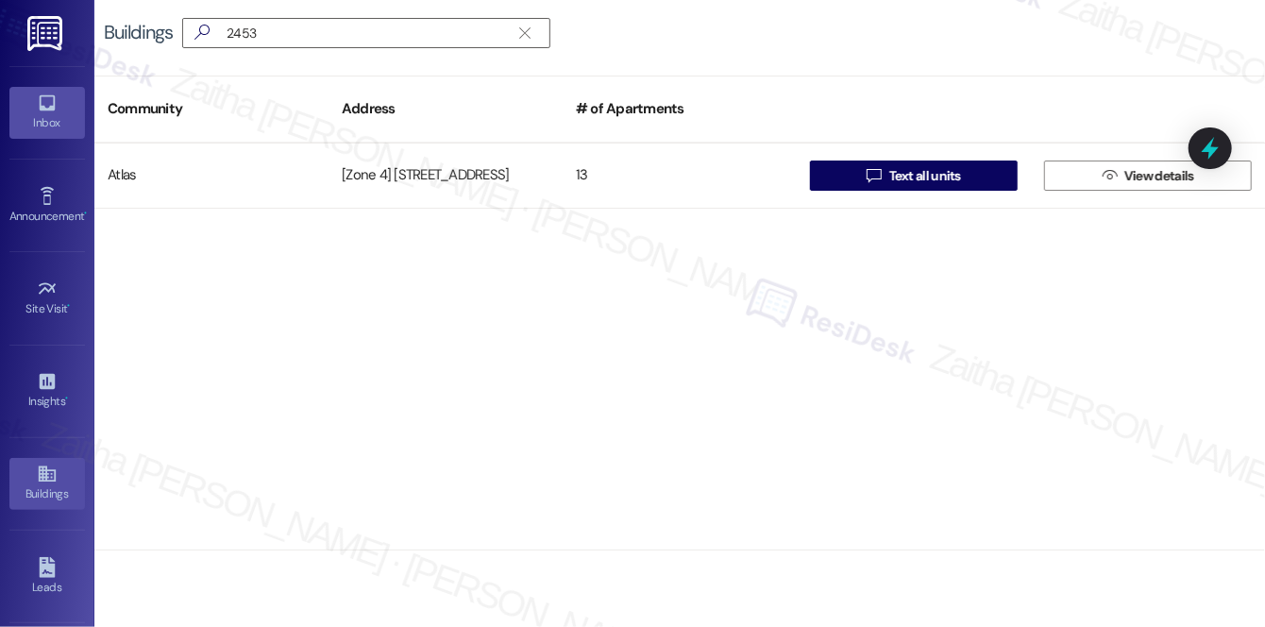
click at [38, 116] on div "Inbox" at bounding box center [47, 122] width 94 height 19
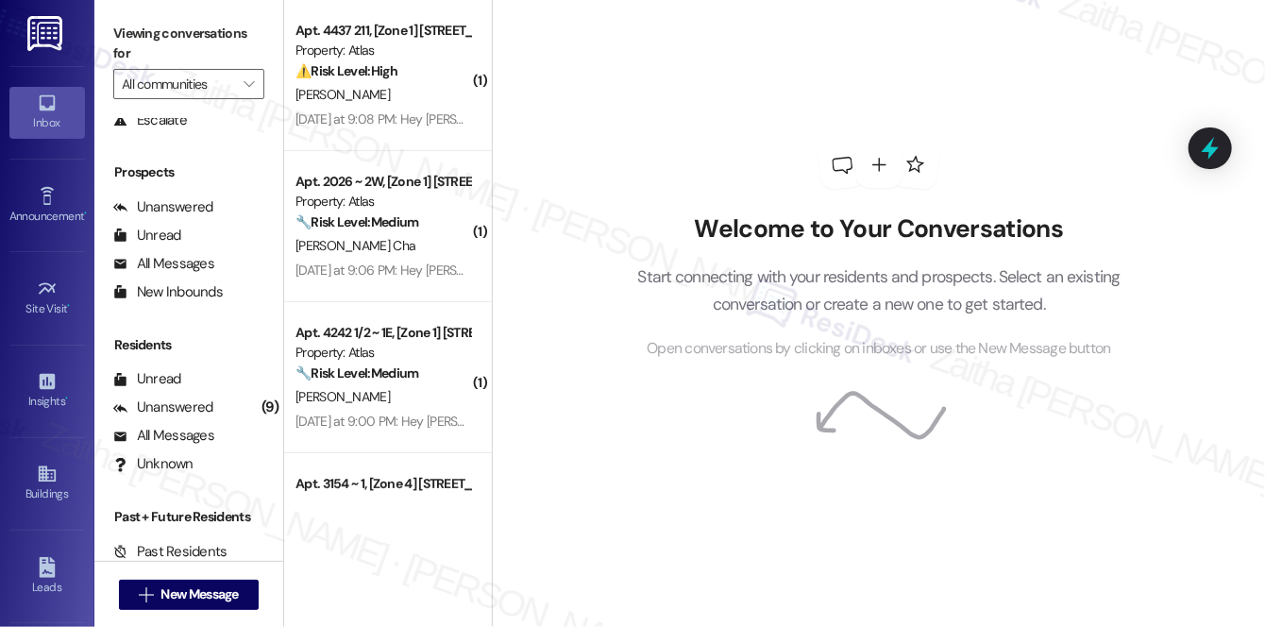
scroll to position [225, 0]
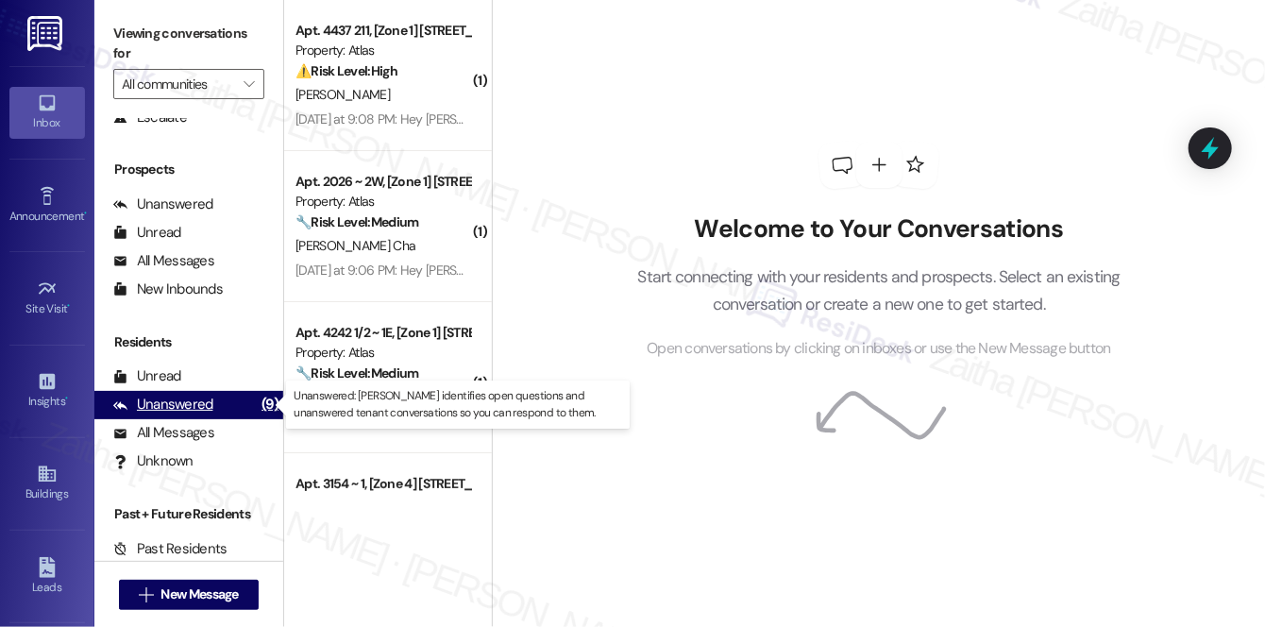
click at [192, 400] on div "Unanswered" at bounding box center [163, 405] width 100 height 20
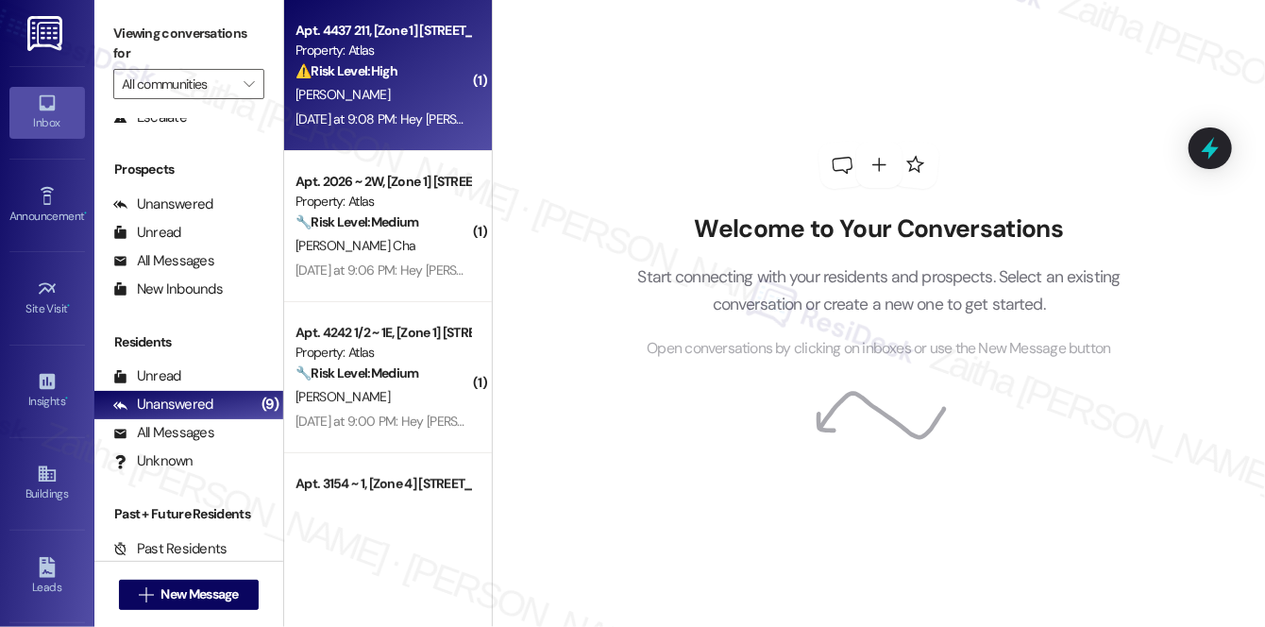
click at [426, 89] on div "[PERSON_NAME]" at bounding box center [383, 95] width 178 height 24
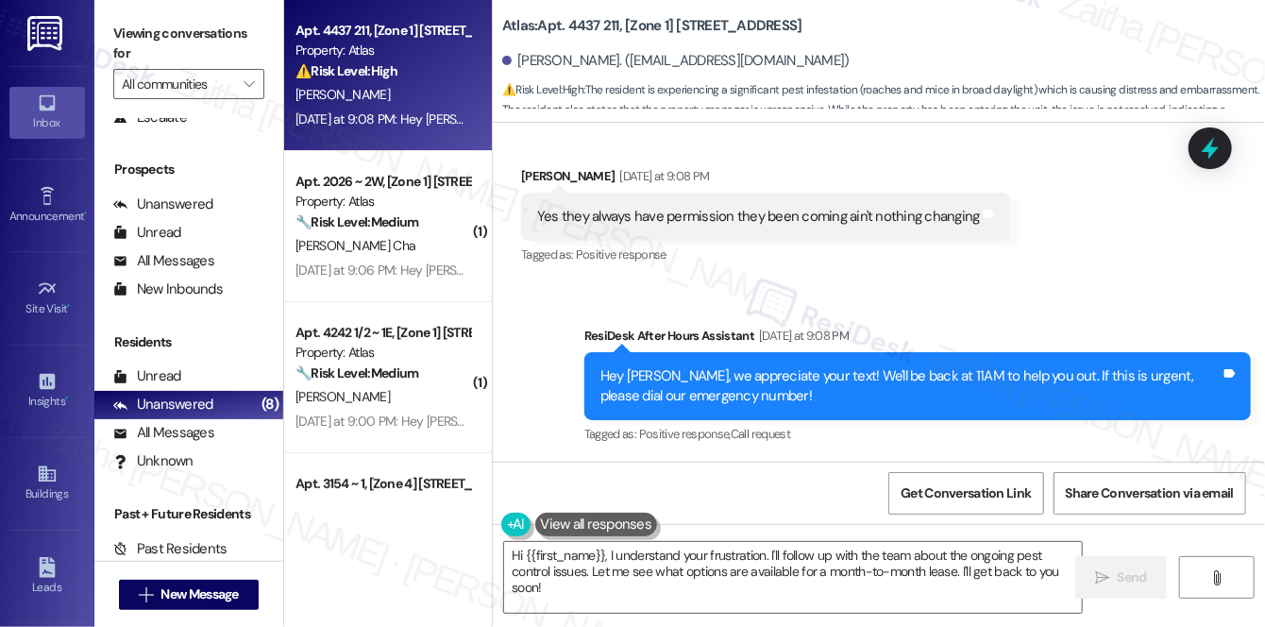
scroll to position [7437, 0]
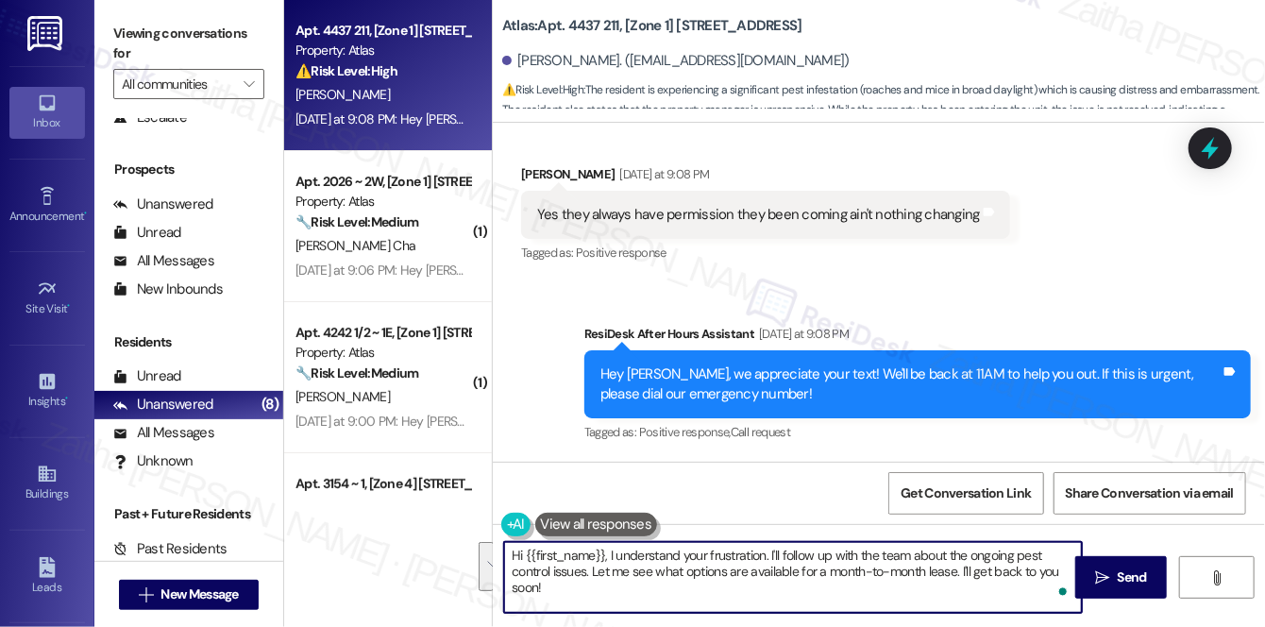
drag, startPoint x: 606, startPoint y: 553, endPoint x: 858, endPoint y: 601, distance: 256.6
click at [858, 601] on textarea "Hi {{first_name}}, I understand your frustration. I'll follow up with the team …" at bounding box center [793, 577] width 578 height 71
type textarea "Hi {{first_name}}, thank you for confirming. I'll finalize the work order and a…"
drag, startPoint x: 511, startPoint y: 558, endPoint x: 1057, endPoint y: 607, distance: 548.7
click at [1057, 607] on textarea "Hi {{first_name}}, thank you for confirming. I'll finalize the work order and a…" at bounding box center [793, 577] width 578 height 71
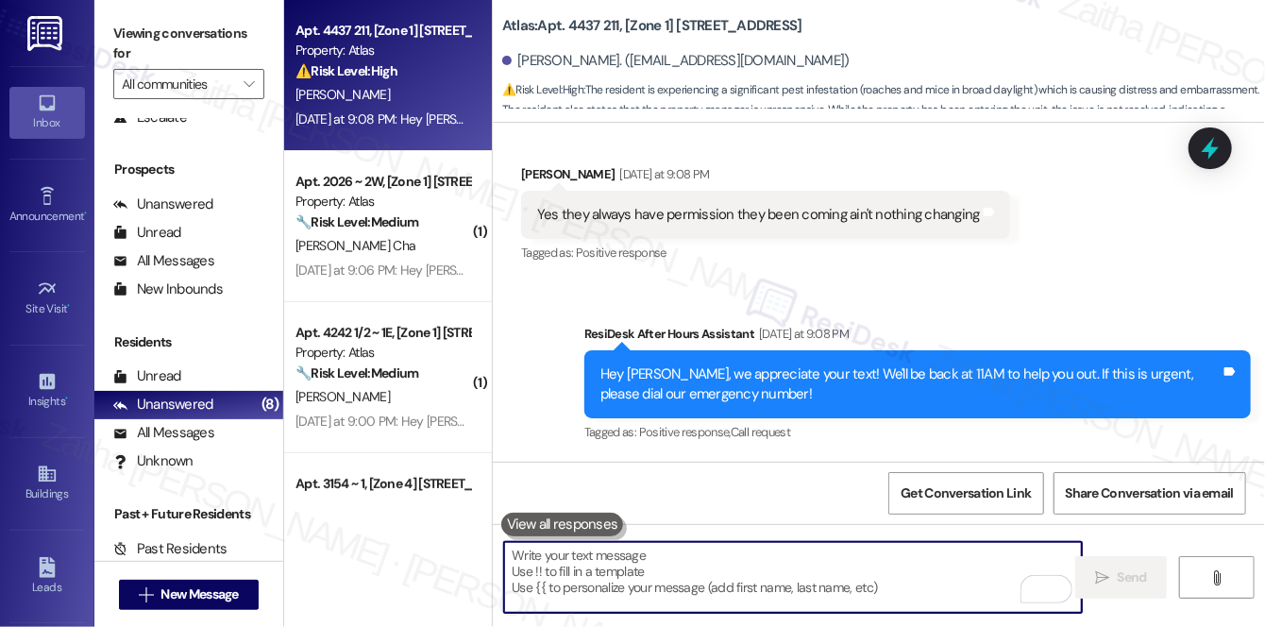
scroll to position [7351, 0]
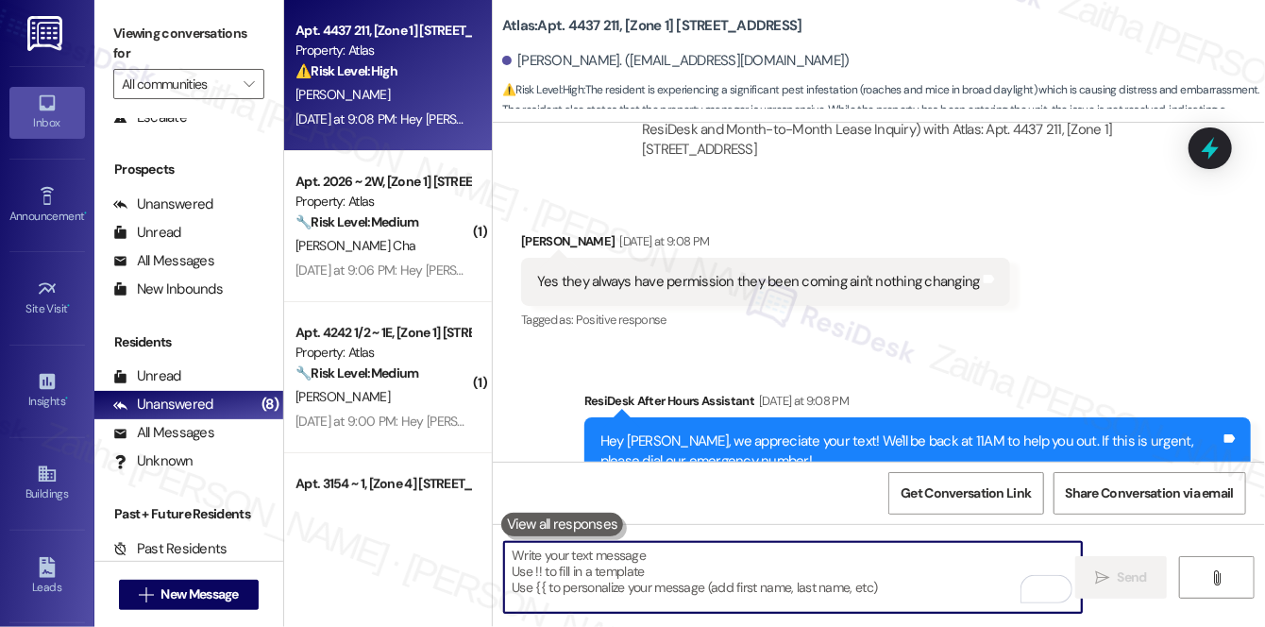
paste textarea "Hi {{first_name}}, thank you for confirming. I’ll go ahead and finalize the wor…"
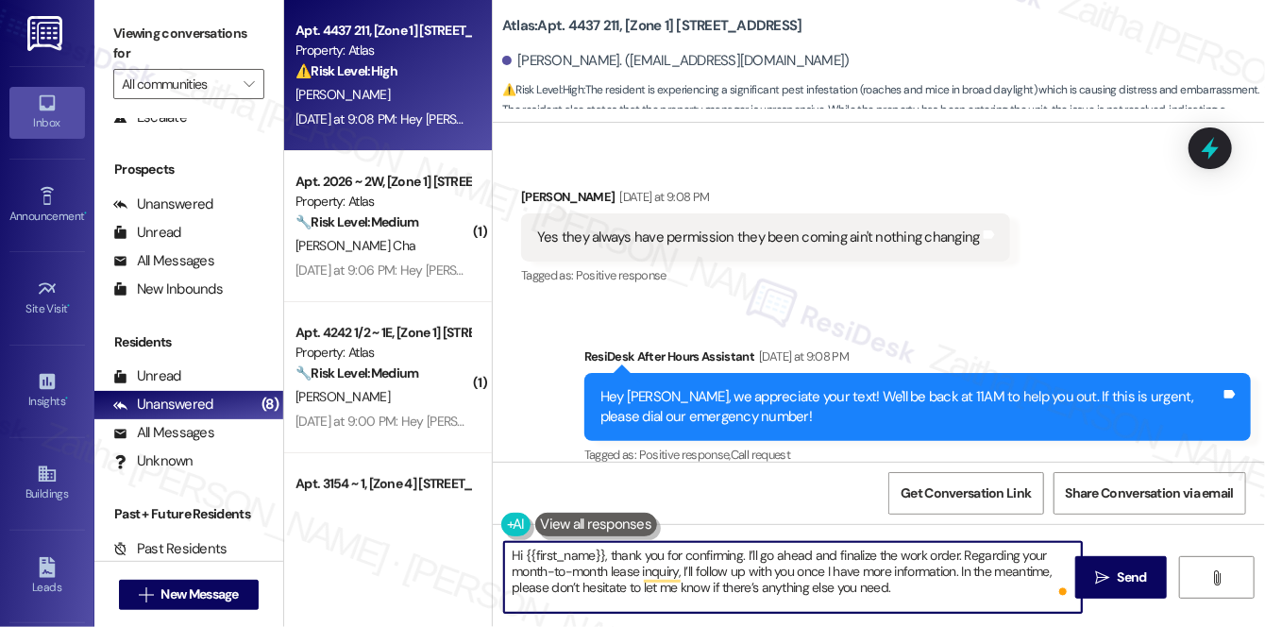
scroll to position [7437, 0]
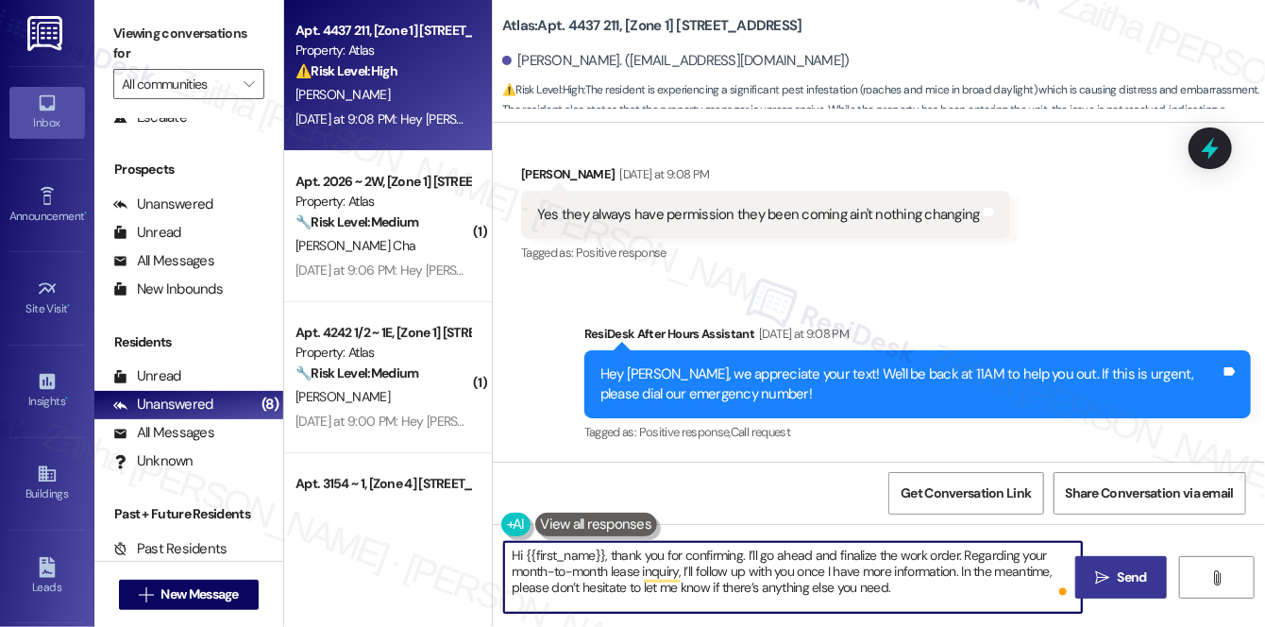
type textarea "Hi {{first_name}}, thank you for confirming. I’ll go ahead and finalize the wor…"
click at [1114, 583] on span "Send" at bounding box center [1132, 577] width 37 height 20
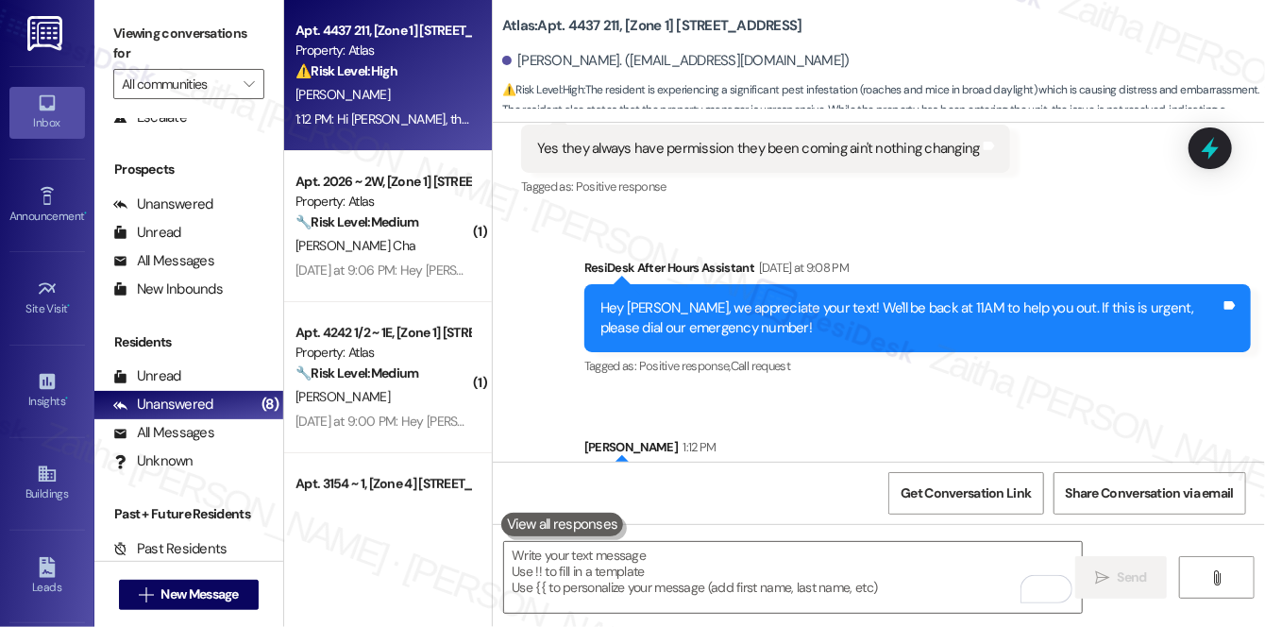
scroll to position [7514, 0]
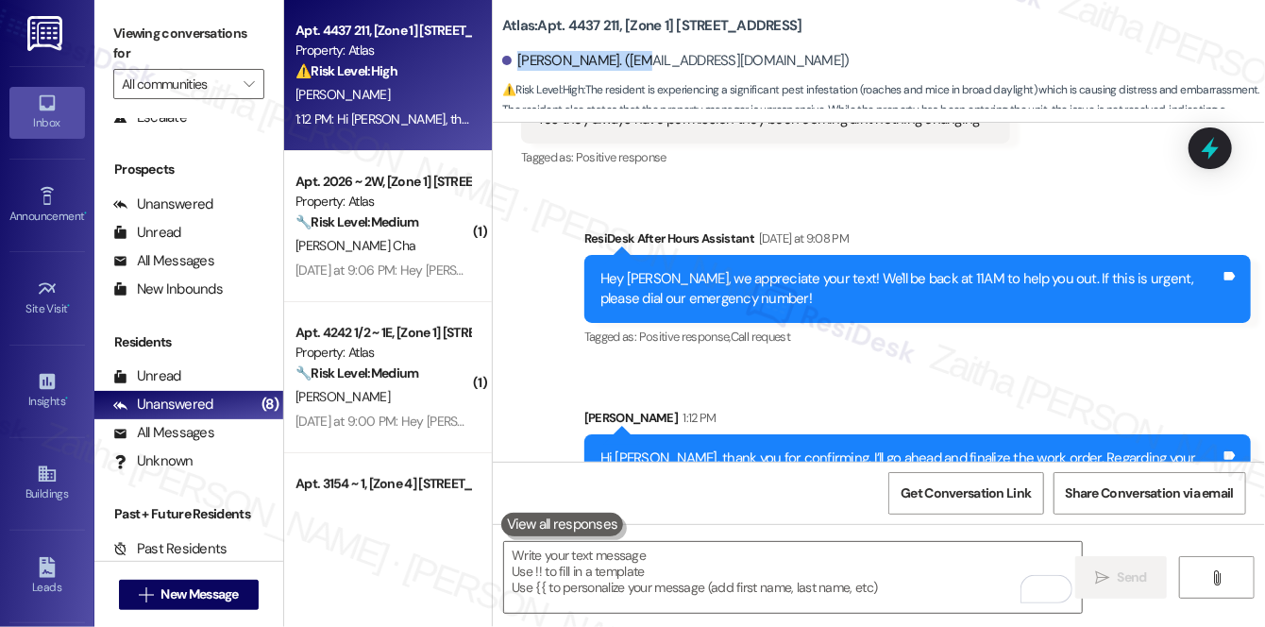
drag, startPoint x: 515, startPoint y: 56, endPoint x: 636, endPoint y: 59, distance: 120.9
click at [636, 59] on div "[PERSON_NAME]. ([EMAIL_ADDRESS][DOMAIN_NAME])" at bounding box center [675, 61] width 347 height 20
copy div "[PERSON_NAME]"
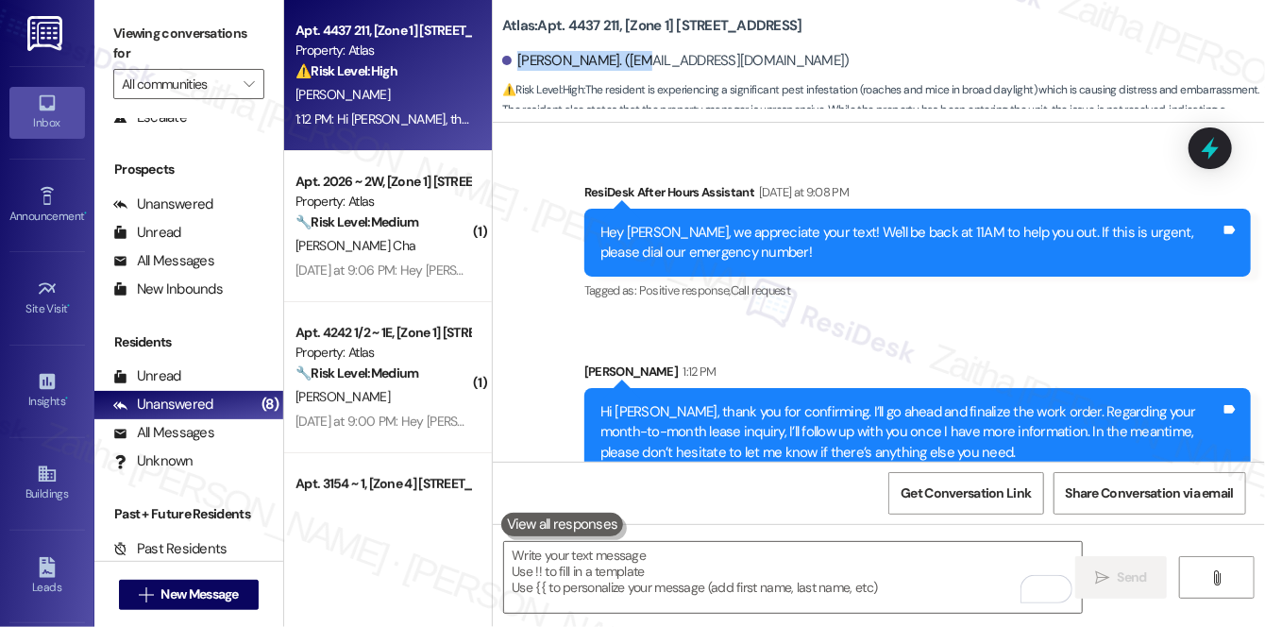
scroll to position [7609, 0]
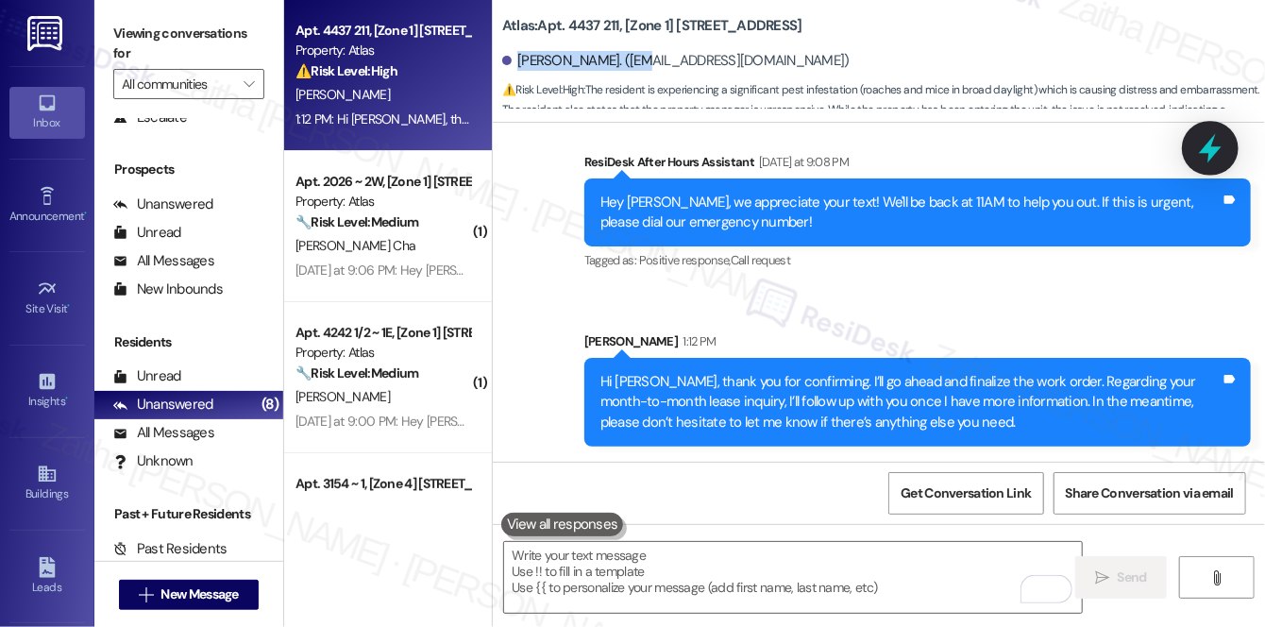
click at [1204, 157] on icon at bounding box center [1210, 148] width 32 height 32
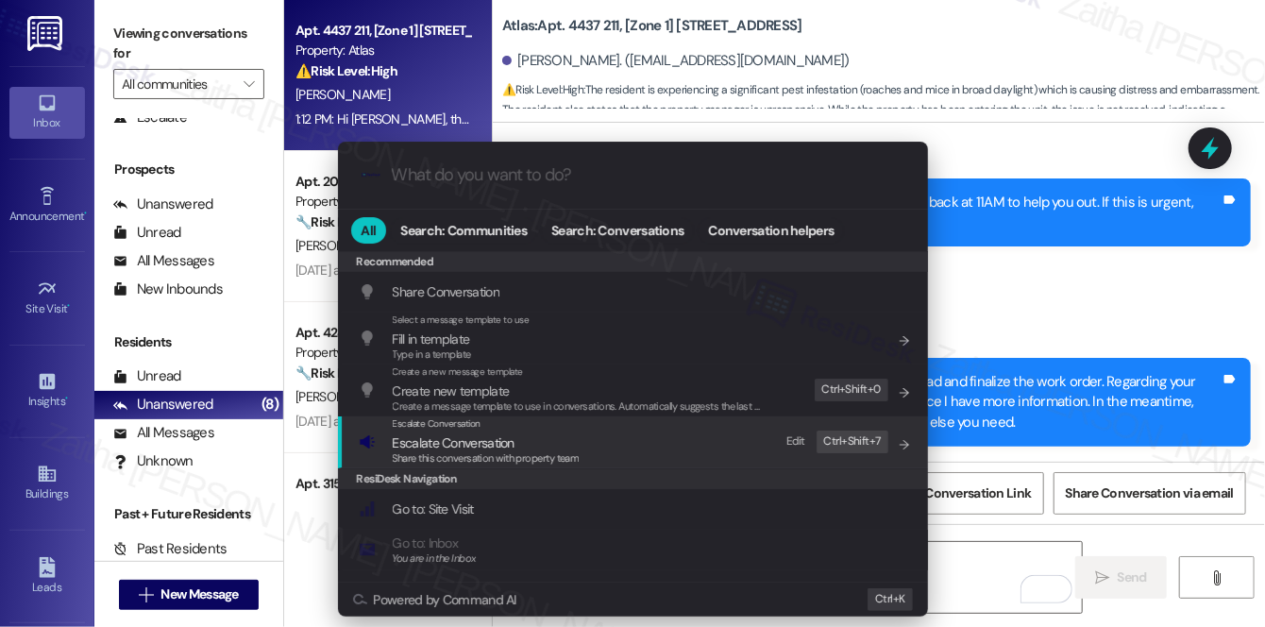
click at [479, 441] on span "Escalate Conversation" at bounding box center [454, 442] width 122 height 17
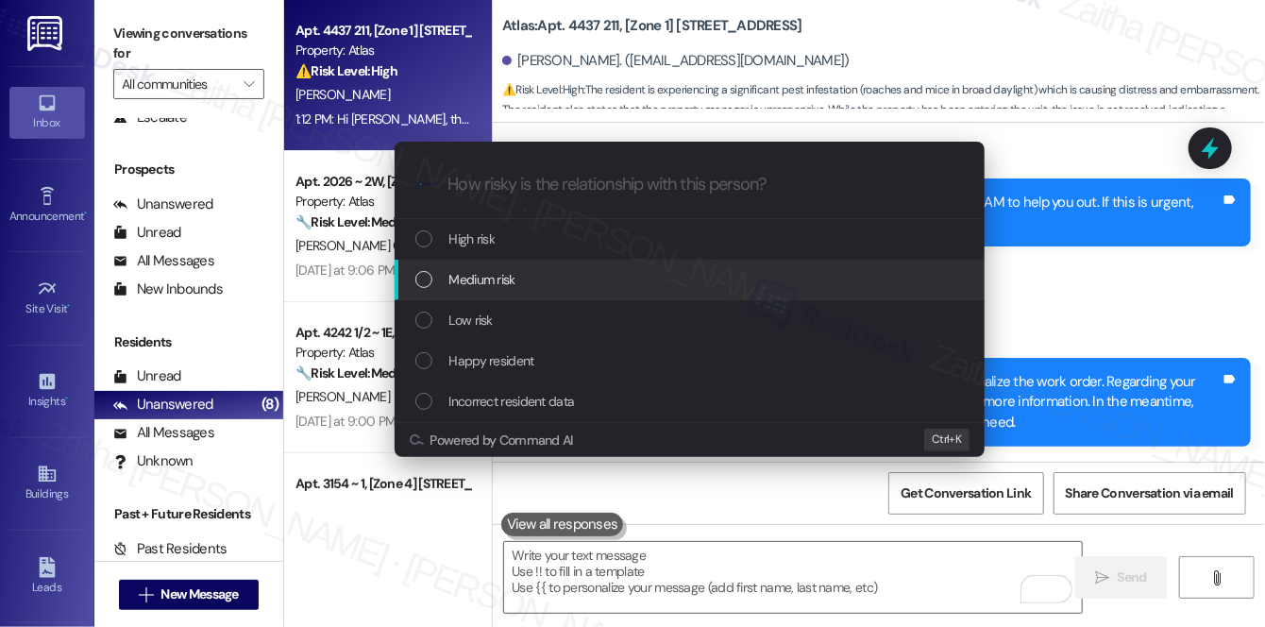
click at [510, 271] on span "Medium risk" at bounding box center [482, 279] width 66 height 21
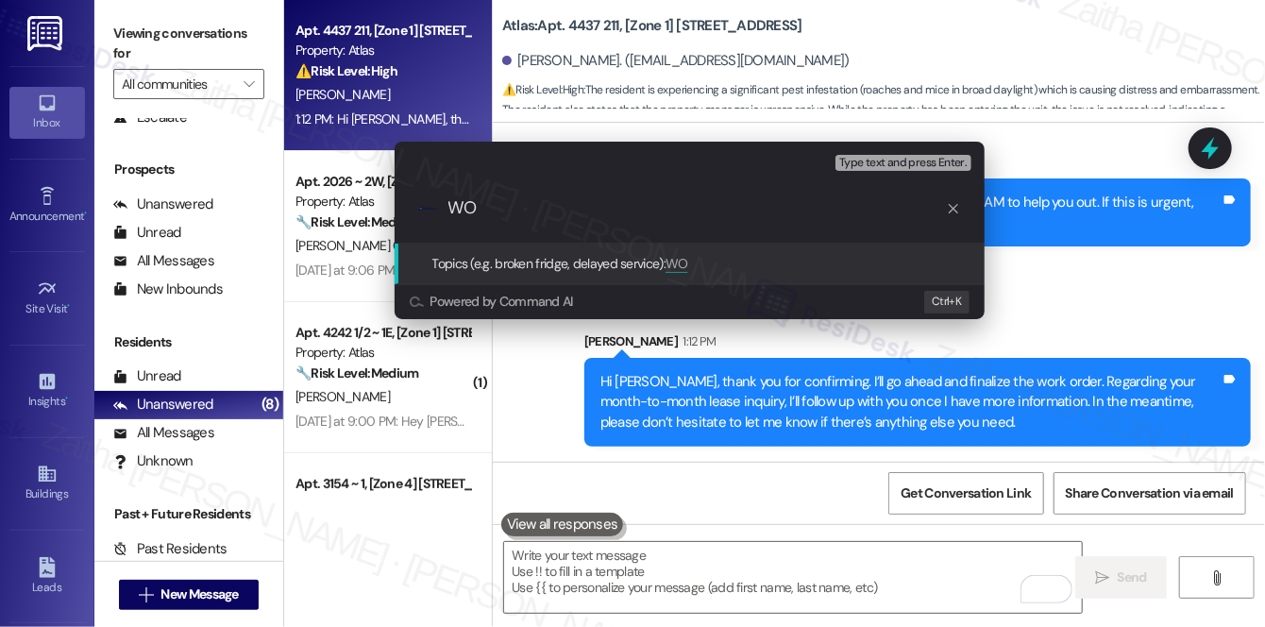
paste input "#168579"
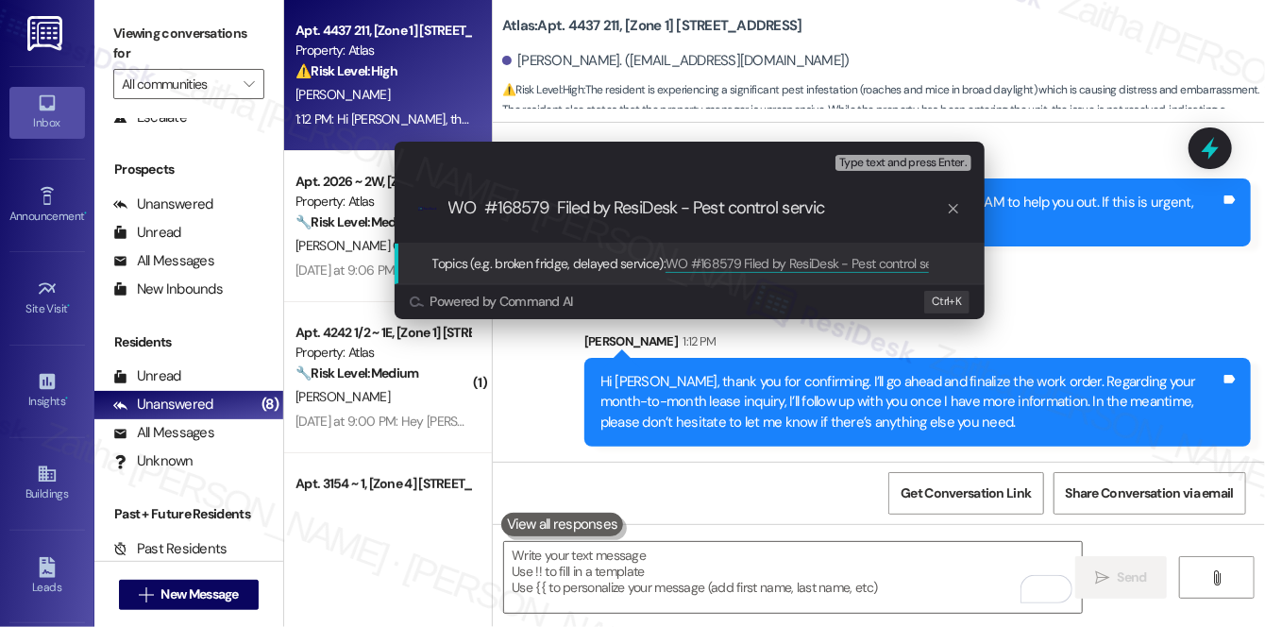
type input "WO #168579 Filed by ResiDesk - Pest control service"
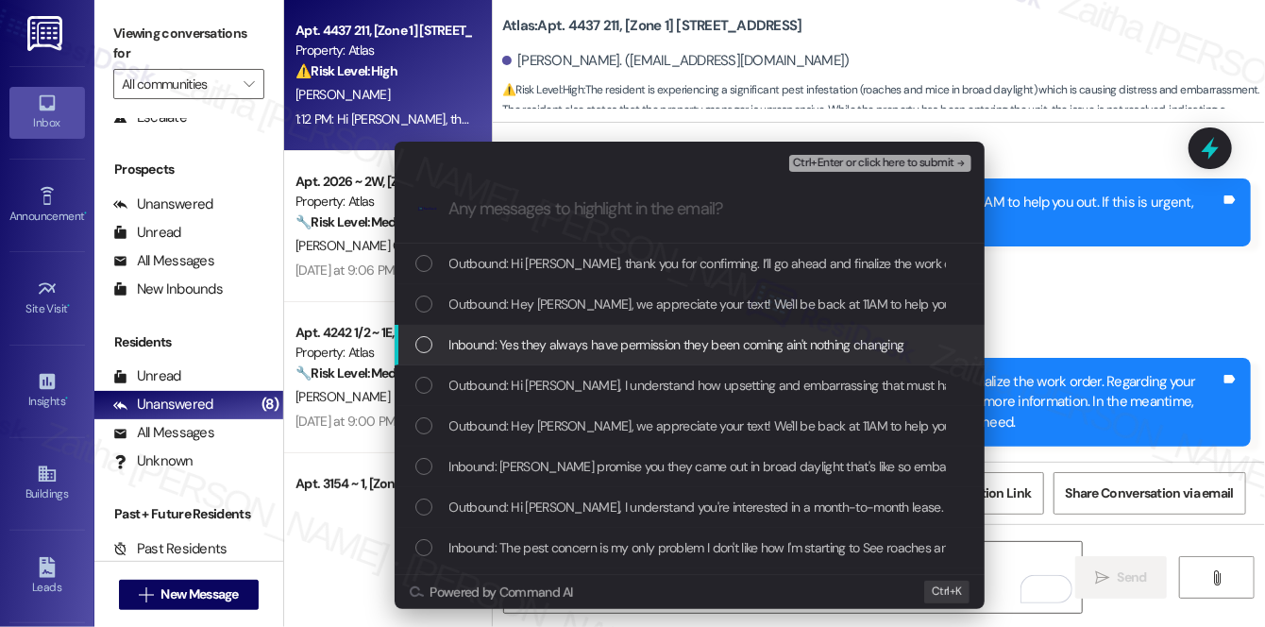
click at [547, 340] on span "Inbound: Yes they always have permission they been coming ain't nothing changing" at bounding box center [676, 344] width 455 height 21
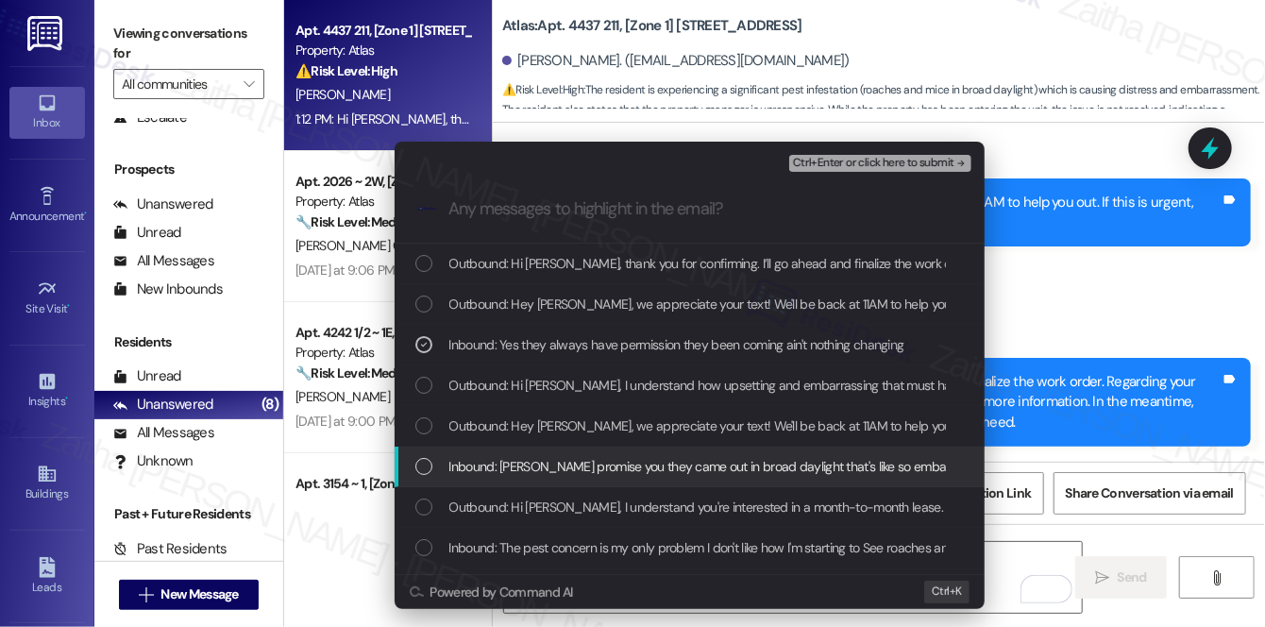
click at [604, 463] on span "Inbound: [PERSON_NAME] promise you they came out in broad daylight that's like …" at bounding box center [719, 466] width 540 height 21
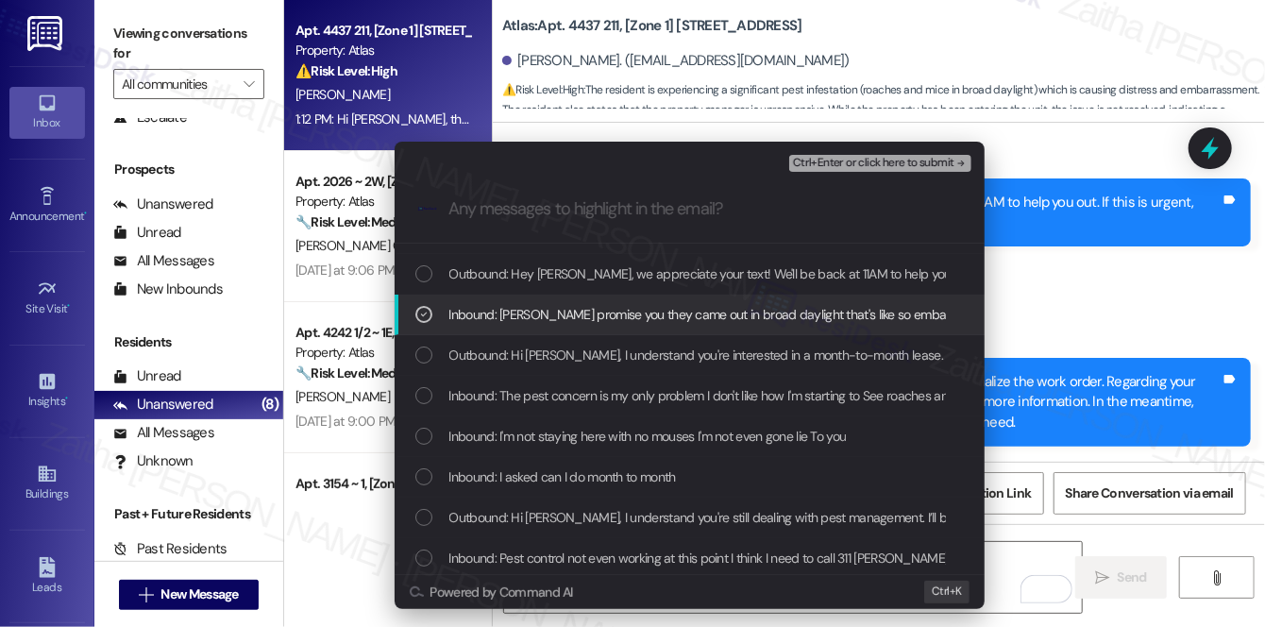
scroll to position [171, 0]
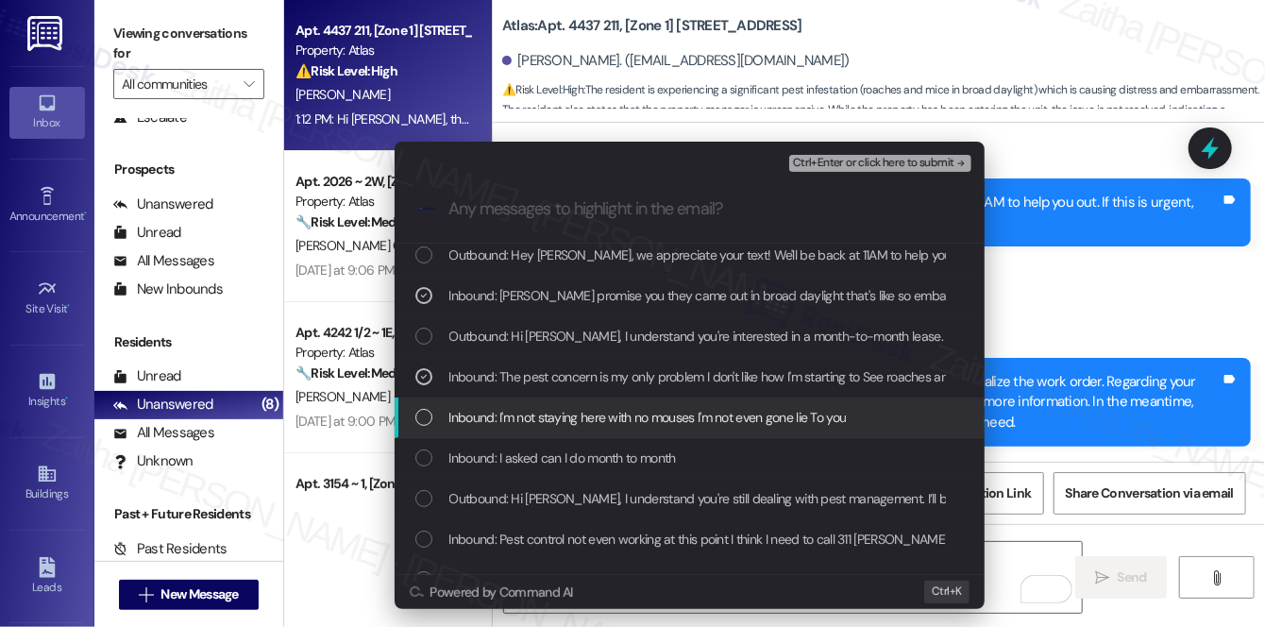
click at [699, 415] on span "Inbound: I'm not staying here with no mouses I'm not even gone lie To you" at bounding box center [647, 417] width 397 height 21
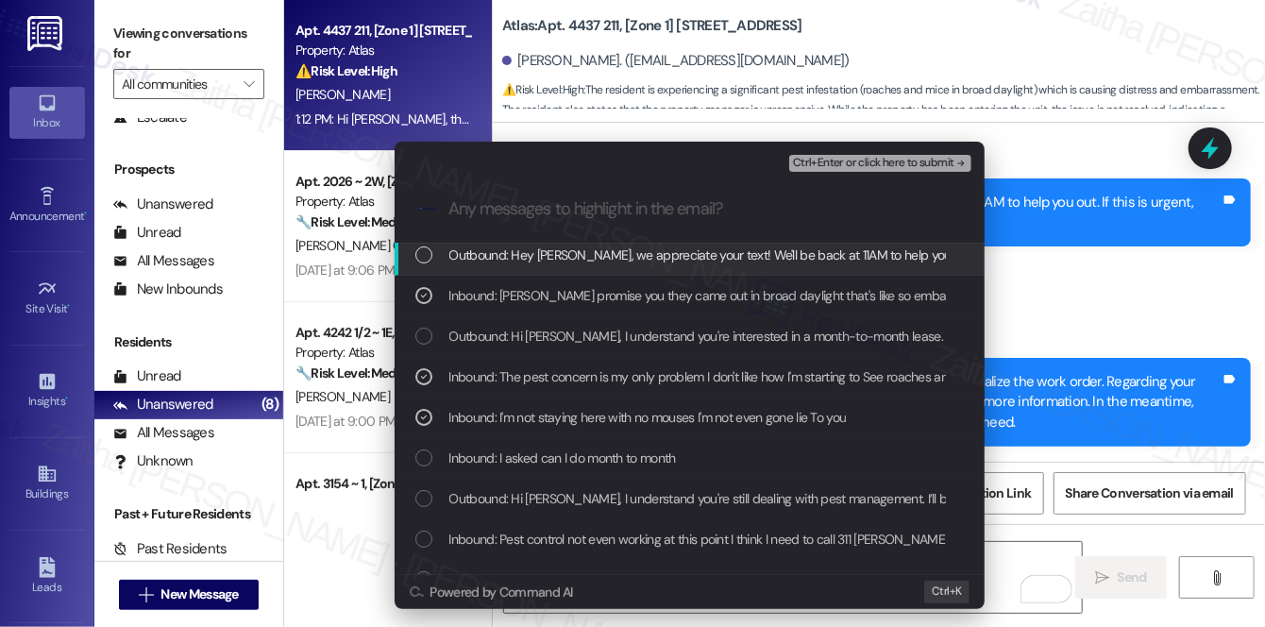
click at [881, 160] on span "Ctrl+Enter or click here to submit" at bounding box center [873, 163] width 161 height 13
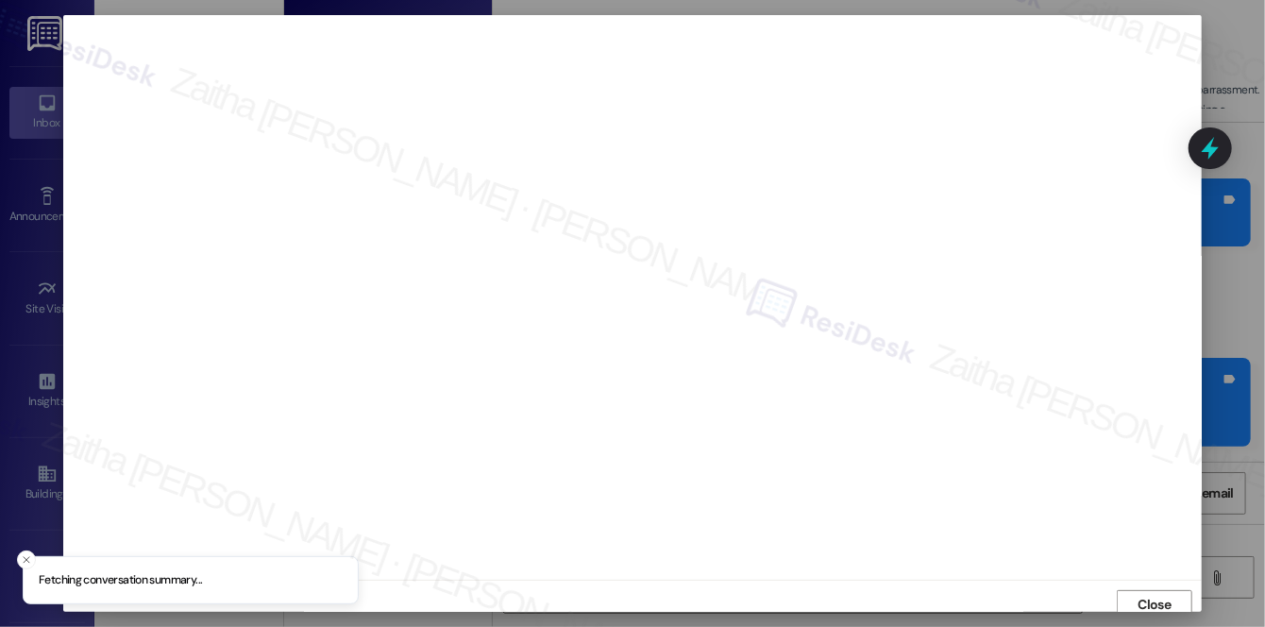
scroll to position [8, 0]
click at [1152, 599] on span "Close" at bounding box center [1154, 597] width 33 height 20
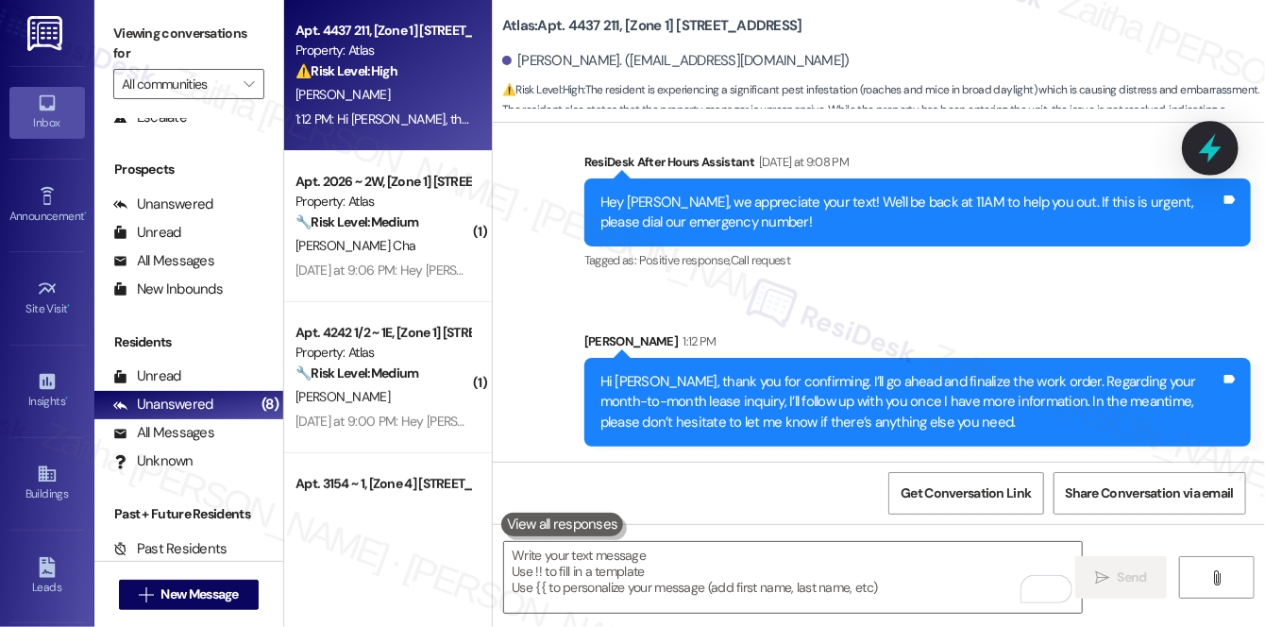
click at [1219, 142] on icon at bounding box center [1210, 148] width 32 height 32
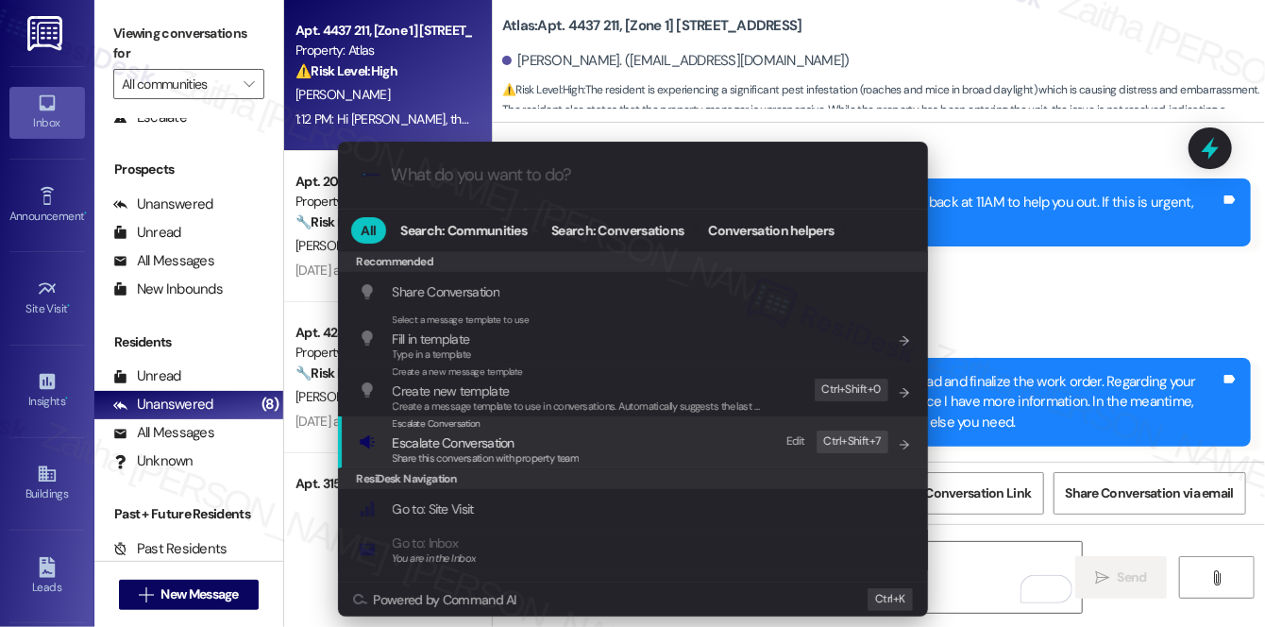
click at [476, 445] on span "Escalate Conversation" at bounding box center [454, 442] width 122 height 17
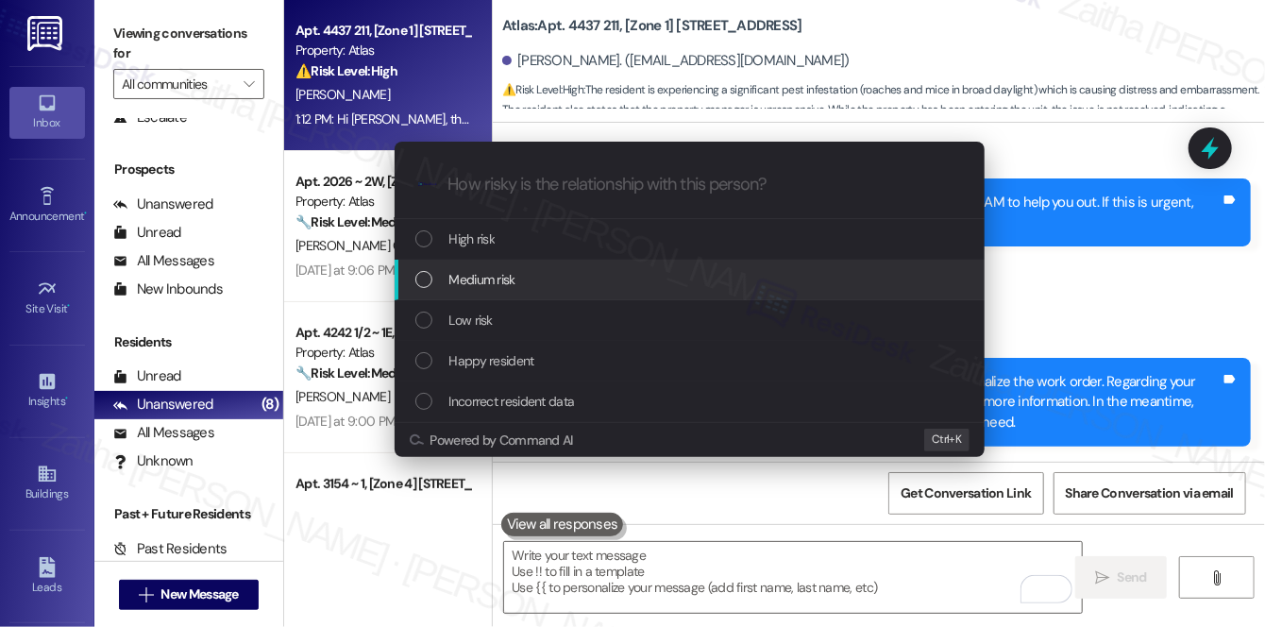
click at [500, 282] on span "Medium risk" at bounding box center [482, 279] width 66 height 21
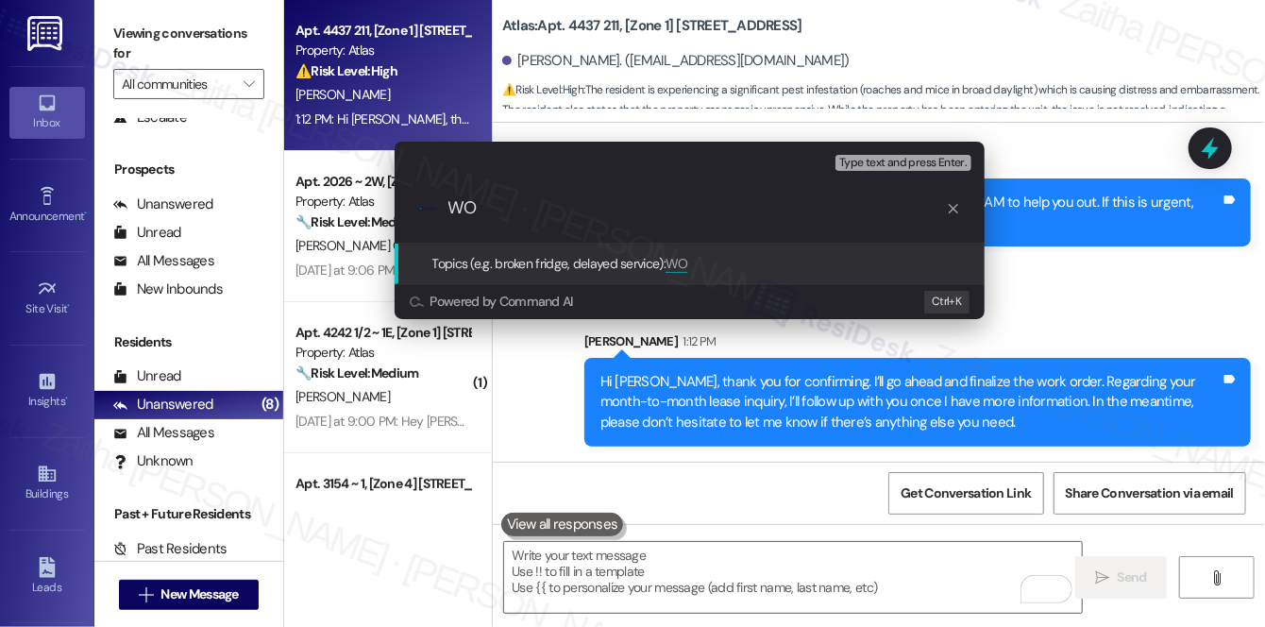
paste input "#168579"
type input "WO #168579 Filed by ResiDesk - Pest Control"
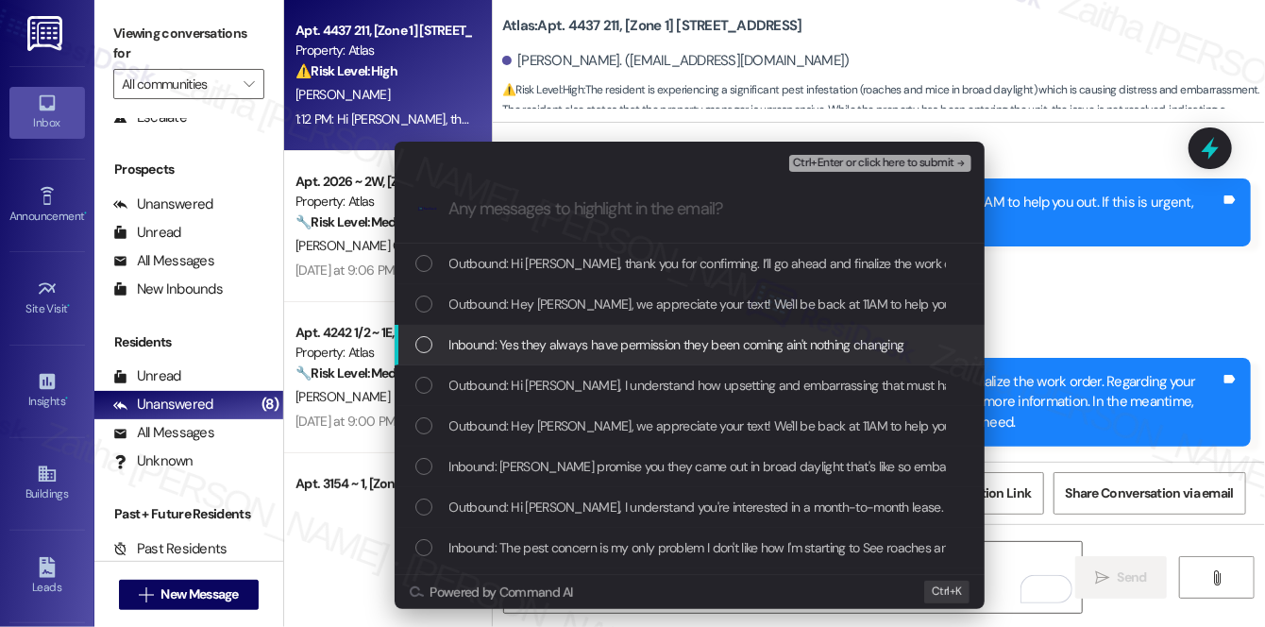
click at [522, 355] on div "Inbound: Yes they always have permission they been coming ain't nothing changing" at bounding box center [690, 345] width 590 height 41
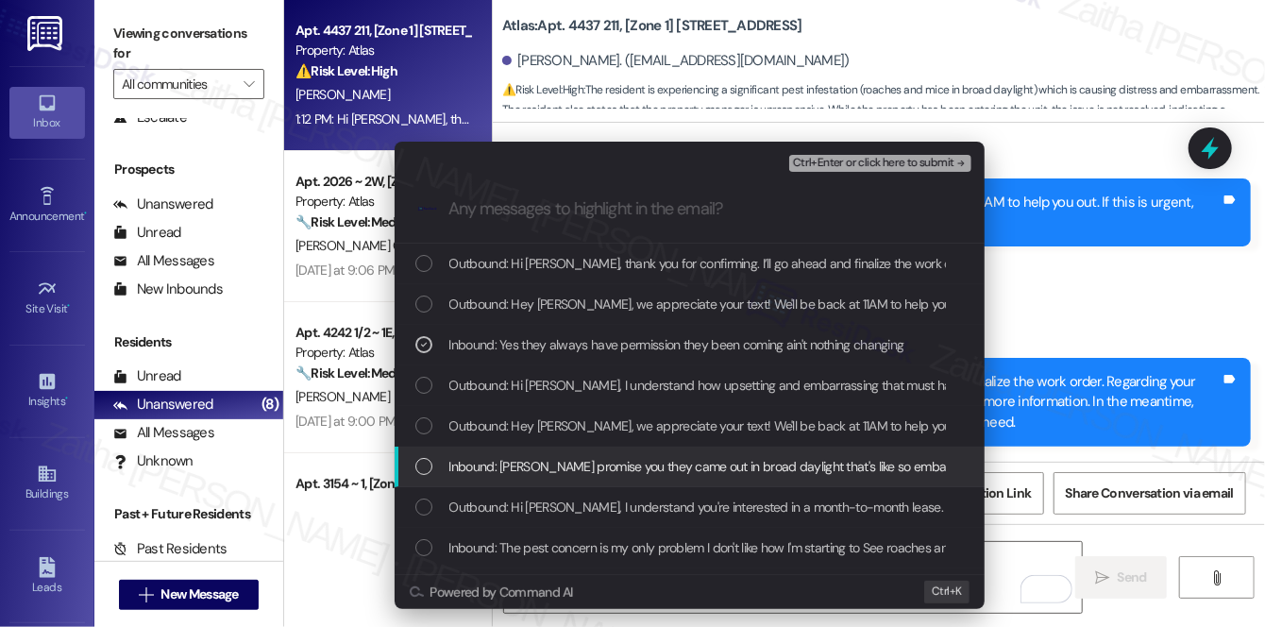
click at [521, 465] on span "Inbound: [PERSON_NAME] promise you they came out in broad daylight that's like …" at bounding box center [719, 466] width 540 height 21
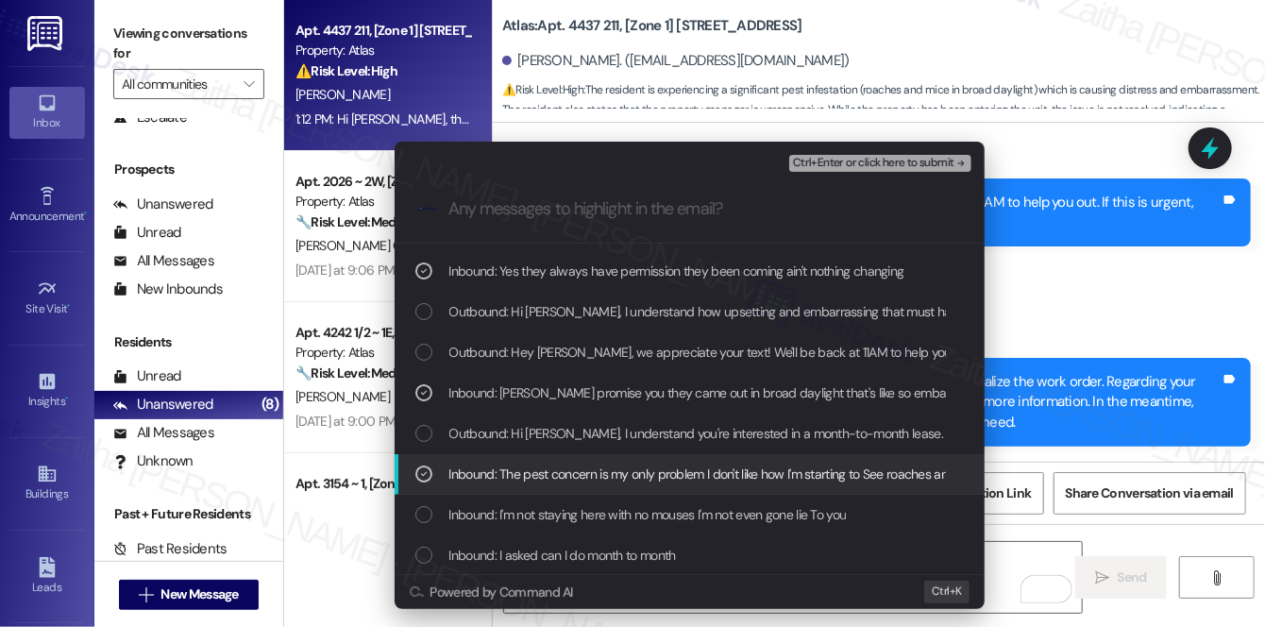
scroll to position [171, 0]
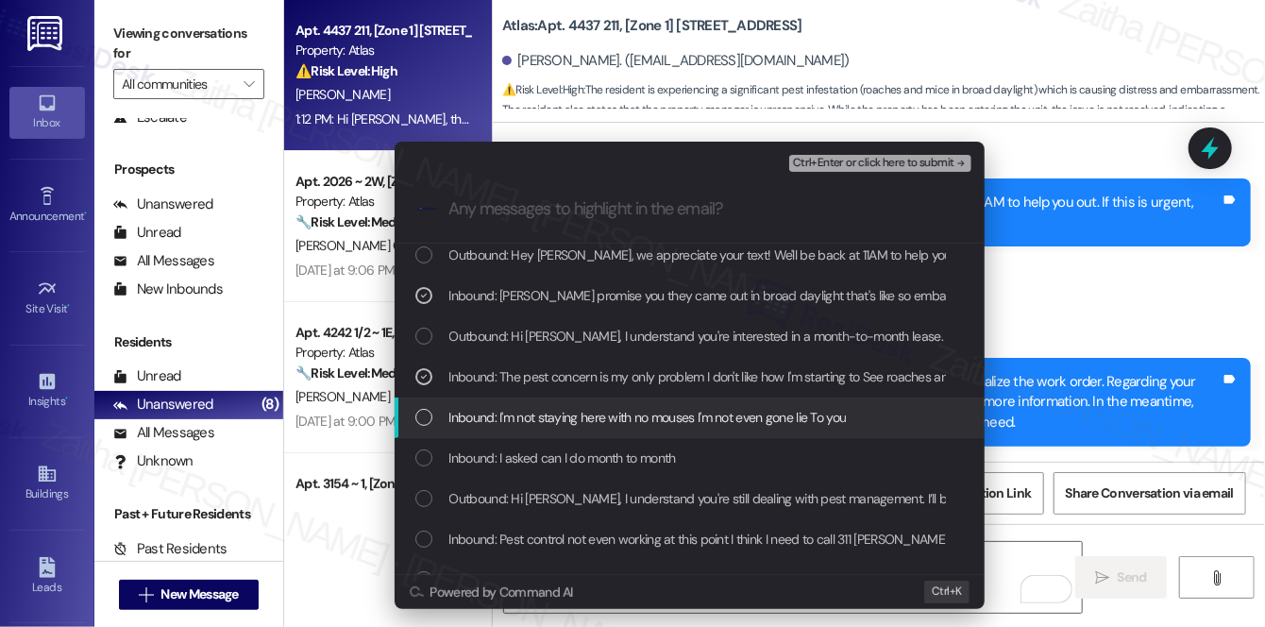
drag, startPoint x: 598, startPoint y: 471, endPoint x: 616, endPoint y: 422, distance: 52.6
click at [616, 422] on span "Inbound: I'm not staying here with no mouses I'm not even gone lie To you" at bounding box center [647, 417] width 397 height 21
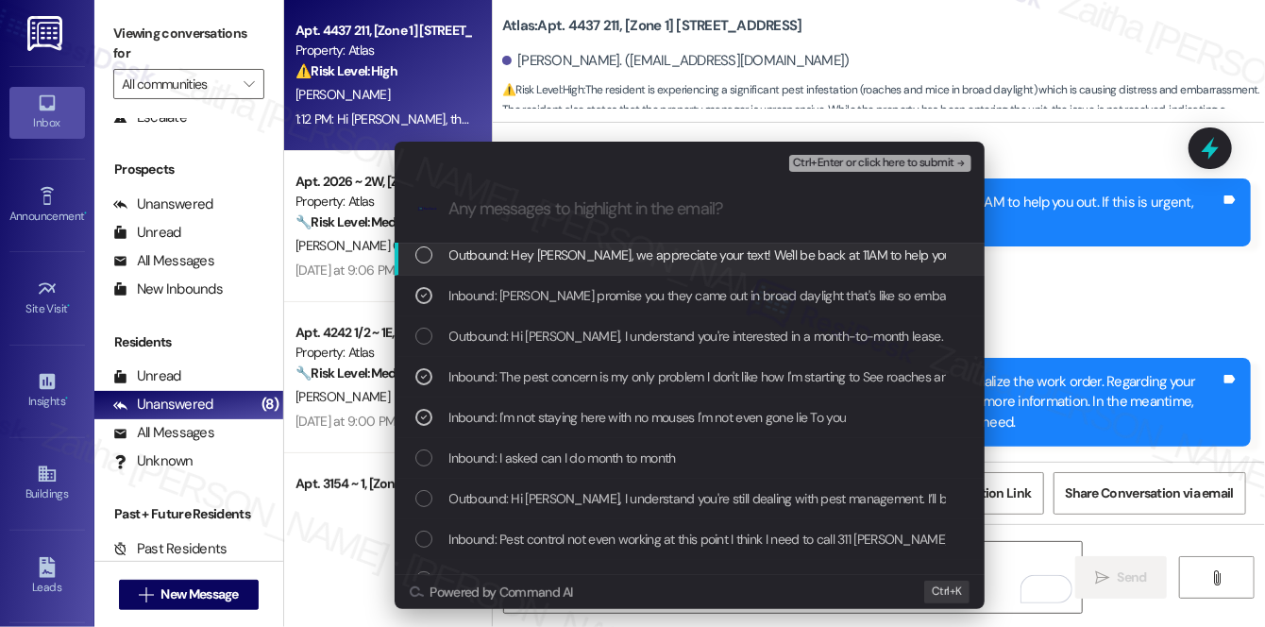
click at [846, 166] on span "Ctrl+Enter or click here to submit" at bounding box center [873, 163] width 161 height 13
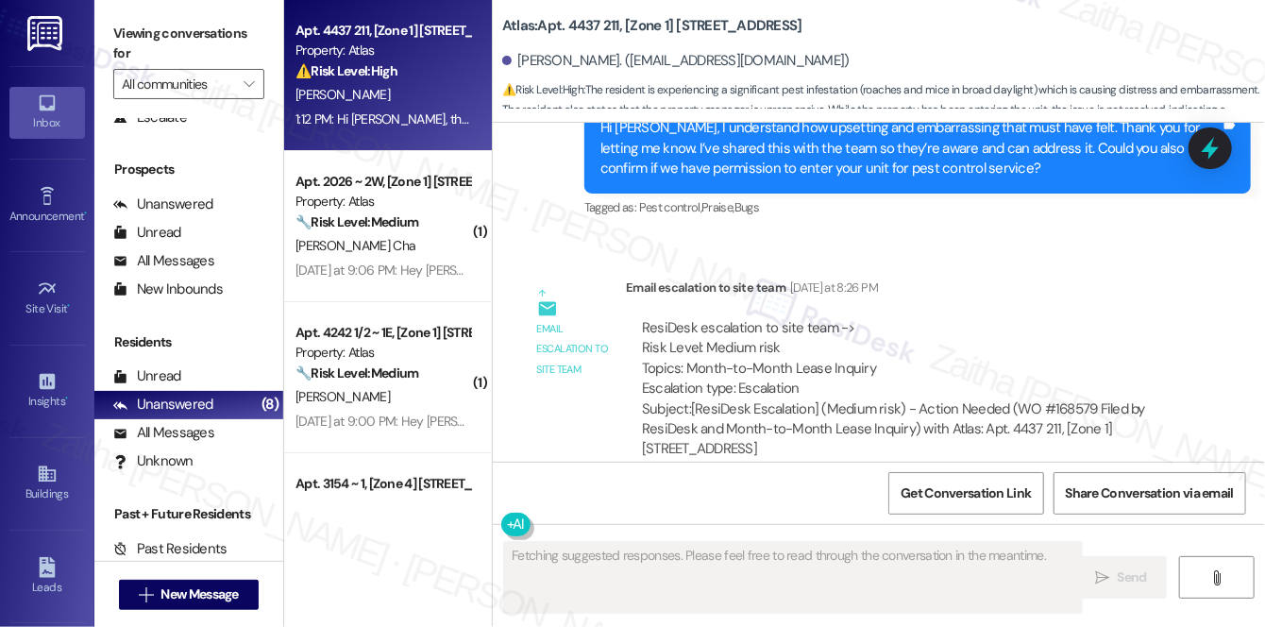
scroll to position [7257, 0]
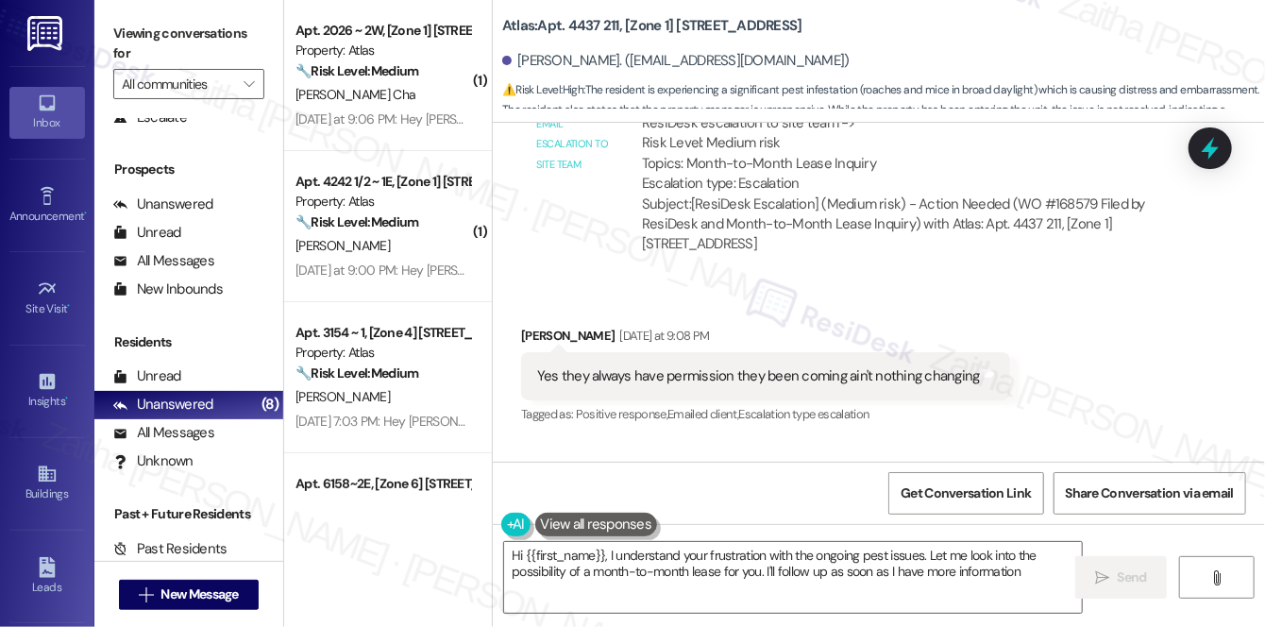
type textarea "Hi {{first_name}}, I understand your frustration with the ongoing pest issues. …"
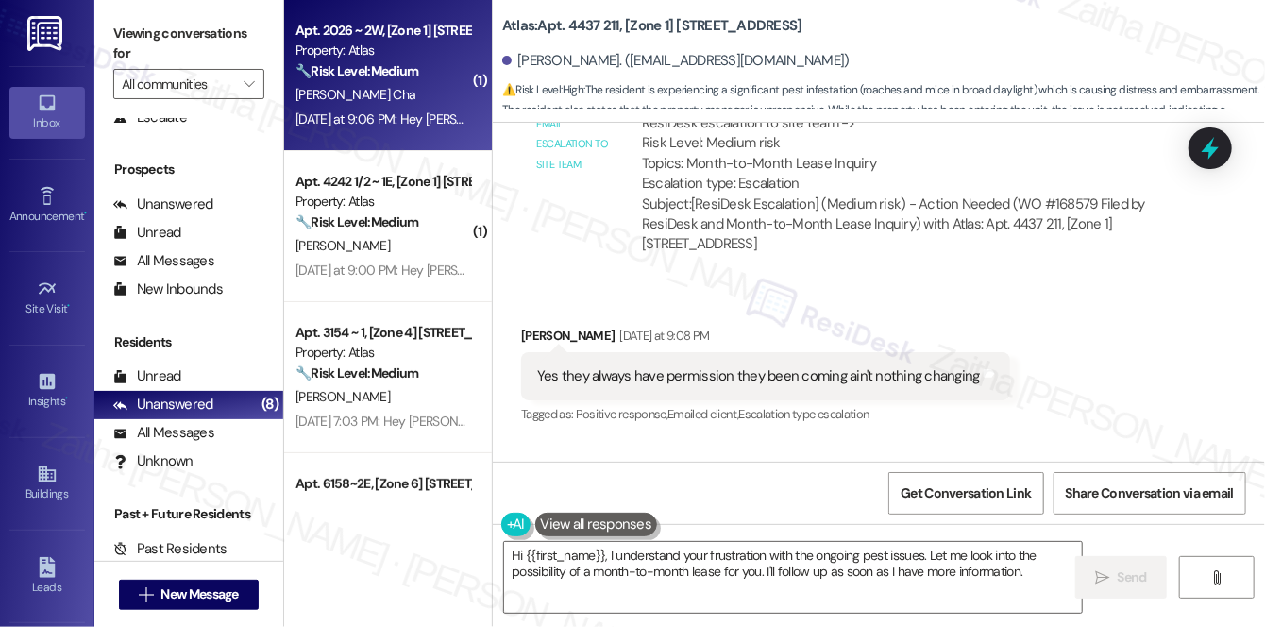
click at [412, 102] on div "[PERSON_NAME] Cha" at bounding box center [383, 95] width 178 height 24
type textarea "Fetching suggested responses. Please feel free to read through the conversation…"
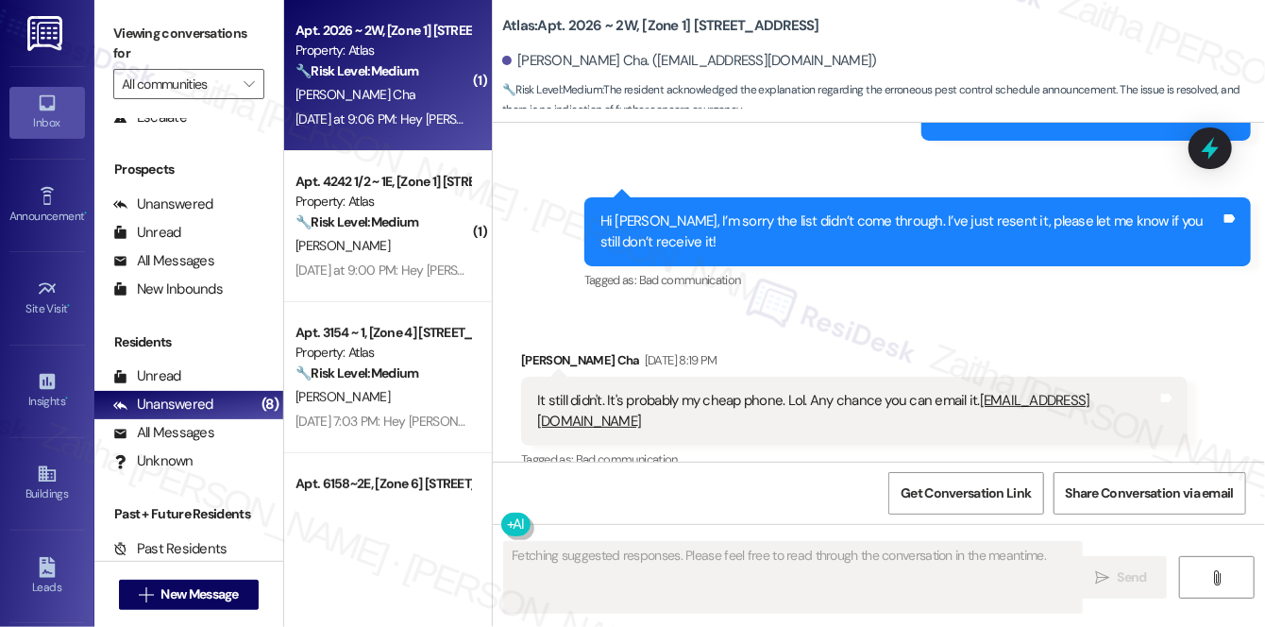
scroll to position [2230, 0]
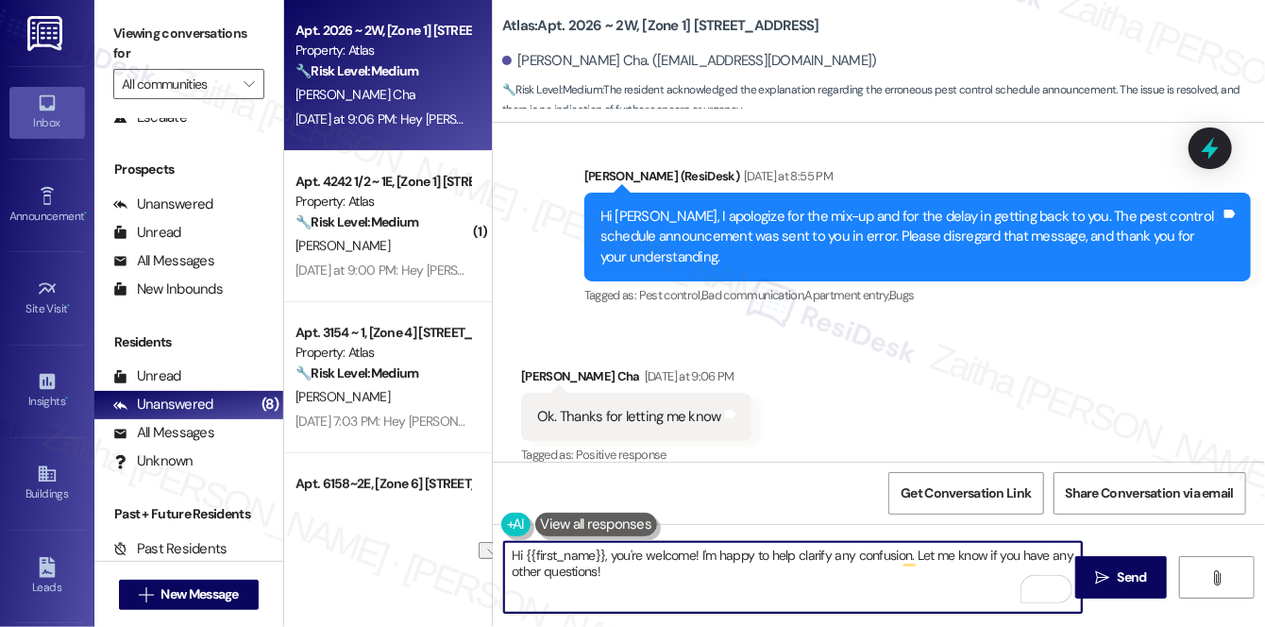
drag, startPoint x: 700, startPoint y: 551, endPoint x: 917, endPoint y: 552, distance: 216.2
click at [917, 552] on textarea "Hi {{first_name}}, you're welcome! I'm happy to help clarify any confusion. Let…" at bounding box center [793, 577] width 578 height 71
type textarea "Hi {{first_name}}, you're welcome! Please let me know if you have any other que…"
click at [1132, 578] on span "Send" at bounding box center [1132, 577] width 29 height 20
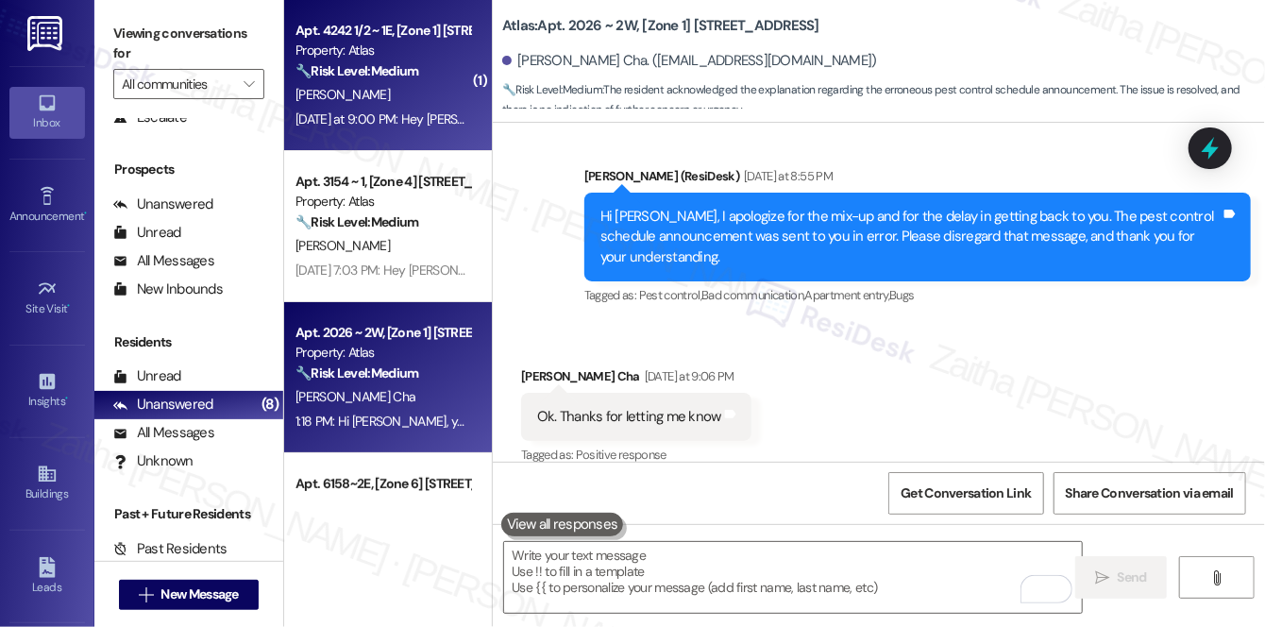
click at [420, 96] on div "[PERSON_NAME]" at bounding box center [383, 95] width 178 height 24
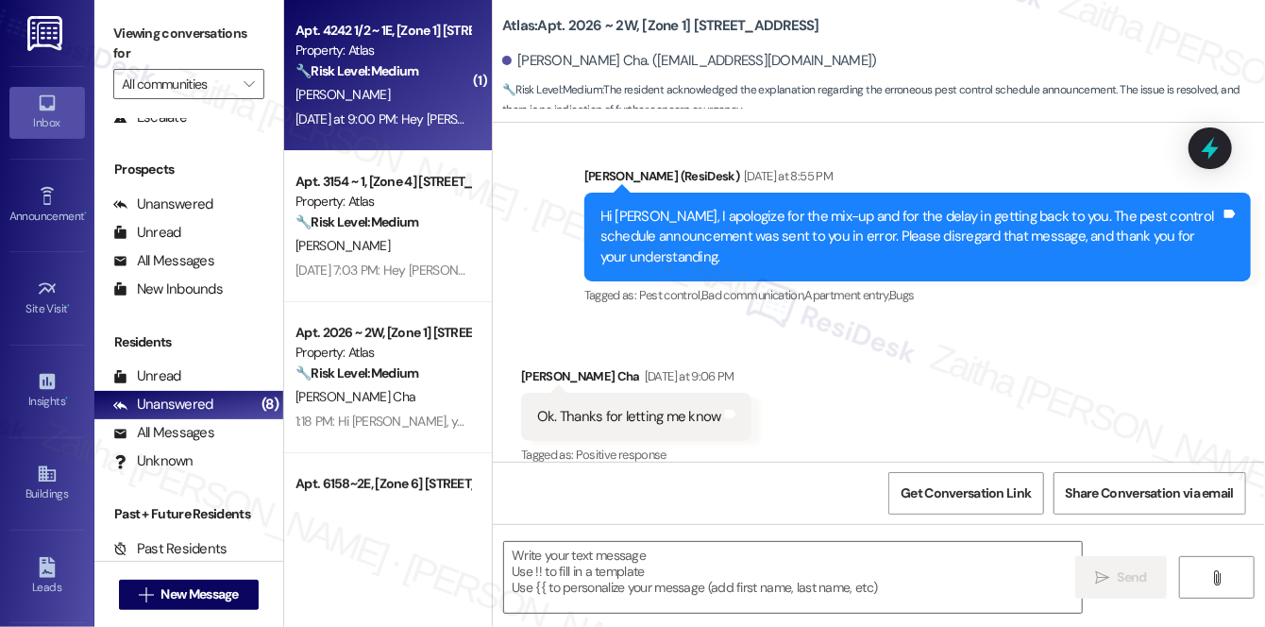
type textarea "Fetching suggested responses. Please feel free to read through the conversation…"
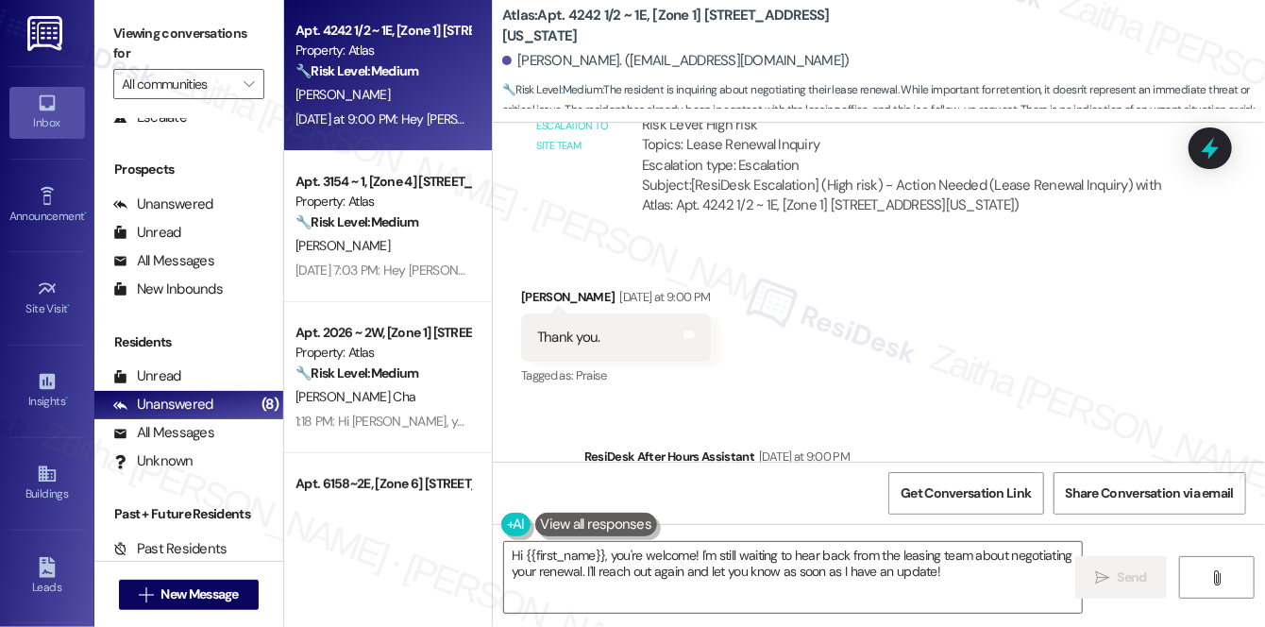
scroll to position [15150, 0]
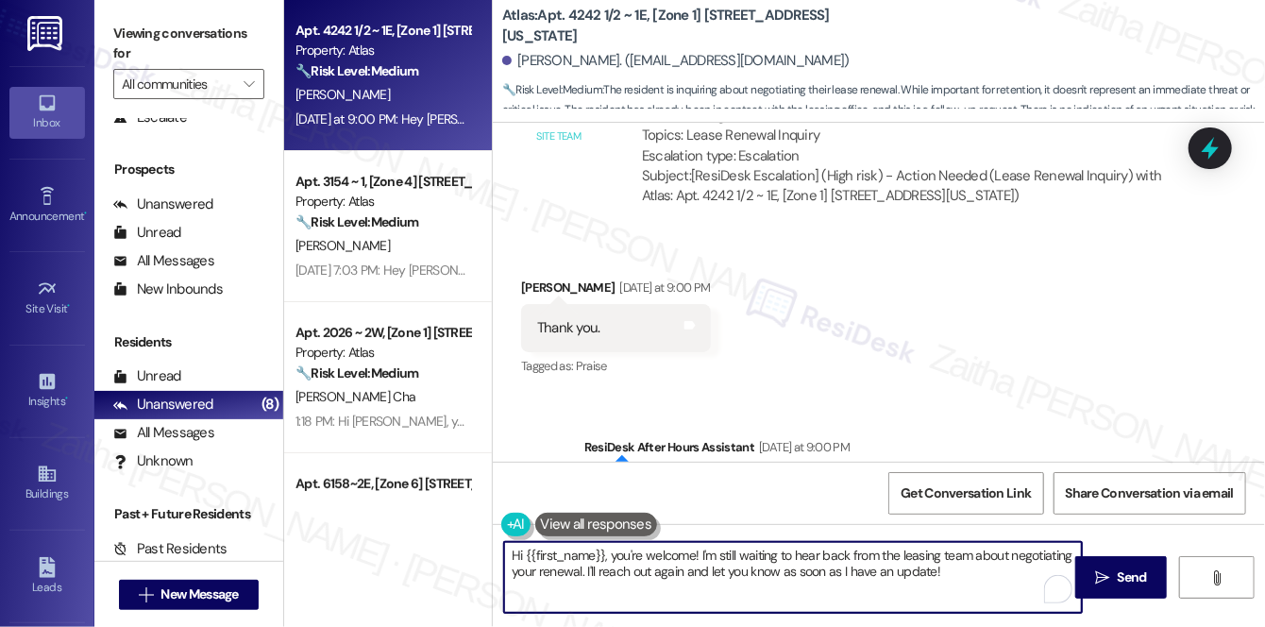
drag, startPoint x: 616, startPoint y: 557, endPoint x: 467, endPoint y: 553, distance: 149.2
click at [465, 553] on div "Apt. 4242 1/2 ~ 1E, [Zone 1] [STREET_ADDRESS][US_STATE] Property: Atlas 🔧 Risk …" at bounding box center [774, 313] width 981 height 627
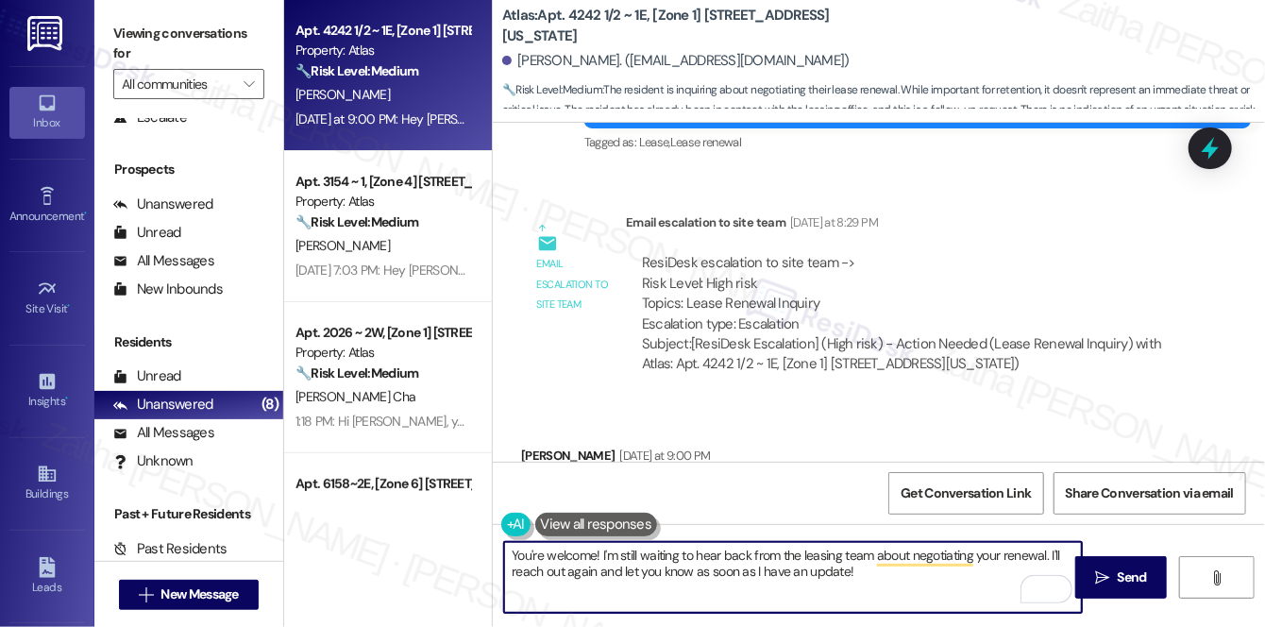
scroll to position [14979, 0]
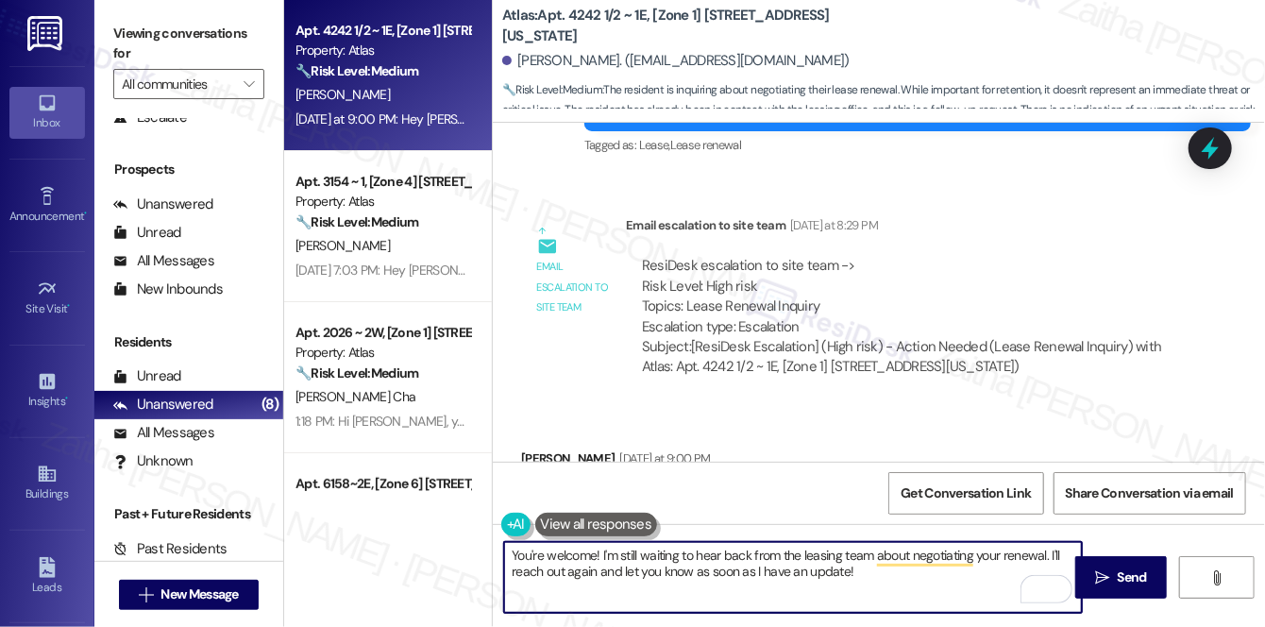
click at [535, 448] on div "[PERSON_NAME] [DATE] at 9:00 PM" at bounding box center [616, 461] width 190 height 26
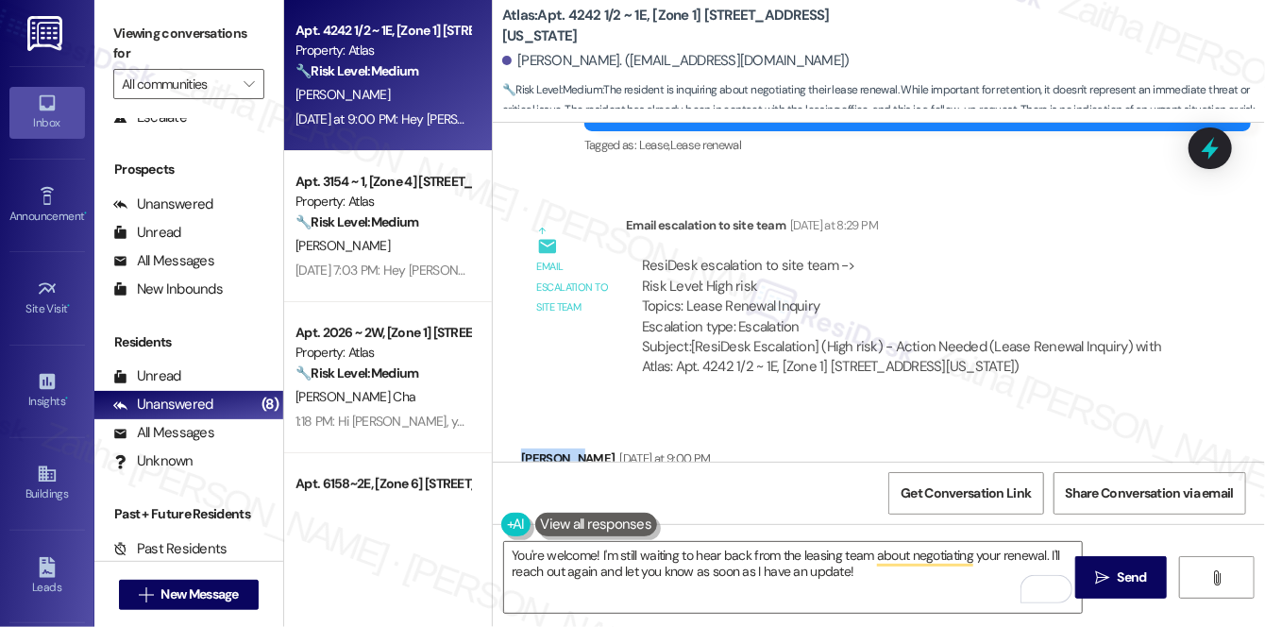
click at [535, 448] on div "[PERSON_NAME] [DATE] at 9:00 PM" at bounding box center [616, 461] width 190 height 26
copy div "Tammarra"
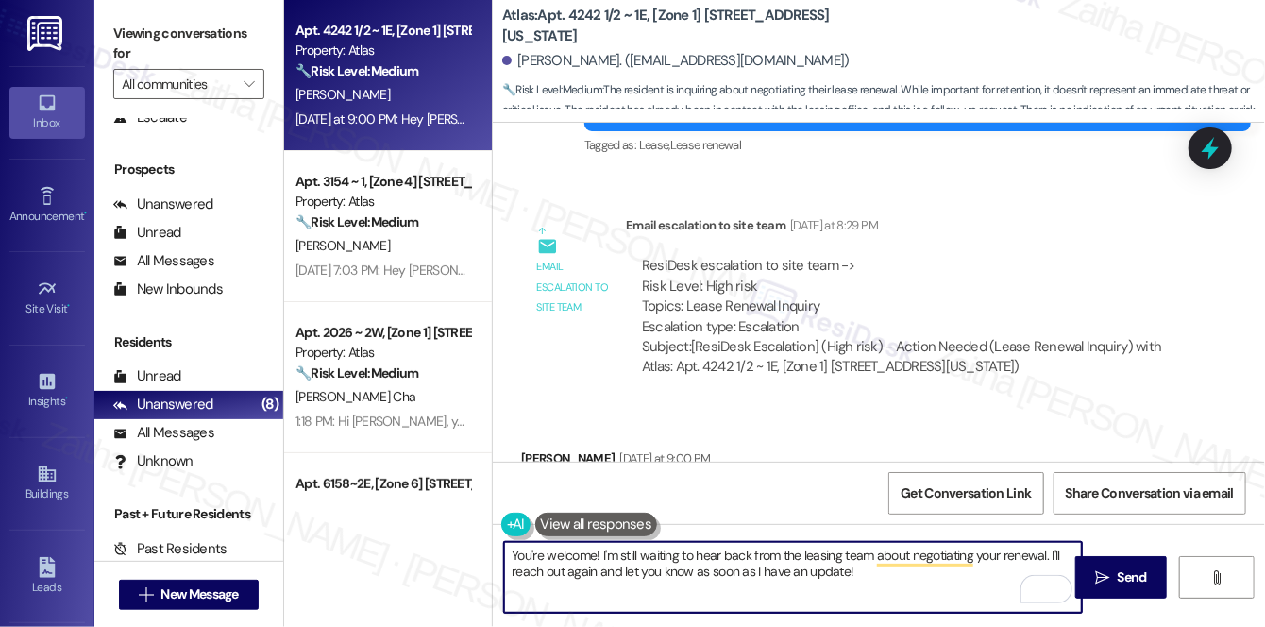
click at [594, 552] on textarea "You're welcome! I'm still waiting to hear back from the leasing team about nego…" at bounding box center [793, 577] width 578 height 71
paste textarea "Tammarra"
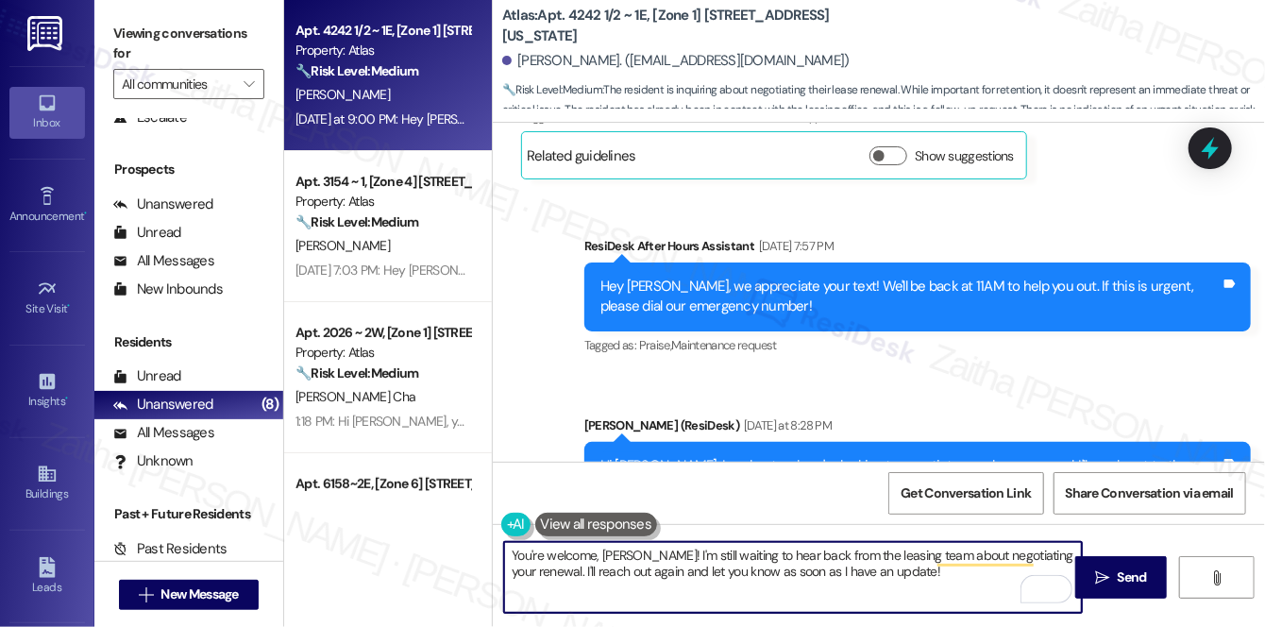
scroll to position [14636, 0]
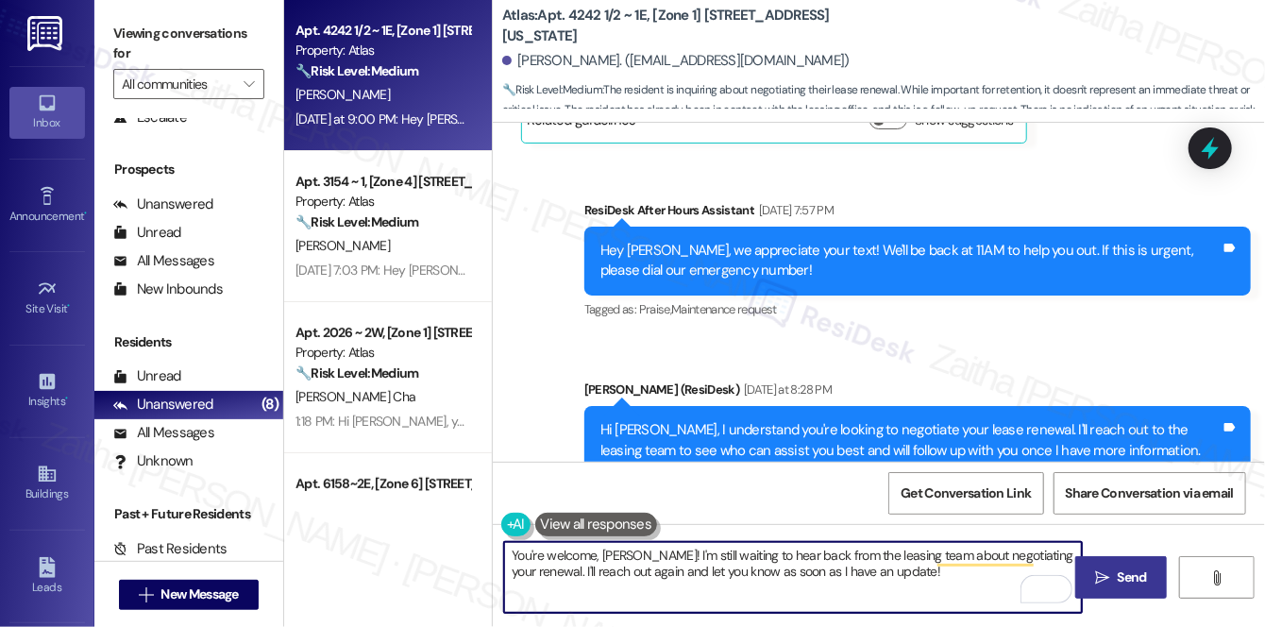
type textarea "You're welcome, [PERSON_NAME]! I'm still waiting to hear back from the leasing …"
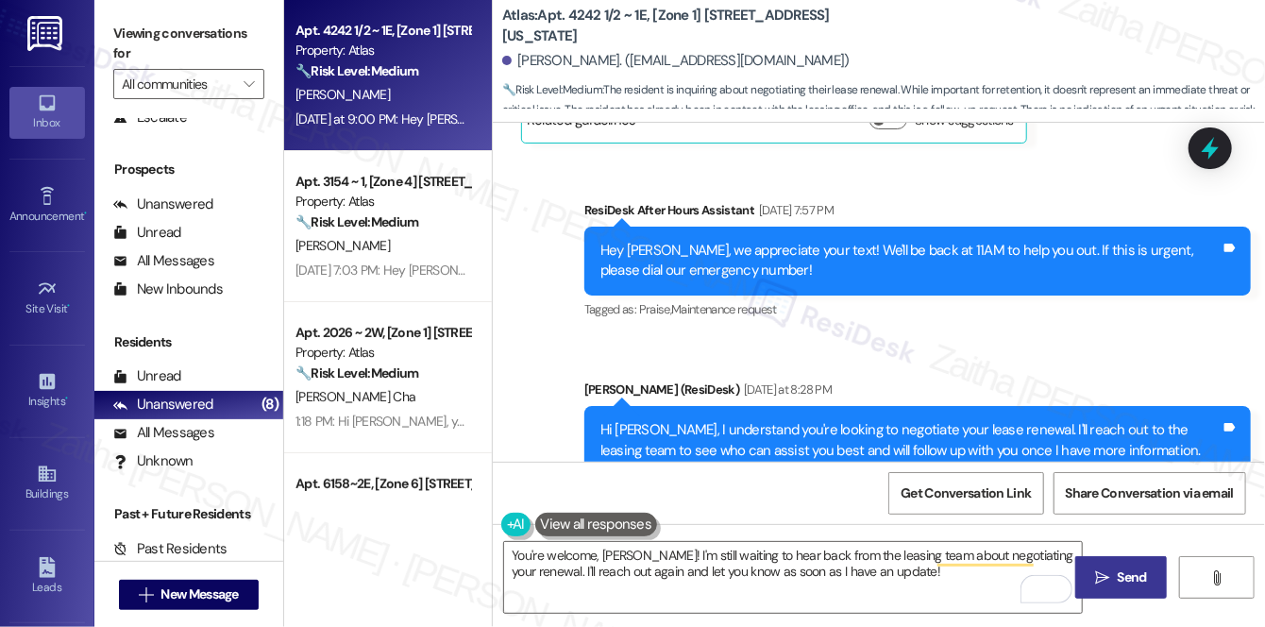
click at [1120, 573] on span "Send" at bounding box center [1132, 577] width 29 height 20
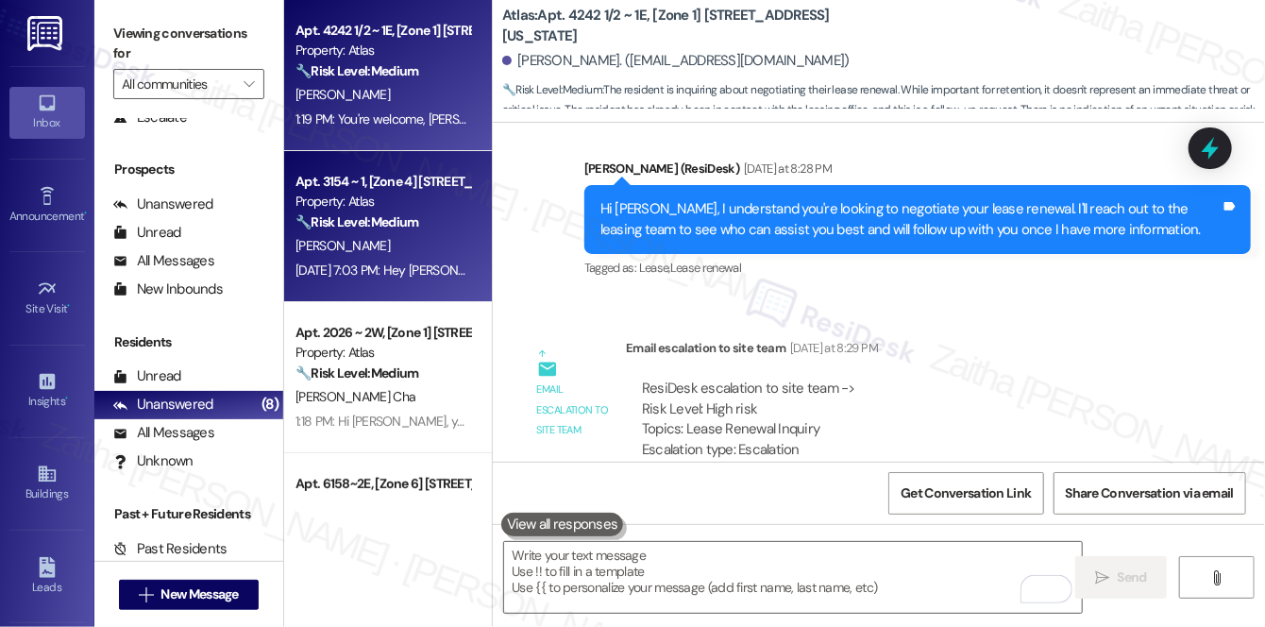
scroll to position [14797, 0]
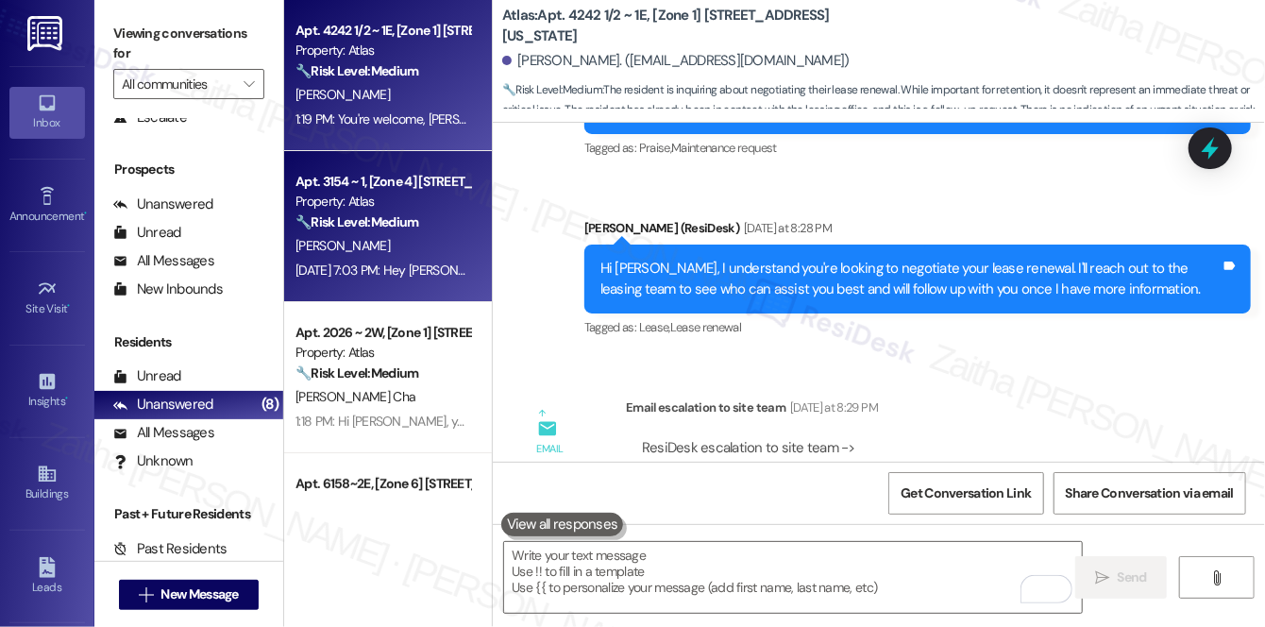
click at [406, 237] on div "[PERSON_NAME]" at bounding box center [383, 246] width 178 height 24
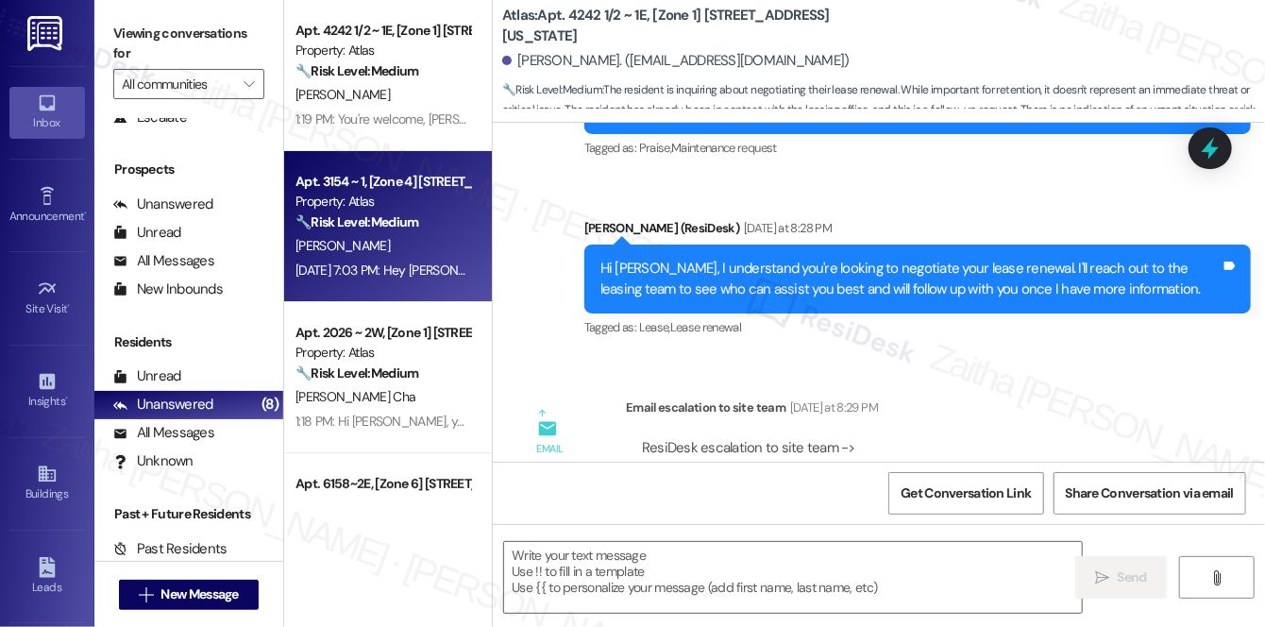
type textarea "Fetching suggested responses. Please feel free to read through the conversation…"
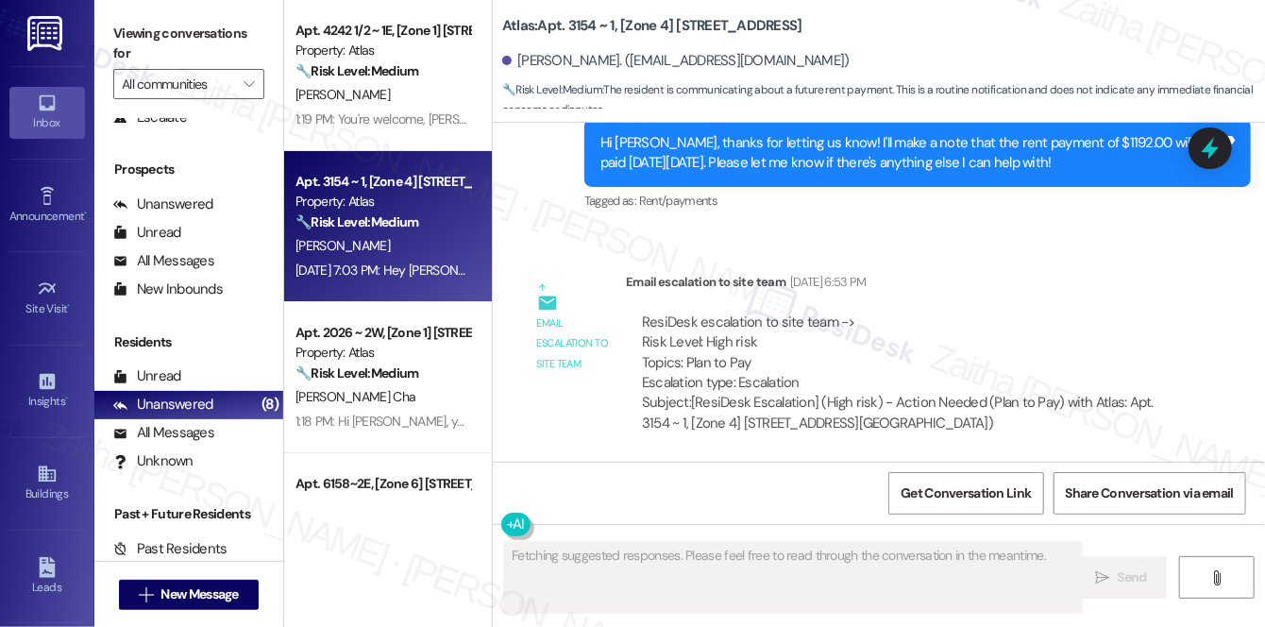
scroll to position [6504, 0]
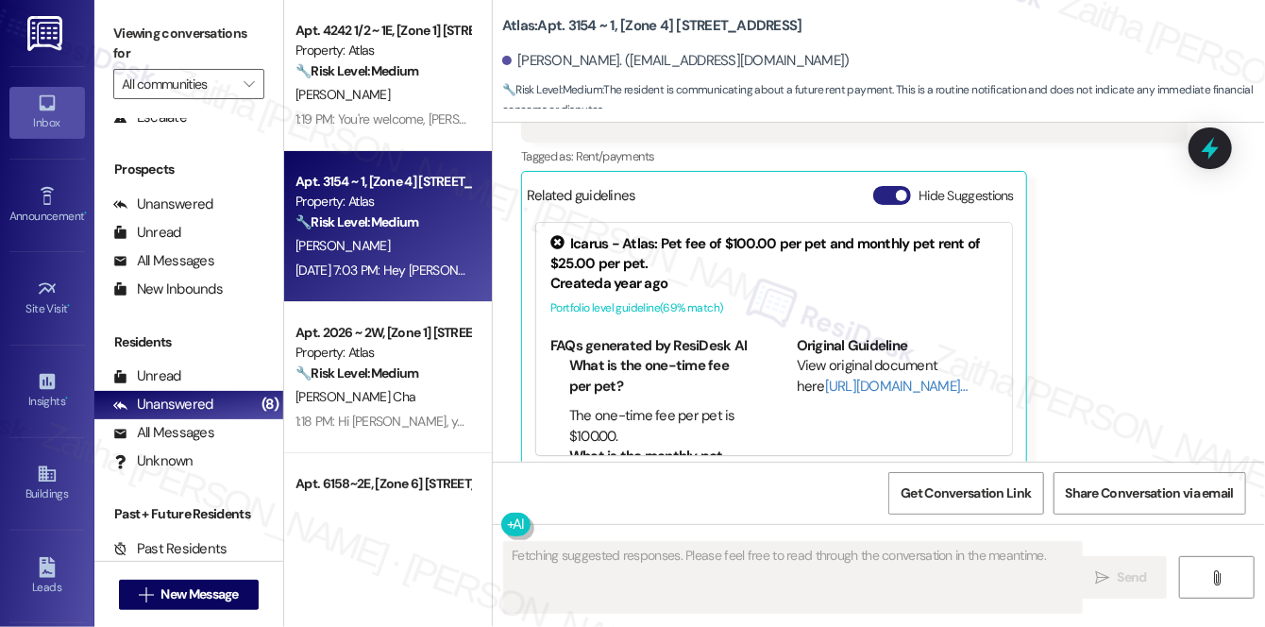
click at [881, 186] on button "Hide Suggestions" at bounding box center [892, 195] width 38 height 19
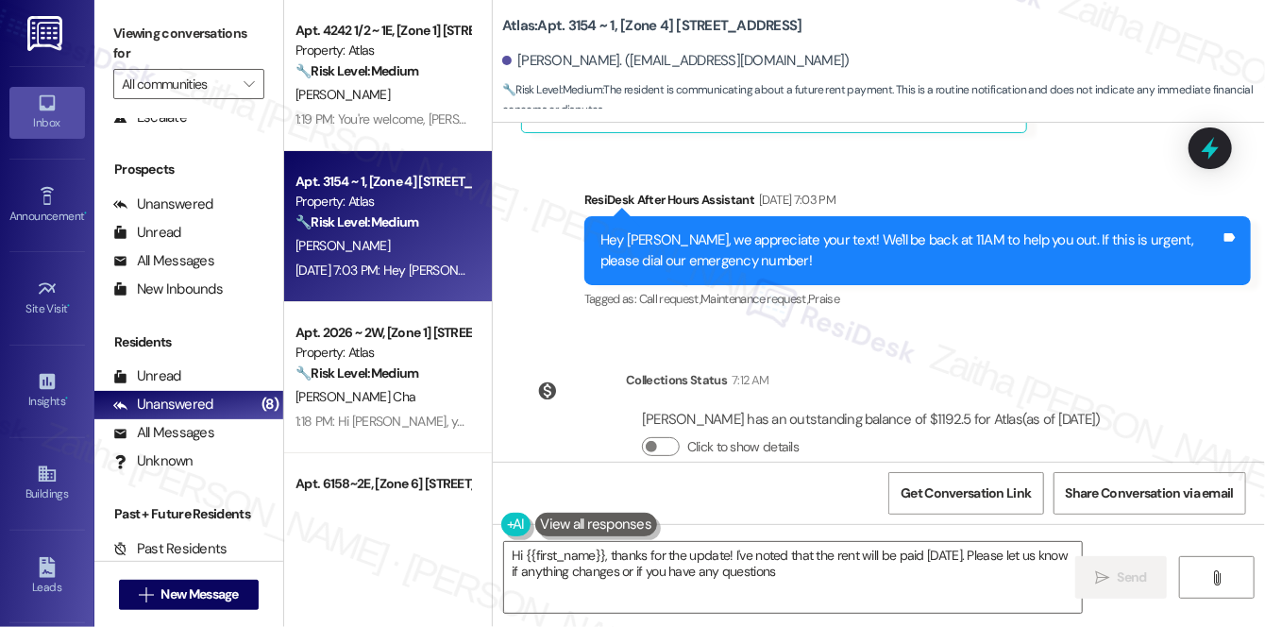
type textarea "Hi {{first_name}}, thanks for the update! I've noted that the rent will be paid…"
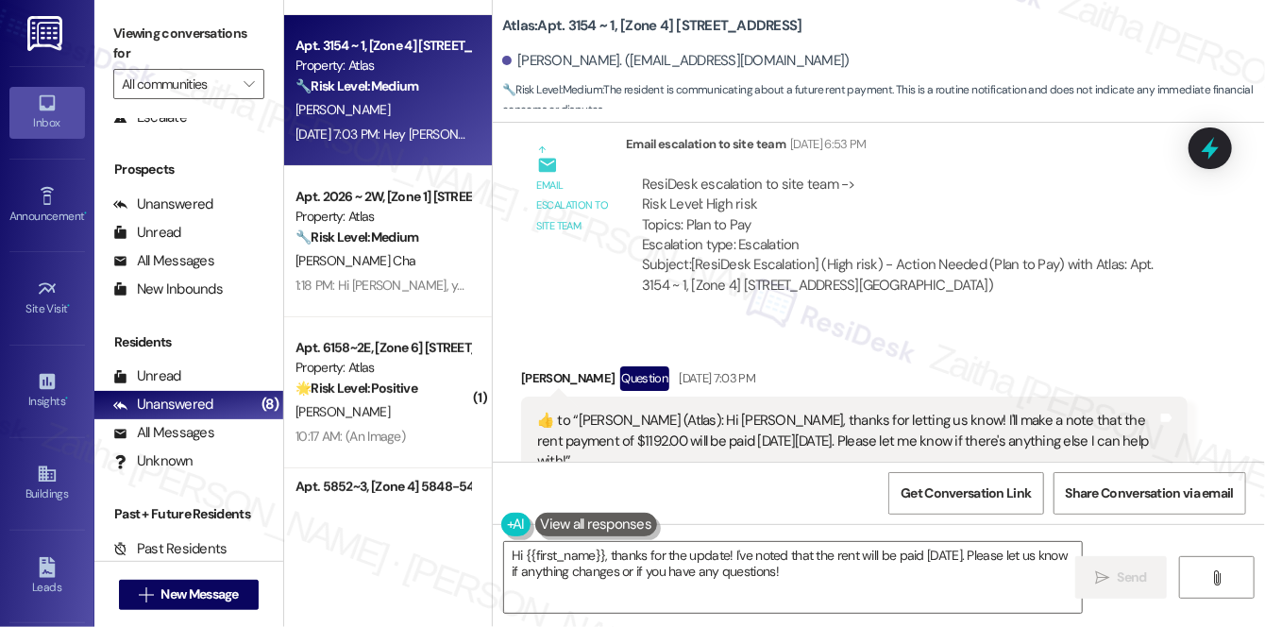
scroll to position [171, 0]
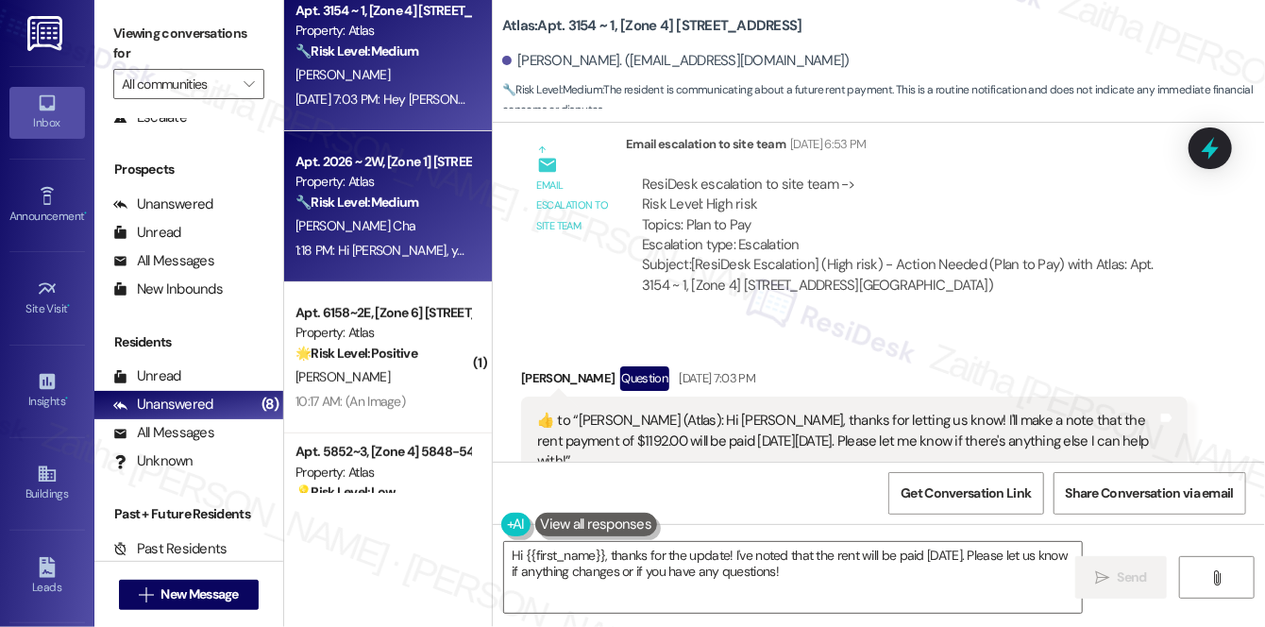
click at [425, 217] on div "C. Whittaker Cha" at bounding box center [383, 226] width 178 height 24
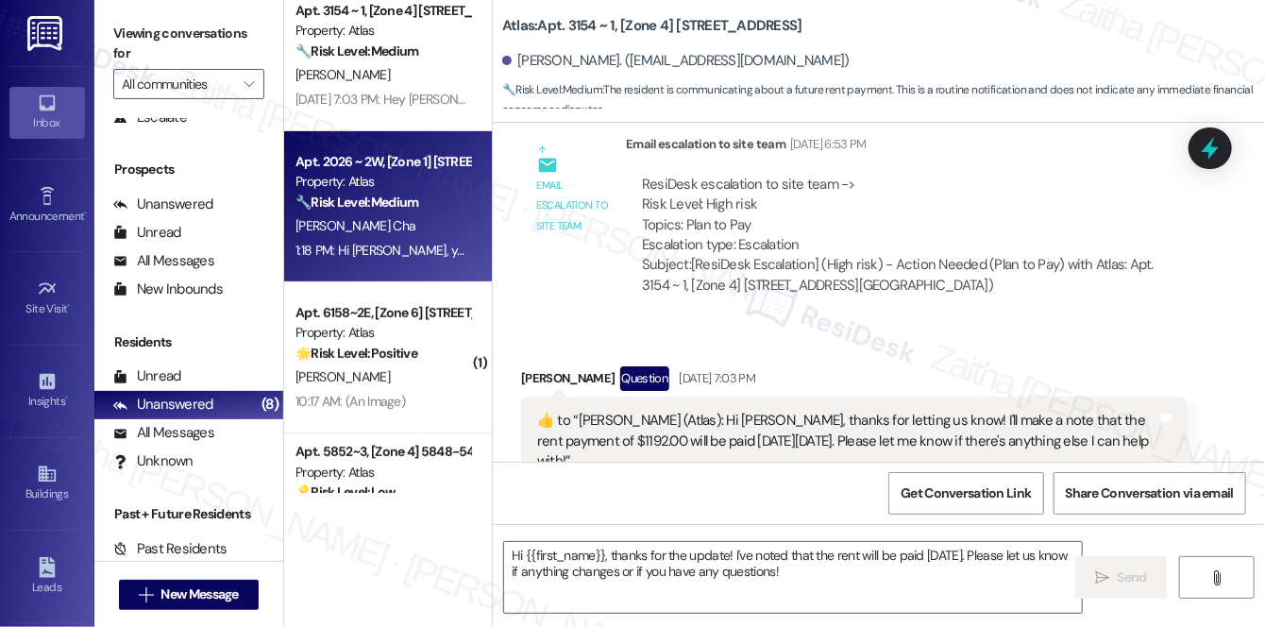
type textarea "Fetching suggested responses. Please feel free to read through the conversation…"
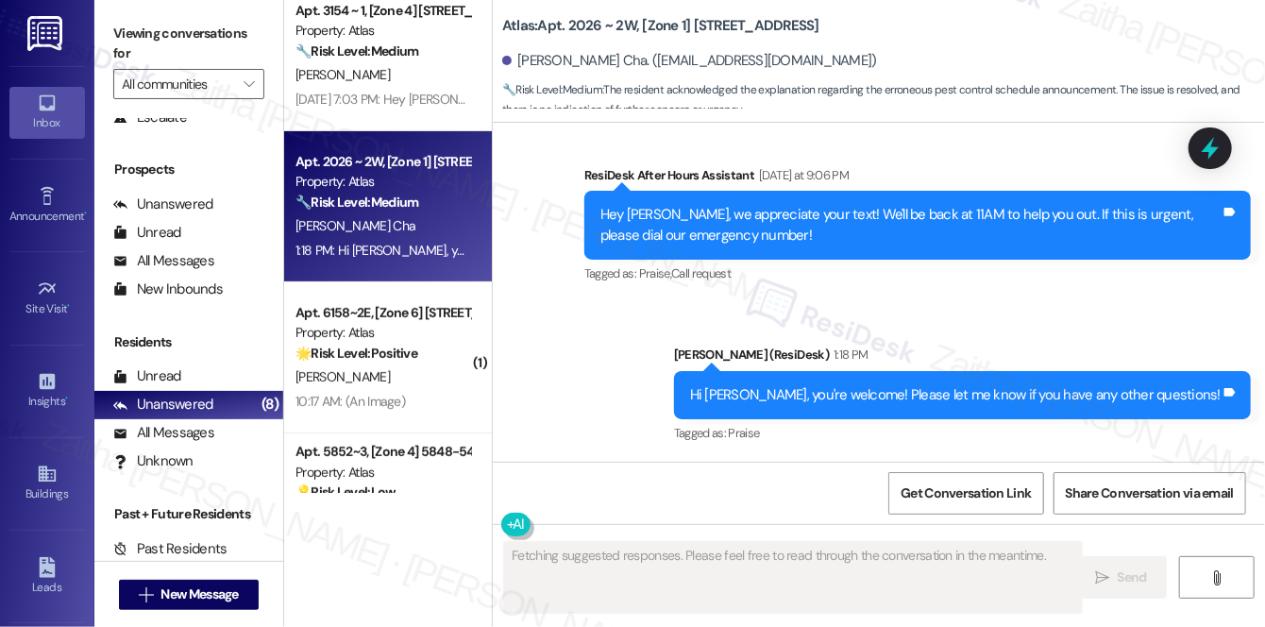
scroll to position [2569, 0]
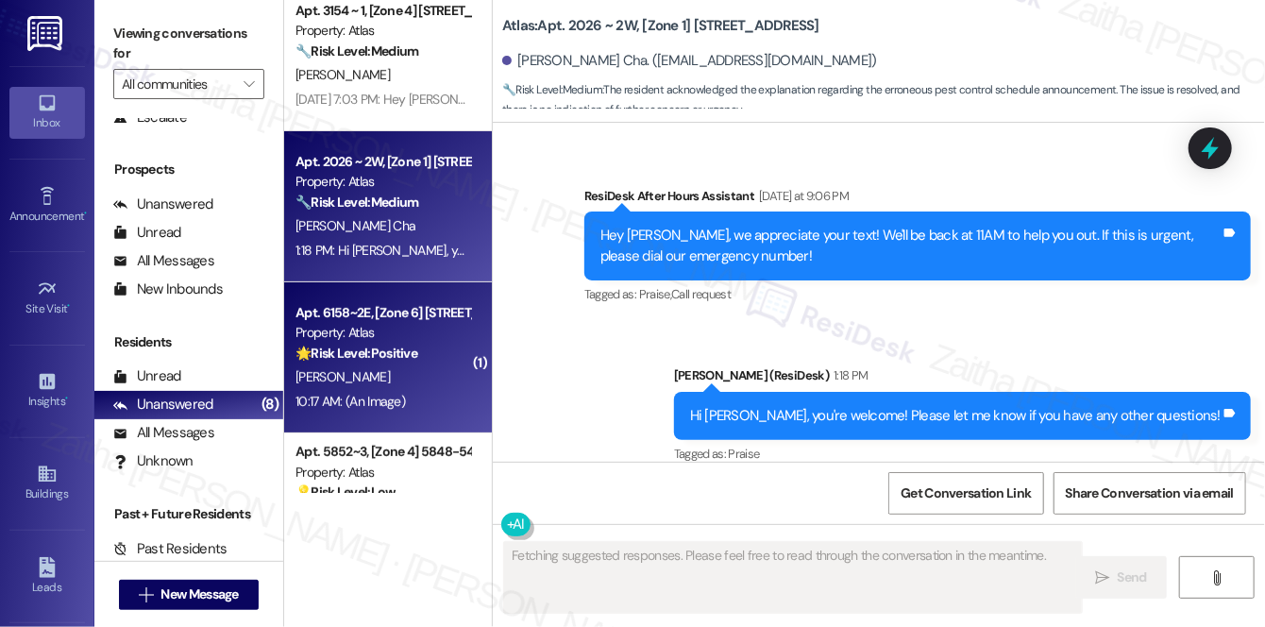
click at [396, 363] on div "Apt. 6158~2E, [Zone 6] 6152-58 S. Martin Luther King Dr. Chicago, IL 60637 Prop…" at bounding box center [383, 333] width 178 height 64
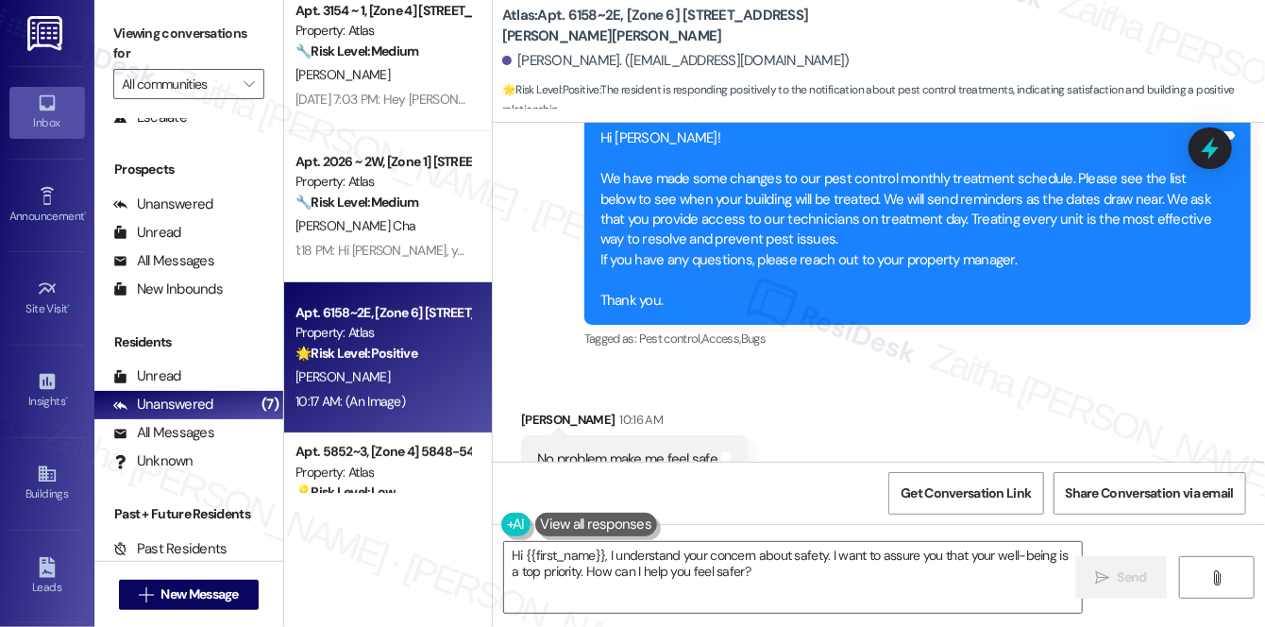
scroll to position [9832, 0]
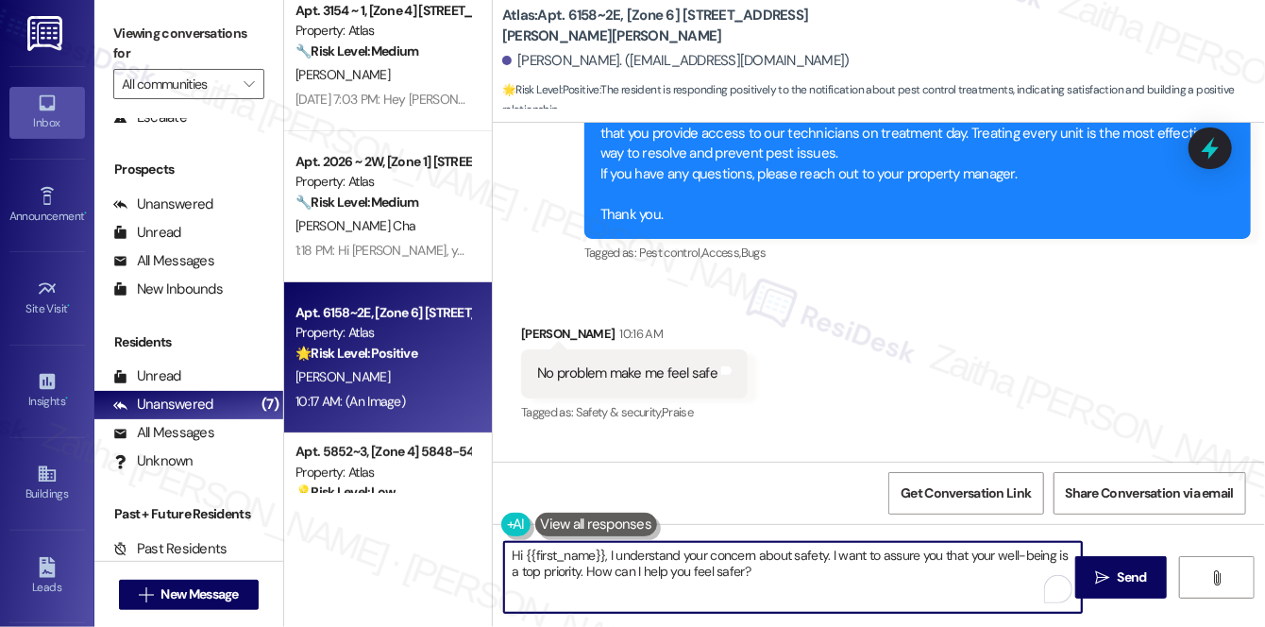
drag, startPoint x: 577, startPoint y: 569, endPoint x: 737, endPoint y: 566, distance: 160.5
click at [737, 566] on textarea "Hi {{first_name}}, I understand your concern about safety. I want to assure you…" at bounding box center [793, 577] width 578 height 71
click at [581, 580] on textarea "Hi {{first_name}}, I understand your safety concern. I want to assure you that …" at bounding box center [793, 577] width 578 height 71
click at [663, 564] on textarea "Hi {{first_name}}, I understand your safety concern. I want to assure you that …" at bounding box center [793, 577] width 578 height 71
type textarea "Hi {{first_name}}, I understand your safety concern. I want to assure you that …"
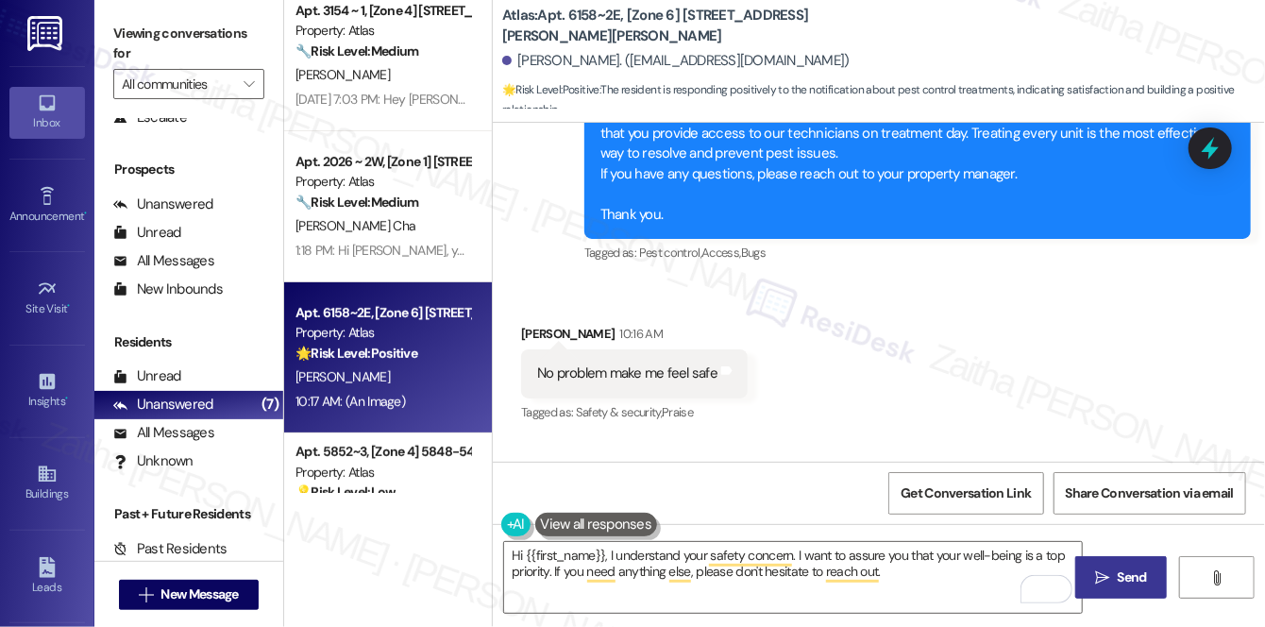
click at [1112, 577] on span " Send" at bounding box center [1120, 577] width 59 height 20
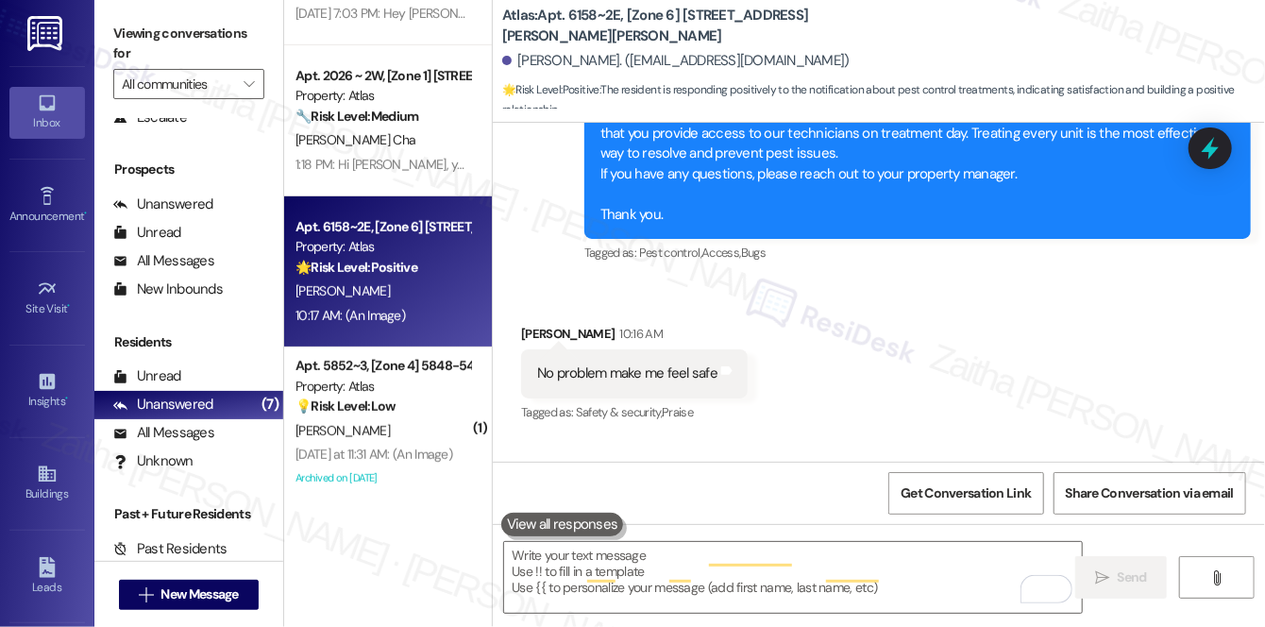
scroll to position [9748, 0]
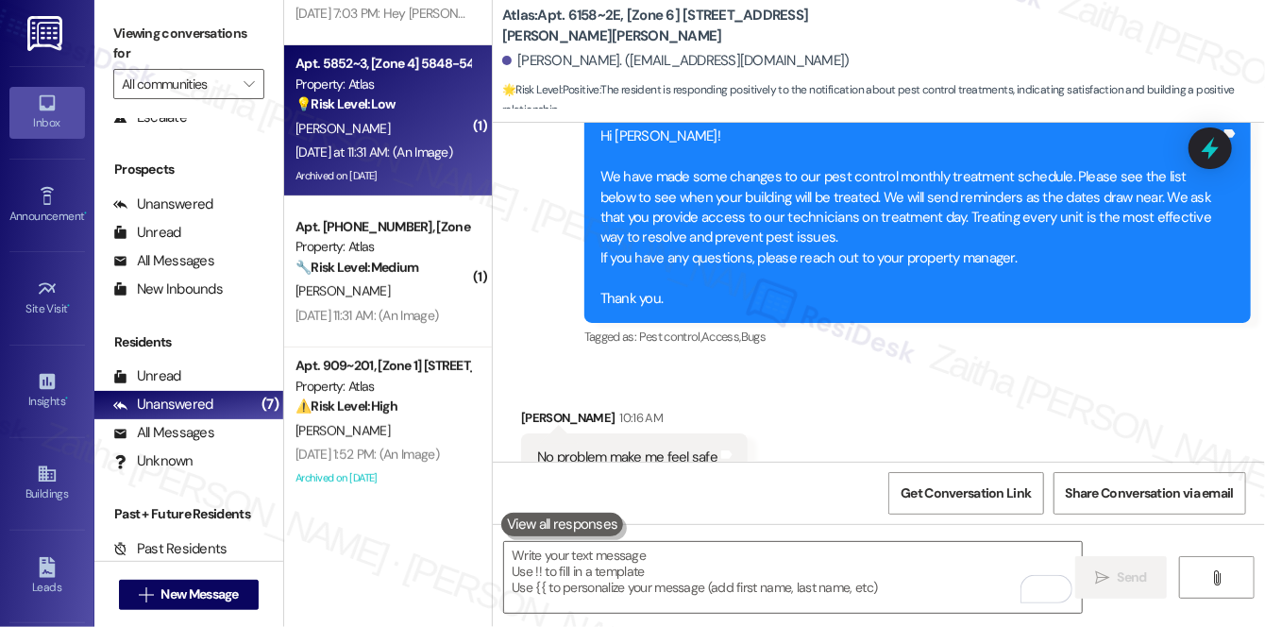
click at [415, 119] on div "[PERSON_NAME]" at bounding box center [383, 129] width 178 height 24
type textarea "Fetching suggested responses. Please feel free to read through the conversation…"
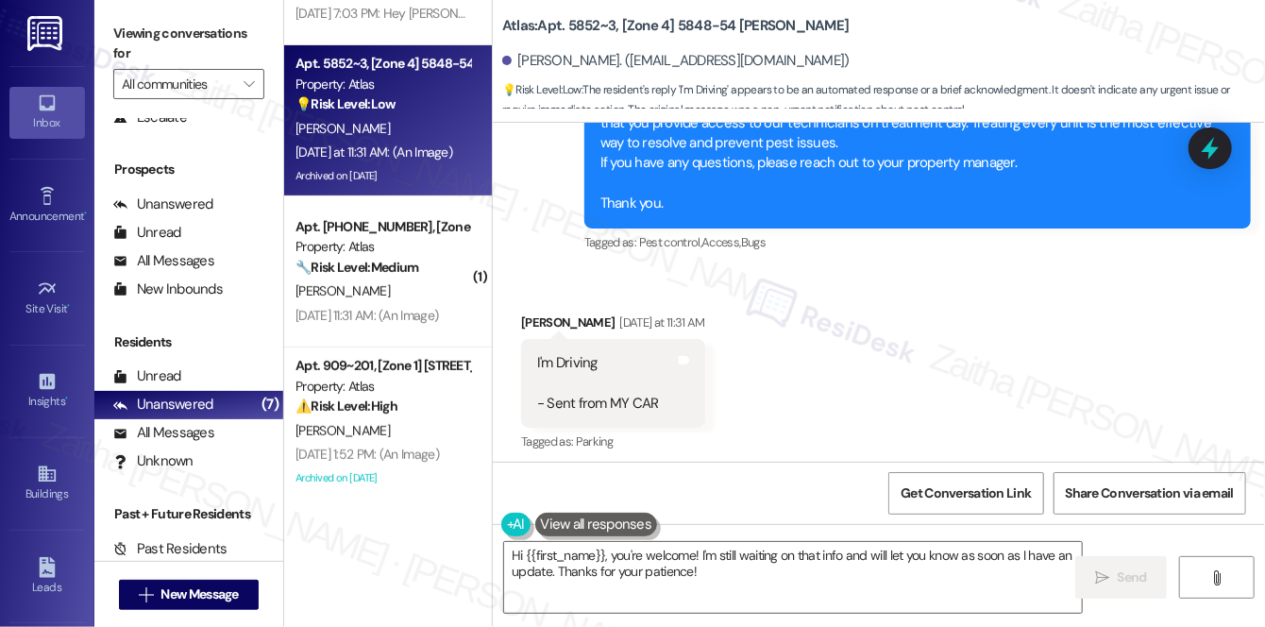
scroll to position [18441, 0]
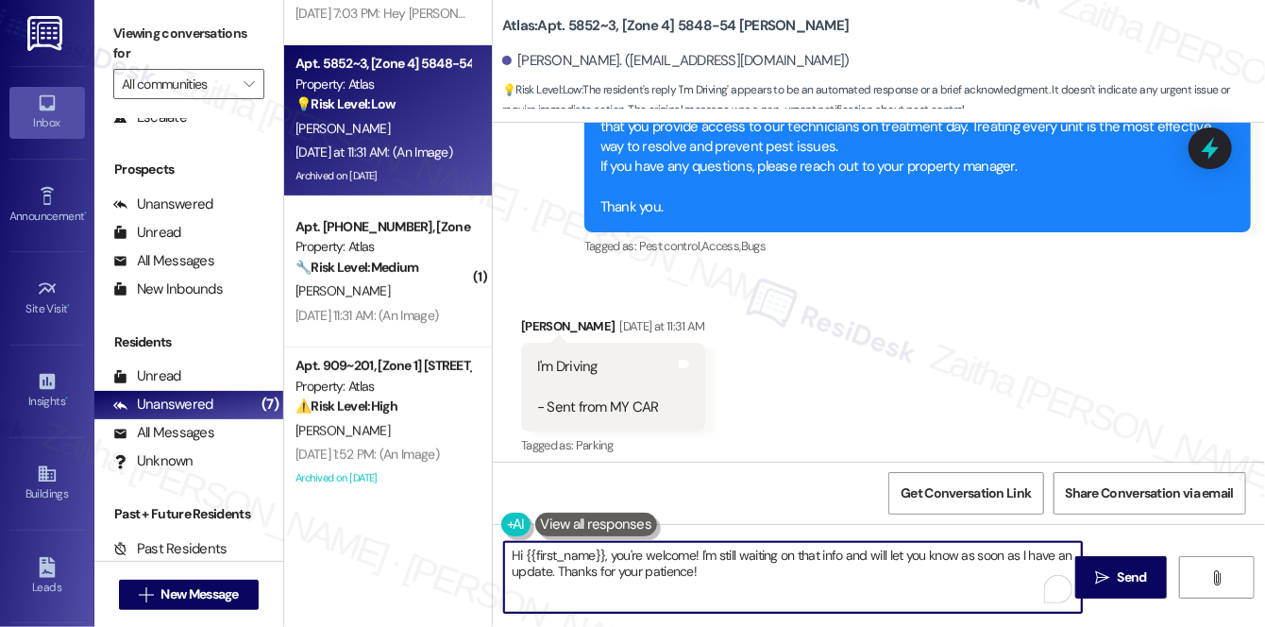
drag, startPoint x: 607, startPoint y: 554, endPoint x: 734, endPoint y: 569, distance: 128.3
click at [734, 569] on textarea "Hi {{first_name}}, you're welcome! I'm still waiting on that info and will let …" at bounding box center [793, 577] width 578 height 71
click at [1042, 567] on textarea "Hi {{first_name}}, I understand you were driving when the announcement about th…" at bounding box center [793, 577] width 578 height 71
type textarea "Hi {{first_name}}, I understand you were driving when the announcement about th…"
drag, startPoint x: 510, startPoint y: 556, endPoint x: 976, endPoint y: 598, distance: 468.2
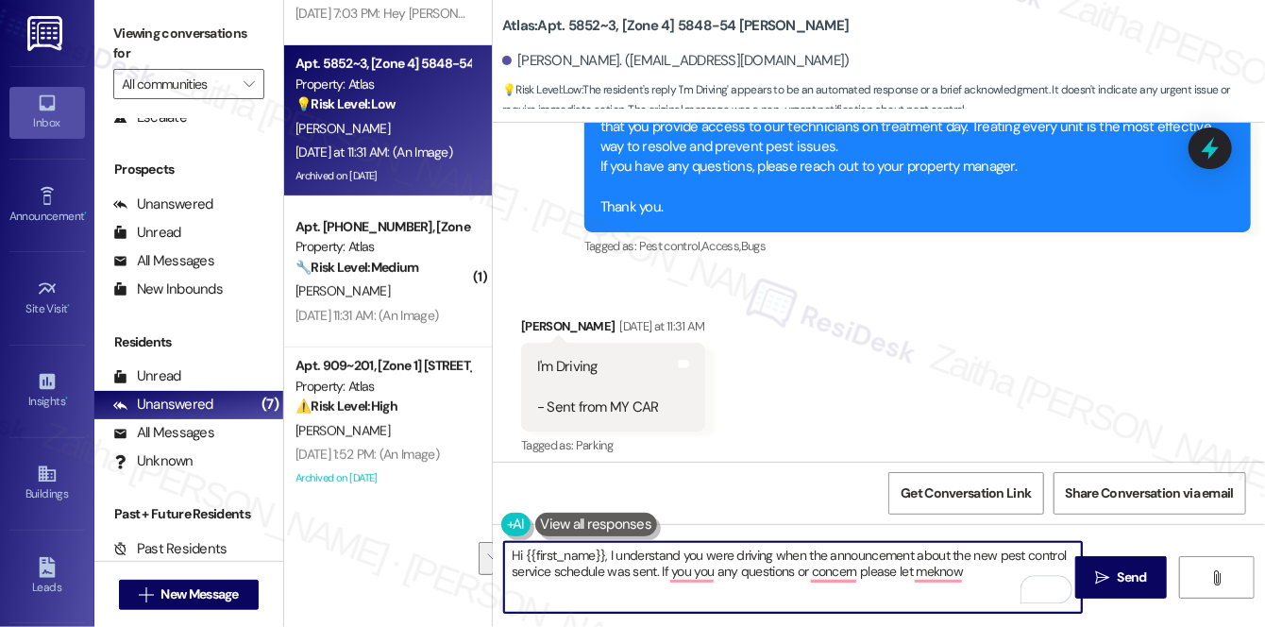
click at [976, 598] on textarea "Hi {{first_name}}, I understand you were driving when the announcement about th…" at bounding box center [793, 577] width 578 height 71
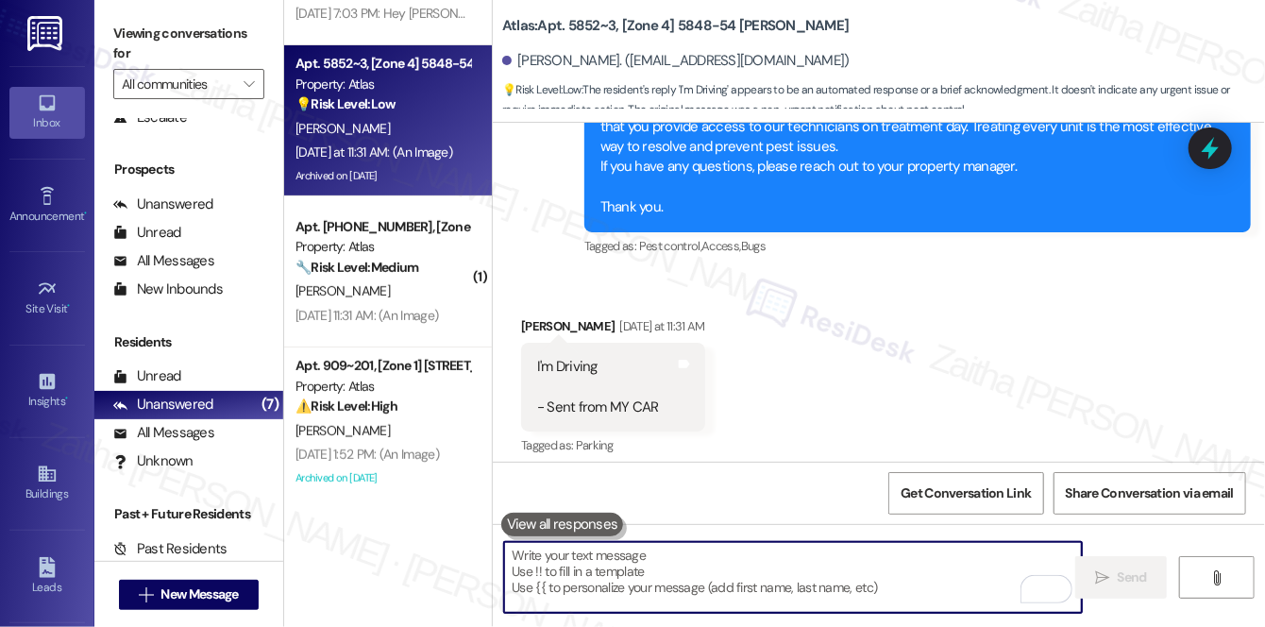
paste textarea "Hi {{first_name}}, I understand you were driving when the announcement about th…"
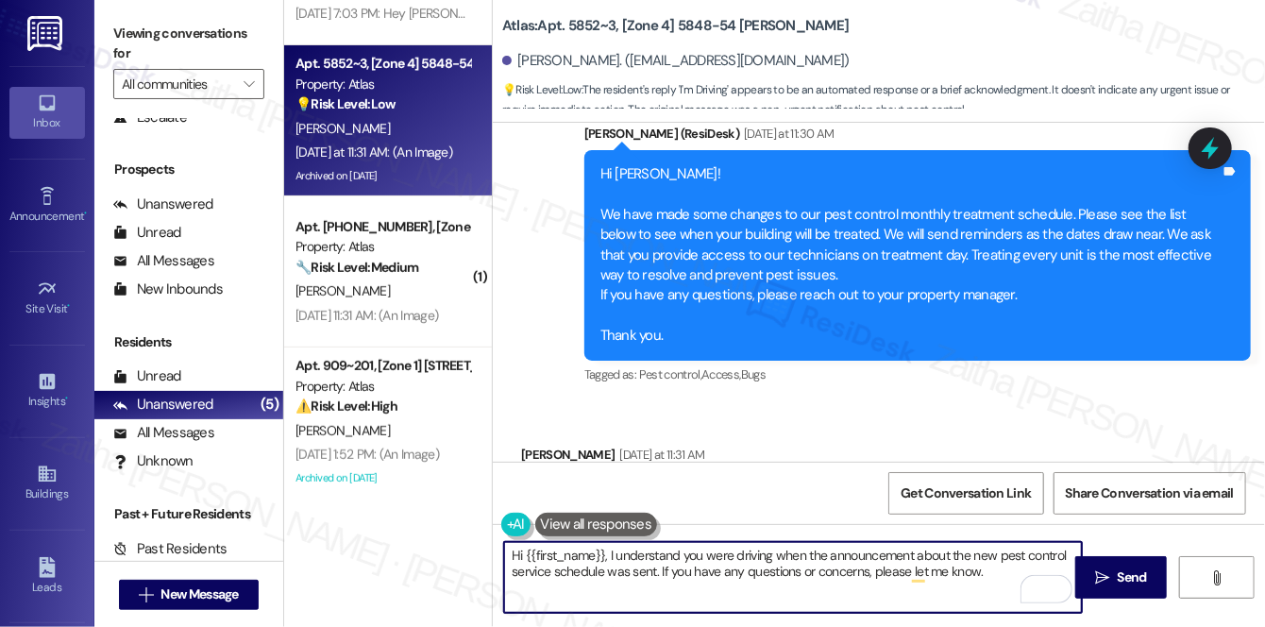
scroll to position [18355, 0]
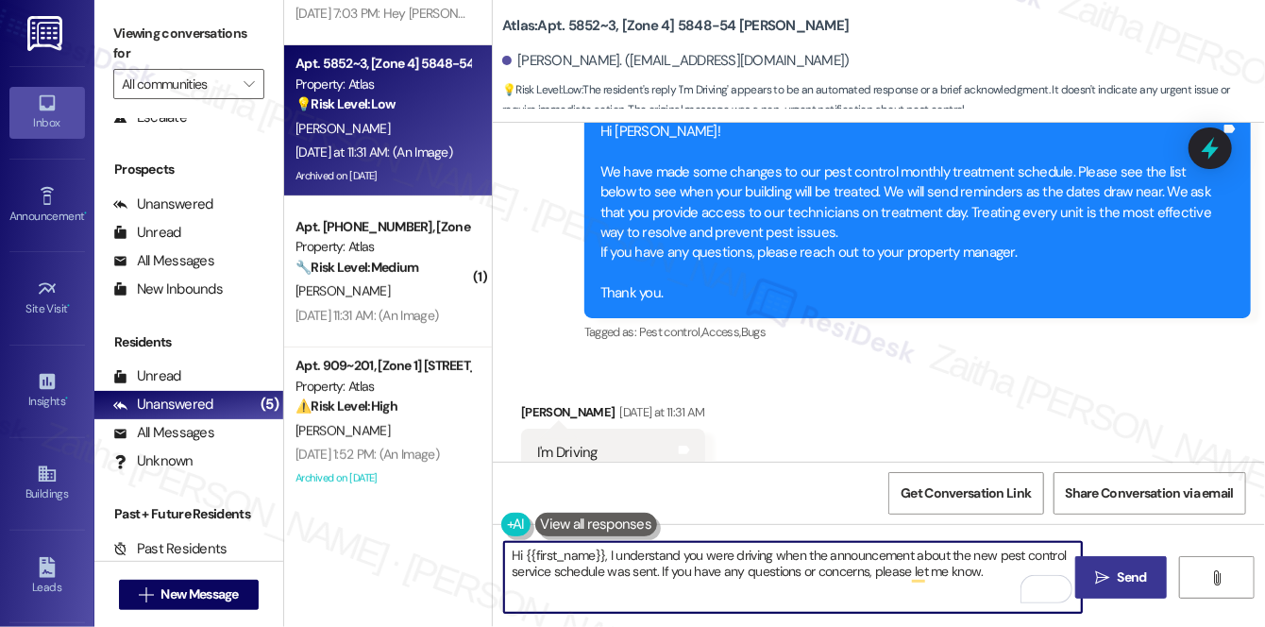
type textarea "Hi {{first_name}}, I understand you were driving when the announcement about th…"
click at [1129, 567] on span "Send" at bounding box center [1132, 577] width 29 height 20
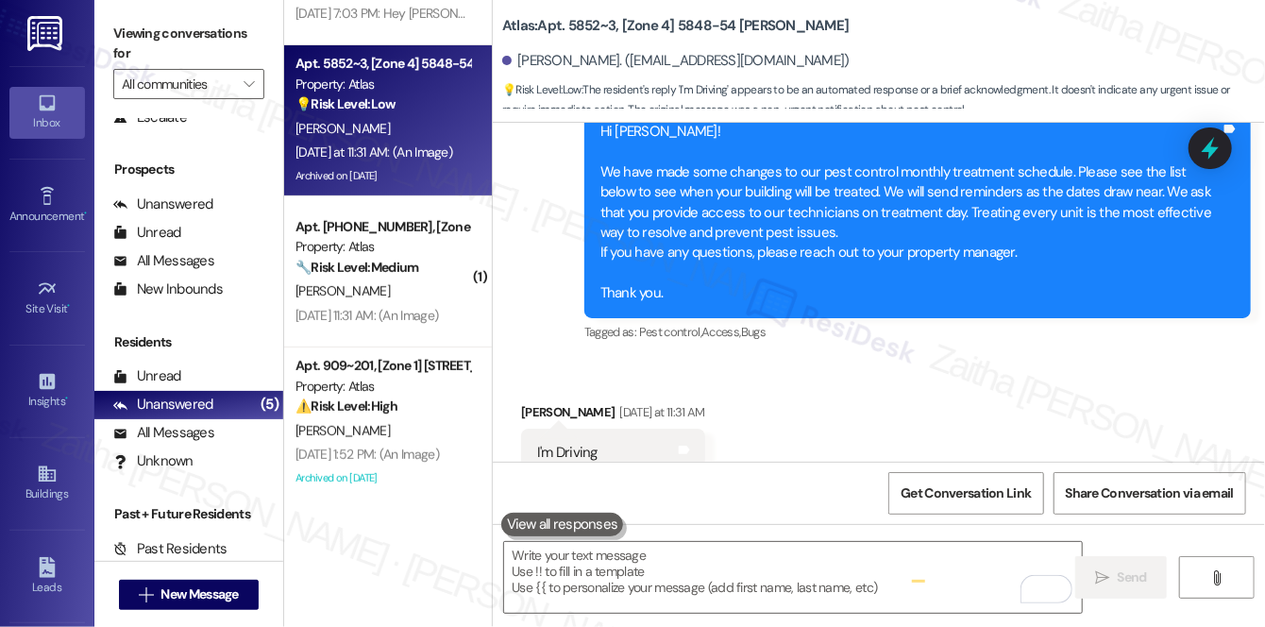
scroll to position [18278, 0]
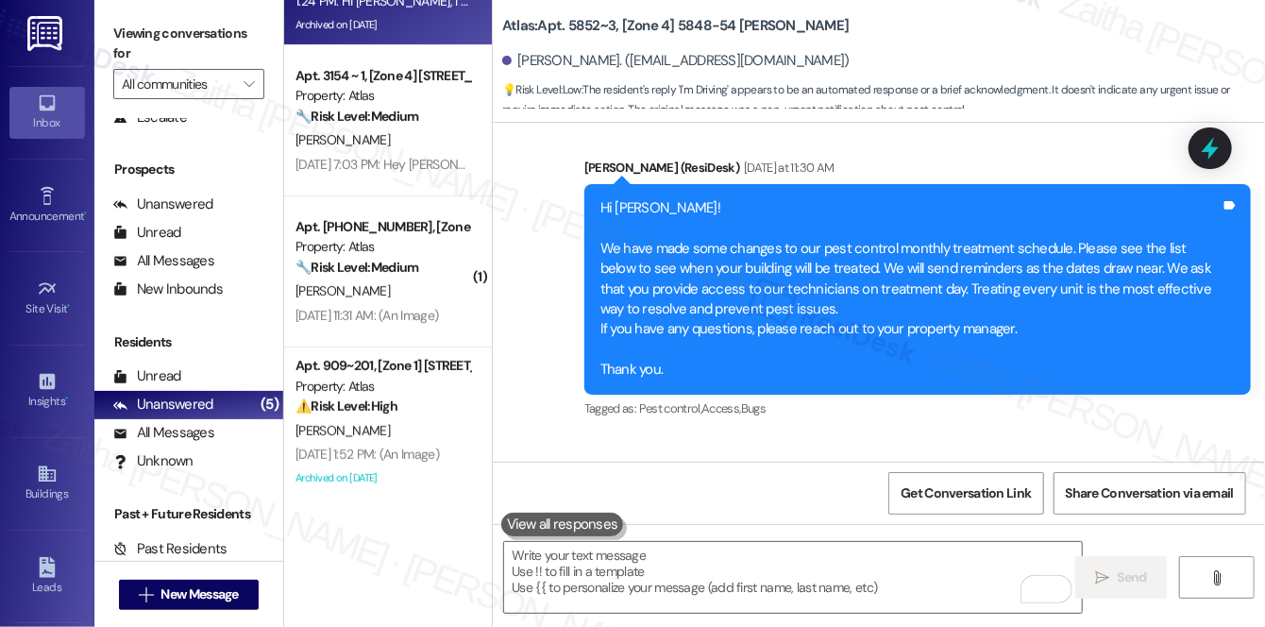
click at [410, 284] on div "[PERSON_NAME]" at bounding box center [383, 291] width 178 height 24
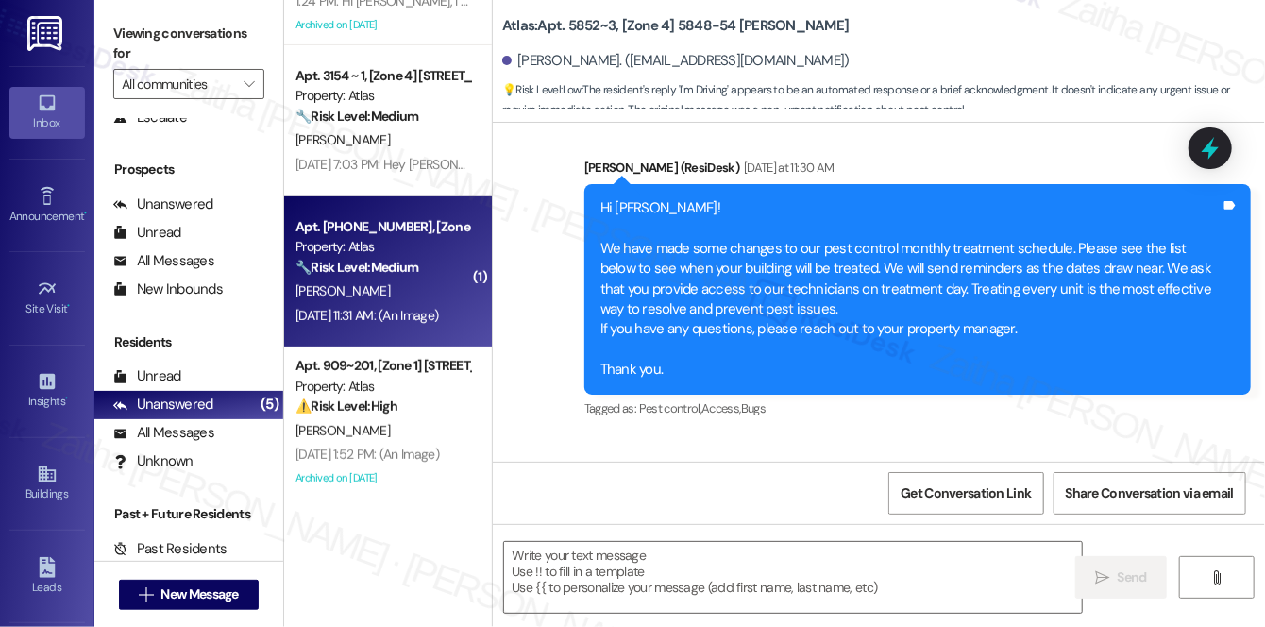
type textarea "Fetching suggested responses. Please feel free to read through the conversation…"
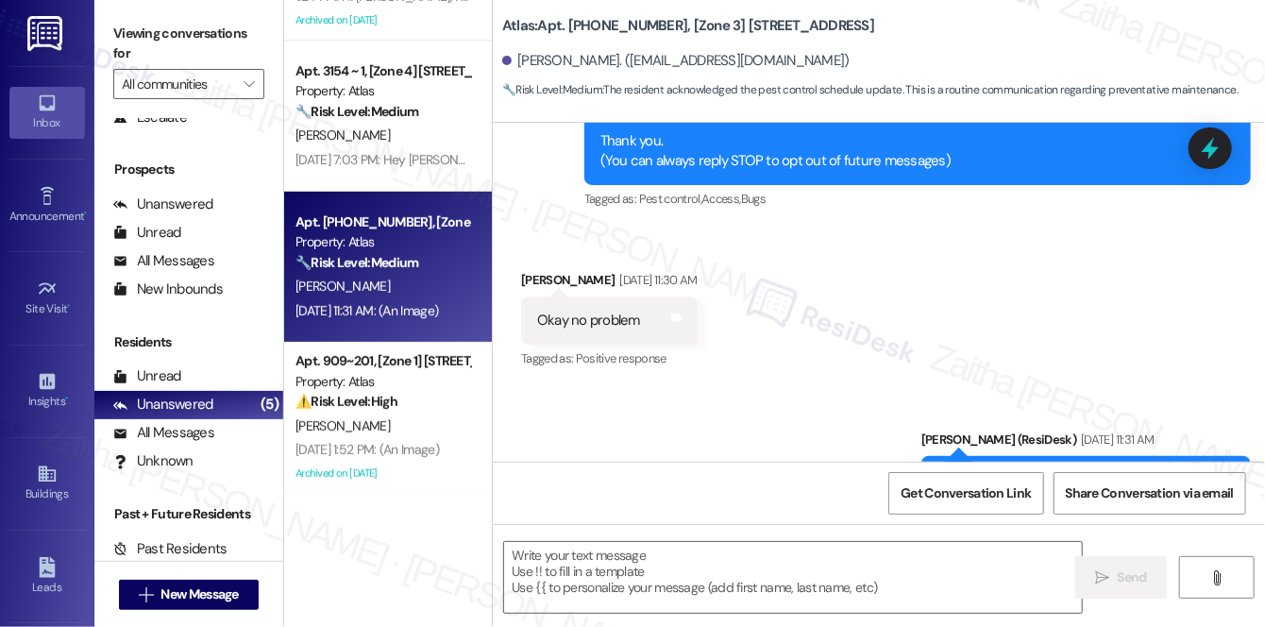
scroll to position [401, 0]
click at [530, 274] on div "Steven Maupin Sep 09, 2025 at 11:30 AM" at bounding box center [609, 282] width 177 height 26
copy div "Steven"
click at [571, 577] on textarea at bounding box center [793, 577] width 578 height 71
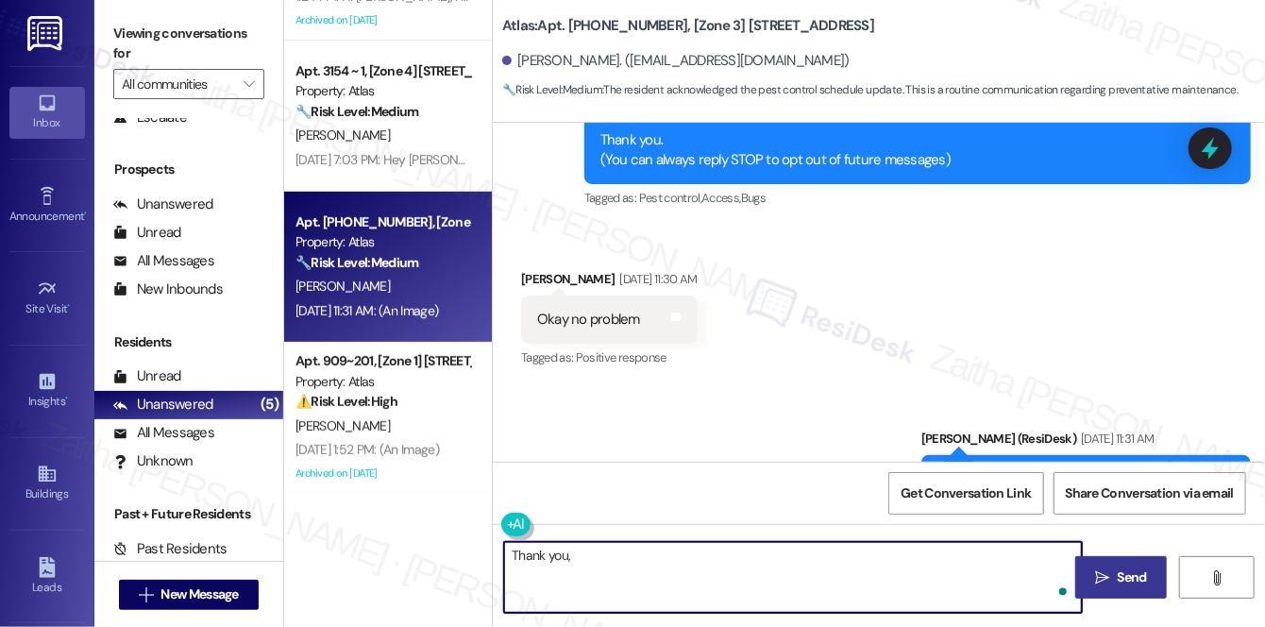
paste textarea "Steven"
type textarea "Thank you, [PERSON_NAME]!"
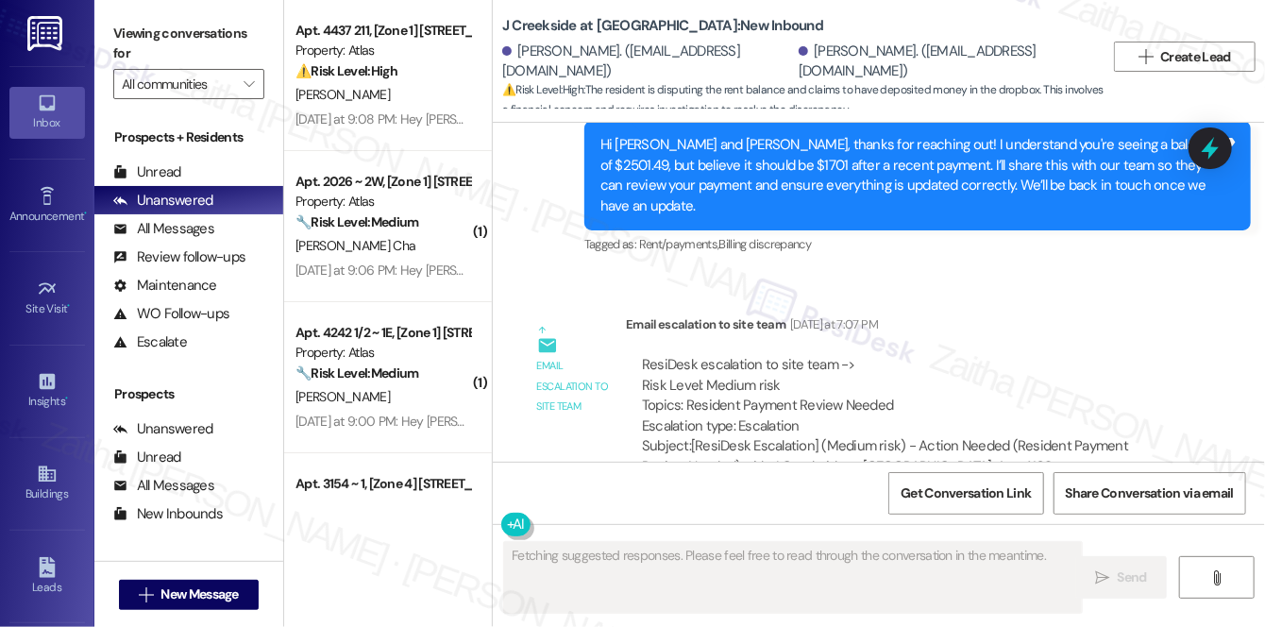
scroll to position [9134, 0]
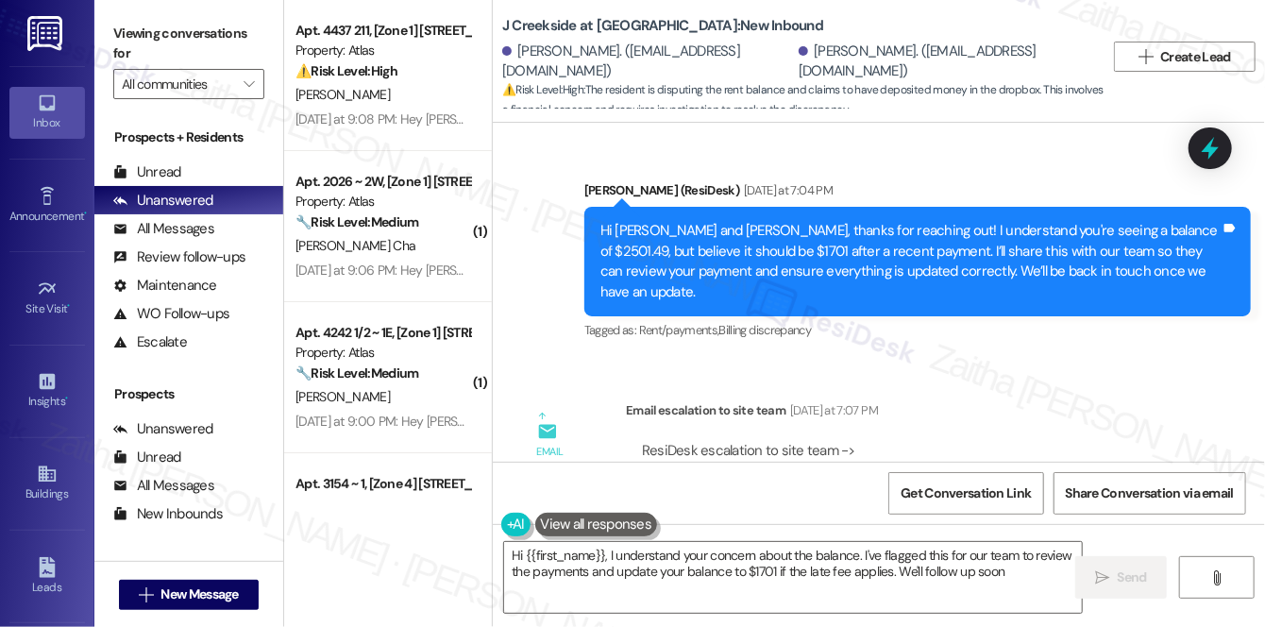
type textarea "Hi {{first_name}}, I understand your concern about the balance. I've flagged th…"
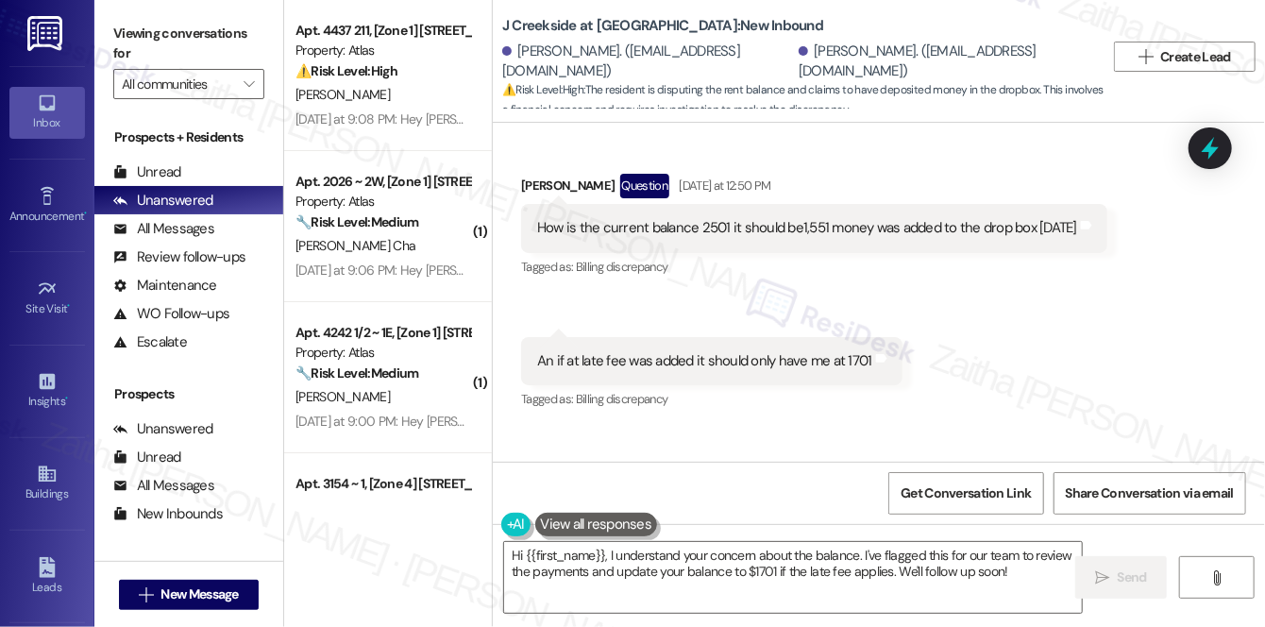
scroll to position [8533, 0]
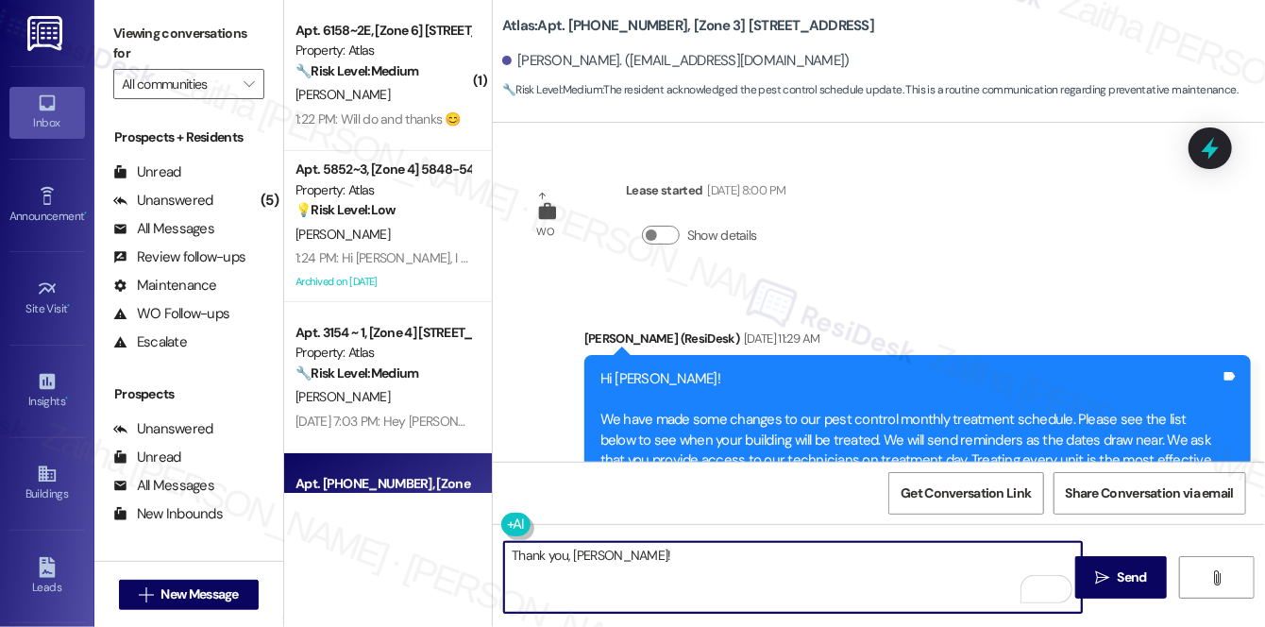
scroll to position [401, 0]
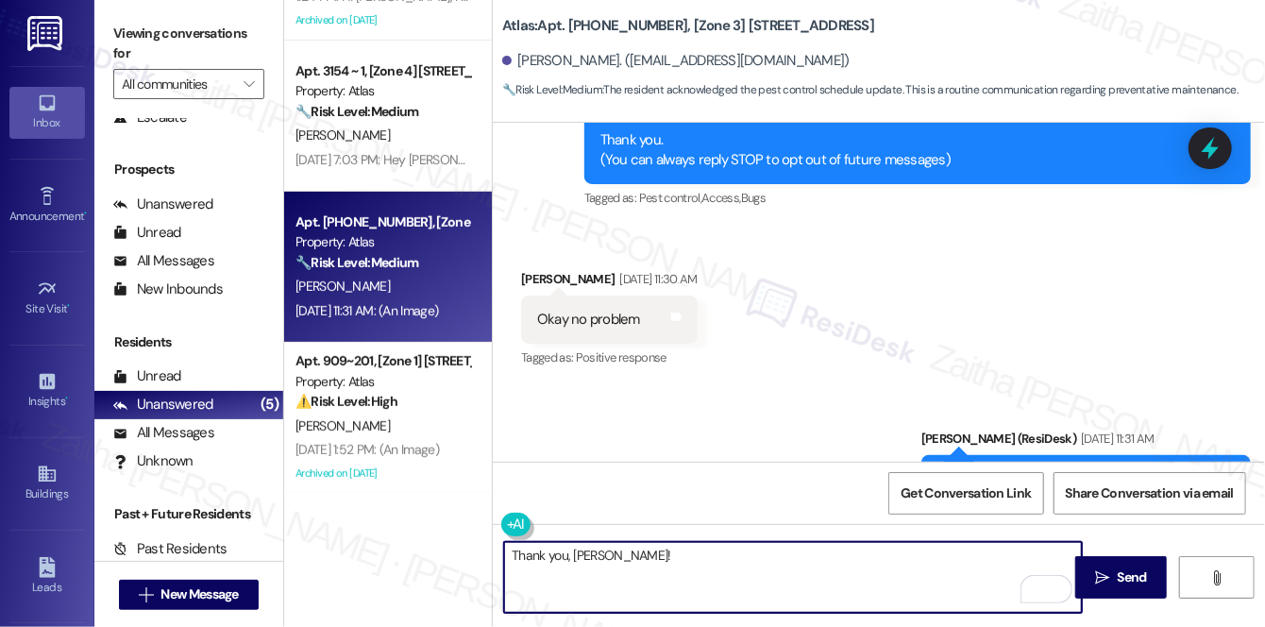
paste textarea "If you ever need anything else, just reach out. Have a great rest of your day!"
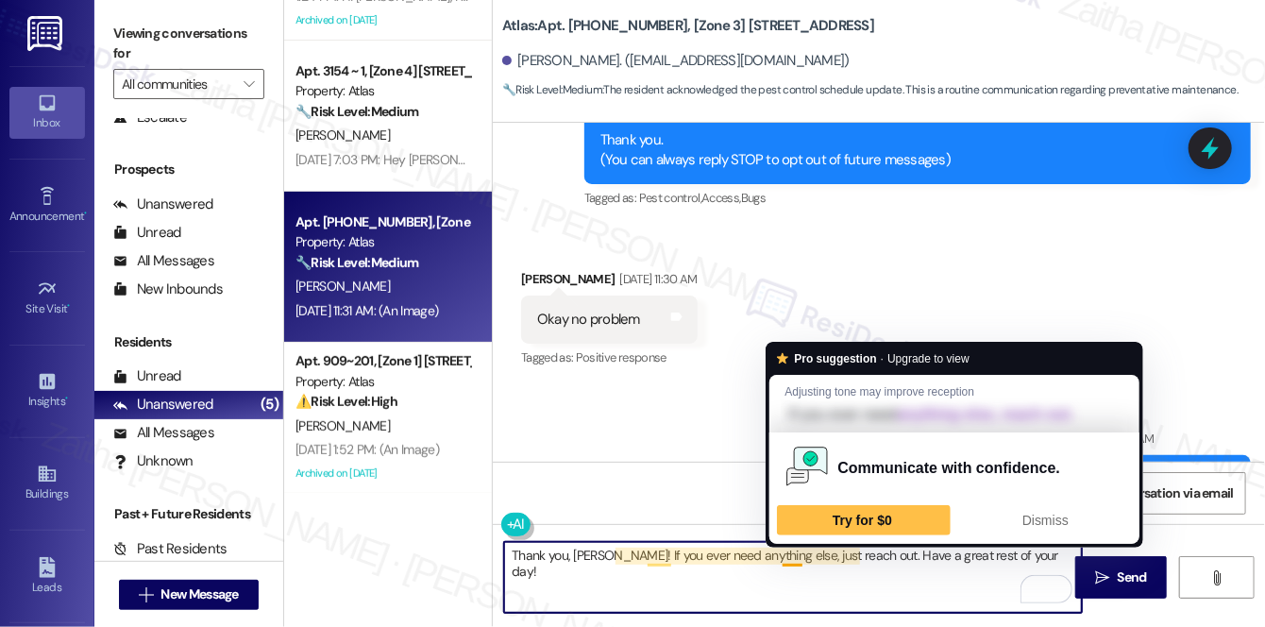
click at [800, 552] on textarea "Thank you, [PERSON_NAME]! If you ever need anything else, just reach out. Have …" at bounding box center [793, 577] width 578 height 71
click at [785, 563] on textarea "Thank you, [PERSON_NAME]! If you ever need anything else, just reach out. Have …" at bounding box center [793, 577] width 578 height 71
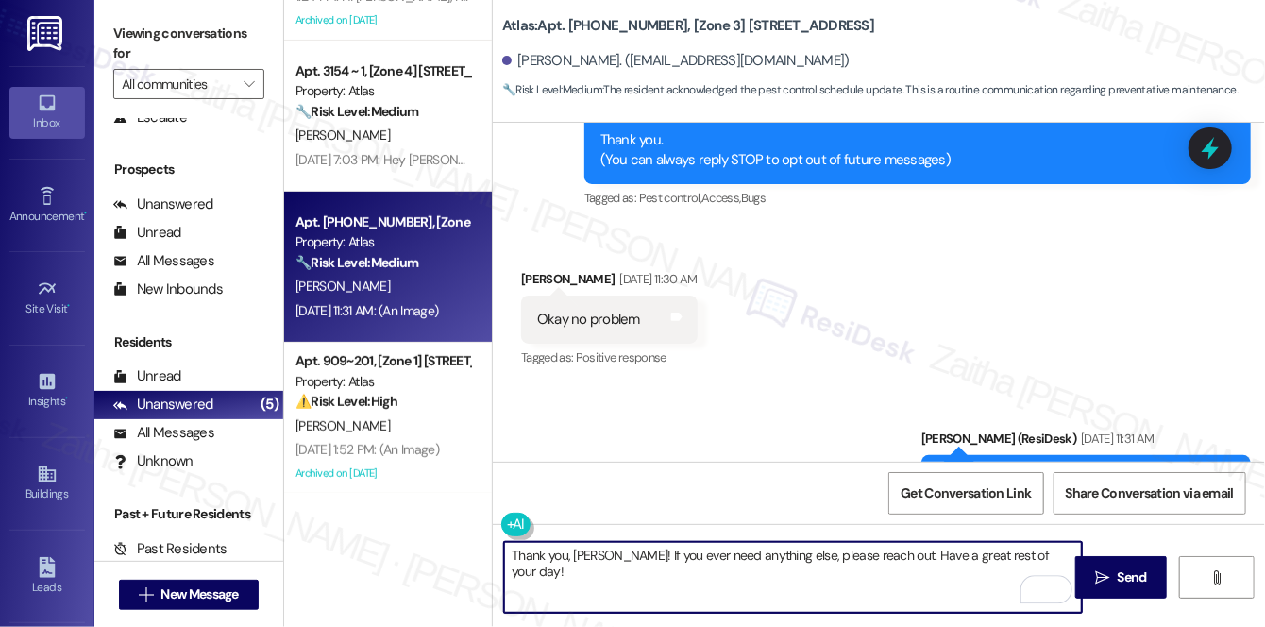
click at [998, 557] on textarea "Thank you, [PERSON_NAME]! If you ever need anything else, please reach out. Hav…" at bounding box center [793, 577] width 578 height 71
type textarea "Thank you, [PERSON_NAME]! If you ever need anything else, please reach out. Hav…"
click at [1127, 575] on span "Send" at bounding box center [1132, 577] width 29 height 20
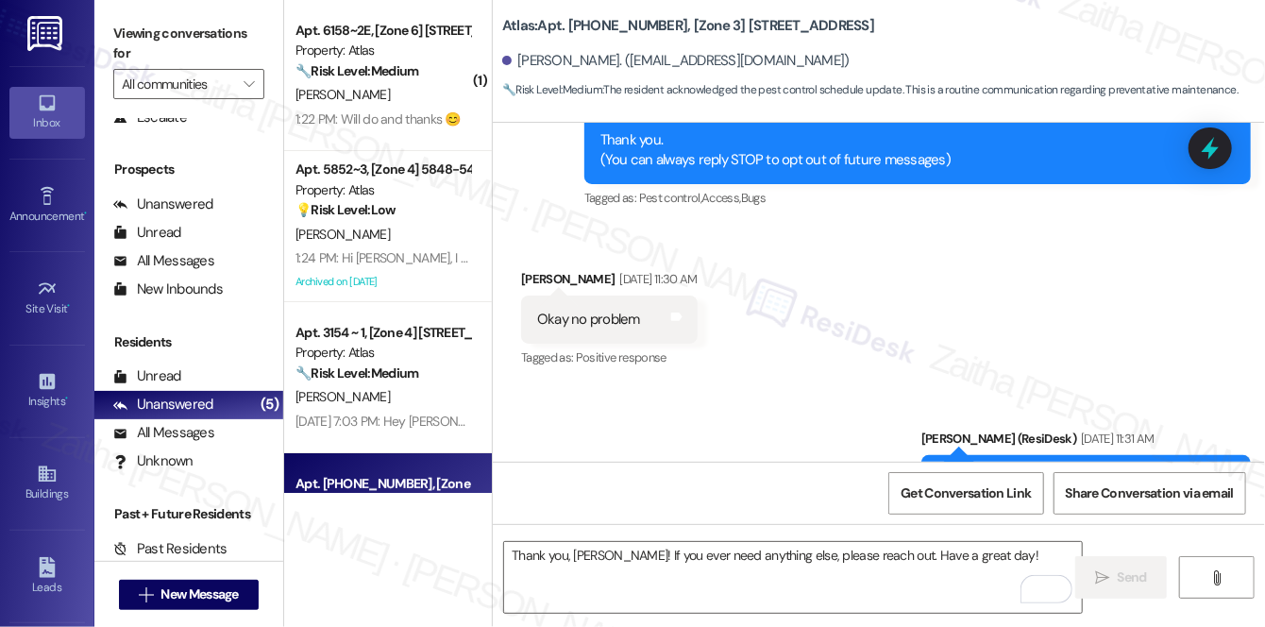
scroll to position [0, 0]
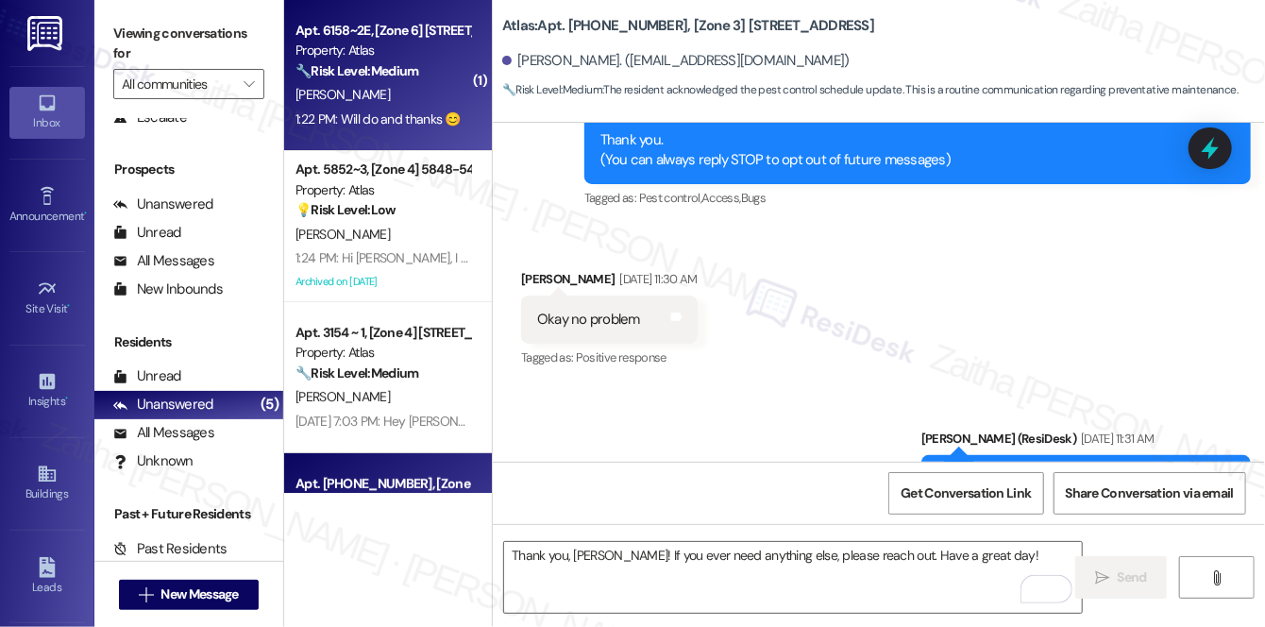
click at [420, 86] on div "[PERSON_NAME]" at bounding box center [383, 95] width 178 height 24
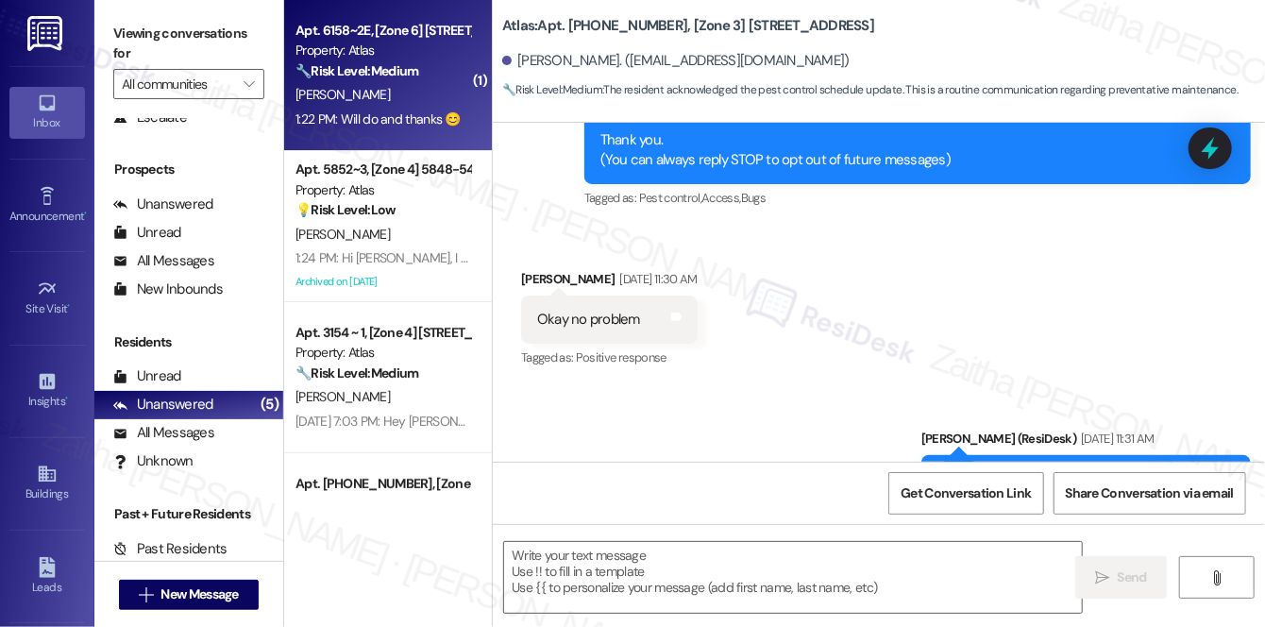
type textarea "Fetching suggested responses. Please feel free to read through the conversation…"
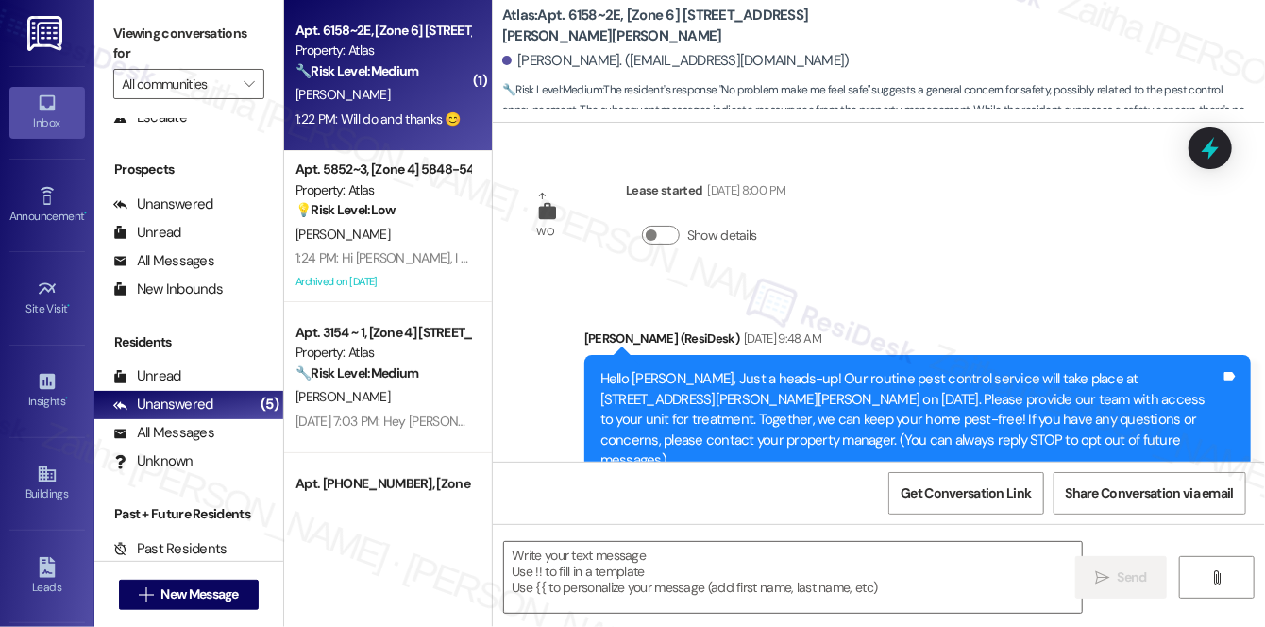
scroll to position [10602, 0]
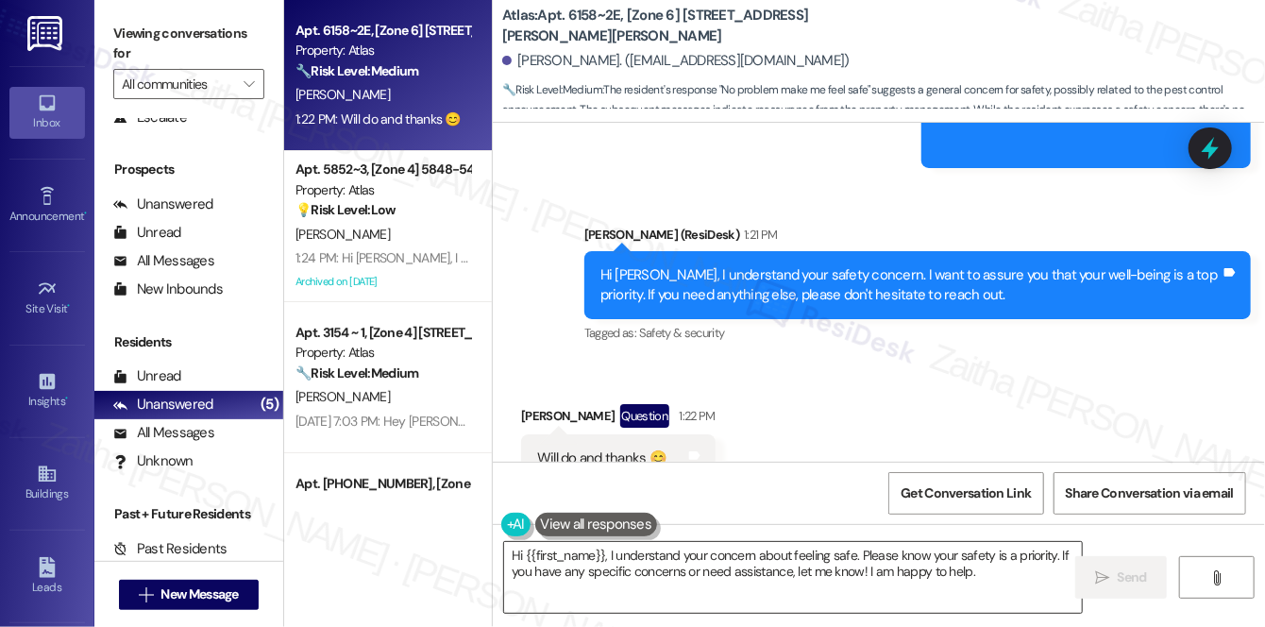
click at [515, 557] on textarea "Hi {{first_name}}, I understand your concern about feeling safe. Please know yo…" at bounding box center [793, 577] width 578 height 71
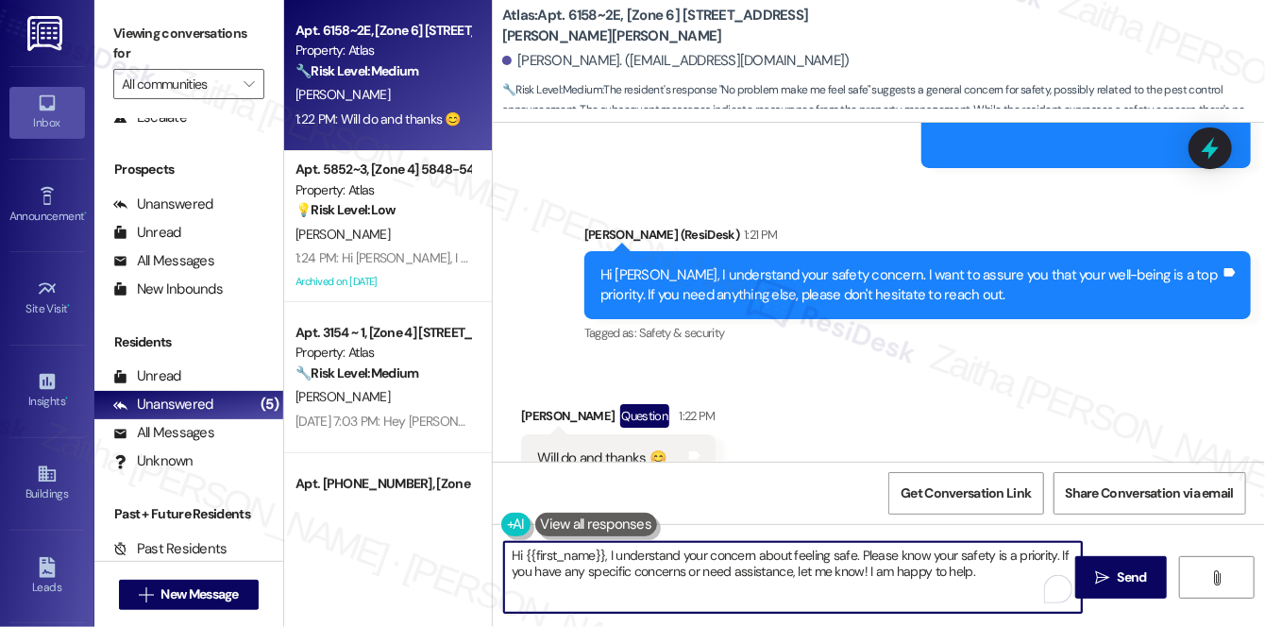
click at [515, 557] on textarea "Hi {{first_name}}, I understand your concern about feeling safe. Please know yo…" at bounding box center [793, 577] width 578 height 71
click at [546, 554] on textarea "You're welcome, {{first_name}}, I understand your concern about feeling safe. P…" at bounding box center [793, 577] width 578 height 71
drag, startPoint x: 712, startPoint y: 548, endPoint x: 727, endPoint y: 598, distance: 51.4
click at [727, 598] on textarea "You're very welcome, {{first_name}}, I understand your concern about feeling sa…" at bounding box center [793, 577] width 578 height 71
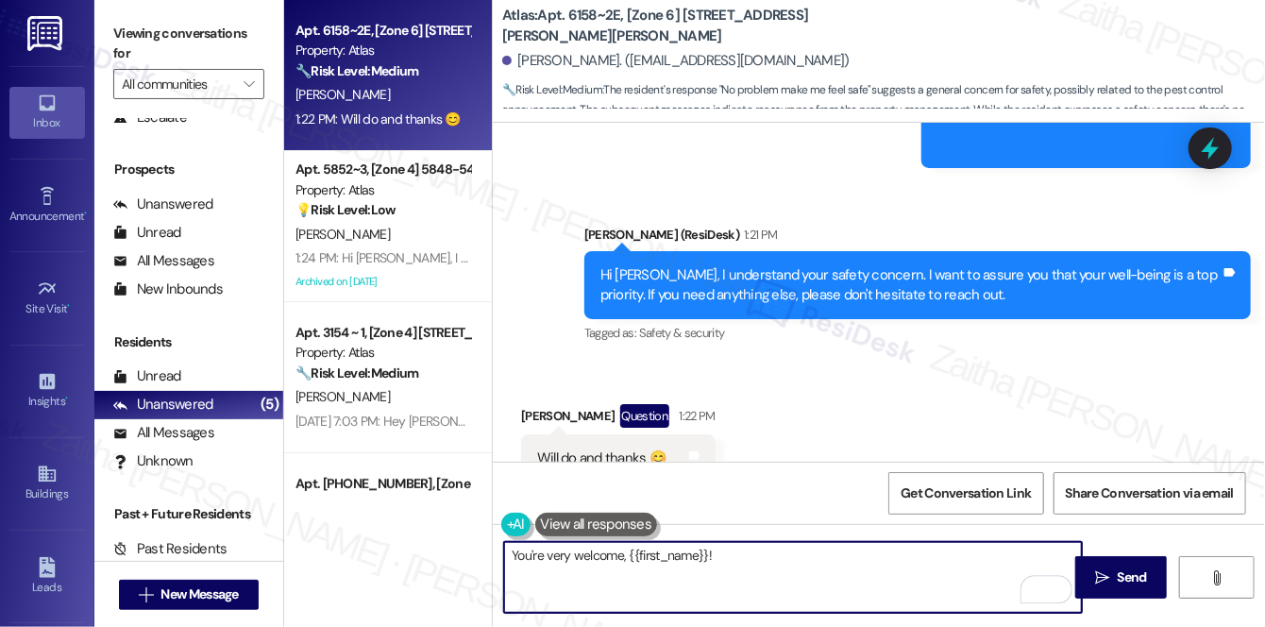
click at [742, 581] on textarea "You're very welcome, {{first_name}}!" at bounding box center [793, 577] width 578 height 71
type textarea "You're very welcome, {{first_name}}! 😊"
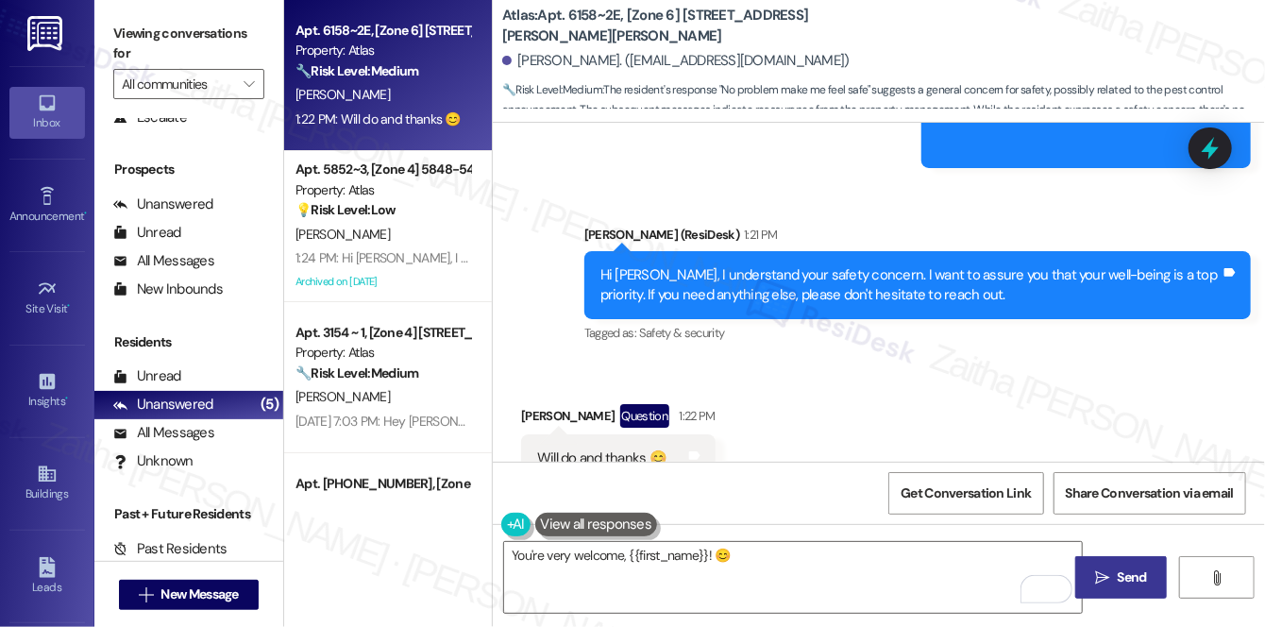
click at [1115, 579] on span "Send" at bounding box center [1132, 577] width 37 height 20
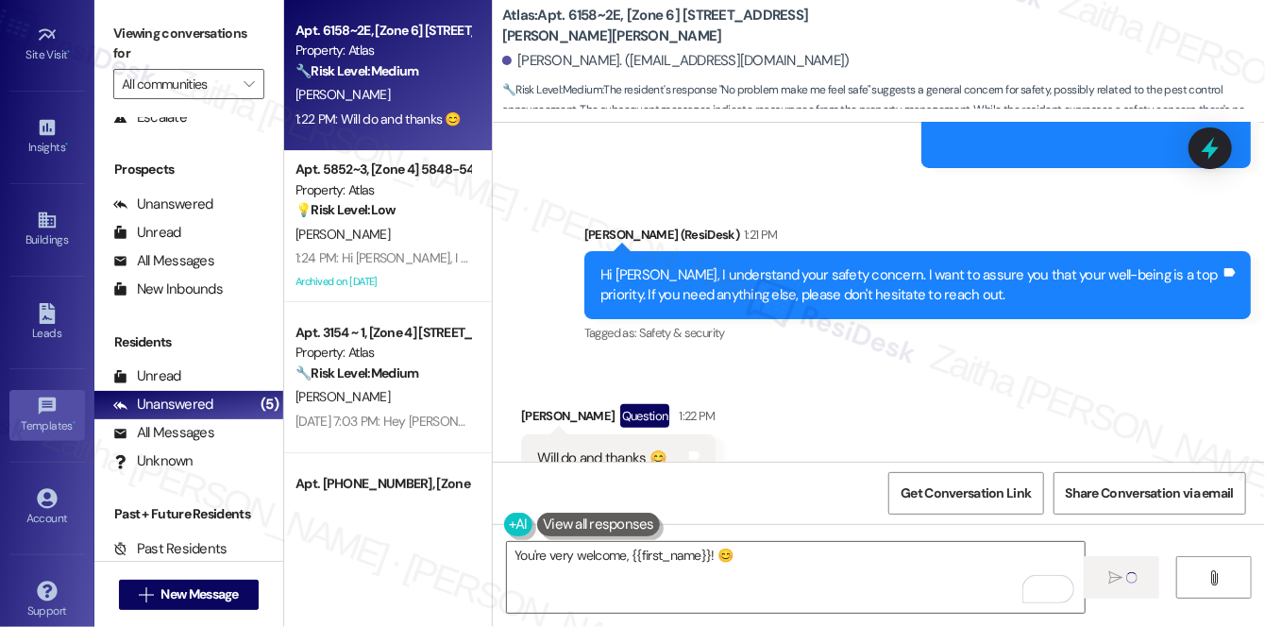
scroll to position [257, 0]
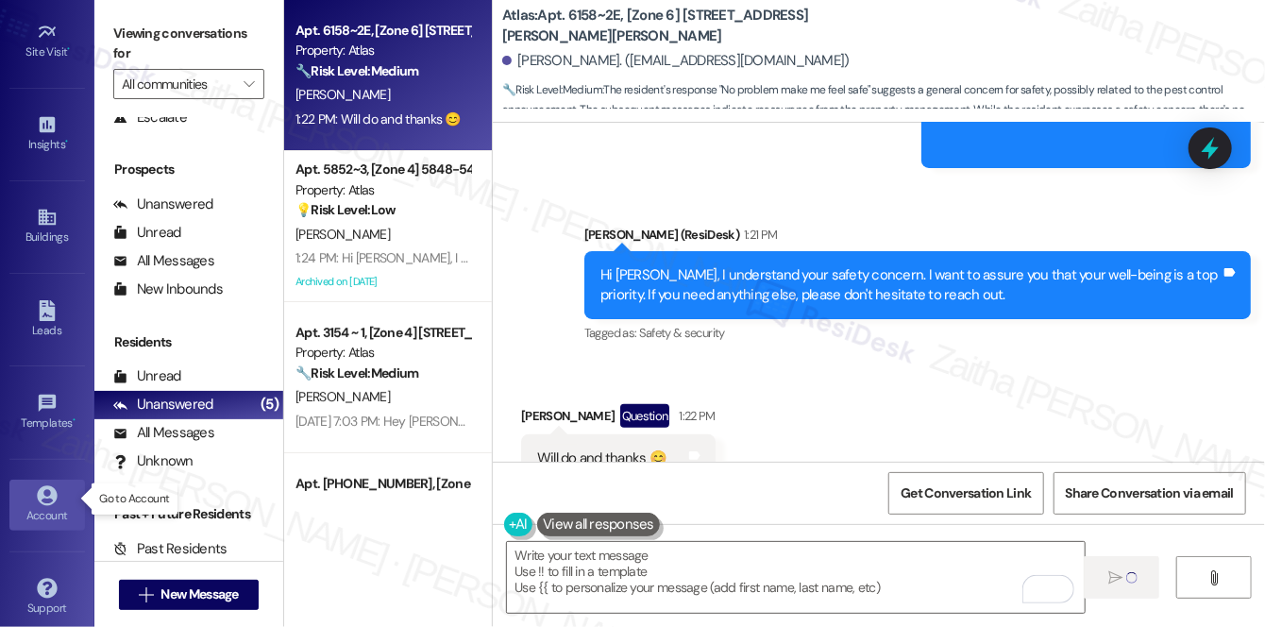
click at [48, 513] on div "Account" at bounding box center [47, 515] width 94 height 19
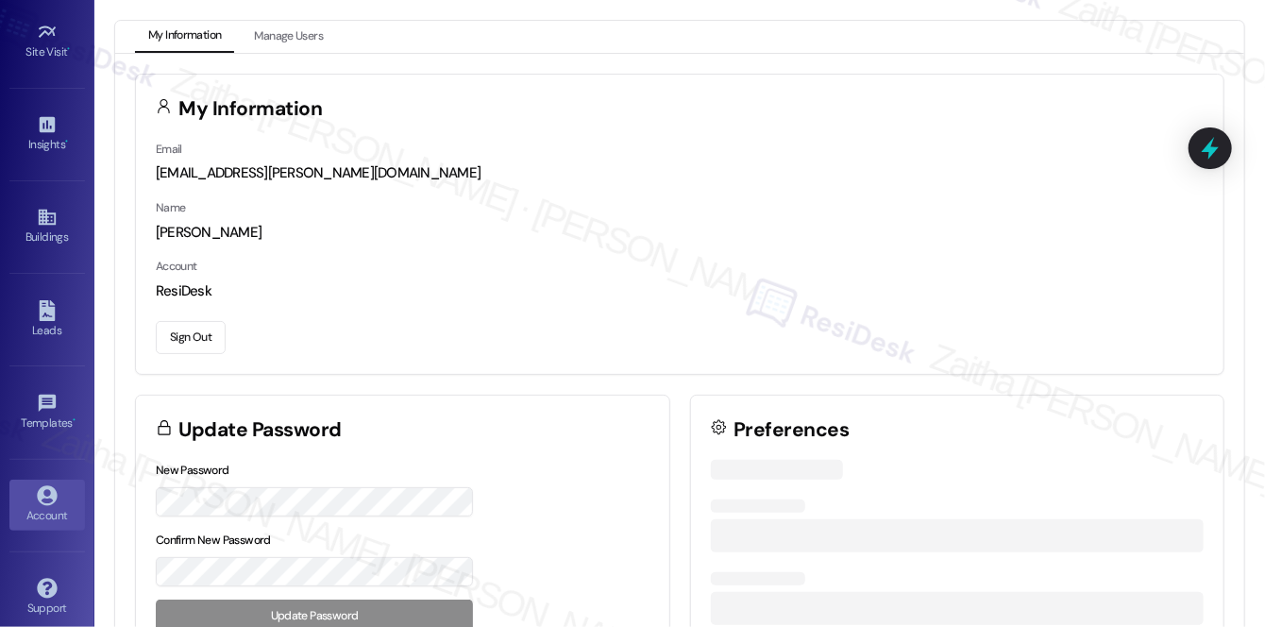
click at [194, 345] on button "Sign Out" at bounding box center [191, 337] width 70 height 33
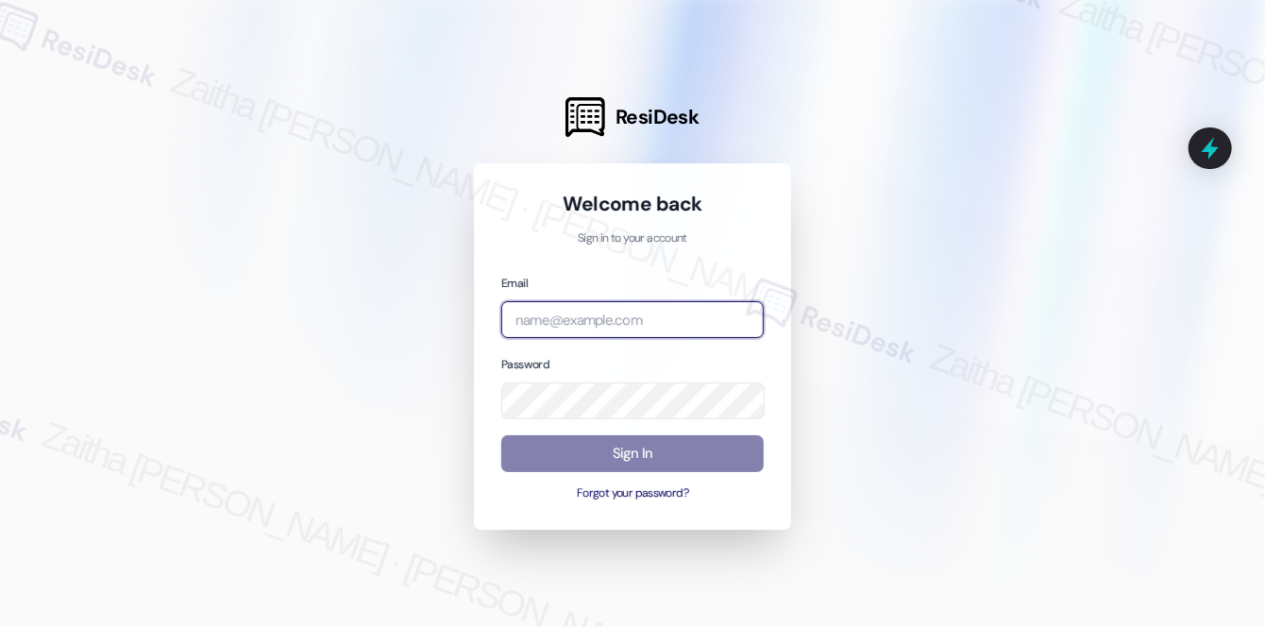
click at [581, 315] on input "email" at bounding box center [632, 319] width 262 height 37
type input "automated-surveys-meridian_management-zaitha.mae.[PERSON_NAME]@meridian_[DOMAIN…"
